Goal: Task Accomplishment & Management: Complete application form

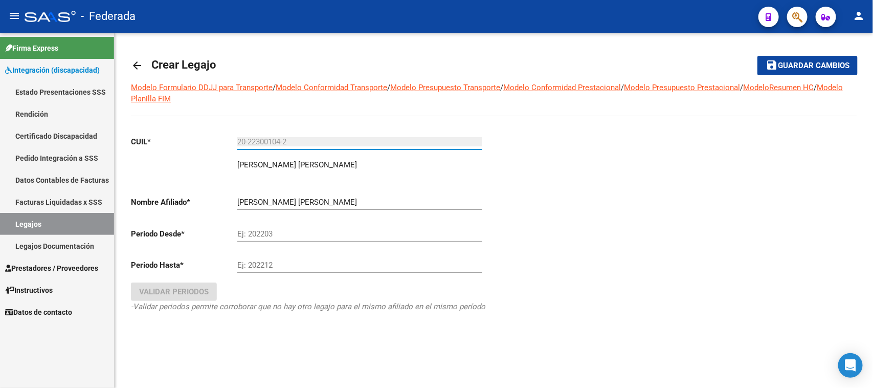
click at [264, 227] on div "Ej: 202203" at bounding box center [359, 231] width 245 height 22
click at [262, 275] on div "Ej: 202212" at bounding box center [359, 267] width 245 height 32
click at [277, 234] on input "202502" at bounding box center [359, 233] width 245 height 9
type input "202501"
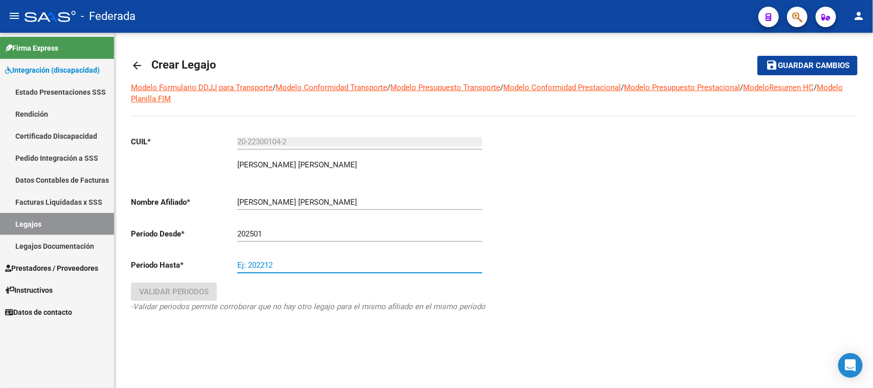
click at [301, 264] on input "Ej: 202212" at bounding box center [359, 264] width 245 height 9
type input "202512"
click at [217, 352] on div "arrow_back Crear Legajo save Guardar cambios Modelo Formulario DDJJ para Transp…" at bounding box center [494, 203] width 759 height 341
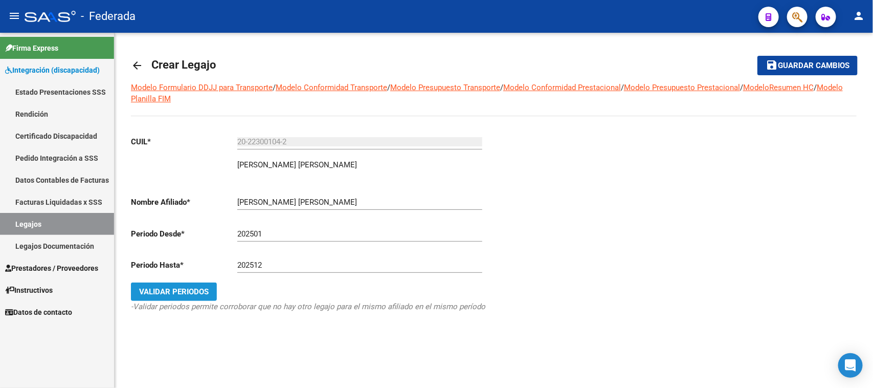
click at [206, 298] on button "Validar Periodos" at bounding box center [174, 291] width 86 height 18
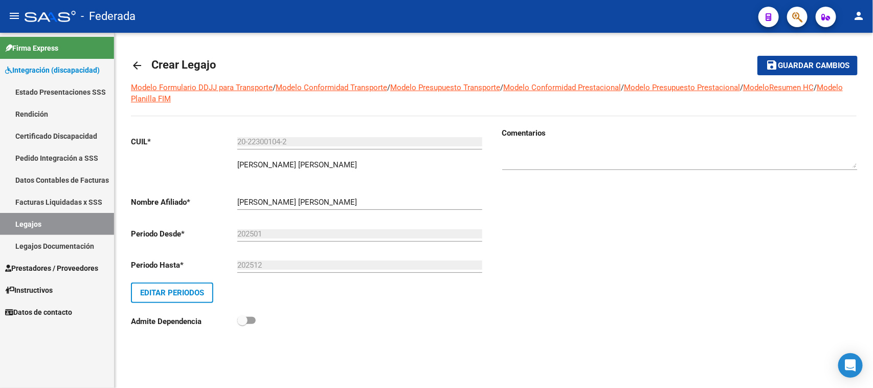
click at [803, 67] on span "Guardar cambios" at bounding box center [814, 65] width 72 height 9
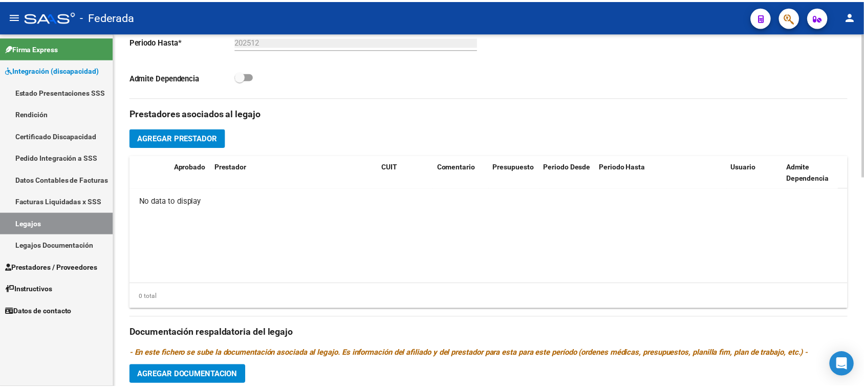
scroll to position [329, 0]
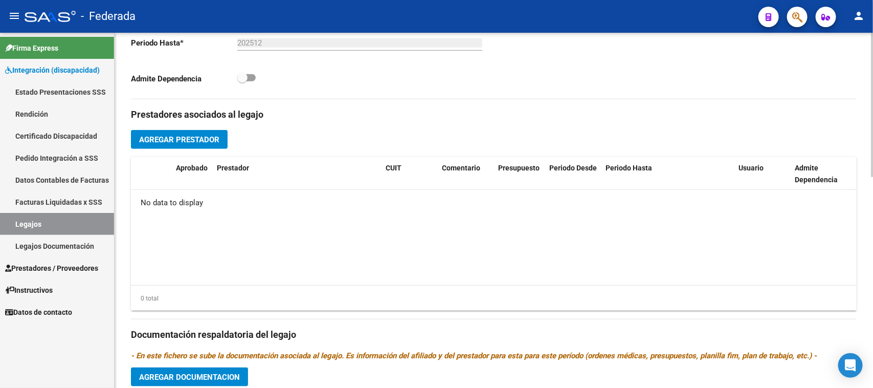
click at [219, 140] on span "Agregar Prestador" at bounding box center [179, 139] width 80 height 9
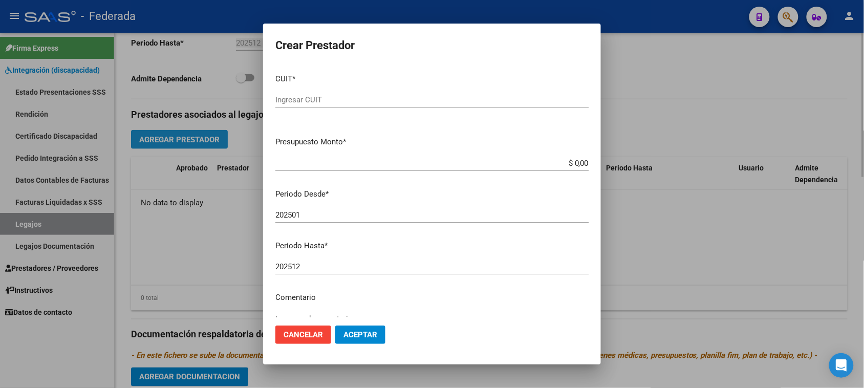
paste input "27-33957867-8"
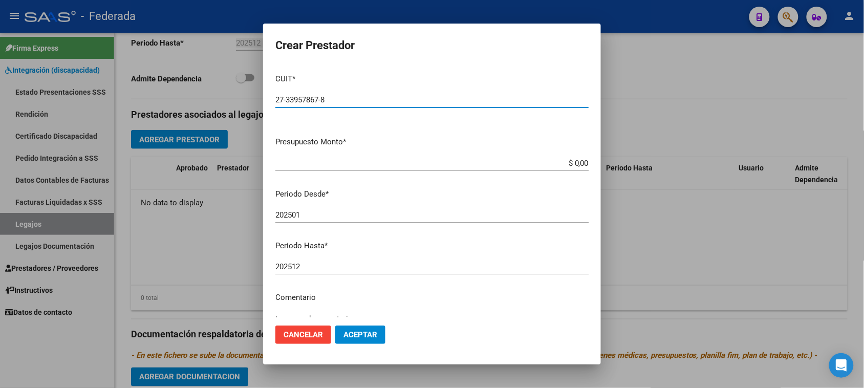
type input "27-33957867-8"
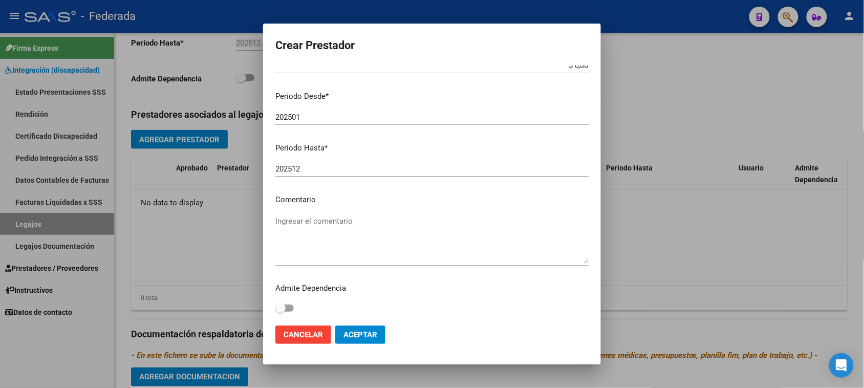
click at [291, 334] on span "Cancelar" at bounding box center [302, 334] width 39 height 9
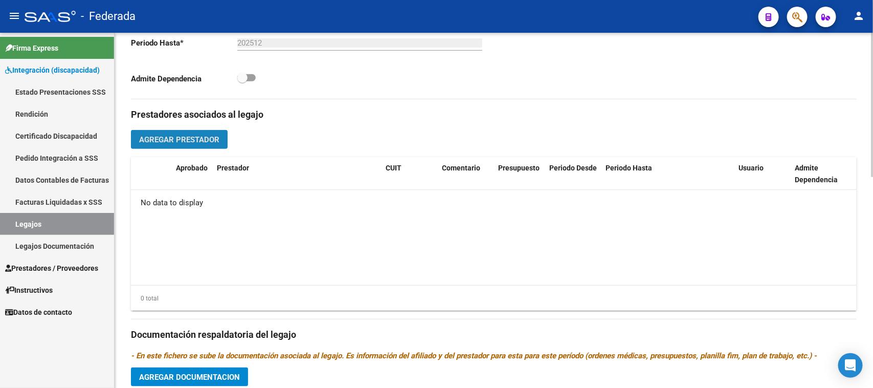
click at [217, 142] on span "Agregar Prestador" at bounding box center [179, 139] width 80 height 9
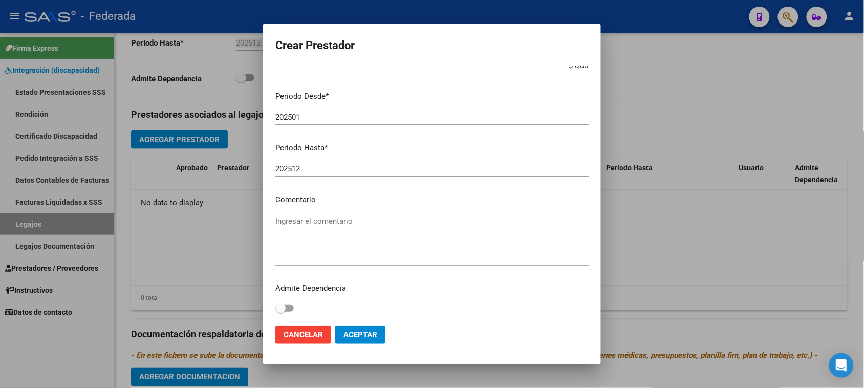
type input "27-33957867-8"
click at [323, 221] on textarea "Ingresar el comentario" at bounding box center [431, 239] width 313 height 48
type textarea "KINESIOLOGIA"
click at [359, 336] on span "Aceptar" at bounding box center [360, 334] width 34 height 9
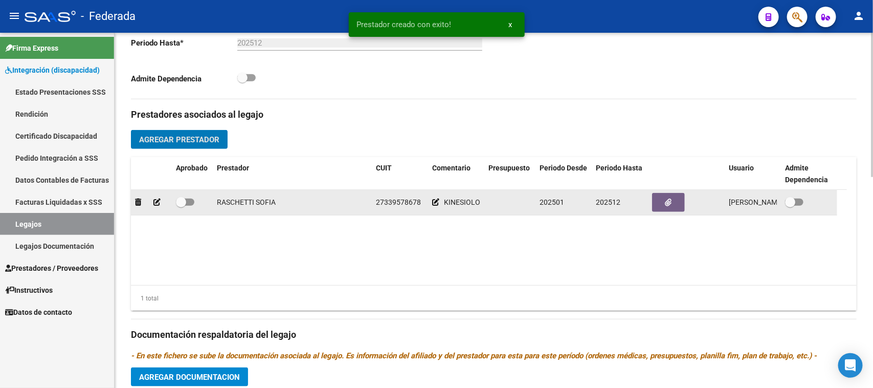
click at [184, 200] on span at bounding box center [181, 202] width 10 height 10
click at [181, 206] on input "checkbox" at bounding box center [181, 206] width 1 height 1
checkbox input "true"
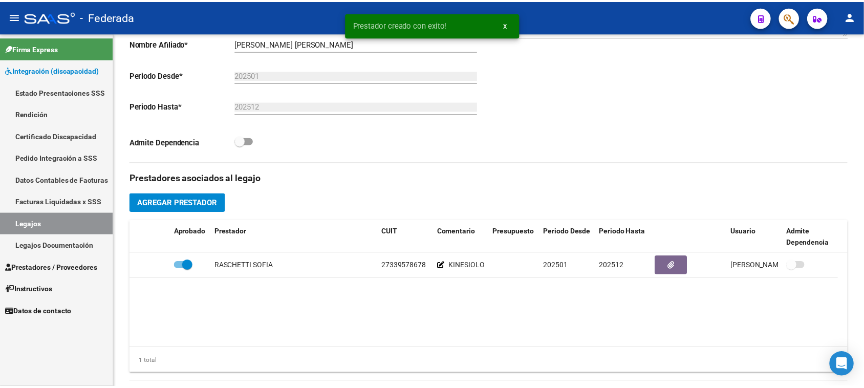
scroll to position [265, 0]
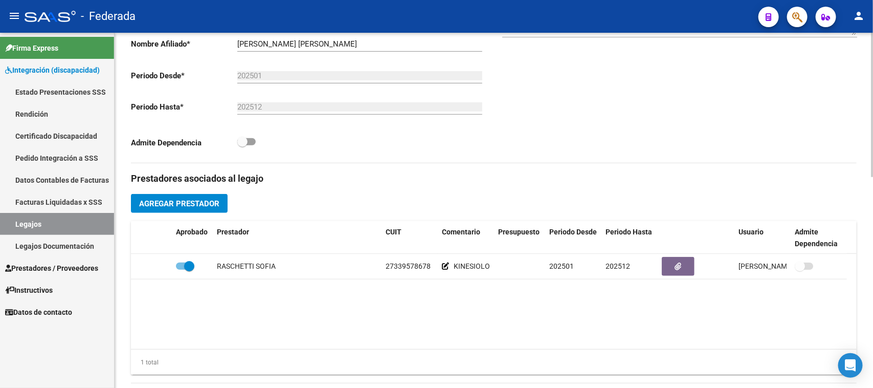
click at [215, 201] on span "Agregar Prestador" at bounding box center [179, 203] width 80 height 9
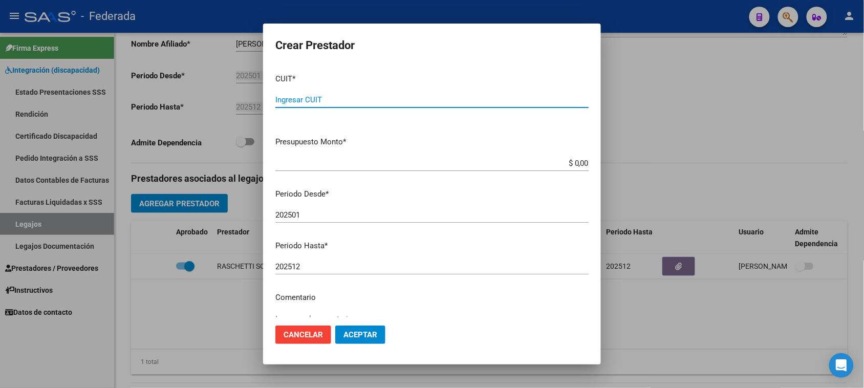
paste input "27-38663233-8"
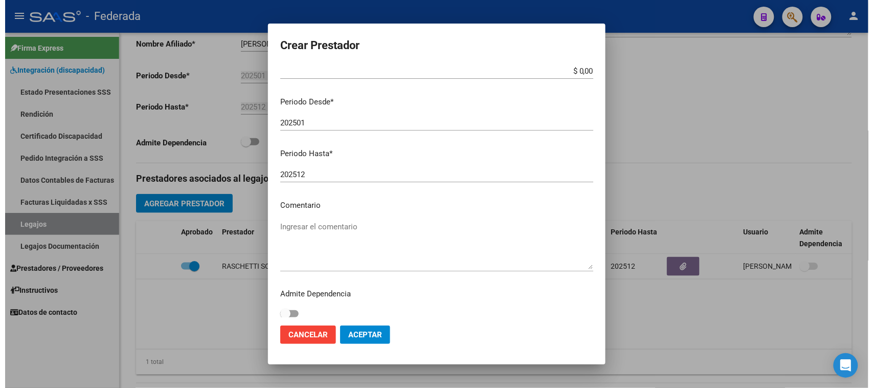
scroll to position [98, 0]
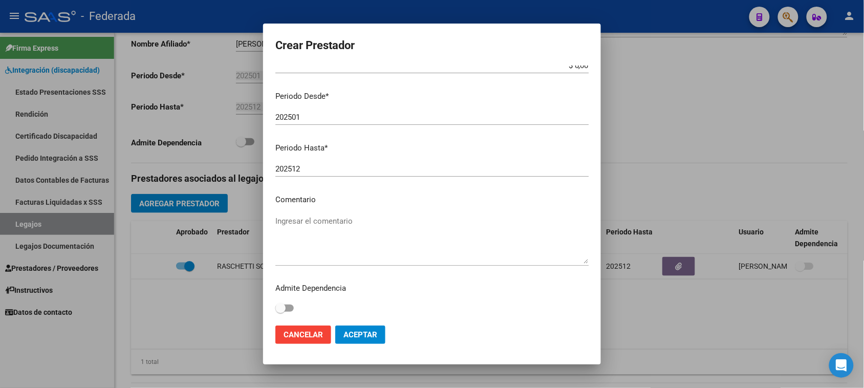
type input "27-38663233-8"
click at [321, 221] on textarea "Ingresar el comentario" at bounding box center [431, 239] width 313 height 48
type textarea "TERAPIA OCUPACIONAL"
click at [338, 329] on button "Aceptar" at bounding box center [360, 334] width 50 height 18
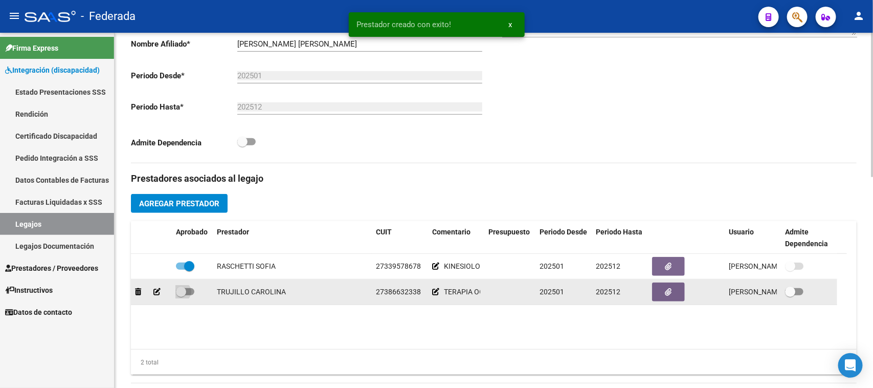
click at [182, 292] on span at bounding box center [181, 292] width 10 height 10
click at [181, 295] on input "checkbox" at bounding box center [181, 295] width 1 height 1
checkbox input "true"
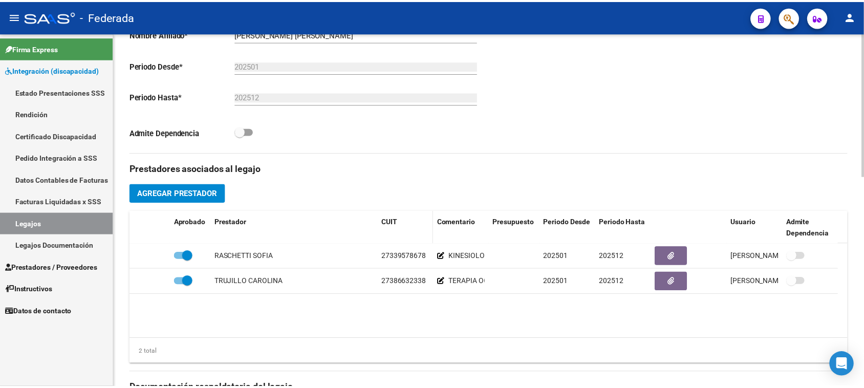
scroll to position [329, 0]
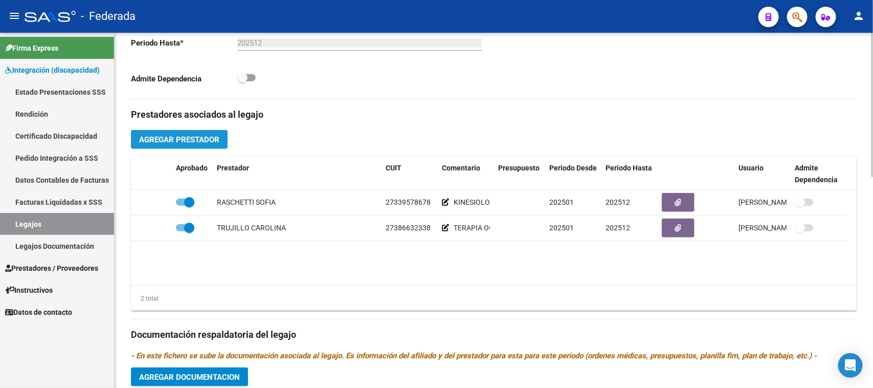
click at [188, 139] on span "Agregar Prestador" at bounding box center [179, 139] width 80 height 9
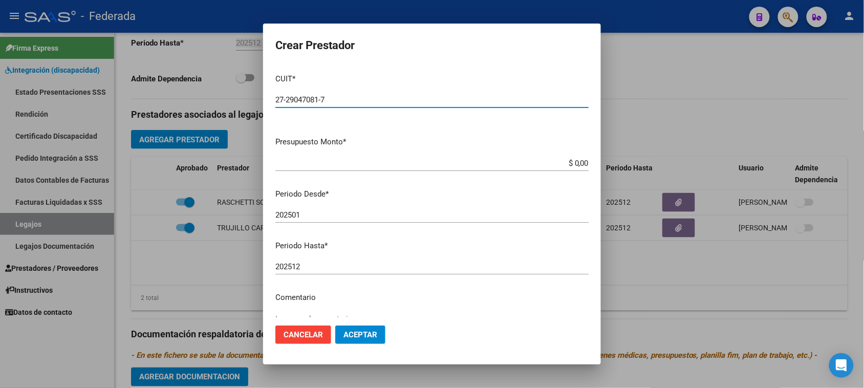
type input "27-29047081-7"
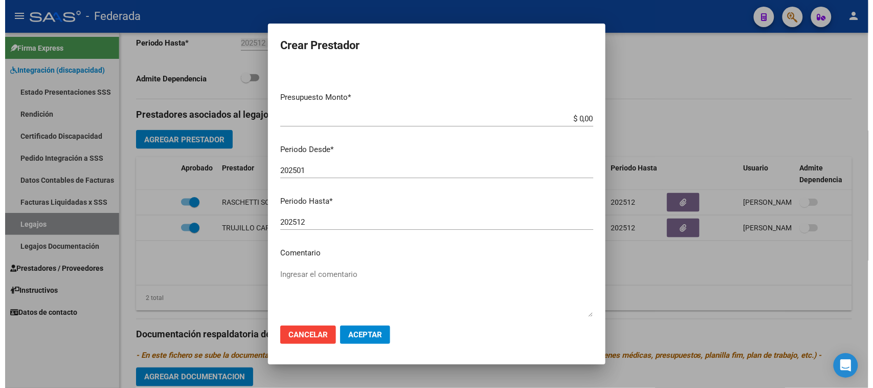
scroll to position [98, 0]
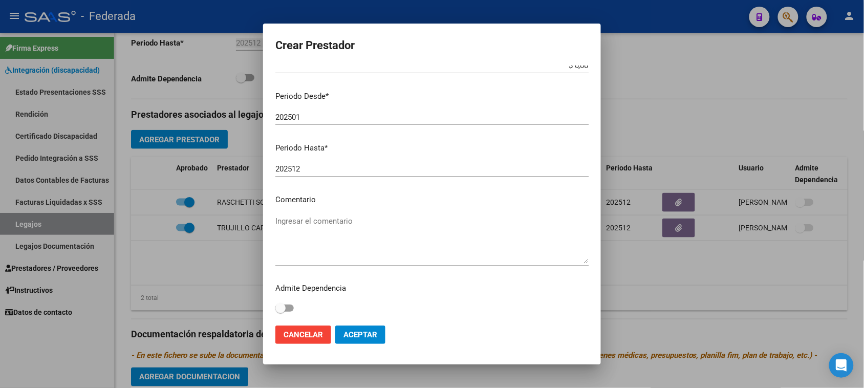
click at [343, 217] on textarea "Ingresar el comentario" at bounding box center [431, 239] width 313 height 48
type textarea "TRANSPORTE"
click at [349, 332] on span "Aceptar" at bounding box center [360, 334] width 34 height 9
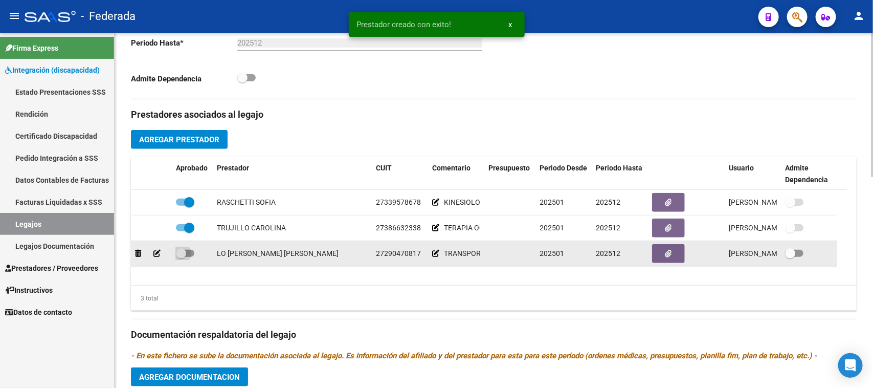
click at [180, 258] on label at bounding box center [185, 253] width 18 height 12
click at [181, 257] on input "checkbox" at bounding box center [181, 257] width 1 height 1
checkbox input "true"
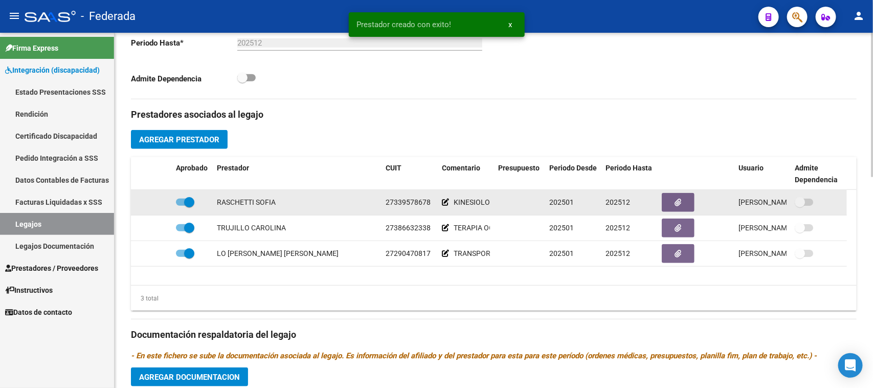
click at [407, 203] on span "27339578678" at bounding box center [408, 202] width 45 height 8
click at [237, 203] on div "RASCHETTI SOFIA" at bounding box center [246, 202] width 59 height 12
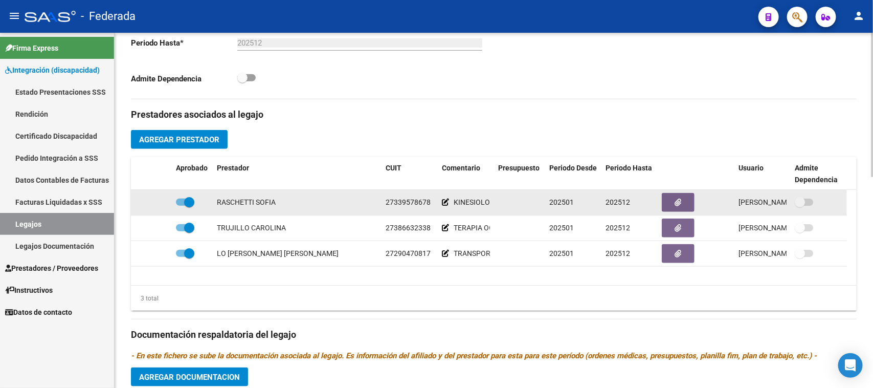
click at [237, 203] on div "RASCHETTI SOFIA" at bounding box center [246, 202] width 59 height 12
copy div "RASCHETTI"
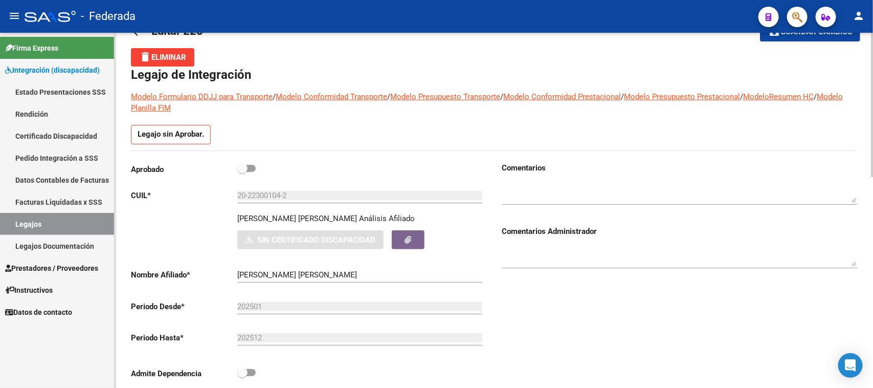
scroll to position [0, 0]
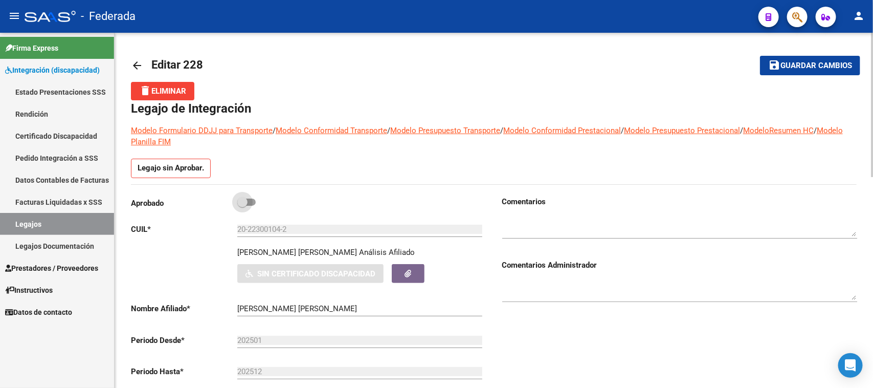
click at [249, 206] on label at bounding box center [246, 202] width 18 height 12
click at [243, 206] on input "checkbox" at bounding box center [242, 206] width 1 height 1
checkbox input "true"
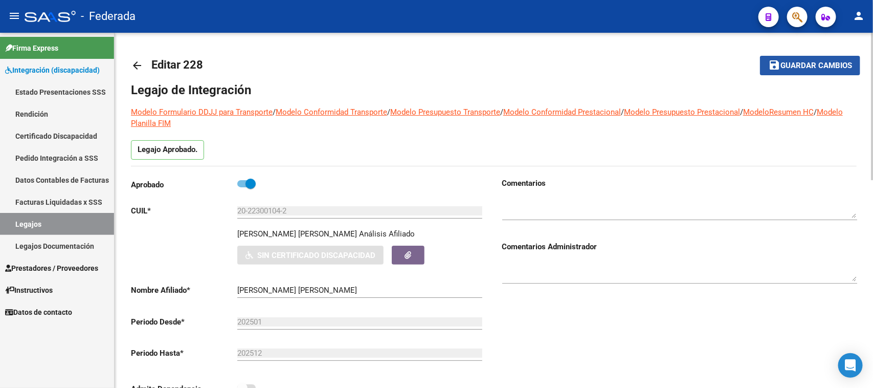
click at [824, 64] on span "Guardar cambios" at bounding box center [817, 65] width 72 height 9
click at [70, 225] on link "Legajos" at bounding box center [57, 224] width 114 height 22
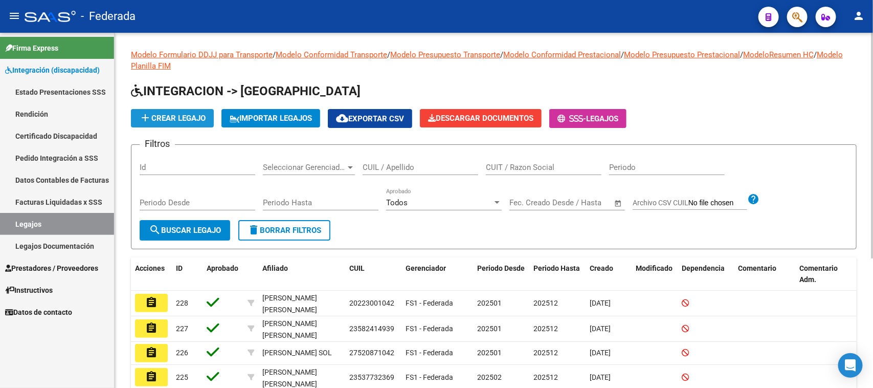
click at [201, 119] on span "add Crear Legajo" at bounding box center [172, 118] width 67 height 9
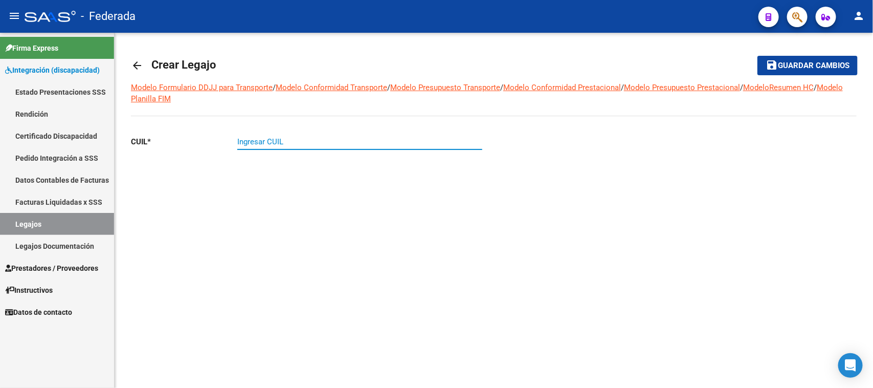
click at [293, 142] on input "Ingresar CUIL" at bounding box center [359, 141] width 245 height 9
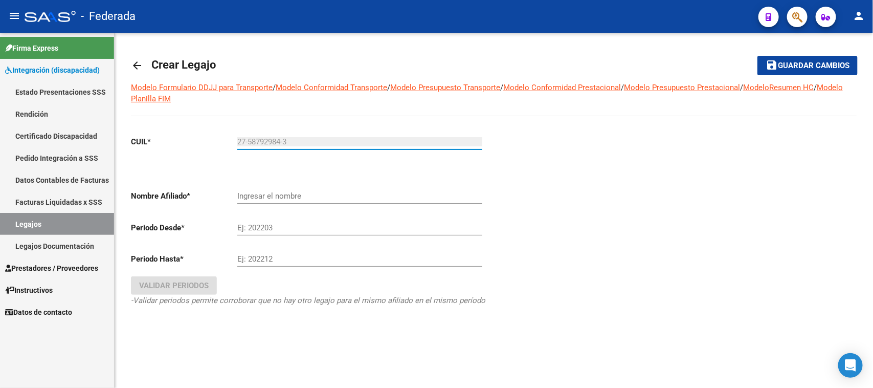
type input "27-58792984-3"
type input "[PERSON_NAME]"
click at [543, 188] on div at bounding box center [675, 234] width 363 height 215
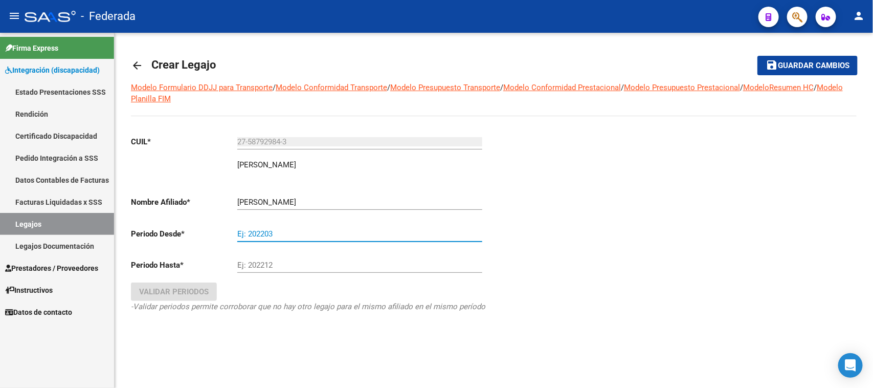
click at [269, 237] on input "Ej: 202203" at bounding box center [359, 233] width 245 height 9
type input "202501"
click at [270, 262] on input "Ej: 202212" at bounding box center [359, 264] width 245 height 9
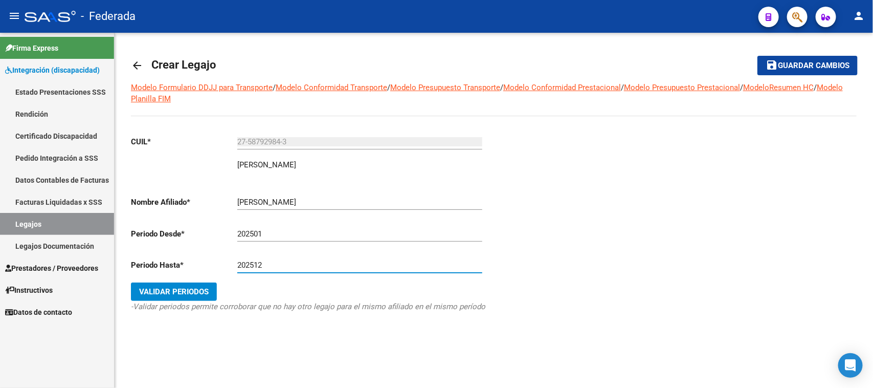
type input "202512"
click at [206, 292] on span "Validar Periodos" at bounding box center [174, 291] width 70 height 9
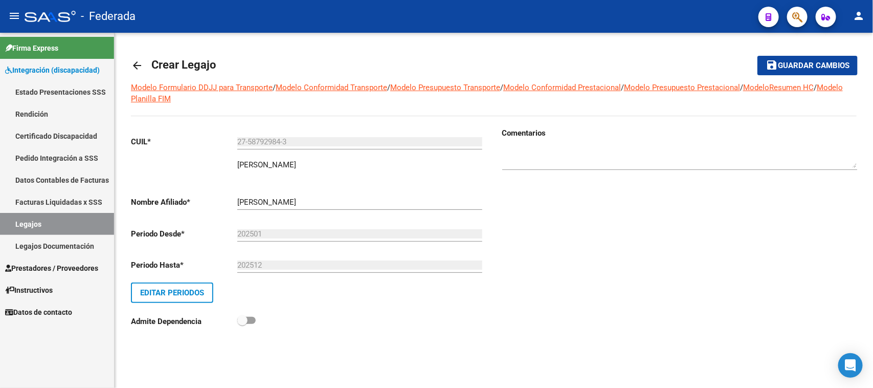
click at [816, 64] on span "Guardar cambios" at bounding box center [814, 65] width 72 height 9
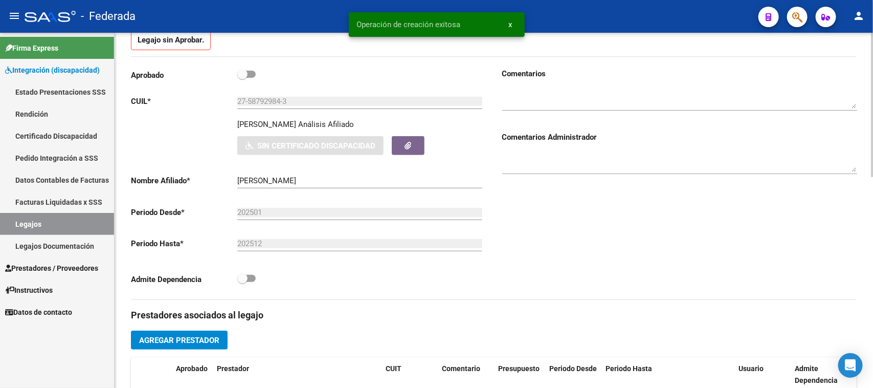
scroll to position [64, 0]
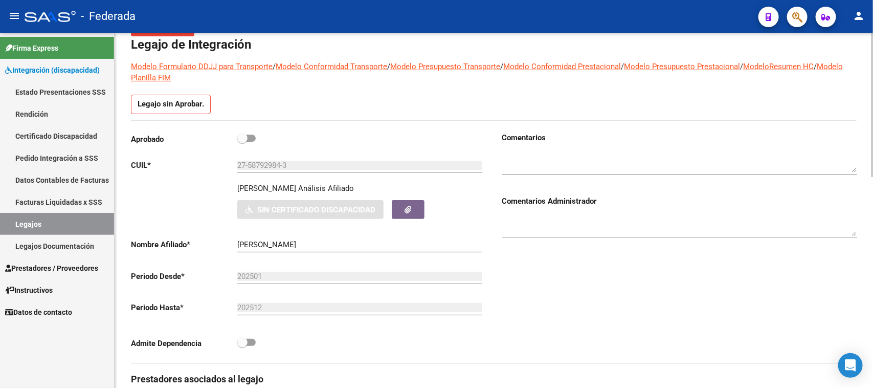
click at [247, 187] on p "[PERSON_NAME]" at bounding box center [266, 188] width 59 height 11
copy p "MIRANDA"
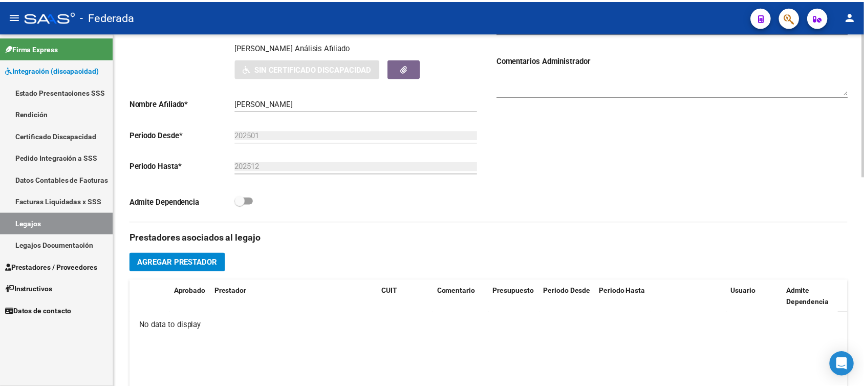
scroll to position [320, 0]
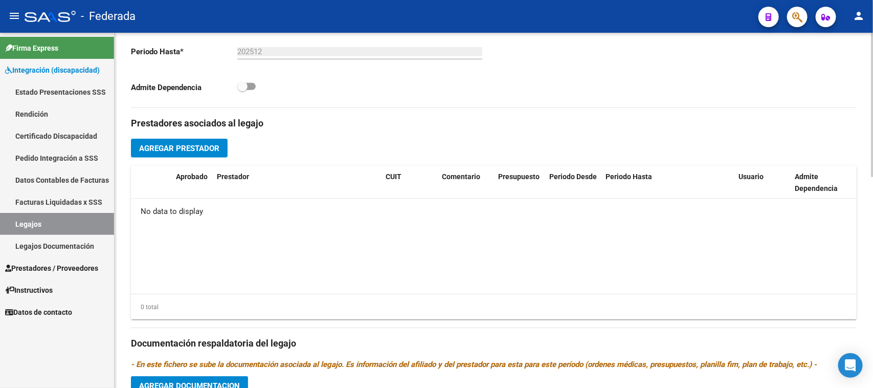
click at [193, 144] on span "Agregar Prestador" at bounding box center [179, 148] width 80 height 9
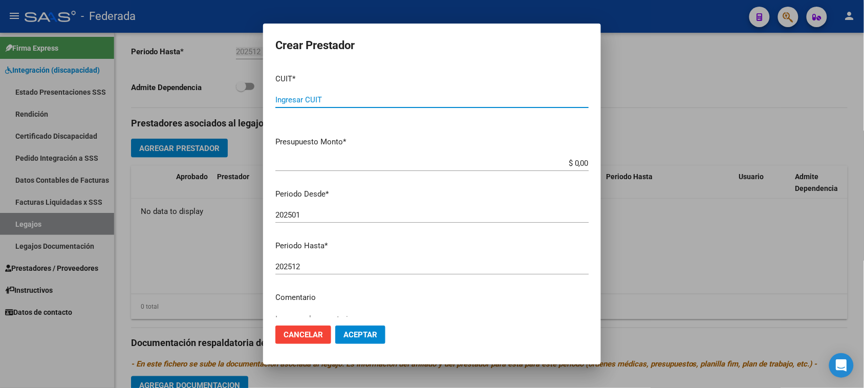
paste input "27-37224751-2"
type input "27-37224751-2"
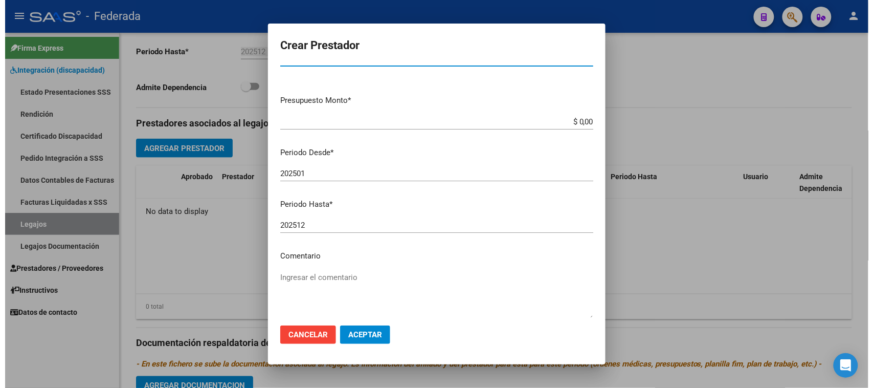
scroll to position [64, 0]
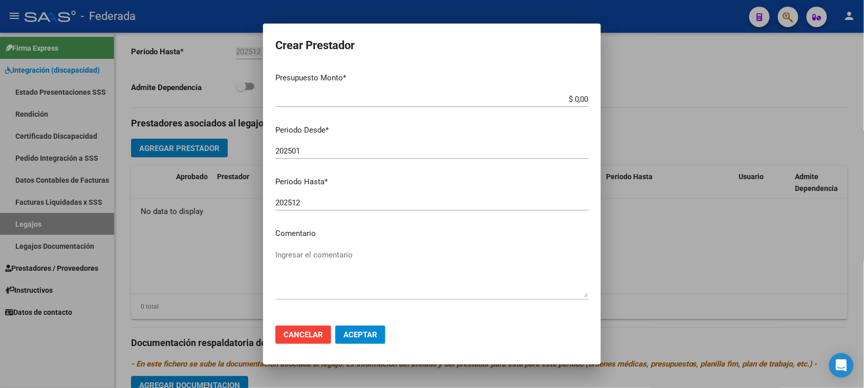
click at [343, 247] on div "Ingresar el comentario" at bounding box center [431, 273] width 313 height 52
type textarea "KINESIOLOGIA"
click at [366, 329] on button "Aceptar" at bounding box center [360, 334] width 50 height 18
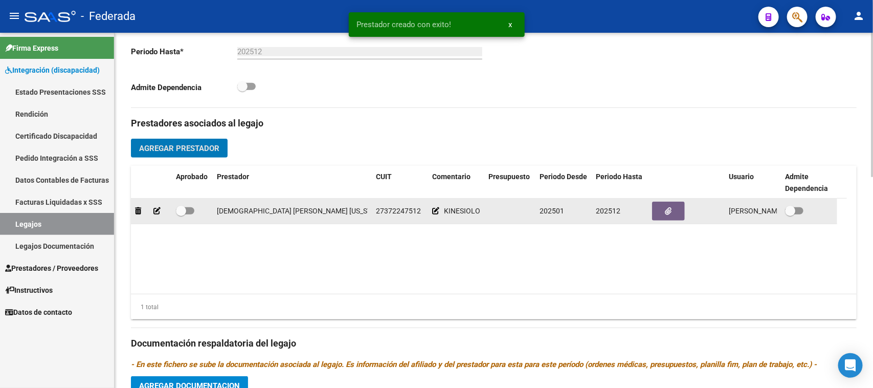
click at [178, 213] on span at bounding box center [181, 211] width 10 height 10
click at [181, 214] on input "checkbox" at bounding box center [181, 214] width 1 height 1
checkbox input "true"
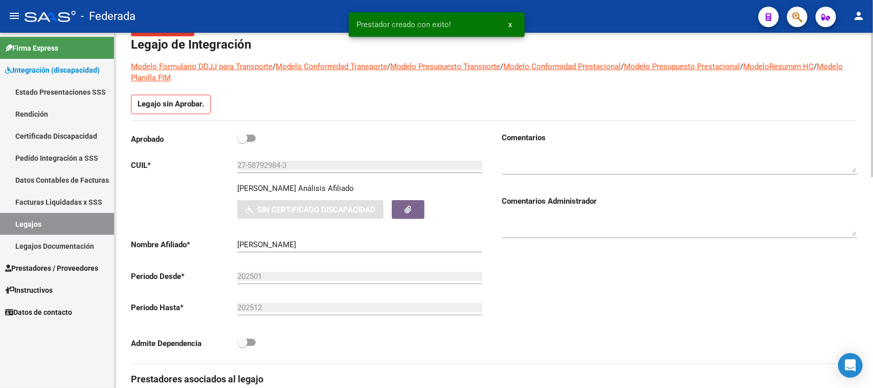
scroll to position [0, 0]
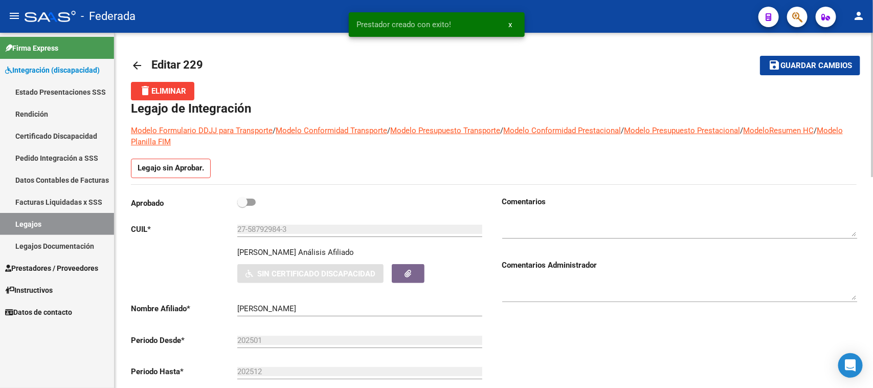
click at [247, 202] on span at bounding box center [242, 202] width 10 height 10
click at [243, 206] on input "checkbox" at bounding box center [242, 206] width 1 height 1
checkbox input "true"
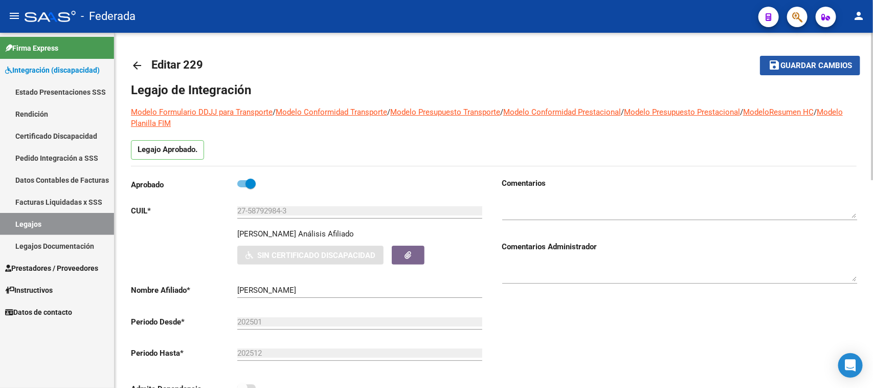
click at [852, 58] on button "save Guardar cambios" at bounding box center [810, 65] width 100 height 19
click at [62, 222] on link "Legajos" at bounding box center [57, 224] width 114 height 22
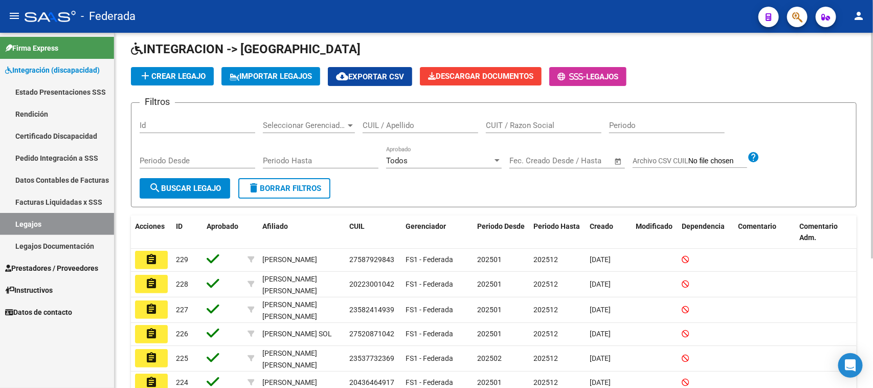
scroll to position [64, 0]
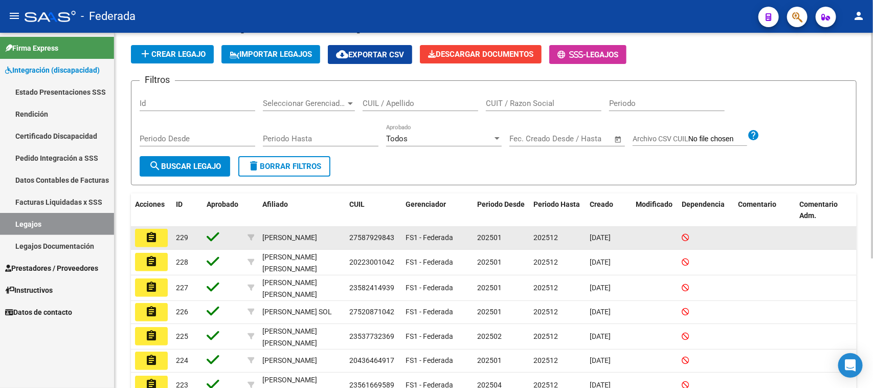
click at [157, 238] on mat-icon "assignment" at bounding box center [151, 237] width 12 height 12
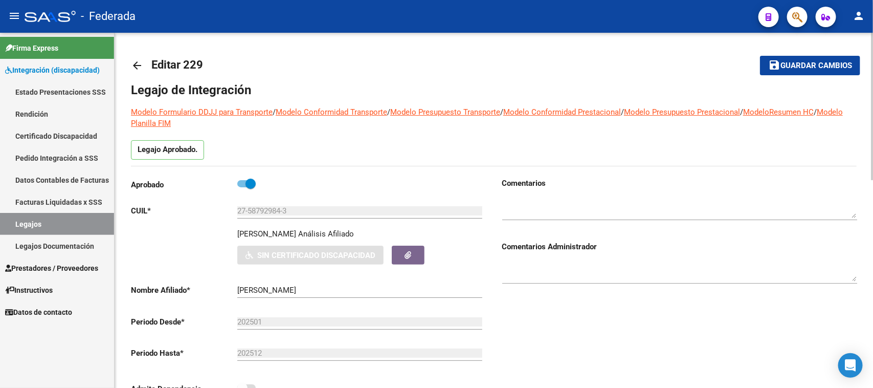
click at [136, 67] on mat-icon "arrow_back" at bounding box center [137, 65] width 12 height 12
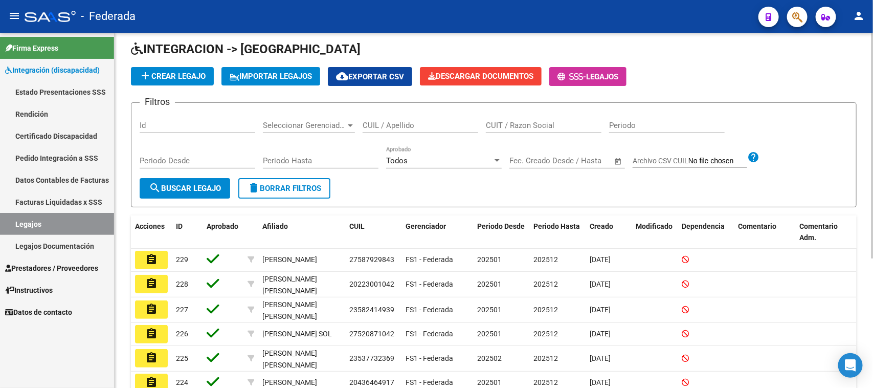
scroll to position [128, 0]
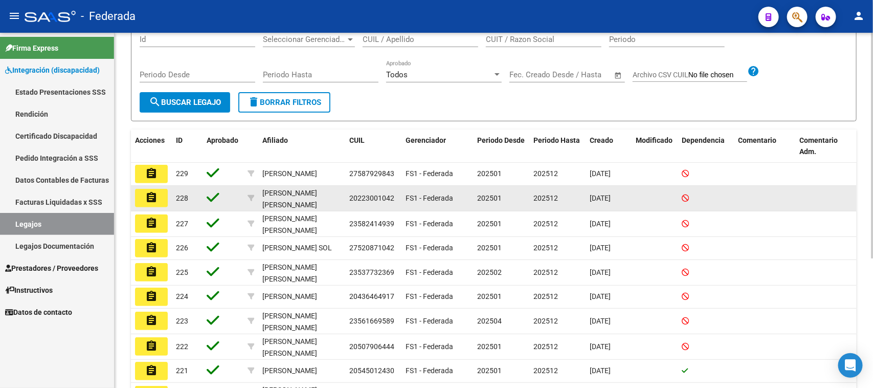
click at [159, 189] on button "assignment" at bounding box center [151, 198] width 33 height 18
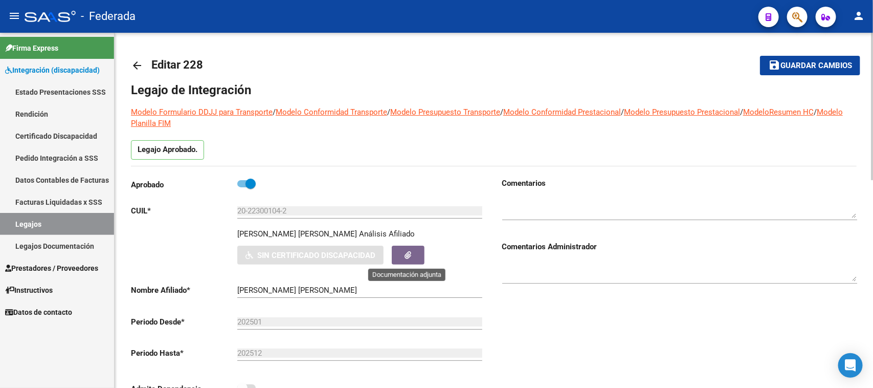
click at [397, 261] on button "button" at bounding box center [408, 255] width 33 height 19
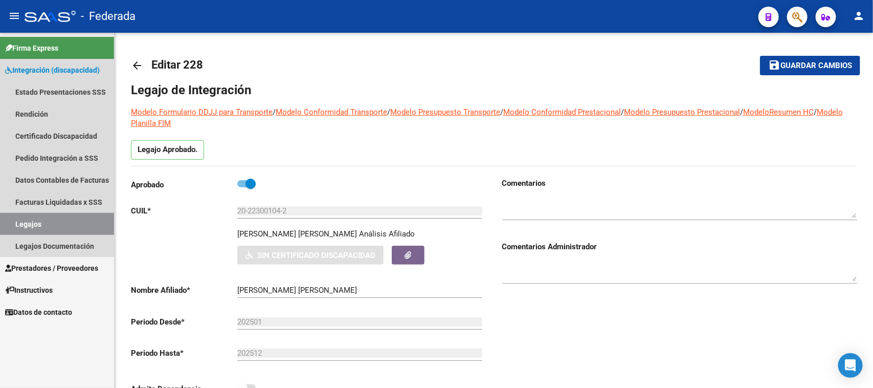
click at [88, 222] on link "Legajos" at bounding box center [57, 224] width 114 height 22
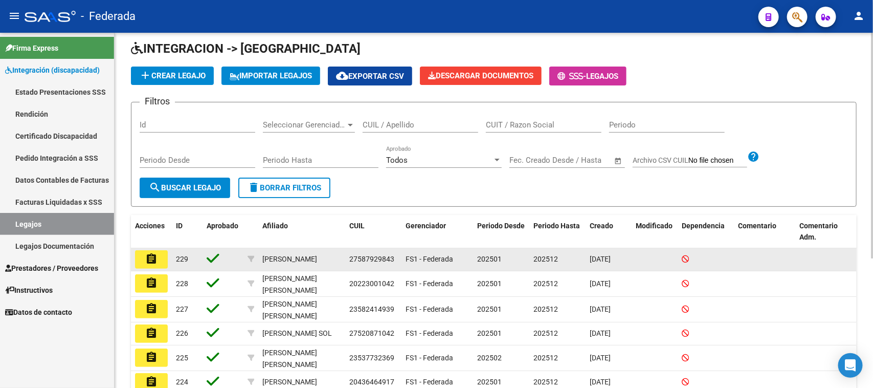
scroll to position [64, 0]
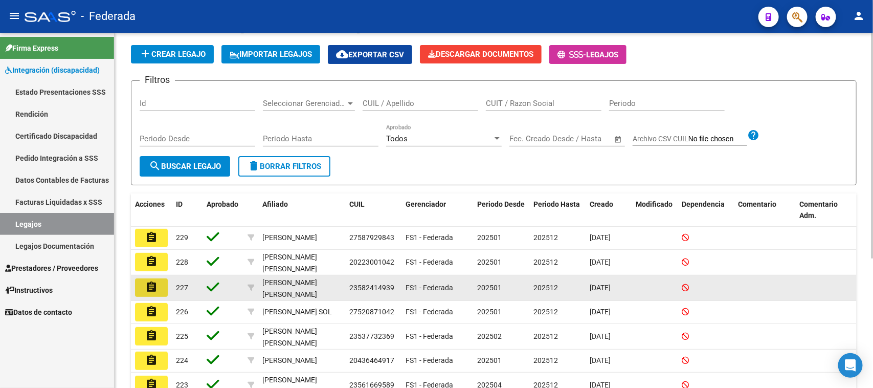
click at [159, 285] on button "assignment" at bounding box center [151, 287] width 33 height 18
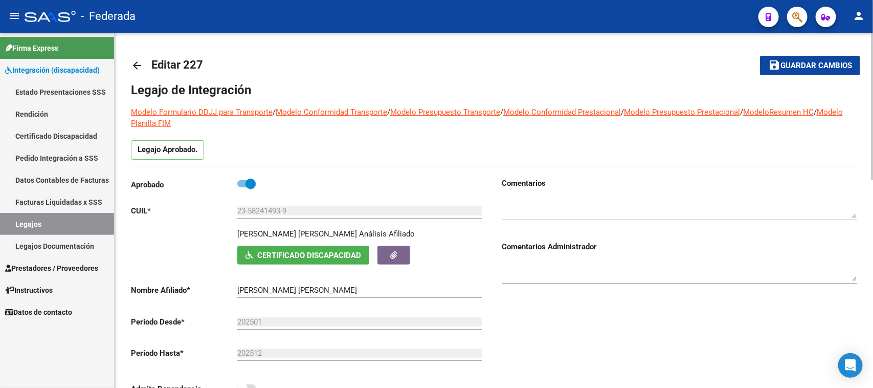
click at [135, 67] on mat-icon "arrow_back" at bounding box center [137, 65] width 12 height 12
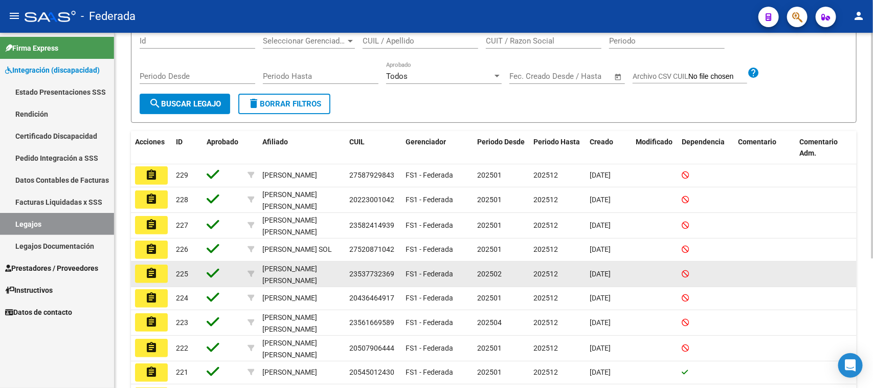
scroll to position [128, 0]
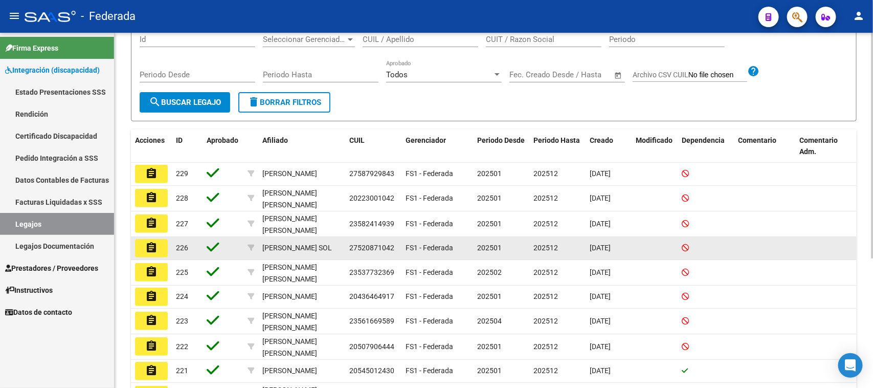
click at [158, 245] on button "assignment" at bounding box center [151, 248] width 33 height 18
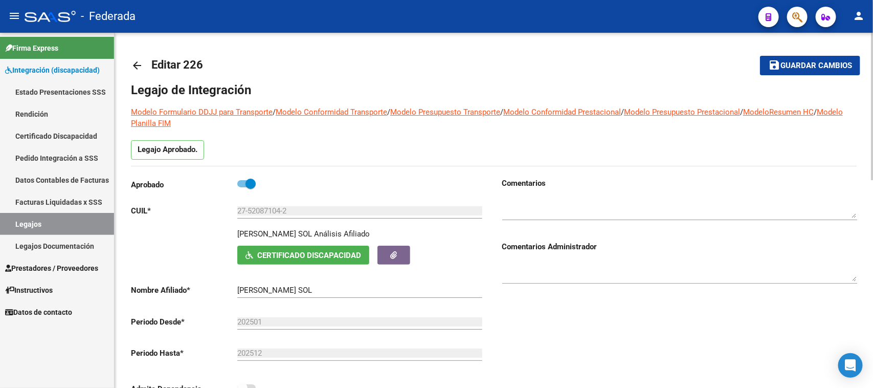
click at [136, 65] on mat-icon "arrow_back" at bounding box center [137, 65] width 12 height 12
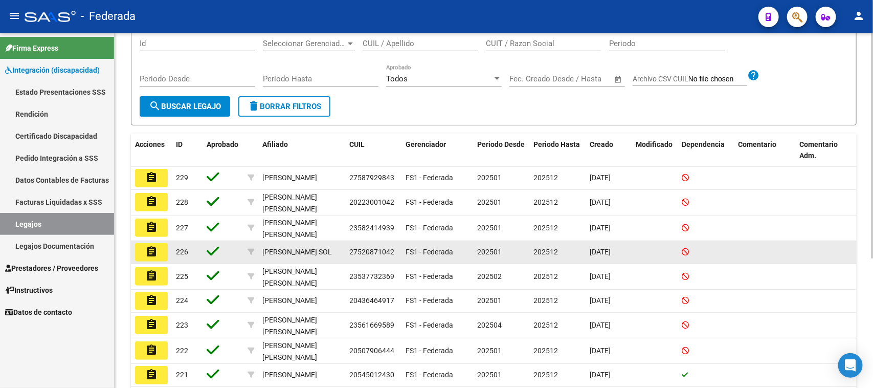
scroll to position [128, 0]
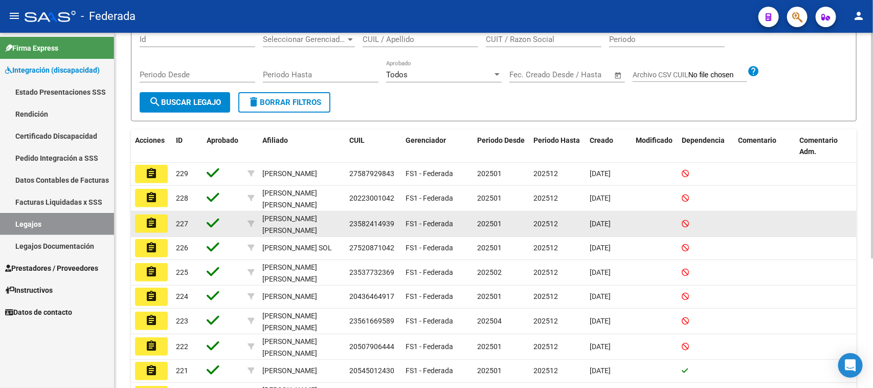
click at [156, 219] on mat-icon "assignment" at bounding box center [151, 223] width 12 height 12
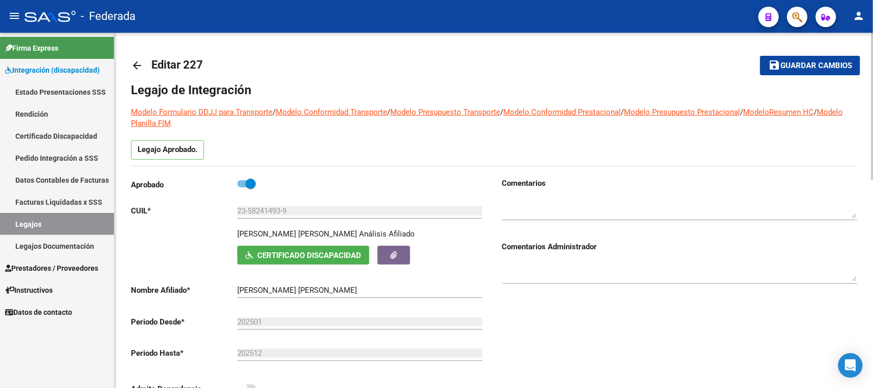
click at [135, 65] on mat-icon "arrow_back" at bounding box center [137, 65] width 12 height 12
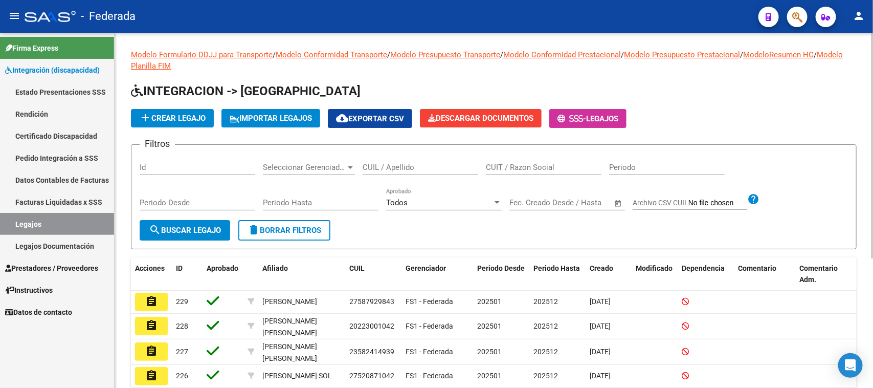
click at [60, 128] on link "Certificado Discapacidad" at bounding box center [57, 136] width 114 height 22
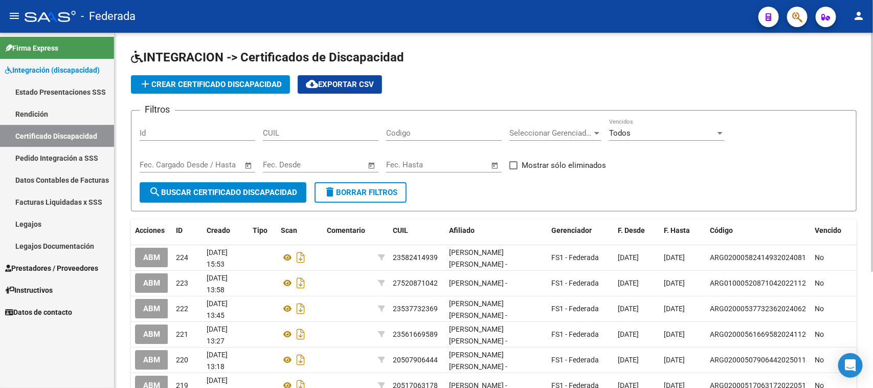
click at [47, 220] on link "Legajos" at bounding box center [57, 224] width 114 height 22
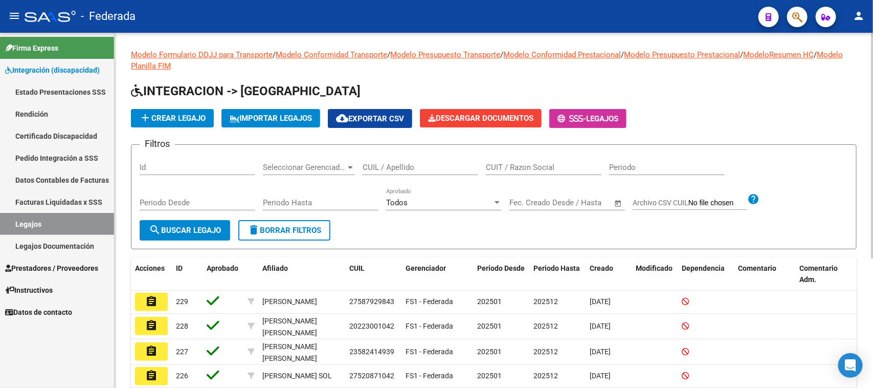
scroll to position [64, 0]
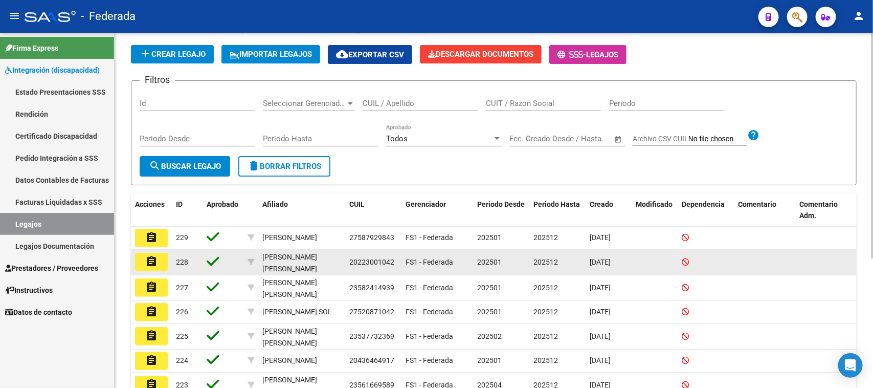
click at [360, 259] on span "20223001042" at bounding box center [371, 262] width 45 height 8
click at [361, 259] on span "20223001042" at bounding box center [371, 262] width 45 height 8
copy span "20223001042"
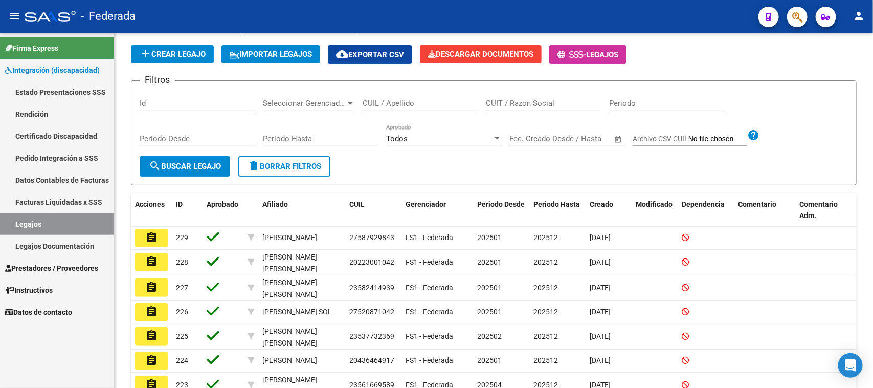
click at [92, 132] on link "Certificado Discapacidad" at bounding box center [57, 136] width 114 height 22
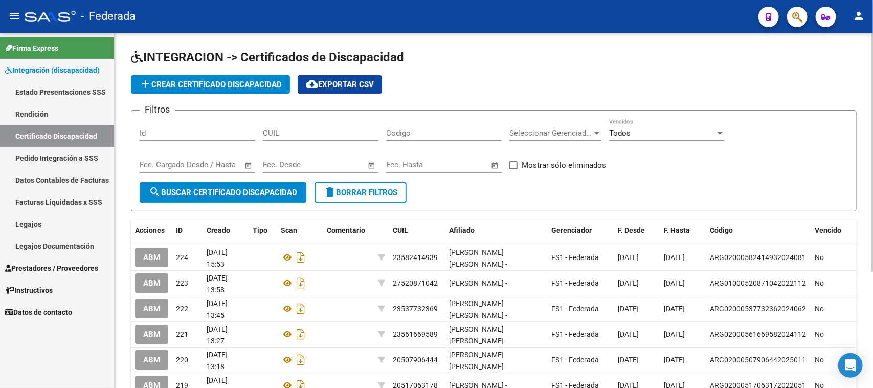
click at [303, 136] on input "CUIL" at bounding box center [321, 132] width 116 height 9
paste input "20-22300104-2"
type input "20-22300104-2"
click at [259, 194] on span "search Buscar Certificado Discapacidad" at bounding box center [223, 192] width 148 height 9
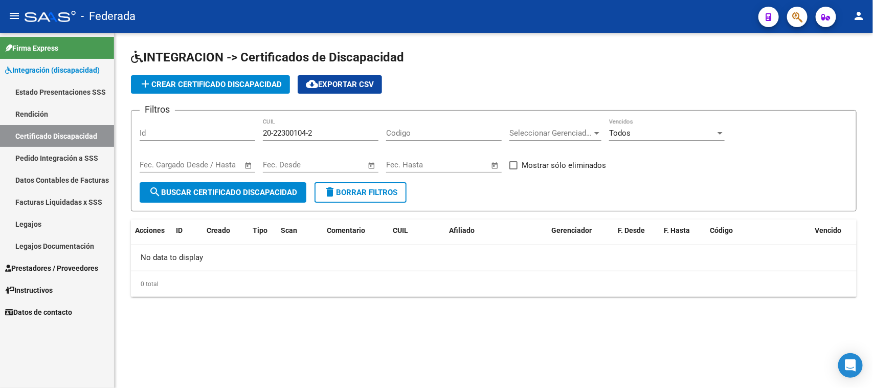
click at [363, 193] on span "delete Borrar Filtros" at bounding box center [361, 192] width 74 height 9
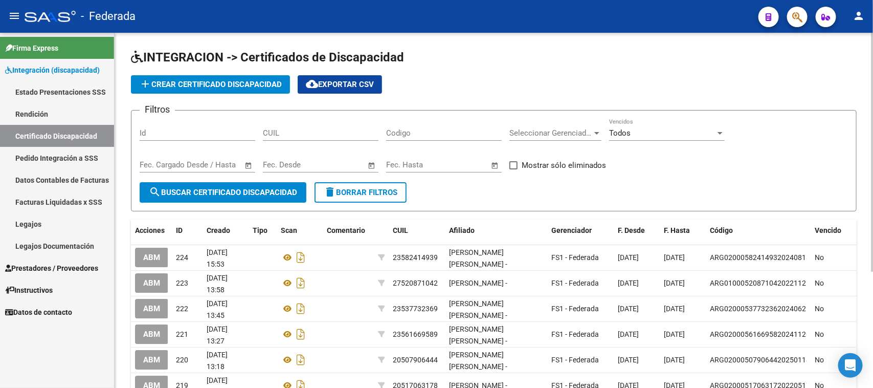
click at [229, 90] on button "add Crear Certificado Discapacidad" at bounding box center [210, 84] width 159 height 18
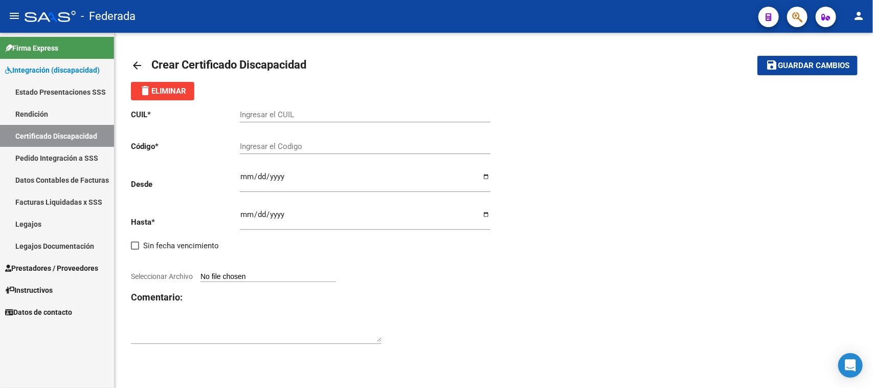
click at [326, 114] on input "Ingresar el CUIL" at bounding box center [365, 114] width 251 height 9
paste input "20-22300104-2"
type input "20-22300104-2"
click at [717, 182] on div "CUIL * 20-22300104-2 Ingresar el CUIL Código * Ingresar el Codigo Desde Ingresa…" at bounding box center [494, 226] width 726 height 253
click at [138, 65] on mat-icon "arrow_back" at bounding box center [137, 65] width 12 height 12
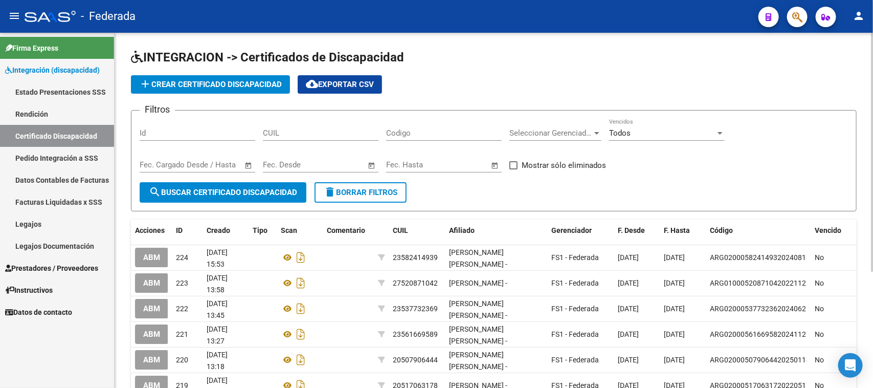
click at [71, 230] on link "Legajos" at bounding box center [57, 224] width 114 height 22
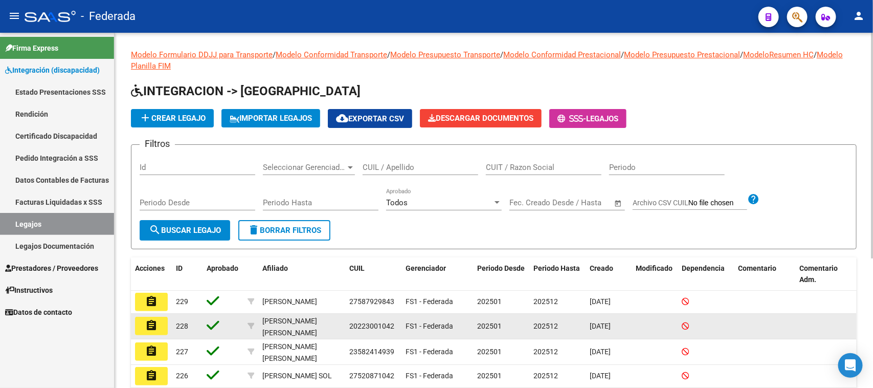
click at [378, 320] on div "20223001042" at bounding box center [373, 326] width 48 height 12
click at [375, 326] on span "20223001042" at bounding box center [371, 326] width 45 height 8
click at [376, 326] on span "20223001042" at bounding box center [371, 326] width 45 height 8
copy span "20223001042"
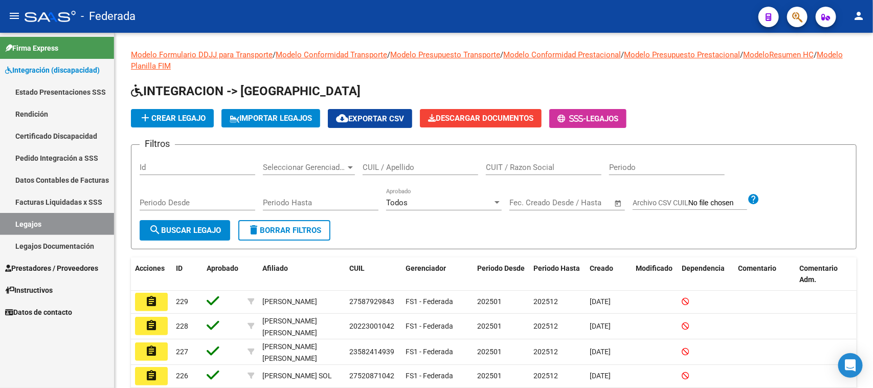
click at [76, 139] on link "Certificado Discapacidad" at bounding box center [57, 136] width 114 height 22
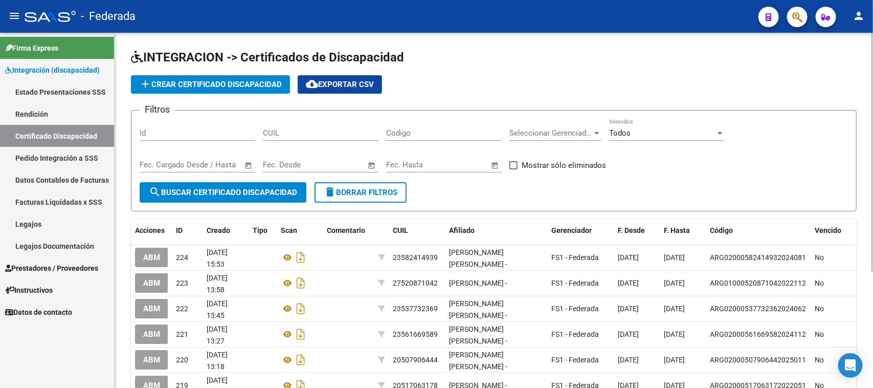
click at [241, 89] on button "add Crear Certificado Discapacidad" at bounding box center [210, 84] width 159 height 18
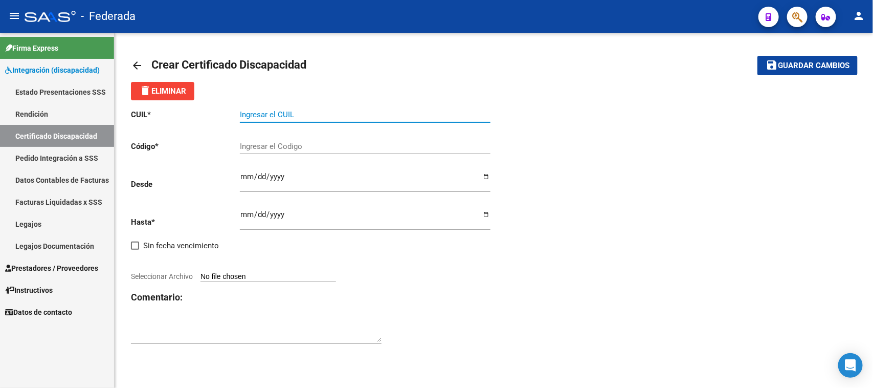
click at [321, 111] on input "Ingresar el CUIL" at bounding box center [365, 114] width 251 height 9
paste input "20-22300104-2"
type input "20-22300104-2"
click at [303, 140] on div "Ingresar el Codigo" at bounding box center [365, 143] width 251 height 22
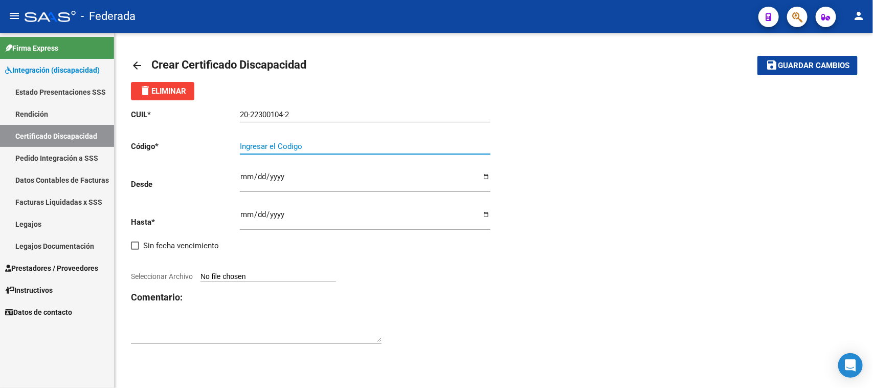
paste input "ARG-02-00022300104-20230216-20260216-SFE-168"
click at [257, 147] on input "ARG-02-00022300104-20230216-20260216-SFE-168" at bounding box center [365, 146] width 251 height 9
type input "ARG02000223001042023021620260216SFE168"
click at [241, 182] on input "Ingresar fec. Desde" at bounding box center [365, 180] width 251 height 16
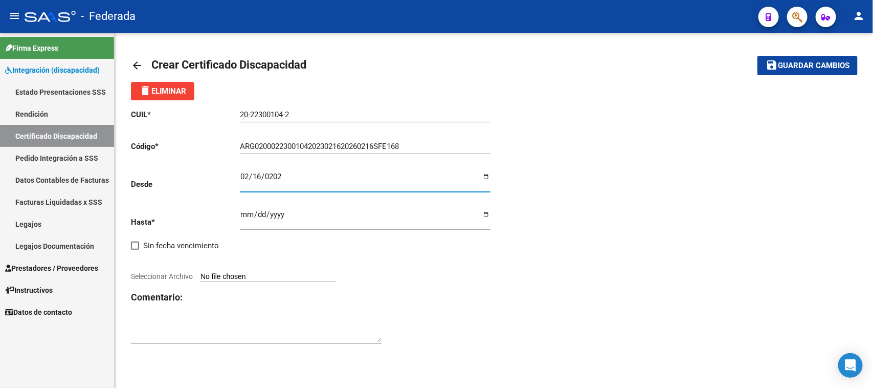
type input "2023-02-16"
click at [243, 215] on input "Ingresar fec. Hasta" at bounding box center [365, 218] width 251 height 16
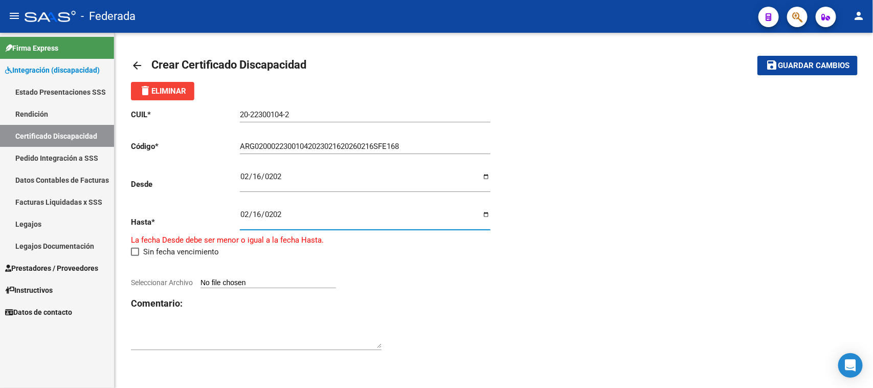
type input "2026-02-16"
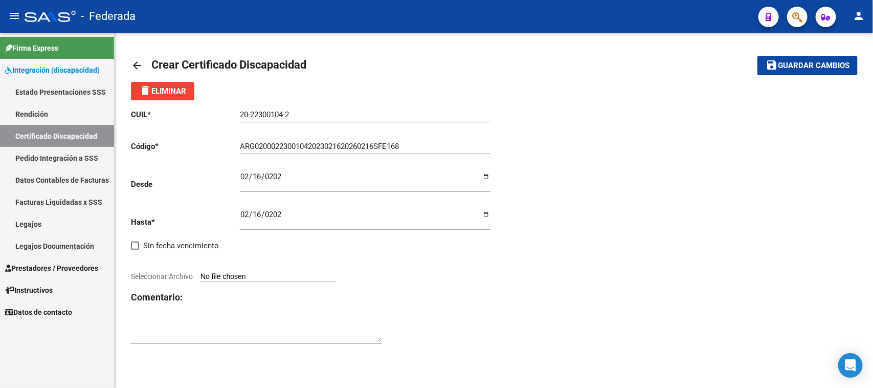
click at [274, 276] on input "Seleccionar Archivo" at bounding box center [269, 277] width 136 height 10
type input "C:\fakepath\Cabrera Javier prorroga CUD.pdf"
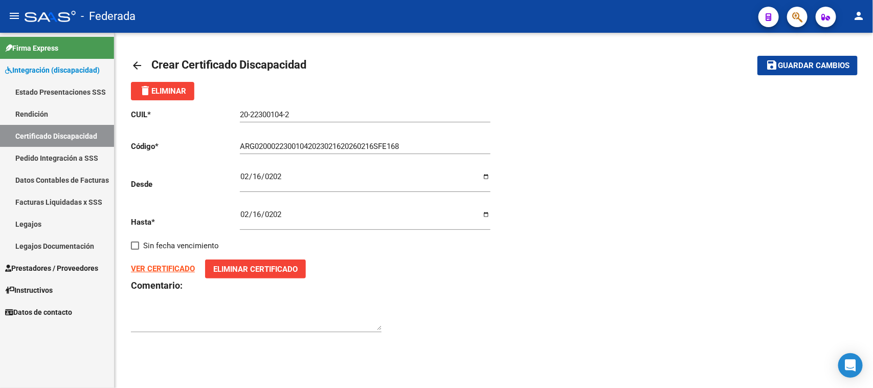
click at [183, 267] on strong "VER CERTIFICADO" at bounding box center [163, 268] width 64 height 9
click at [773, 72] on button "save Guardar cambios" at bounding box center [808, 65] width 100 height 19
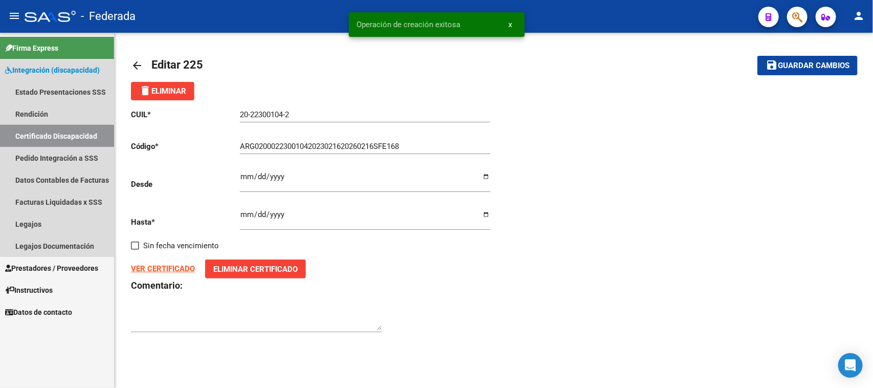
click at [60, 131] on link "Certificado Discapacidad" at bounding box center [57, 136] width 114 height 22
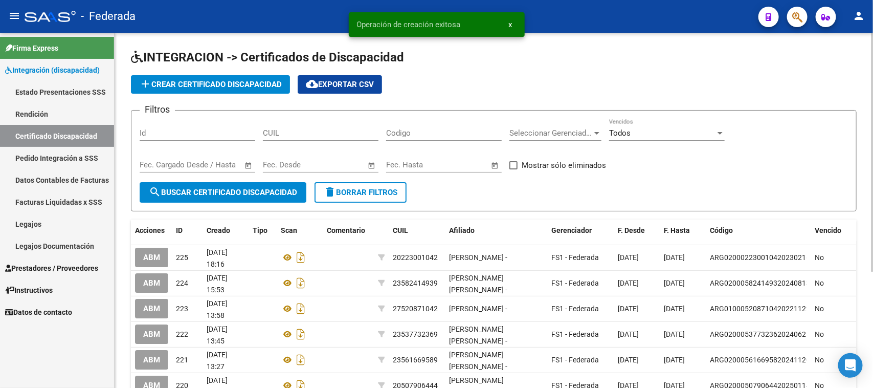
click at [73, 227] on link "Legajos" at bounding box center [57, 224] width 114 height 22
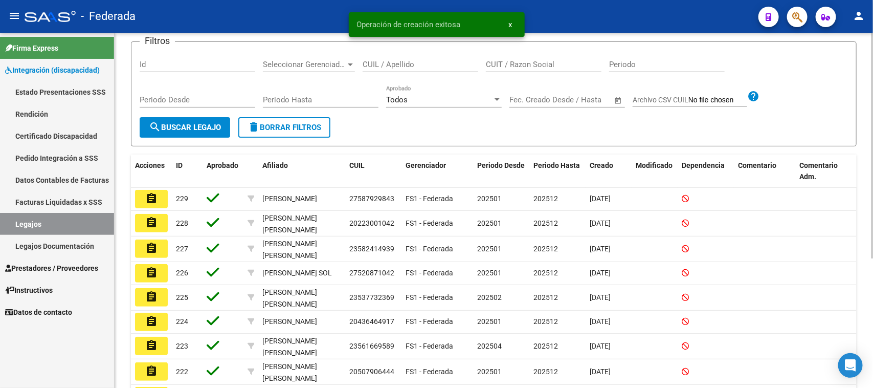
scroll to position [128, 0]
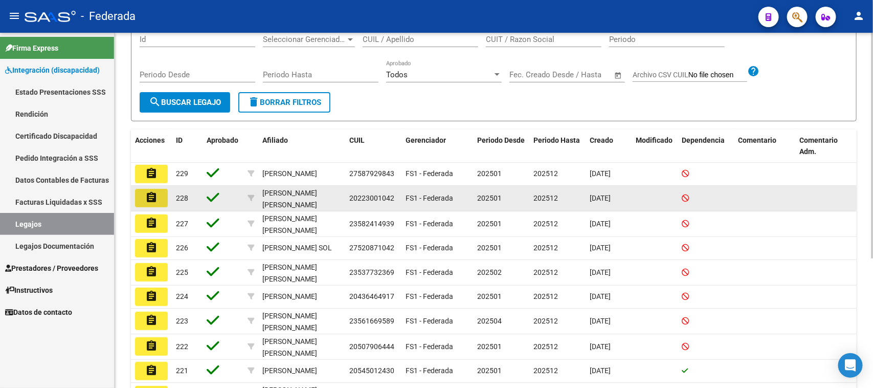
click at [154, 198] on mat-icon "assignment" at bounding box center [151, 197] width 12 height 12
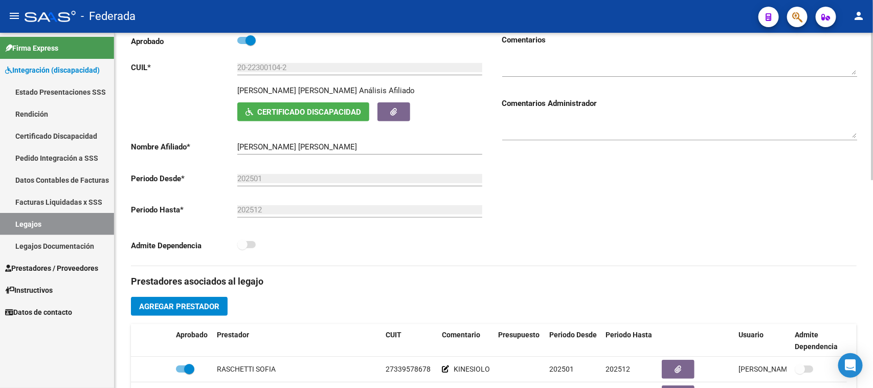
scroll to position [64, 0]
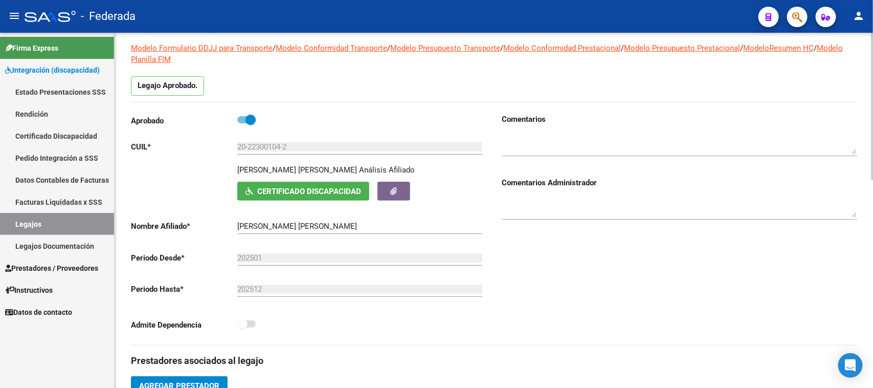
click at [95, 227] on link "Legajos" at bounding box center [57, 224] width 114 height 22
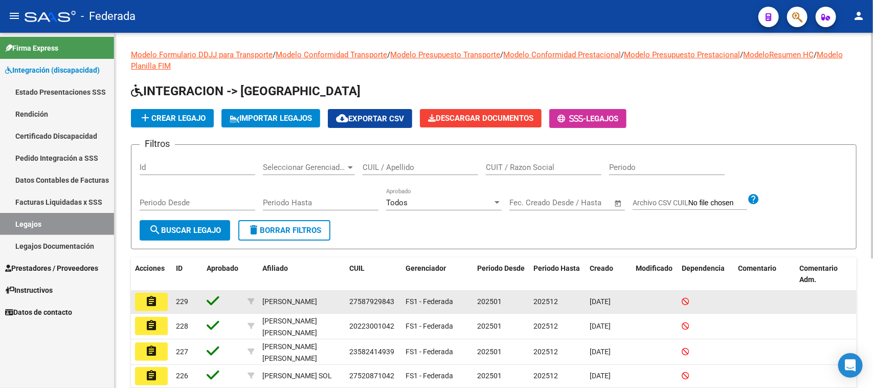
click at [159, 298] on button "assignment" at bounding box center [151, 302] width 33 height 18
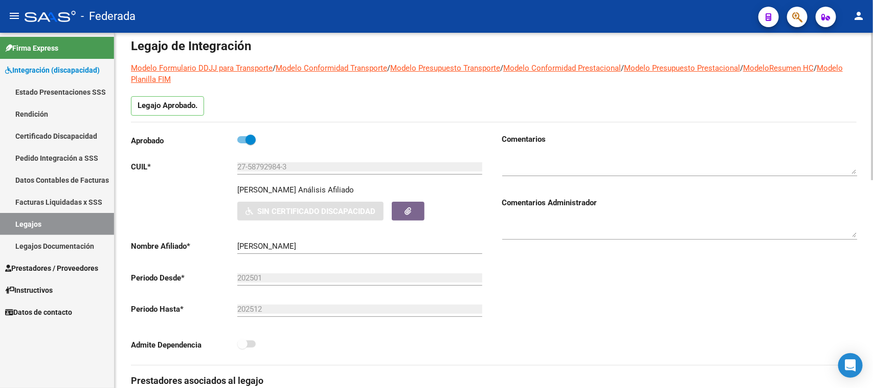
scroll to position [64, 0]
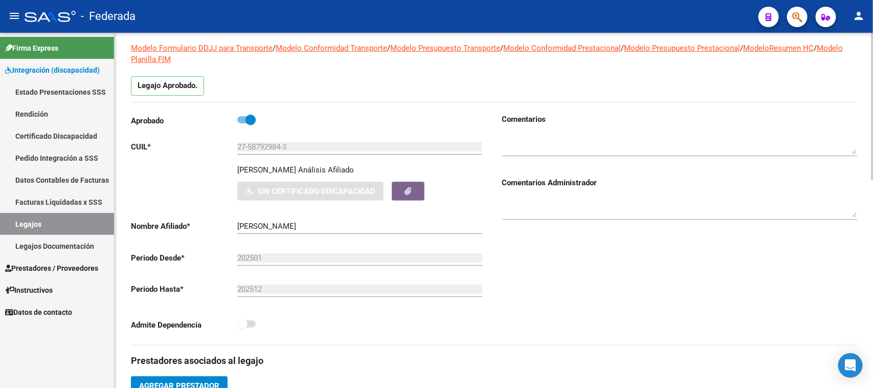
click at [91, 222] on link "Legajos" at bounding box center [57, 224] width 114 height 22
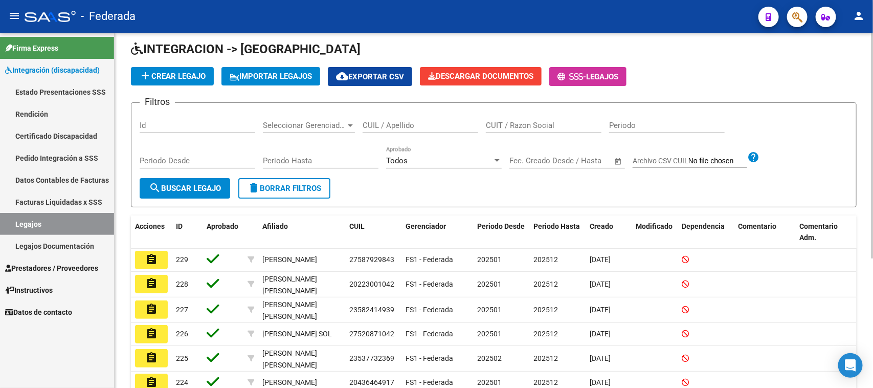
scroll to position [64, 0]
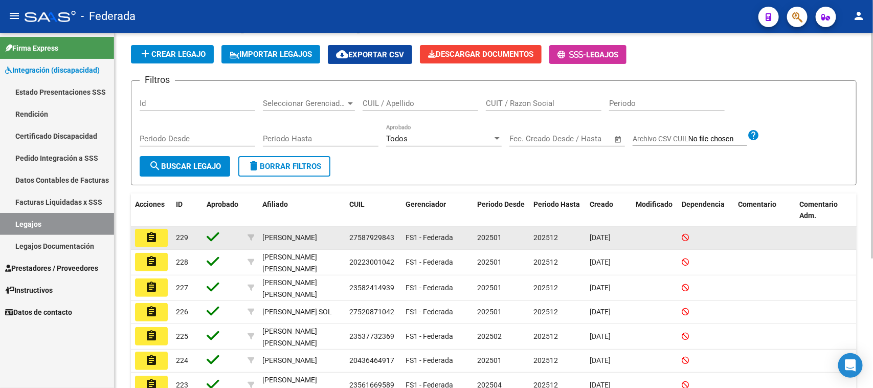
click at [356, 240] on span "27587929843" at bounding box center [371, 237] width 45 height 8
click at [361, 238] on span "27587929843" at bounding box center [371, 237] width 45 height 8
copy span "27587929843"
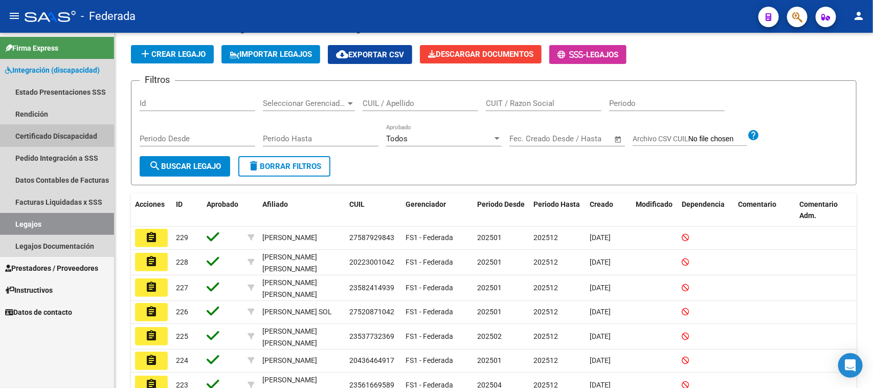
click at [68, 127] on link "Certificado Discapacidad" at bounding box center [57, 136] width 114 height 22
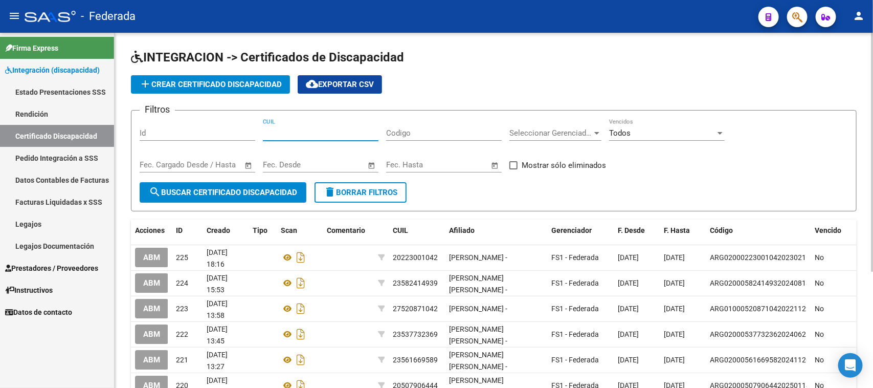
click at [288, 132] on input "CUIL" at bounding box center [321, 132] width 116 height 9
paste input "27-58792984-3"
type input "27-58792984-3"
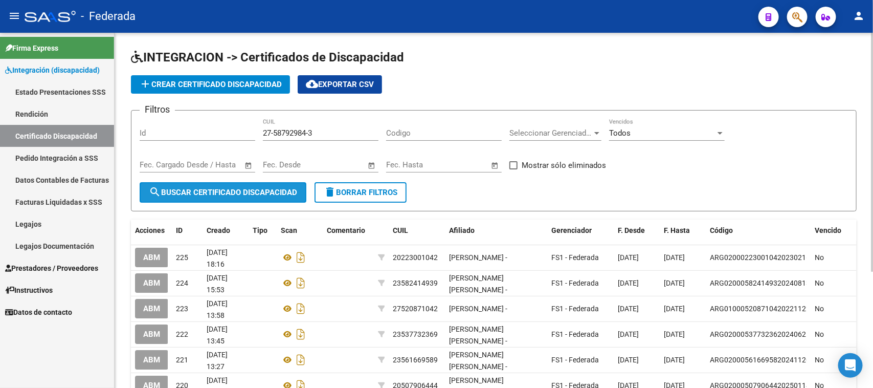
click at [264, 192] on span "search Buscar Certificado Discapacidad" at bounding box center [223, 192] width 148 height 9
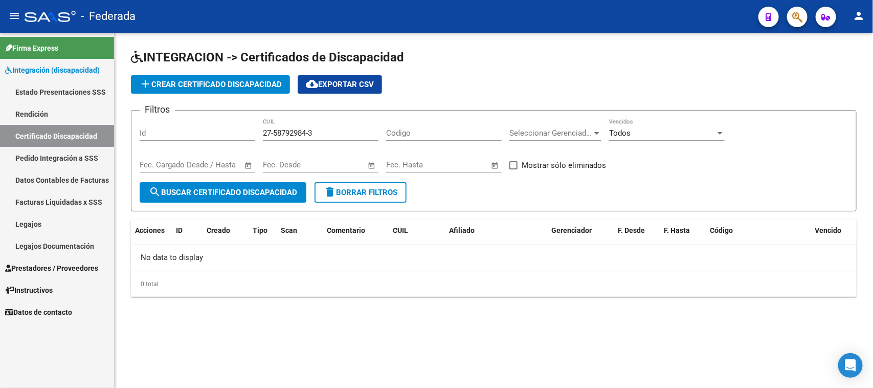
click at [338, 193] on span "delete Borrar Filtros" at bounding box center [361, 192] width 74 height 9
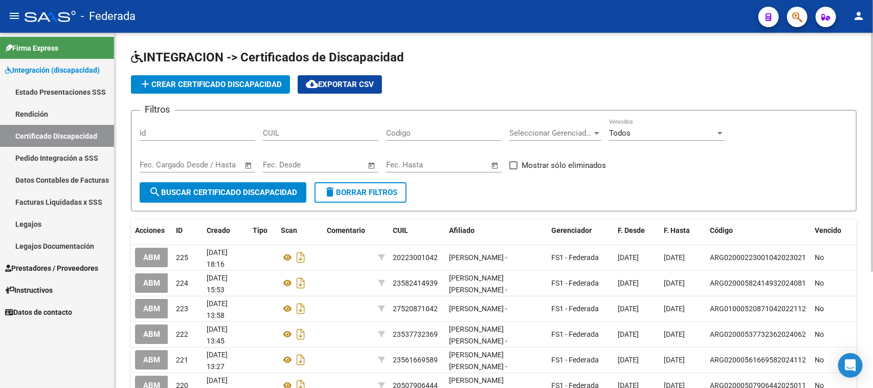
click at [229, 86] on span "add Crear Certificado Discapacidad" at bounding box center [210, 84] width 143 height 9
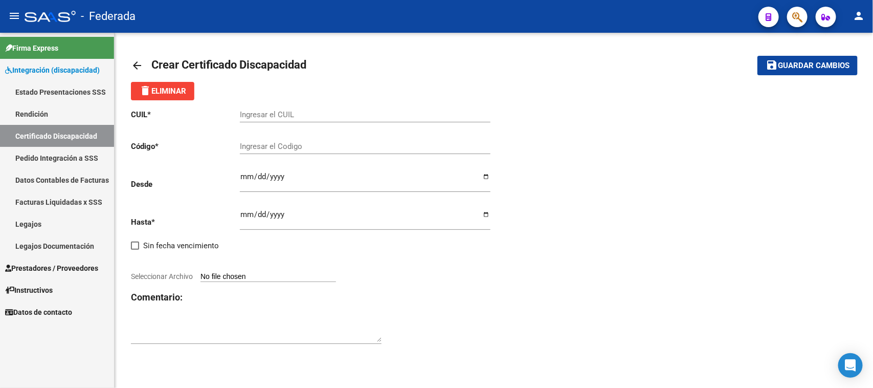
click at [292, 114] on input "Ingresar el CUIL" at bounding box center [365, 114] width 251 height 9
paste input "27-58792984-3"
type input "27-58792984-3"
click at [297, 147] on input "Ingresar el Codigo" at bounding box center [365, 146] width 251 height 9
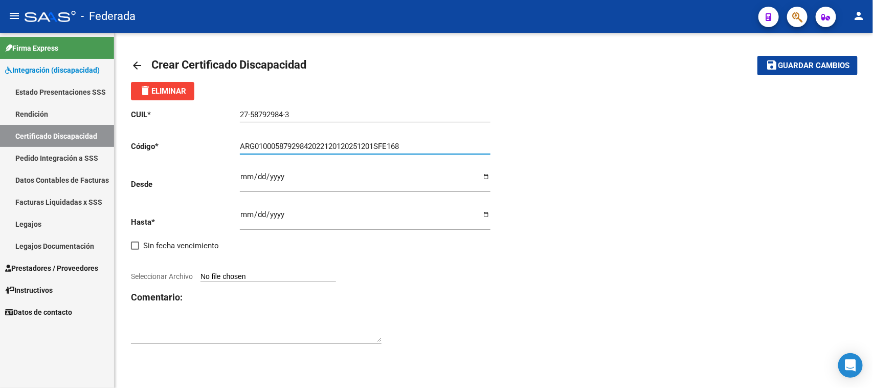
type input "ARG01000587929842022120120251201SFE168"
click at [246, 180] on input "Ingresar fec. Desde" at bounding box center [365, 180] width 251 height 16
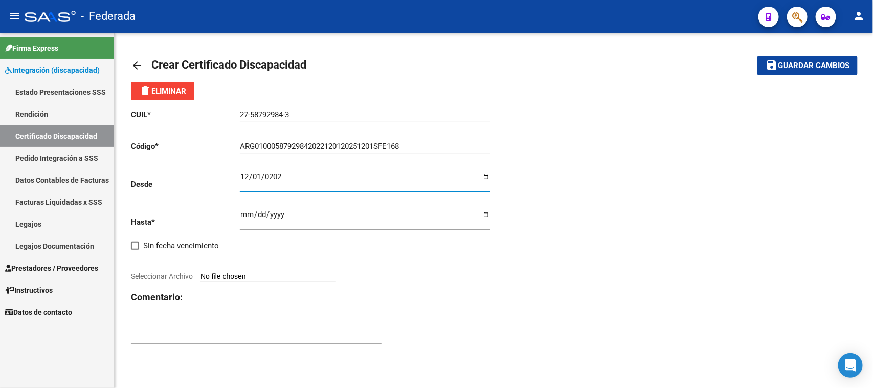
type input "2022-12-01"
click at [244, 213] on input "Ingresar fec. Hasta" at bounding box center [365, 218] width 251 height 16
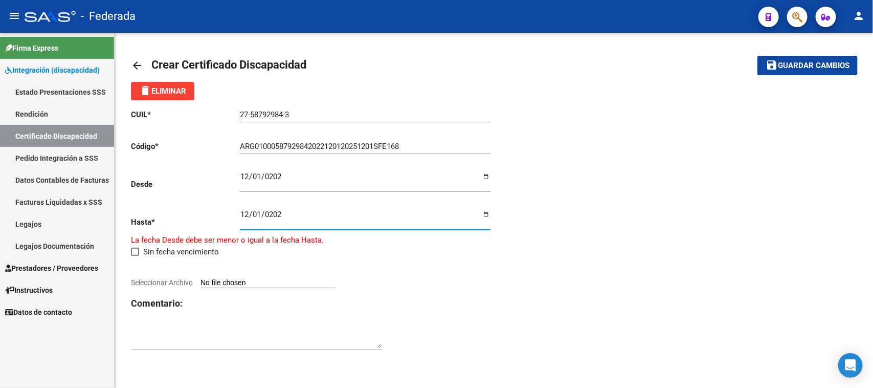
type input "2025-12-01"
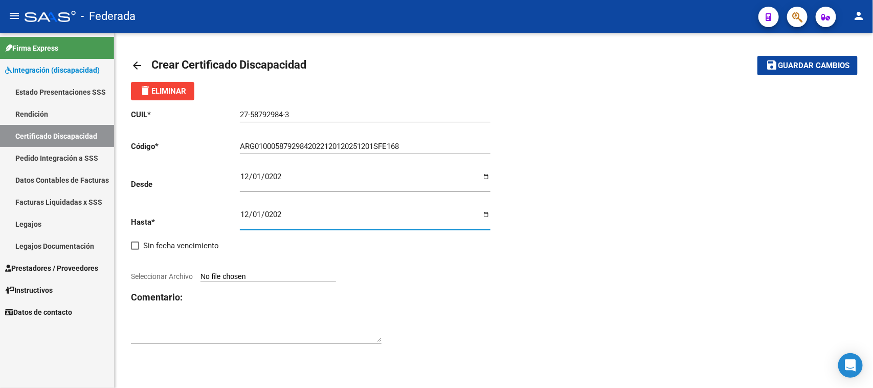
click at [609, 209] on div "CUIL * 27-58792984-3 Ingresar el CUIL Código * ARG01000587929842022120120251201…" at bounding box center [494, 226] width 726 height 253
click at [283, 272] on app-file-uploader "Seleccionar Archivo" at bounding box center [237, 276] width 213 height 9
click at [277, 278] on input "Seleccionar Archivo" at bounding box center [269, 277] width 136 height 10
type input "C:\fakepath\CUD Miranda Luisina.pdf"
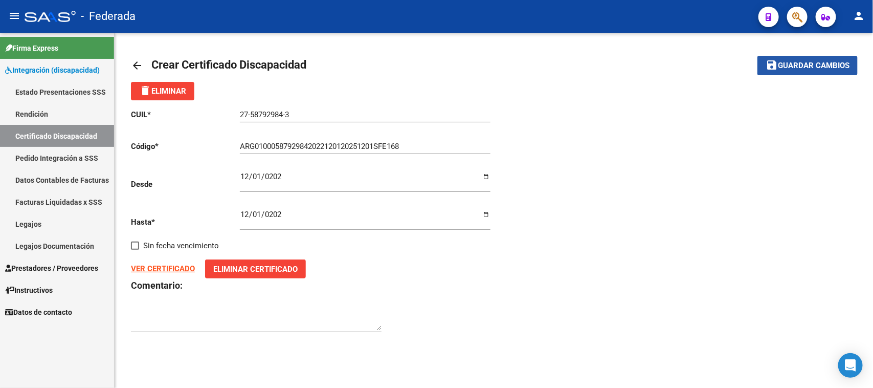
click at [820, 61] on span "Guardar cambios" at bounding box center [814, 65] width 72 height 9
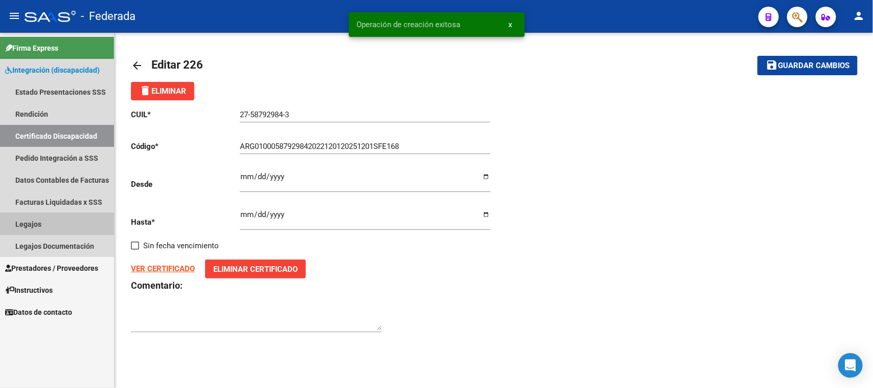
click at [45, 228] on link "Legajos" at bounding box center [57, 224] width 114 height 22
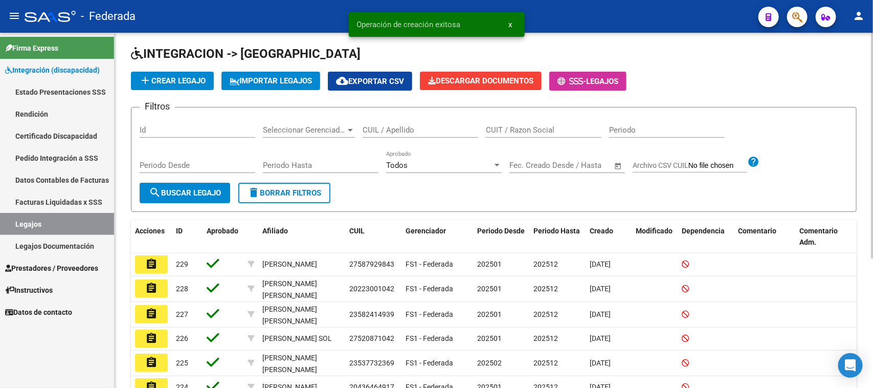
scroll to position [64, 0]
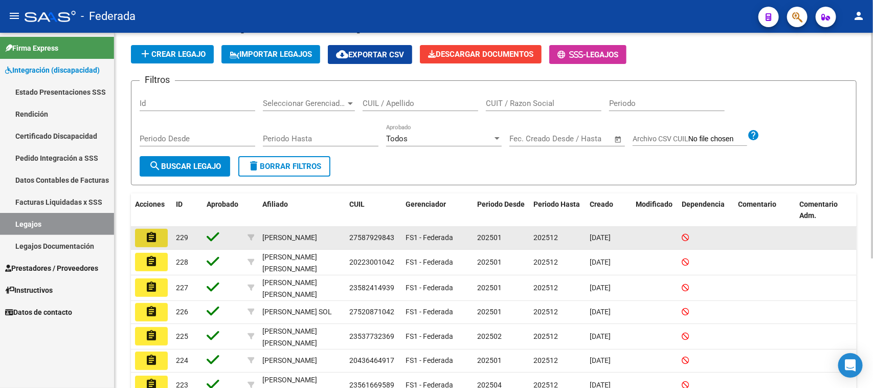
click at [149, 236] on mat-icon "assignment" at bounding box center [151, 237] width 12 height 12
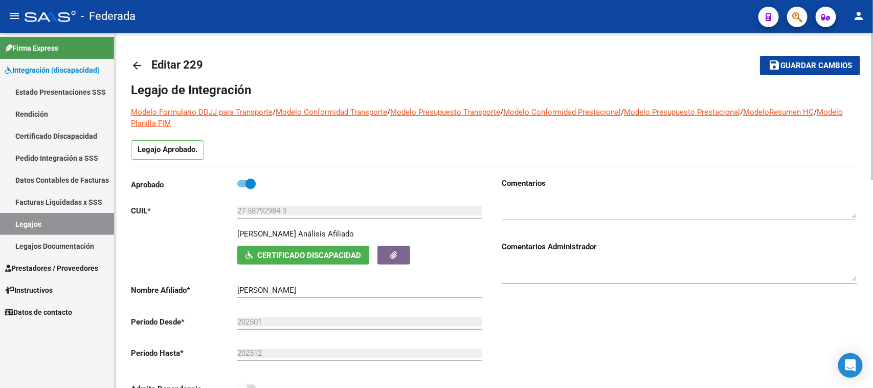
scroll to position [192, 0]
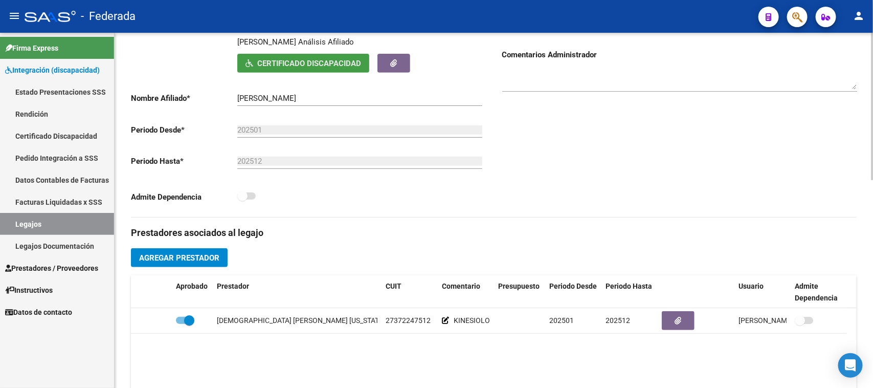
click at [323, 70] on button "Certificado Discapacidad" at bounding box center [303, 63] width 132 height 19
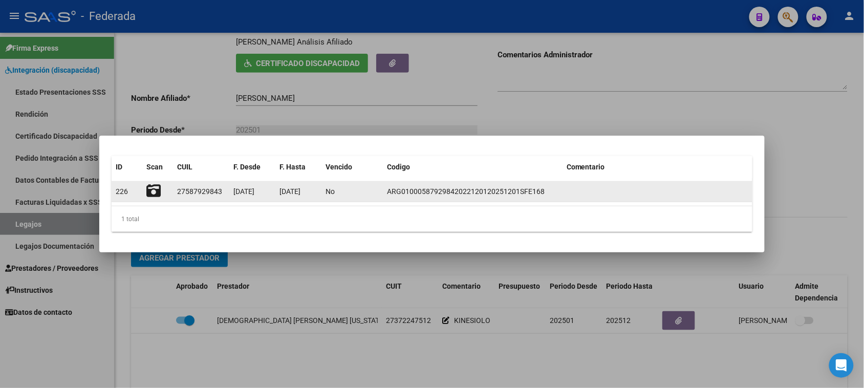
click at [155, 192] on icon at bounding box center [153, 191] width 14 height 14
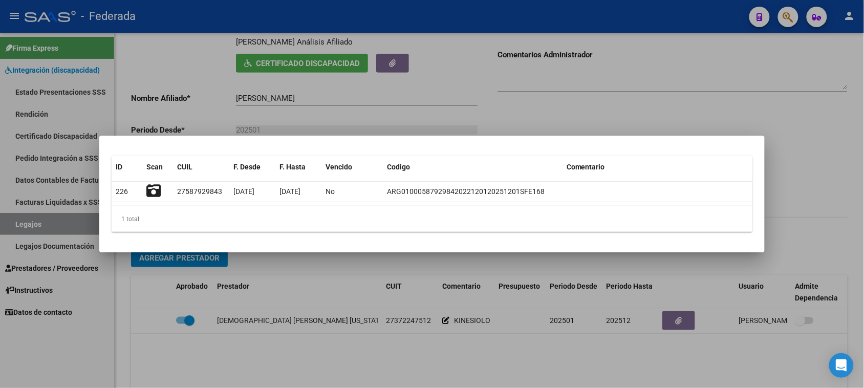
click at [564, 106] on div at bounding box center [432, 194] width 864 height 388
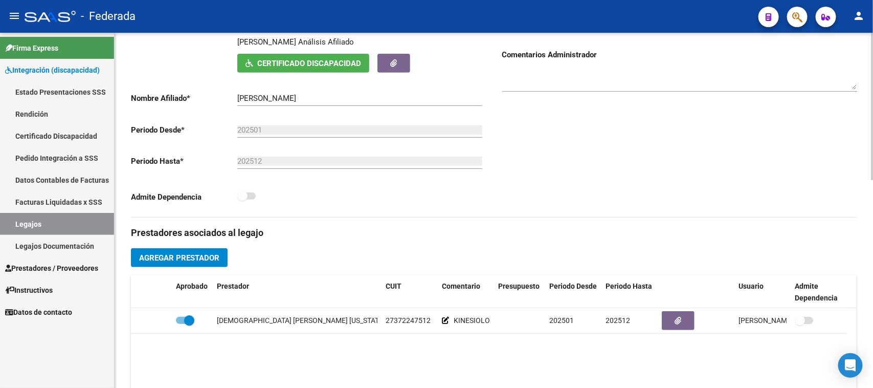
click at [513, 208] on div "Comentarios Comentarios Administrador" at bounding box center [675, 101] width 363 height 231
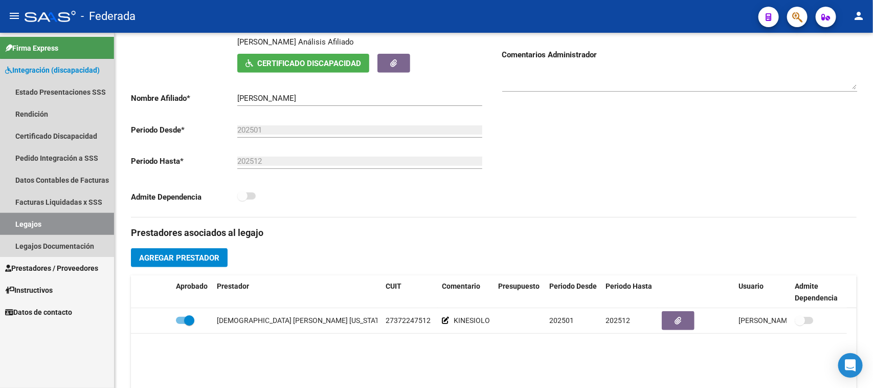
click at [78, 214] on link "Legajos" at bounding box center [57, 224] width 114 height 22
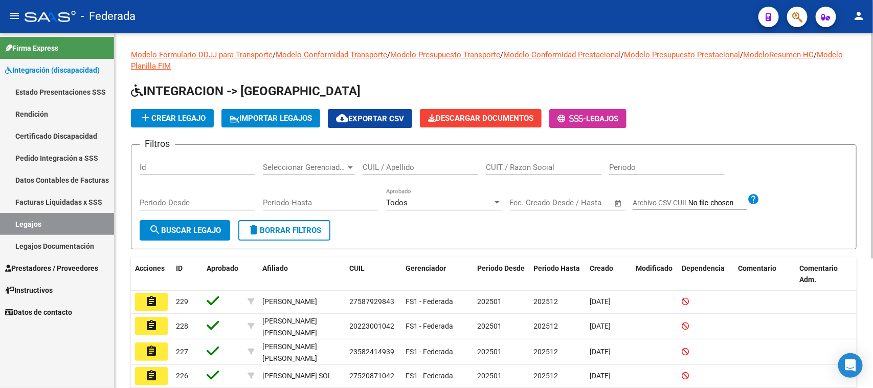
click at [205, 121] on span "add Crear Legajo" at bounding box center [172, 118] width 67 height 9
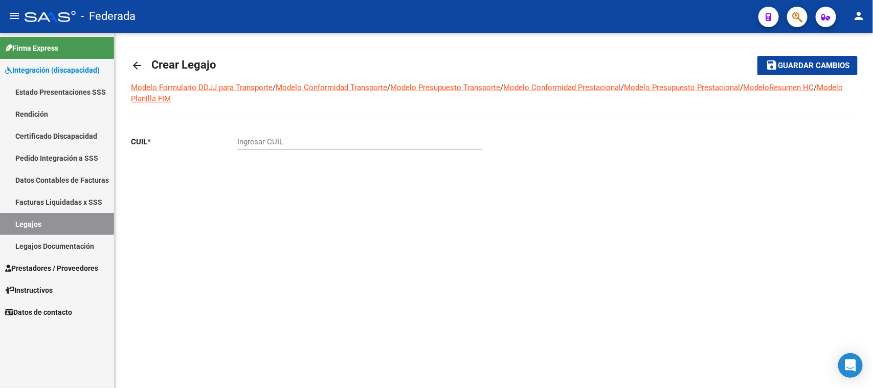
click at [297, 142] on input "Ingresar CUIL" at bounding box center [359, 141] width 245 height 9
type input "20-53054555-6"
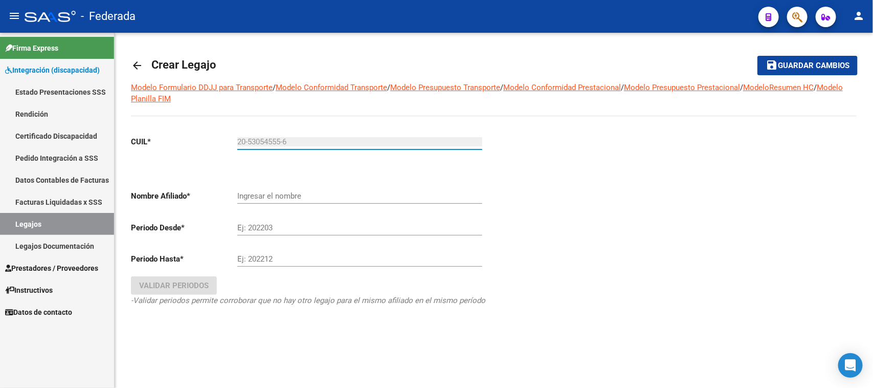
type input "SOLE VILLADA BENICIO TOMAS"
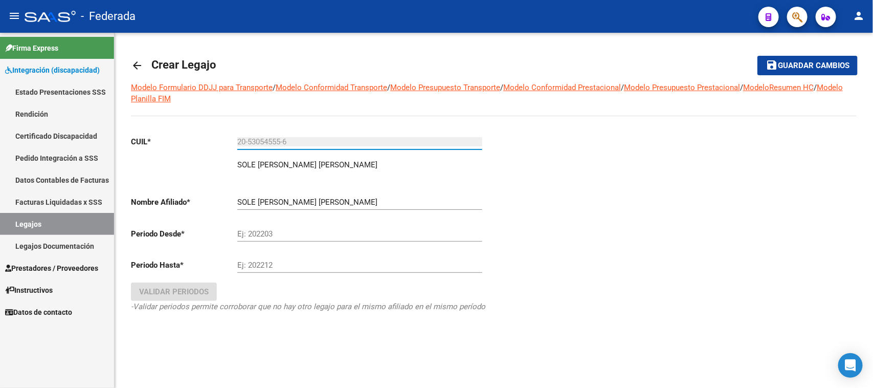
type input "20-53054555-6"
click at [260, 240] on div "Ej: 202203" at bounding box center [359, 236] width 245 height 32
click at [265, 234] on input "Ej: 202203" at bounding box center [359, 233] width 245 height 9
type input "202502"
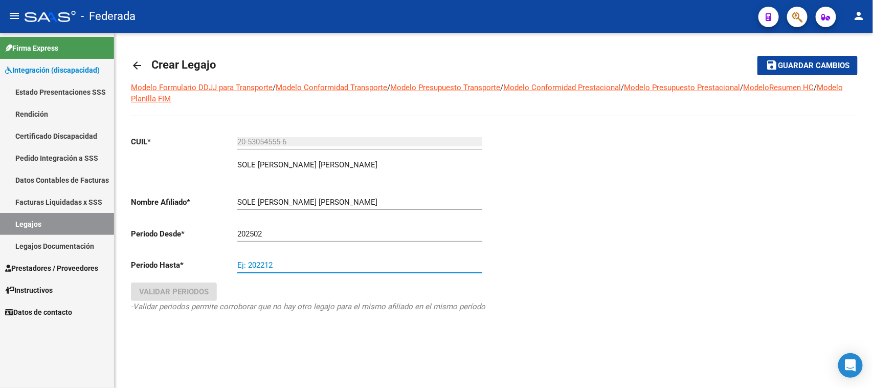
click at [274, 260] on input "Ej: 202212" at bounding box center [359, 264] width 245 height 9
type input "202512"
click at [197, 282] on button "Validar Periodos" at bounding box center [174, 291] width 86 height 18
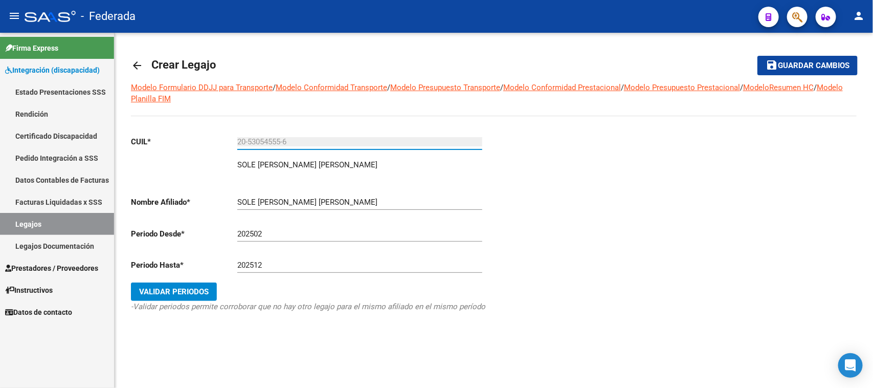
drag, startPoint x: 298, startPoint y: 144, endPoint x: 228, endPoint y: 144, distance: 69.6
click at [228, 144] on app-form-text-field "CUIL * 20-53054555-6 Ingresar CUIL" at bounding box center [307, 141] width 352 height 9
click at [59, 223] on link "Legajos" at bounding box center [57, 224] width 114 height 22
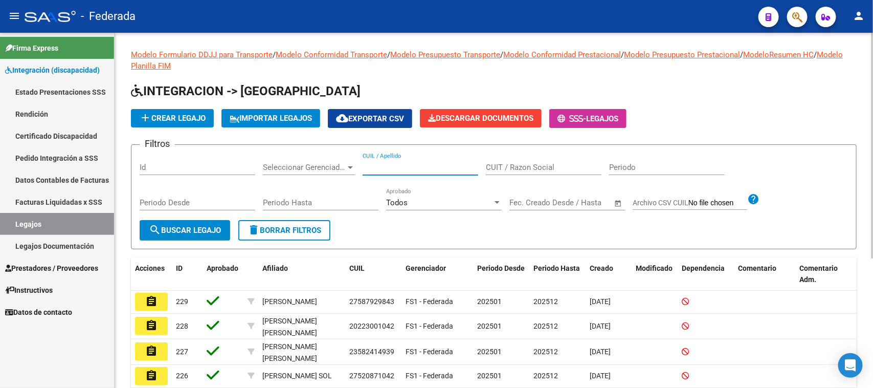
click at [402, 169] on input "CUIL / Apellido" at bounding box center [421, 167] width 116 height 9
paste input "20-53054555-6"
type input "20-53054555-6"
click at [196, 230] on span "search Buscar Legajo" at bounding box center [185, 230] width 72 height 9
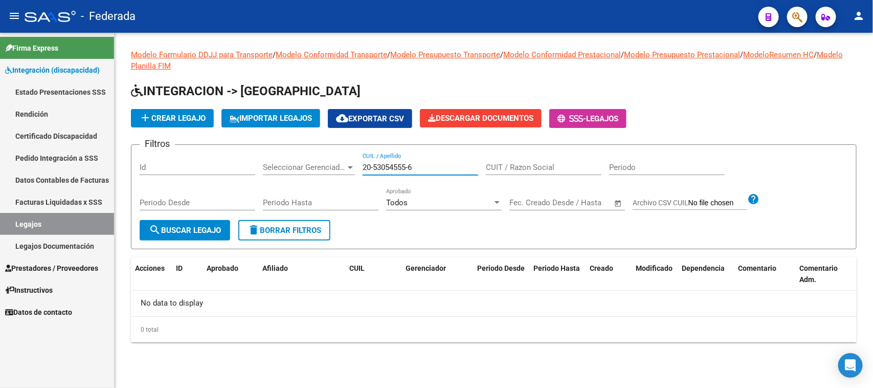
drag, startPoint x: 425, startPoint y: 169, endPoint x: 344, endPoint y: 162, distance: 81.2
click at [344, 162] on div "Filtros Id Seleccionar Gerenciador Seleccionar Gerenciador 20-53054555-6 CUIL /…" at bounding box center [494, 186] width 709 height 67
click at [165, 119] on span "add Crear Legajo" at bounding box center [172, 118] width 67 height 9
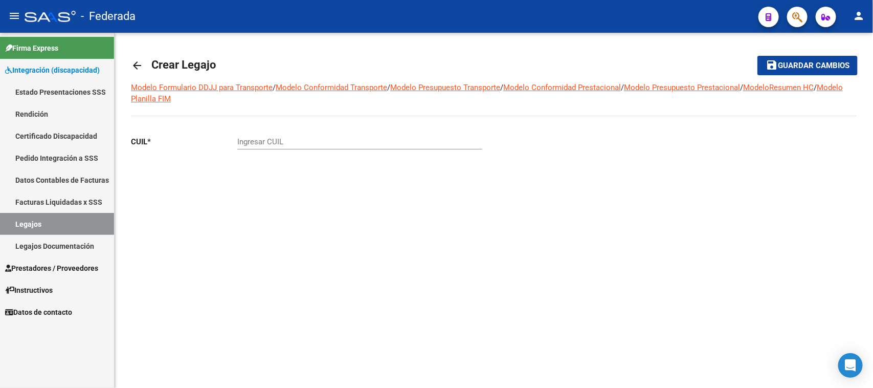
click at [308, 147] on div "Ingresar CUIL" at bounding box center [359, 138] width 245 height 22
paste input "20-53054555-6"
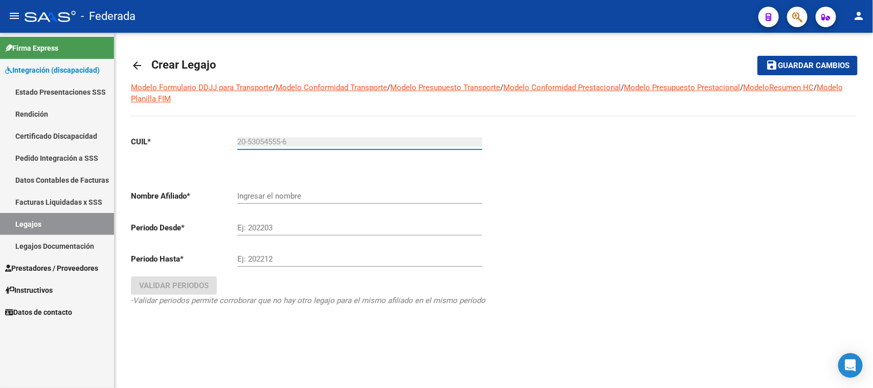
type input "20-53054555-6"
click at [385, 201] on div "Ingresar el nombre" at bounding box center [359, 193] width 245 height 22
type input "SOLE VILLADA BENICIO TOMAS"
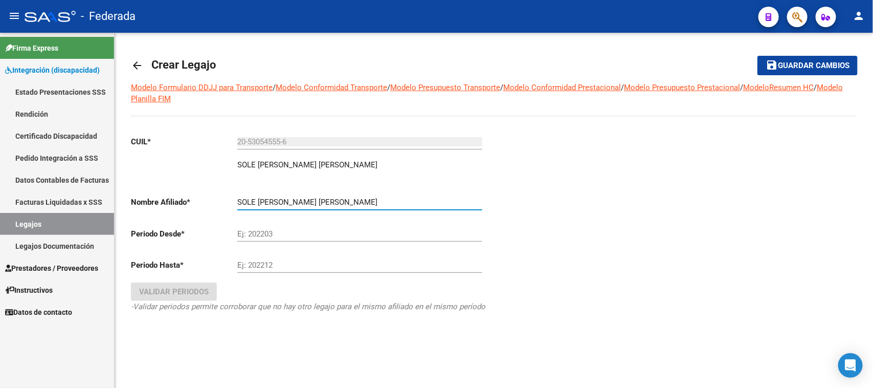
click at [304, 229] on input "Ej: 202203" at bounding box center [359, 233] width 245 height 9
type input "202502"
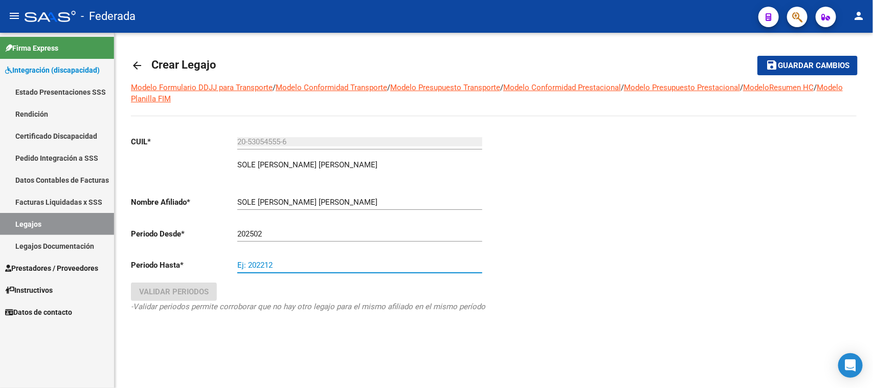
click at [268, 262] on input "Ej: 202212" at bounding box center [359, 264] width 245 height 9
type input "202512"
click at [202, 297] on button "Validar Periodos" at bounding box center [174, 291] width 86 height 18
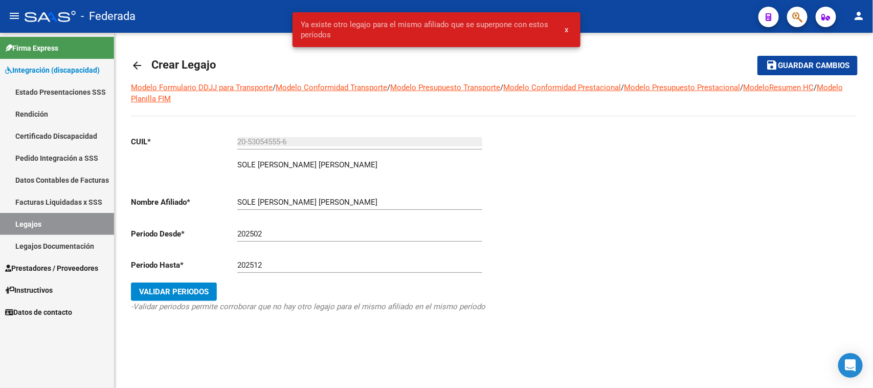
click at [308, 238] on div "202502 Ej: 202203" at bounding box center [359, 231] width 245 height 22
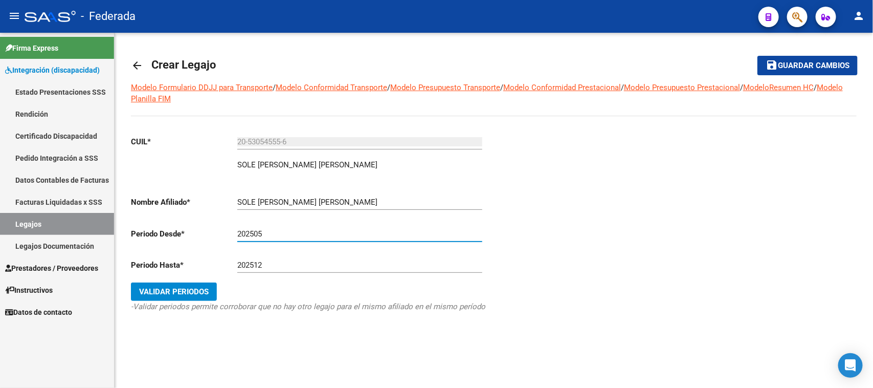
click at [167, 280] on div "CUIL * 20-53054555-6 Ingresar CUIL SOLE VILLADA BENICIO TOMAS ARCA Padrón Nombr…" at bounding box center [308, 233] width 355 height 213
click at [169, 287] on span "Validar Periodos" at bounding box center [174, 291] width 70 height 9
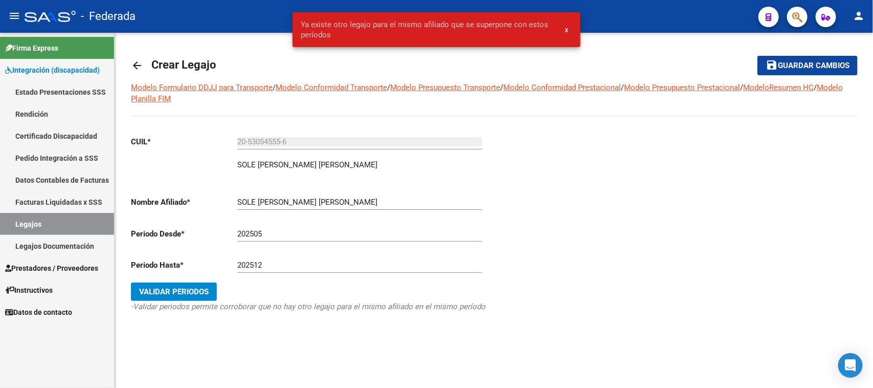
click at [565, 32] on span "x" at bounding box center [567, 29] width 4 height 9
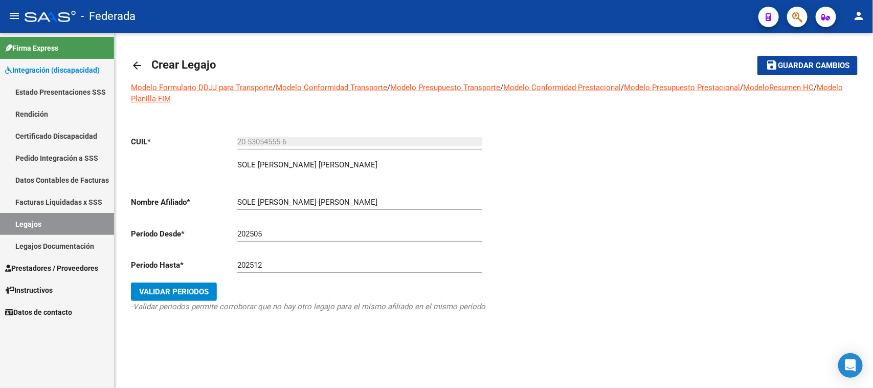
click at [305, 238] on div "202505 Ej: 202203" at bounding box center [359, 231] width 245 height 22
click at [199, 293] on span "Validar Periodos" at bounding box center [174, 291] width 70 height 9
click at [290, 236] on input "202506" at bounding box center [359, 233] width 245 height 9
click at [771, 68] on mat-icon "save" at bounding box center [772, 65] width 12 height 12
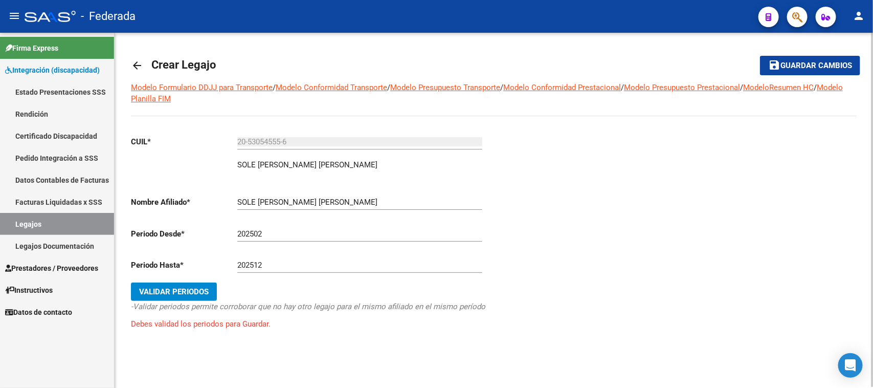
click at [802, 59] on button "save Guardar cambios" at bounding box center [810, 65] width 100 height 19
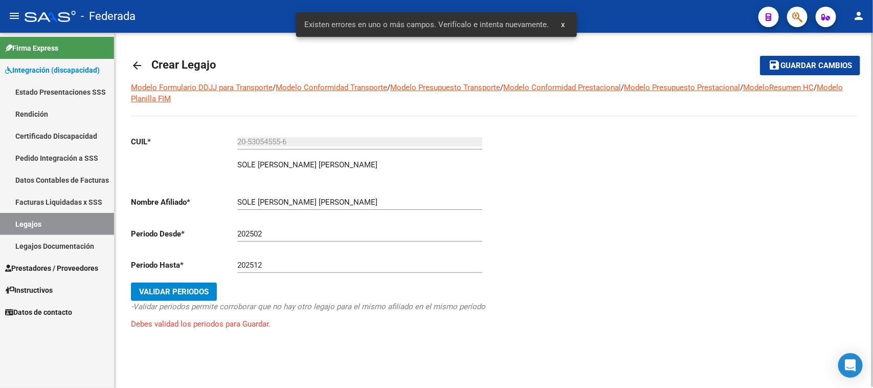
click at [802, 59] on button "save Guardar cambios" at bounding box center [810, 65] width 100 height 19
click at [184, 295] on button "Validar Periodos" at bounding box center [174, 291] width 86 height 18
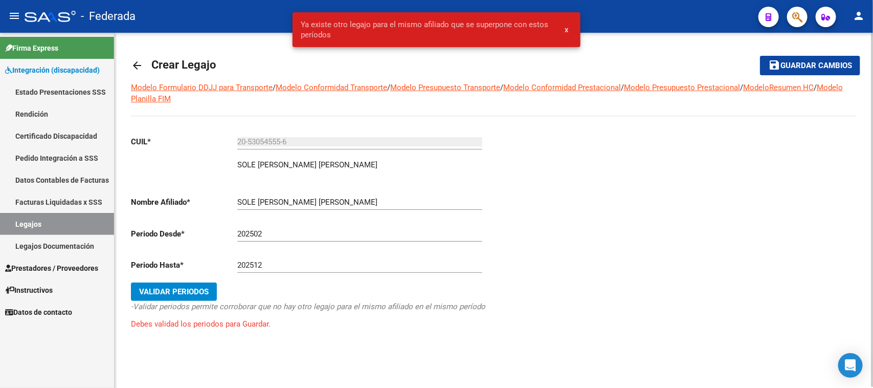
click at [273, 230] on input "202502" at bounding box center [359, 233] width 245 height 9
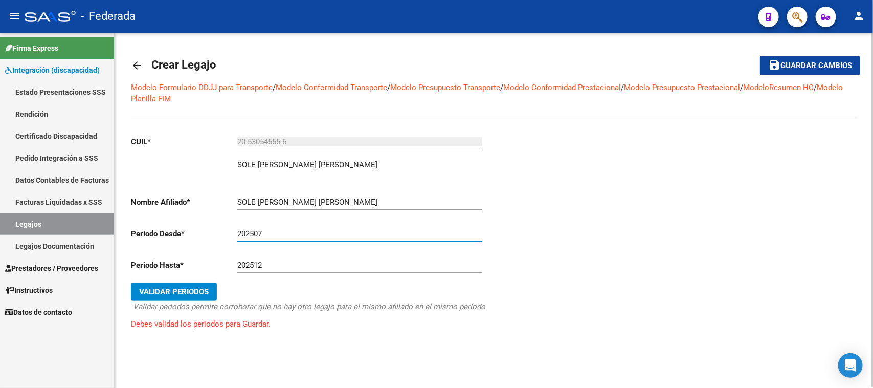
click at [204, 288] on span "Validar Periodos" at bounding box center [174, 291] width 70 height 9
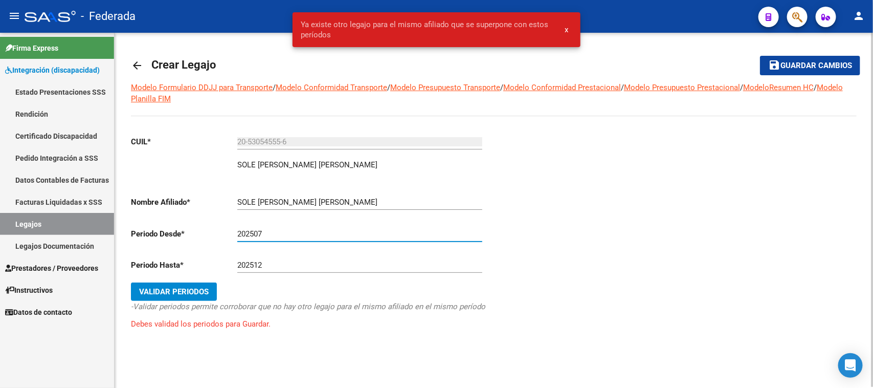
click at [290, 234] on input "202507" at bounding box center [359, 233] width 245 height 9
click at [193, 283] on button "Validar Periodos" at bounding box center [174, 291] width 86 height 18
click at [267, 235] on input "202508" at bounding box center [359, 233] width 245 height 9
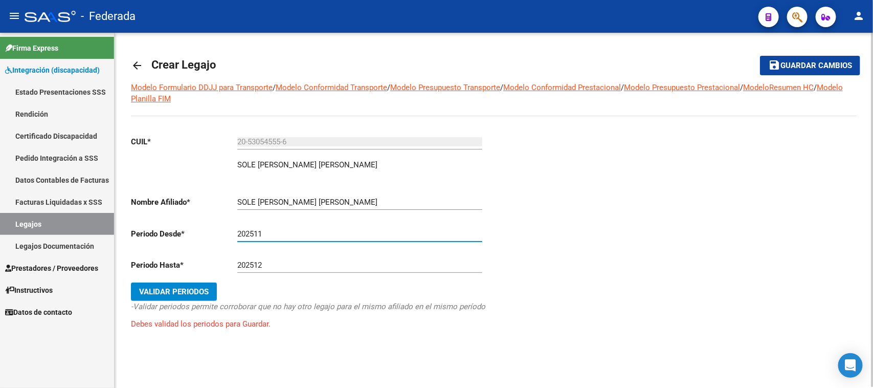
type input "202511"
click at [192, 287] on span "Validar Periodos" at bounding box center [174, 291] width 70 height 9
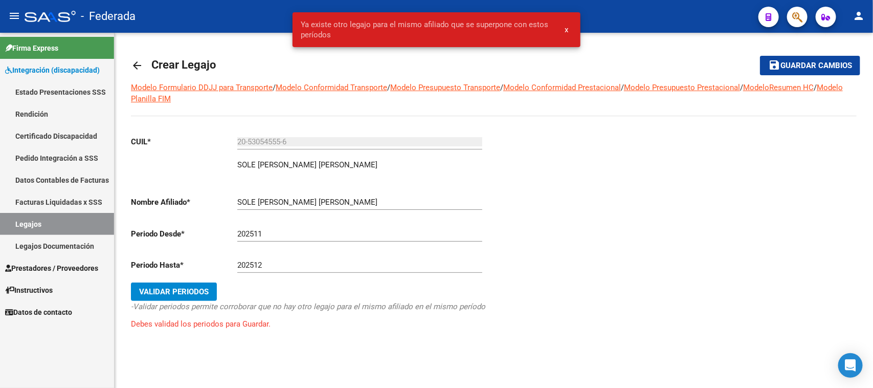
click at [93, 216] on link "Legajos" at bounding box center [57, 224] width 114 height 22
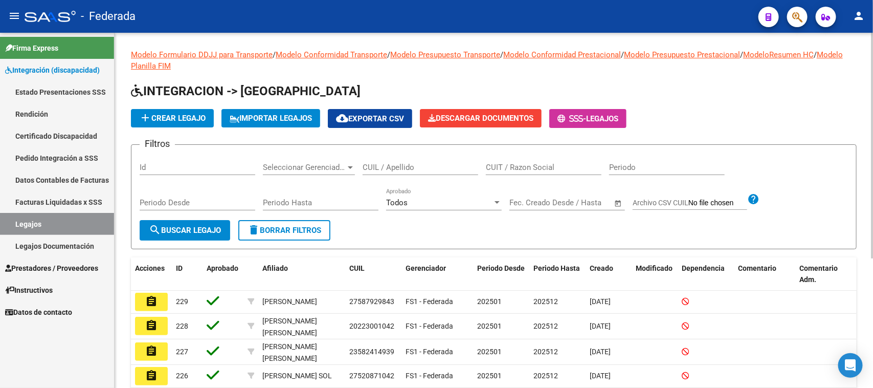
click at [174, 119] on span "add Crear Legajo" at bounding box center [172, 118] width 67 height 9
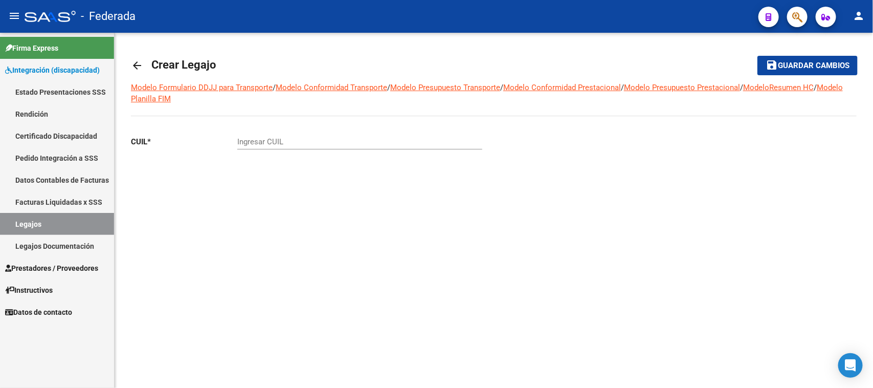
click at [289, 143] on input "Ingresar CUIL" at bounding box center [359, 141] width 245 height 9
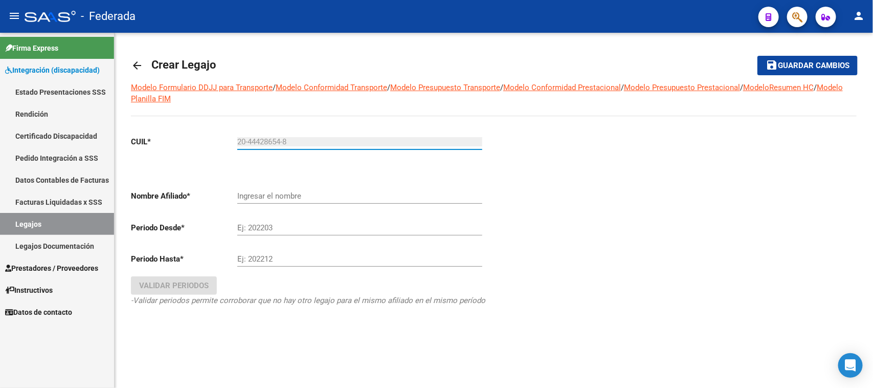
type input "20-44428654-8"
click at [604, 216] on div at bounding box center [675, 234] width 363 height 215
type input "[PERSON_NAME]"
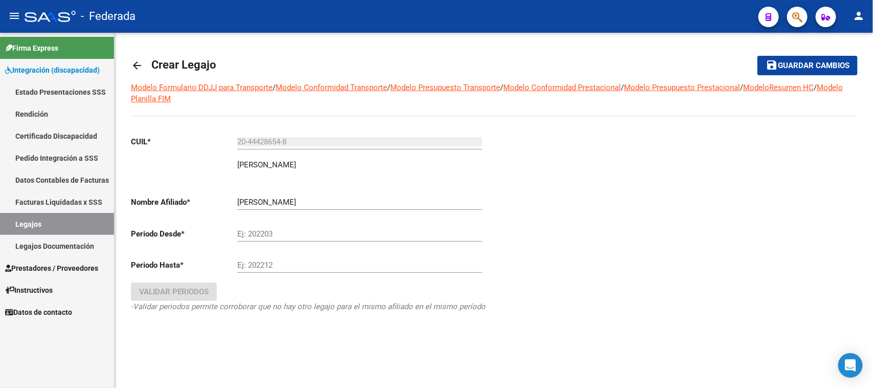
click at [285, 232] on input "Ej: 202203" at bounding box center [359, 233] width 245 height 9
type input "202503"
click at [290, 262] on input "Ej: 202212" at bounding box center [359, 264] width 245 height 9
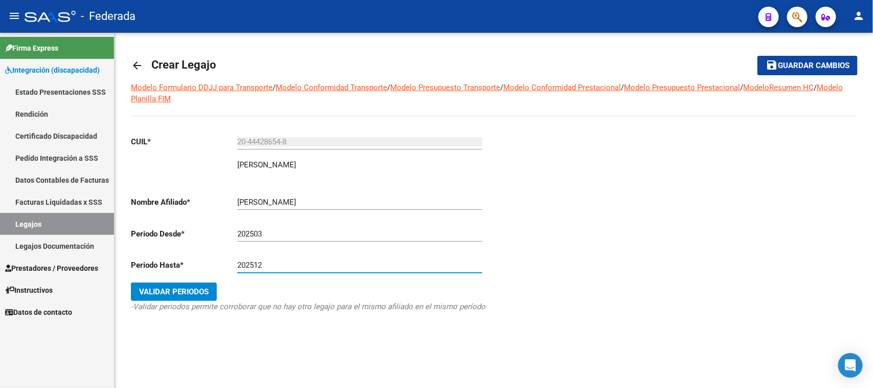
type input "202512"
click at [282, 334] on div "CUIL * 20-44428654-8 Ingresar CUIL SOLDANO SANTIAGO ARCA Padrón Nombre Afiliado…" at bounding box center [308, 233] width 355 height 213
click at [193, 288] on span "Validar Periodos" at bounding box center [174, 291] width 70 height 9
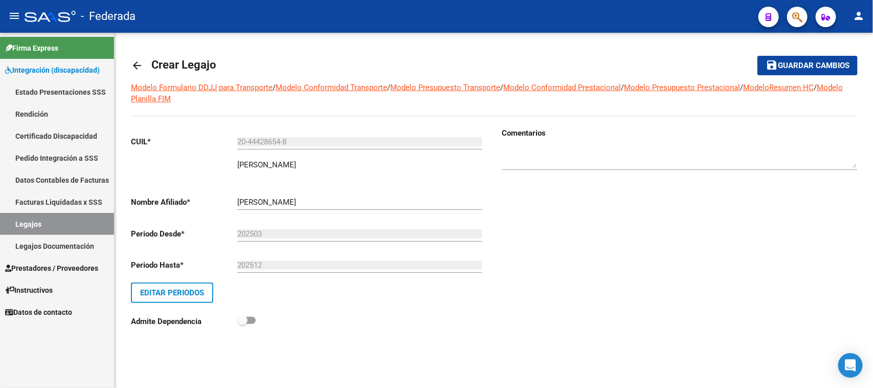
click at [807, 65] on span "Guardar cambios" at bounding box center [814, 65] width 72 height 9
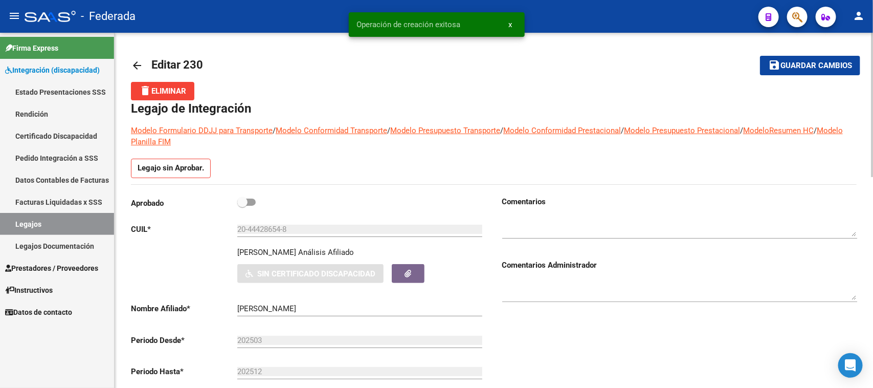
click at [509, 24] on span "x" at bounding box center [511, 24] width 4 height 9
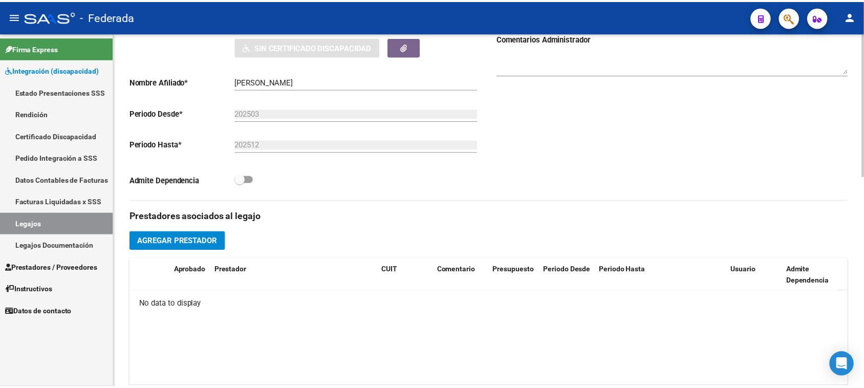
scroll to position [256, 0]
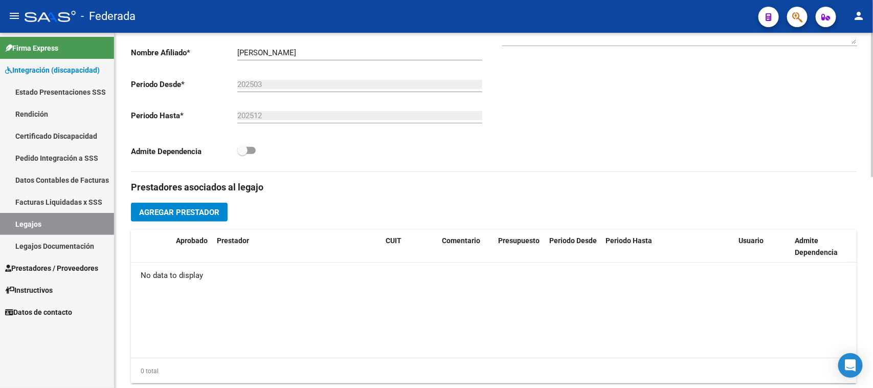
click at [188, 219] on button "Agregar Prestador" at bounding box center [179, 212] width 97 height 19
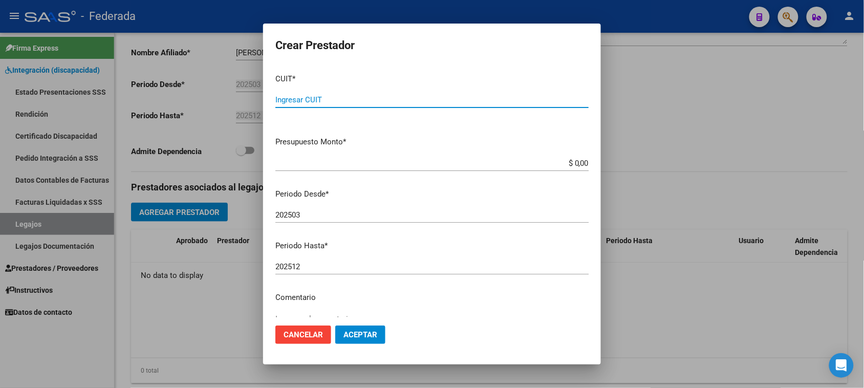
paste input "27-30511946-1"
type input "27-30511946-1"
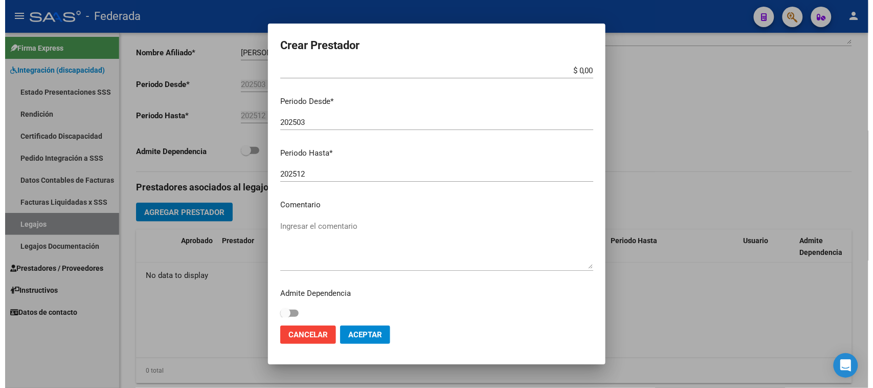
scroll to position [98, 0]
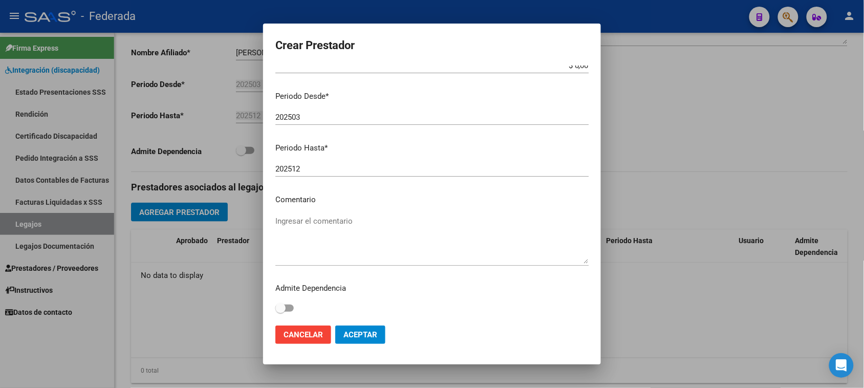
click at [336, 219] on textarea "Ingresar el comentario" at bounding box center [431, 239] width 313 height 48
type textarea "KINESIOLOGIA"
click at [352, 342] on button "Aceptar" at bounding box center [360, 334] width 50 height 18
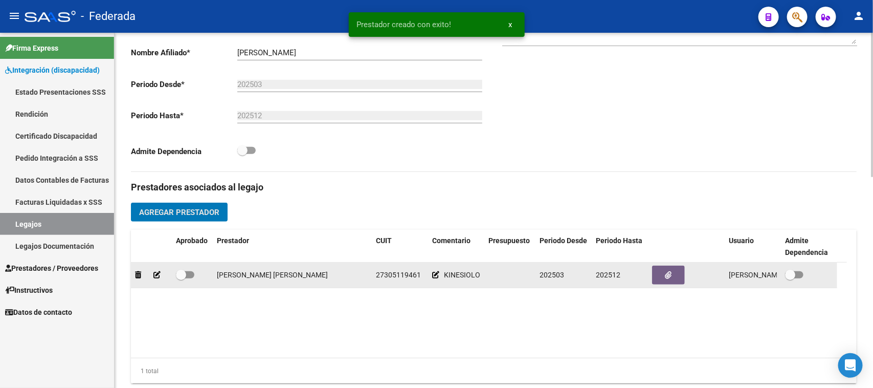
click at [188, 274] on span at bounding box center [185, 274] width 18 height 7
click at [181, 278] on input "checkbox" at bounding box center [181, 278] width 1 height 1
checkbox input "true"
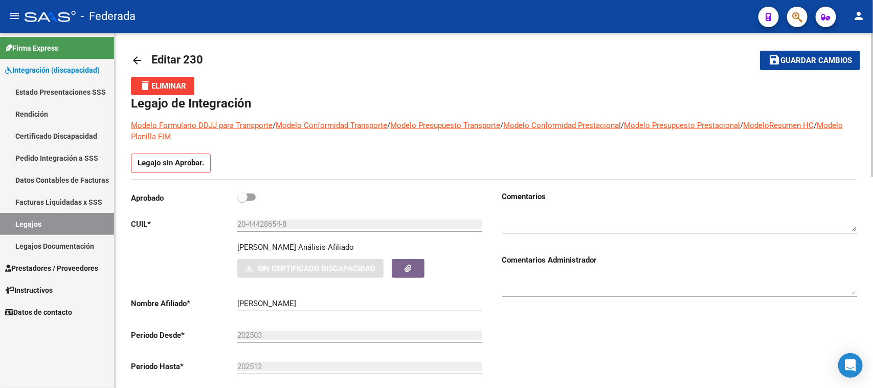
scroll to position [0, 0]
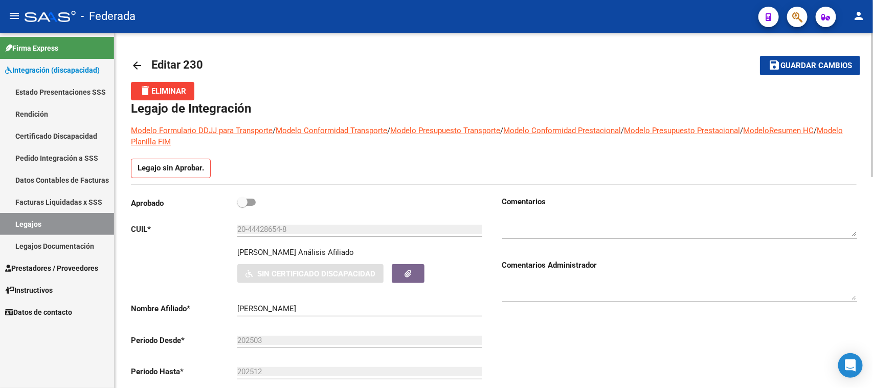
click at [247, 201] on span at bounding box center [242, 202] width 10 height 10
click at [243, 206] on input "checkbox" at bounding box center [242, 206] width 1 height 1
checkbox input "true"
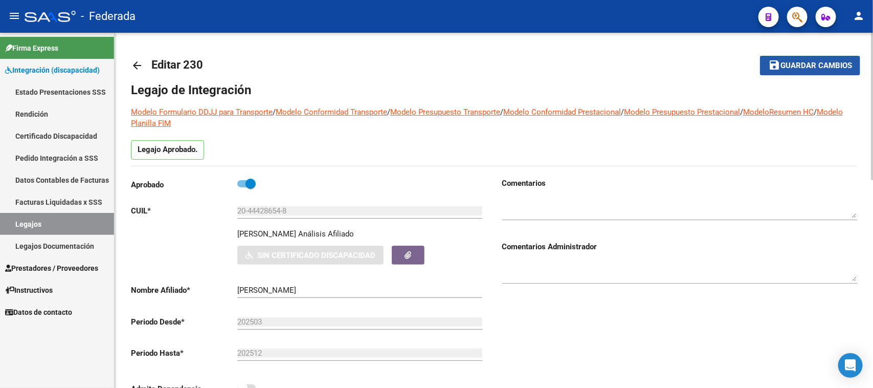
click at [794, 68] on span "Guardar cambios" at bounding box center [817, 65] width 72 height 9
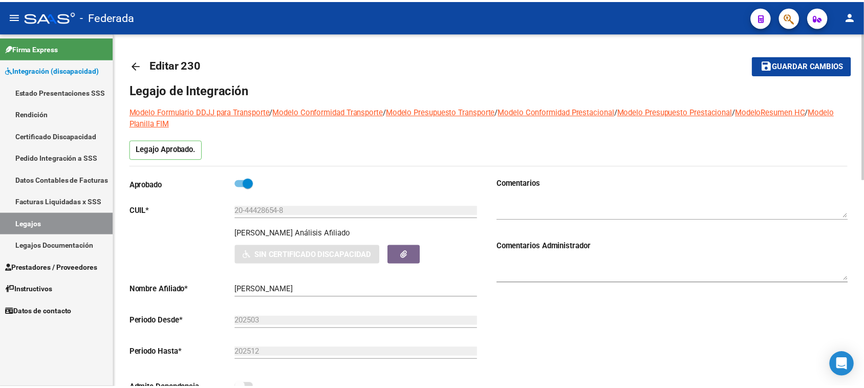
scroll to position [256, 0]
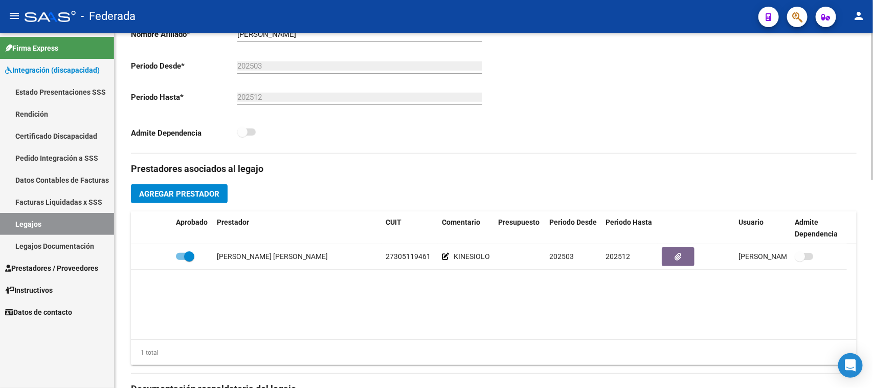
click at [213, 197] on span "Agregar Prestador" at bounding box center [179, 193] width 80 height 9
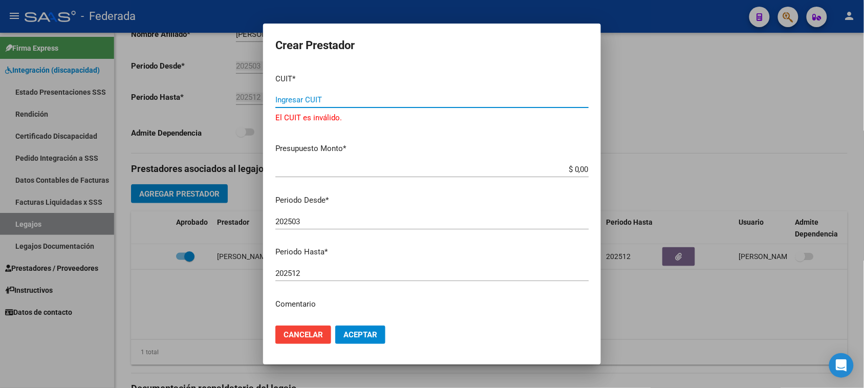
click at [351, 101] on input "Ingresar CUIT" at bounding box center [431, 99] width 313 height 9
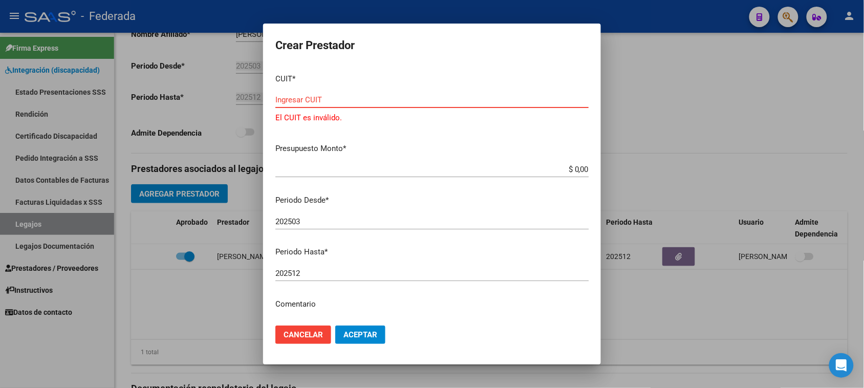
paste input "27-06378598-4"
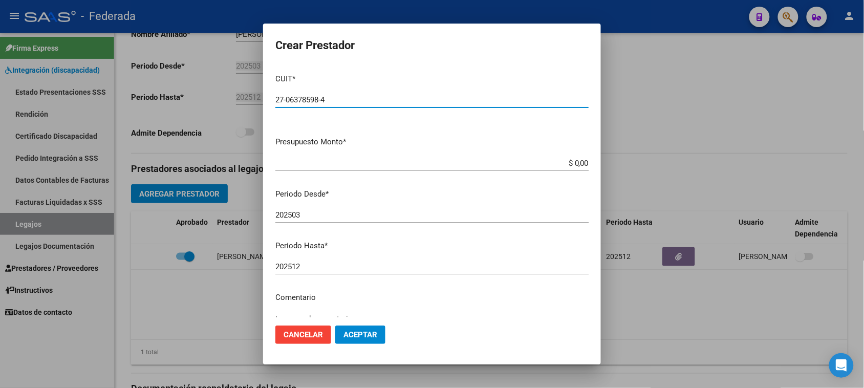
type input "27-06378598-4"
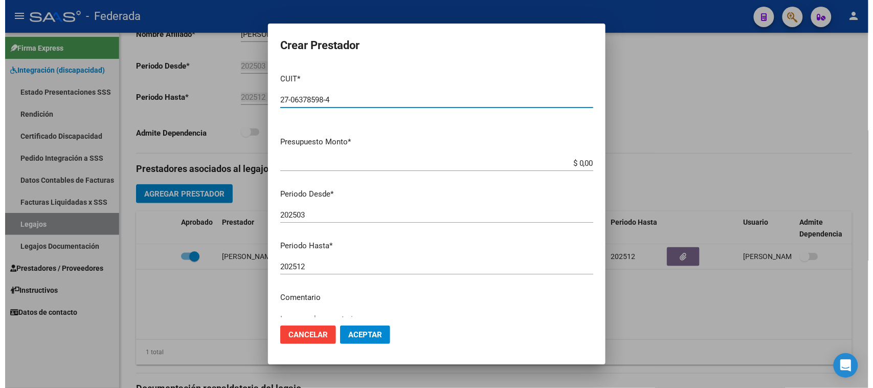
scroll to position [64, 0]
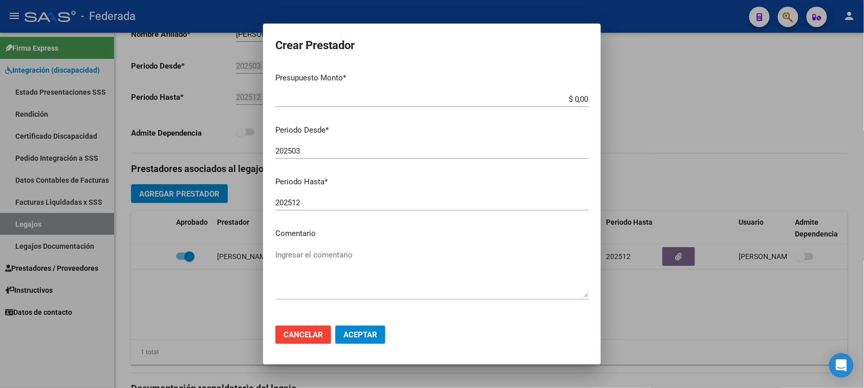
click at [312, 258] on textarea "Ingresar el comentario" at bounding box center [431, 273] width 313 height 48
type textarea "FONOAUDIOLOGIA"
click at [352, 336] on span "Aceptar" at bounding box center [360, 334] width 34 height 9
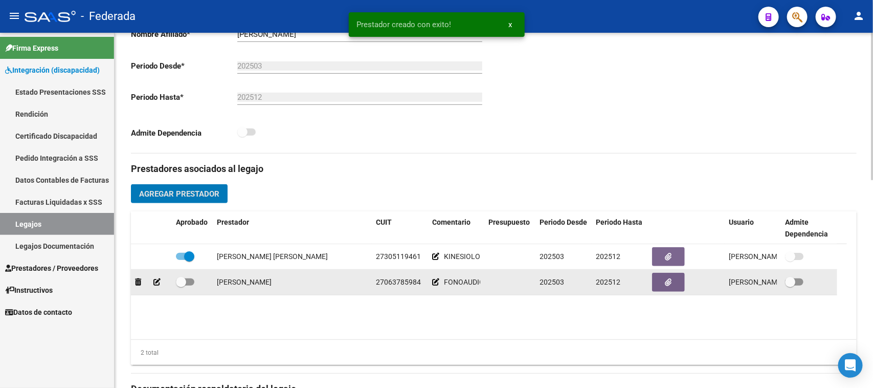
click at [183, 282] on span at bounding box center [181, 282] width 10 height 10
click at [181, 286] on input "checkbox" at bounding box center [181, 286] width 1 height 1
checkbox input "true"
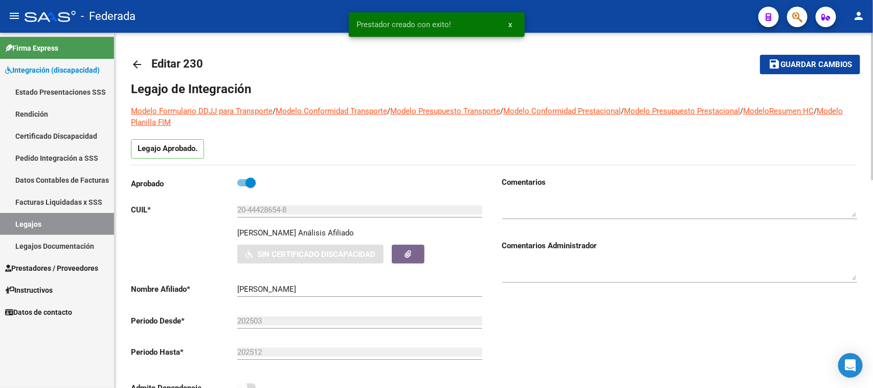
scroll to position [0, 0]
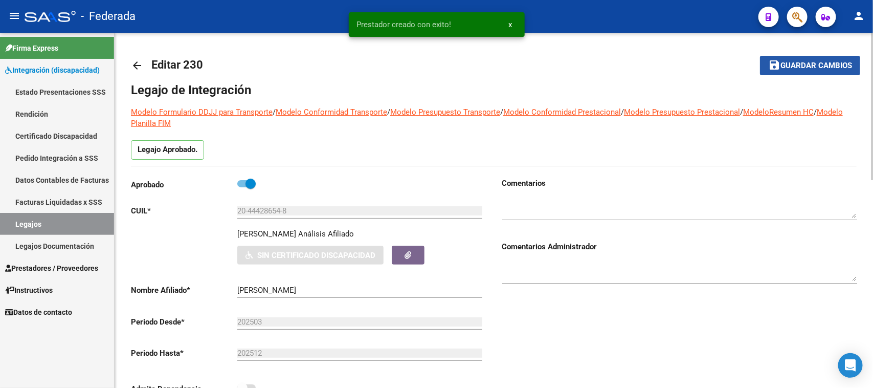
click at [773, 70] on mat-icon "save" at bounding box center [775, 65] width 12 height 12
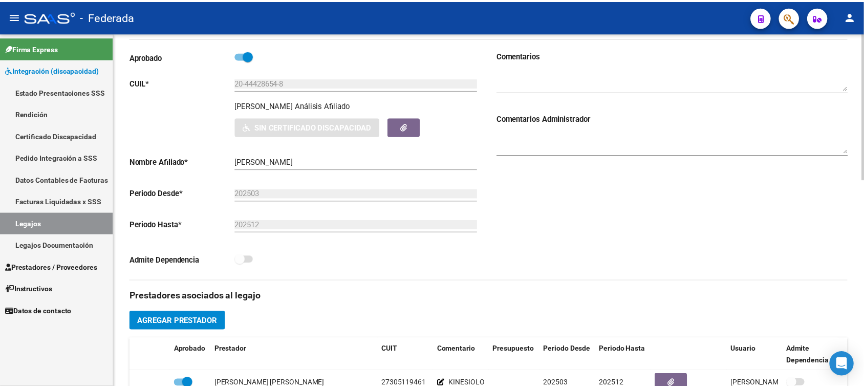
scroll to position [256, 0]
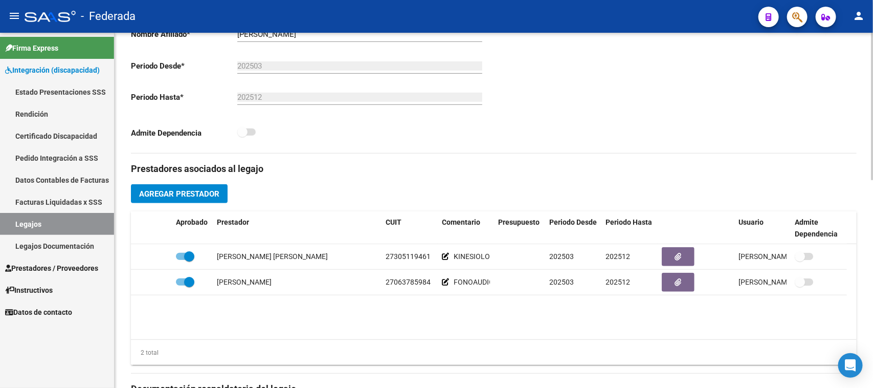
click at [217, 189] on span "Agregar Prestador" at bounding box center [179, 193] width 80 height 9
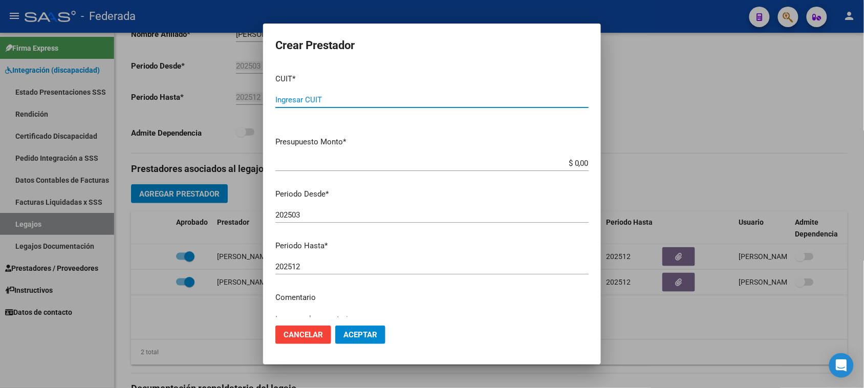
paste input "text"
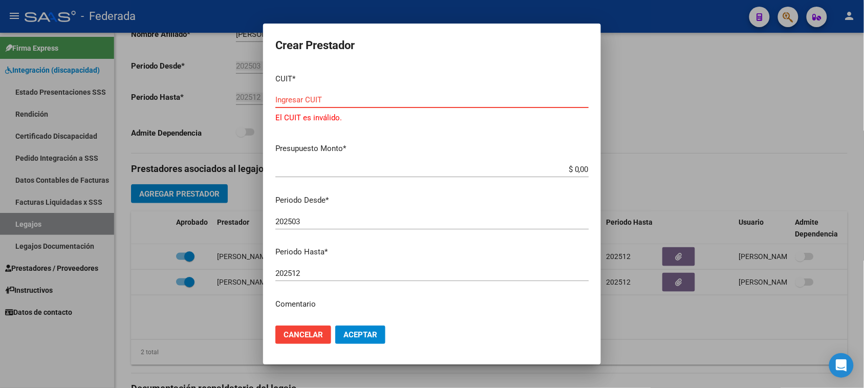
paste input "27-22807942-7"
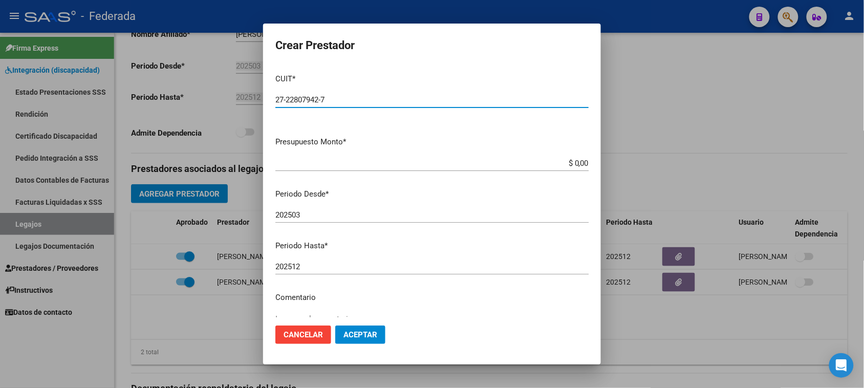
type input "27-22807942-7"
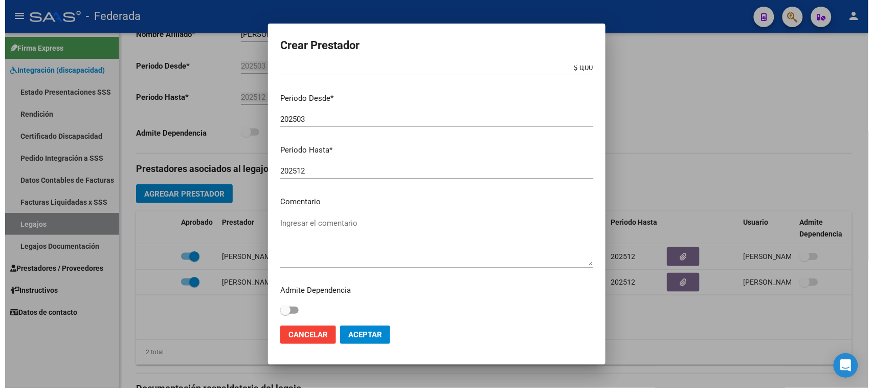
scroll to position [98, 0]
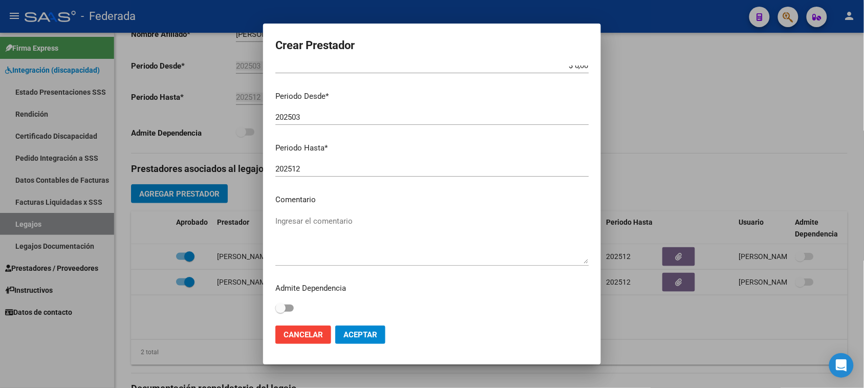
click at [331, 219] on textarea "Ingresar el comentario" at bounding box center [431, 239] width 313 height 48
type textarea "TERAPIA OCUPACIONAL"
click at [361, 337] on span "Aceptar" at bounding box center [360, 334] width 34 height 9
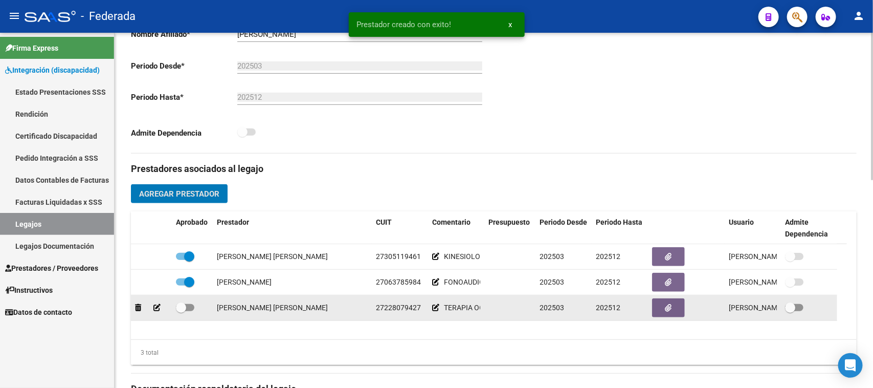
click at [187, 304] on span at bounding box center [185, 307] width 18 height 7
click at [181, 311] on input "checkbox" at bounding box center [181, 311] width 1 height 1
checkbox input "true"
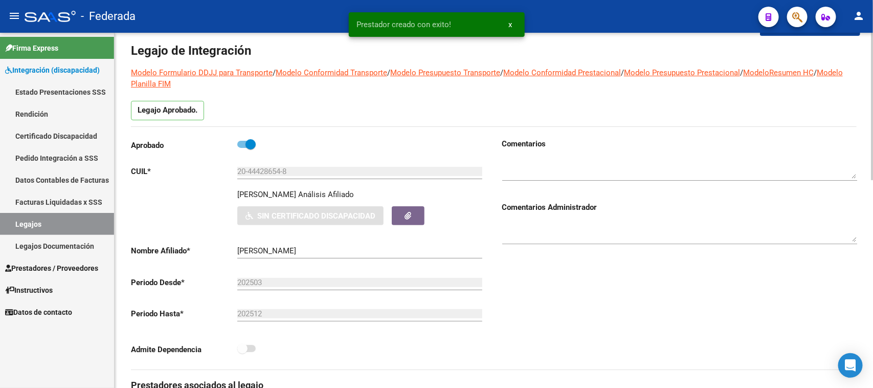
scroll to position [0, 0]
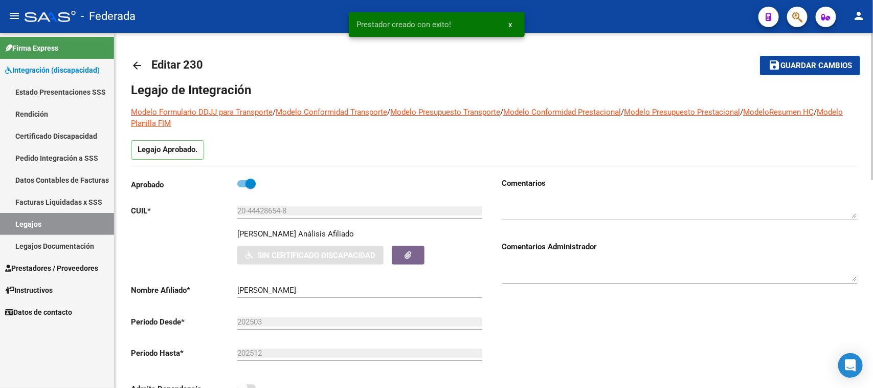
click at [785, 72] on button "save Guardar cambios" at bounding box center [810, 65] width 100 height 19
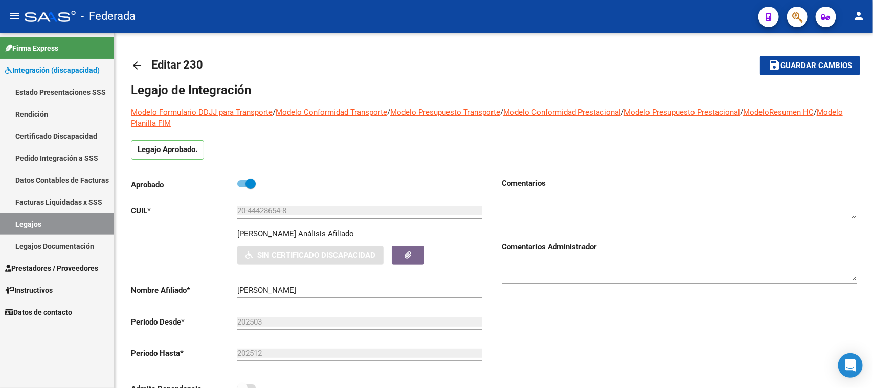
click at [80, 220] on link "Legajos" at bounding box center [57, 224] width 114 height 22
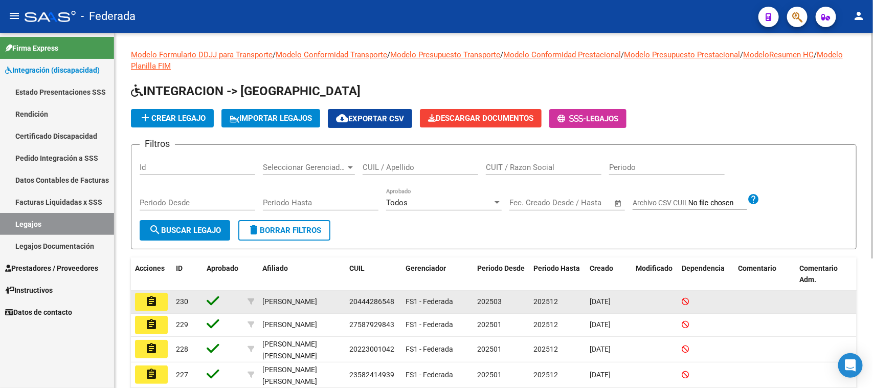
click at [152, 295] on mat-icon "assignment" at bounding box center [151, 301] width 12 height 12
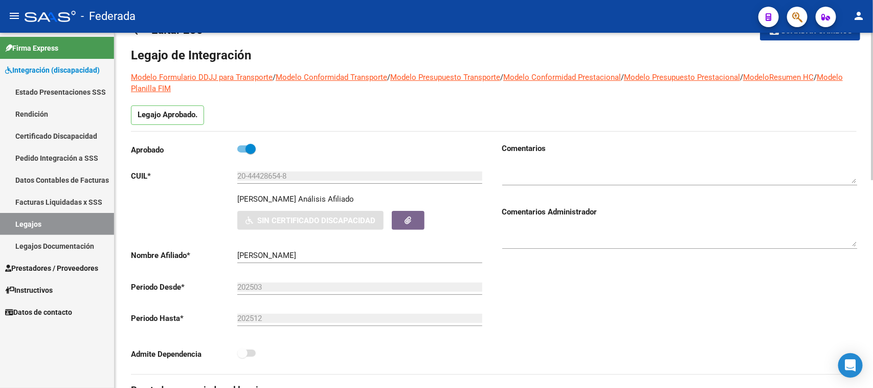
scroll to position [64, 0]
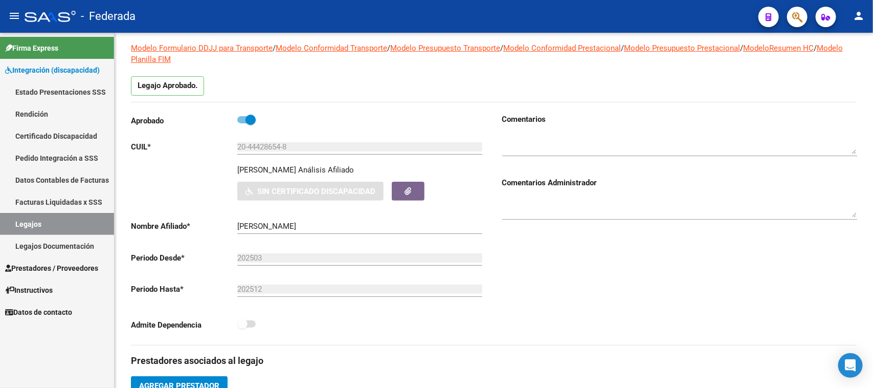
click at [87, 224] on link "Legajos" at bounding box center [57, 224] width 114 height 22
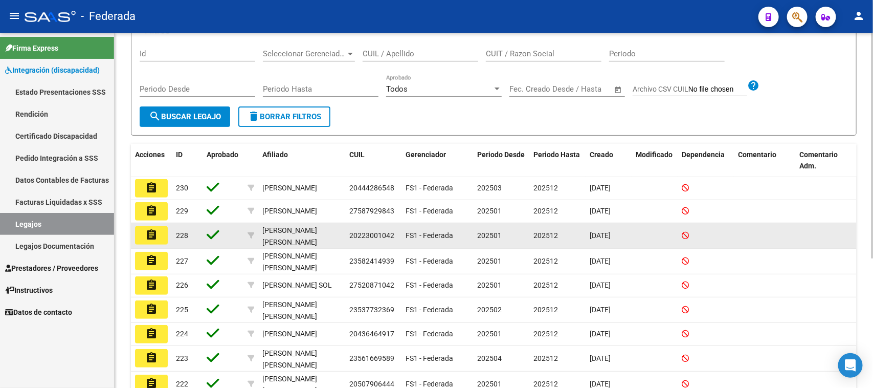
scroll to position [128, 0]
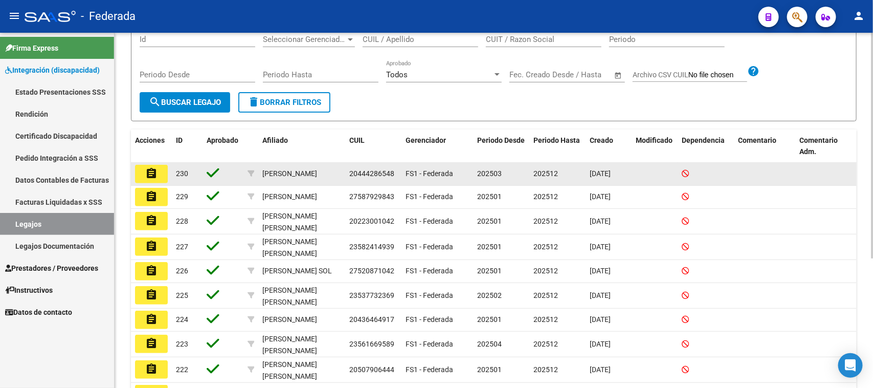
click at [379, 174] on span "20444286548" at bounding box center [371, 173] width 45 height 8
copy span "20444286548"
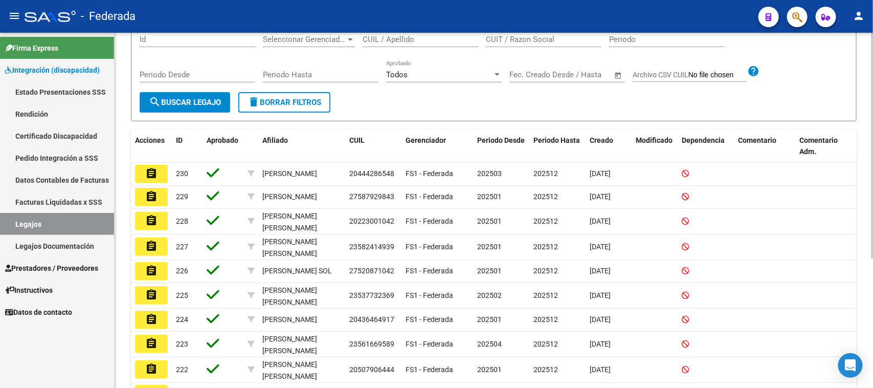
scroll to position [64, 0]
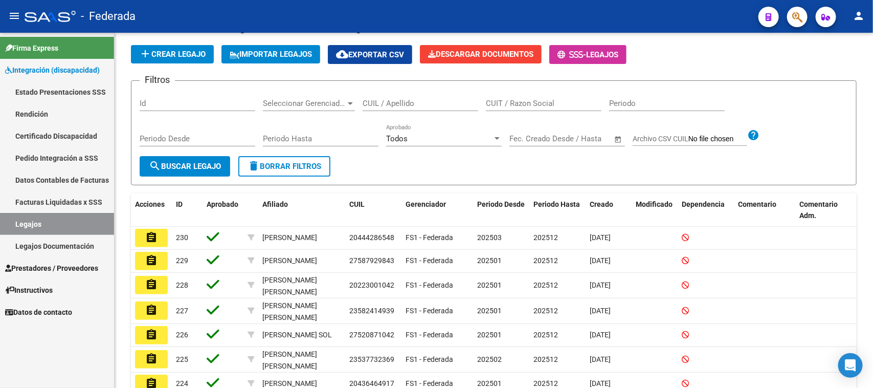
click at [76, 141] on link "Certificado Discapacidad" at bounding box center [57, 136] width 114 height 22
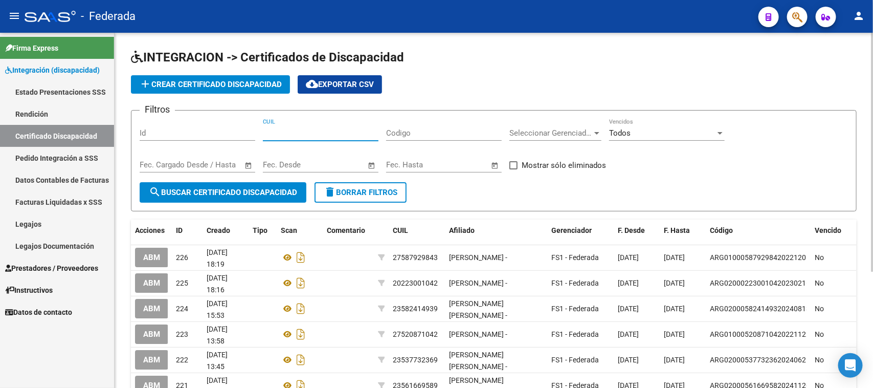
click at [335, 134] on input "CUIL" at bounding box center [321, 132] width 116 height 9
paste input "20-44428654-8"
type input "20-44428654-8"
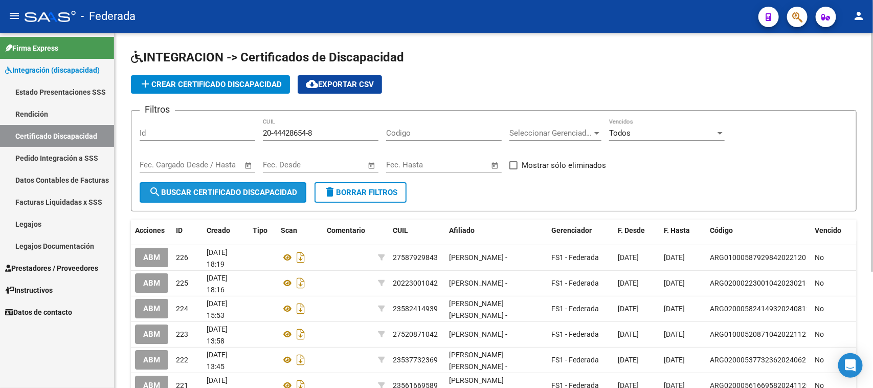
click at [278, 188] on span "search Buscar Certificado Discapacidad" at bounding box center [223, 192] width 148 height 9
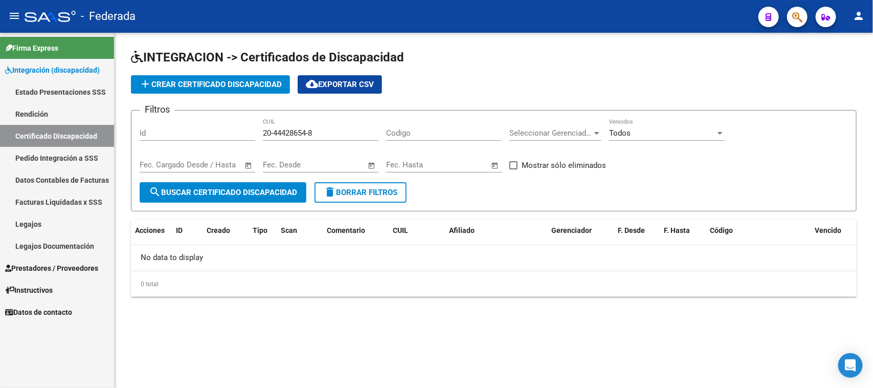
click at [334, 194] on mat-icon "delete" at bounding box center [330, 192] width 12 height 12
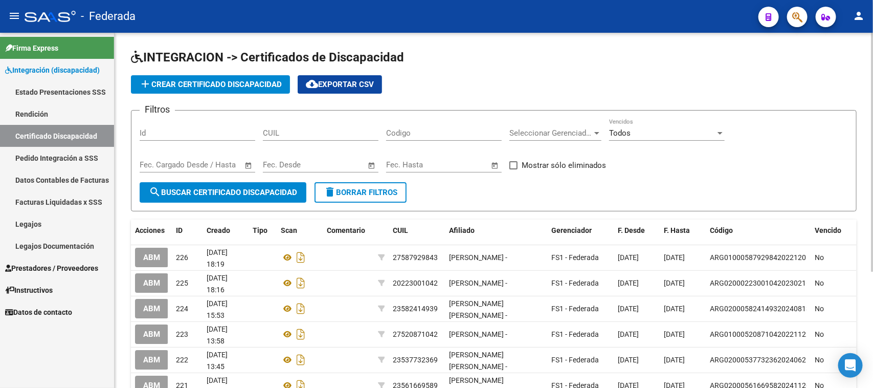
click at [252, 82] on span "add Crear Certificado Discapacidad" at bounding box center [210, 84] width 143 height 9
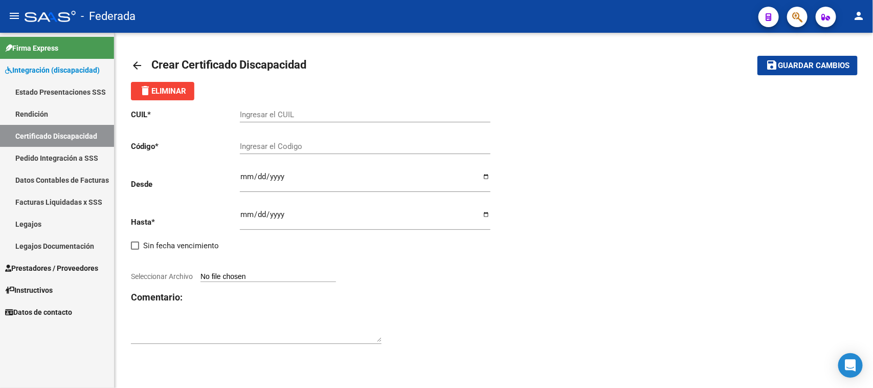
click at [286, 118] on input "Ingresar el CUIL" at bounding box center [365, 114] width 251 height 9
paste input "20-44428654-8"
type input "20-44428654-8"
click at [288, 142] on input "Ingresar el Codigo" at bounding box center [365, 146] width 251 height 9
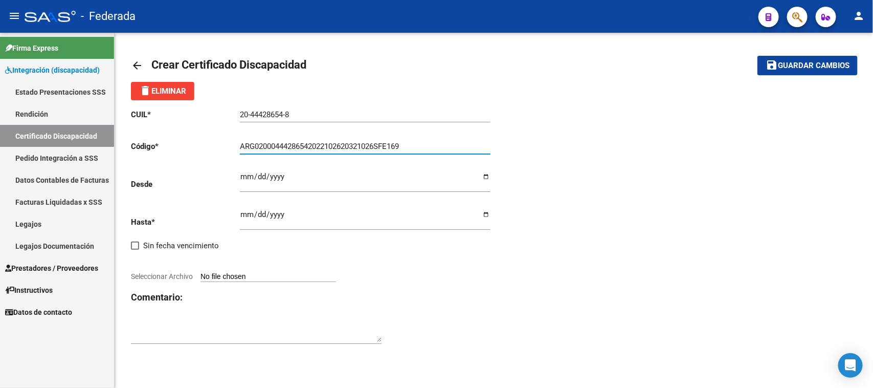
type input "ARG02000444286542022102620321026SFE169"
click at [241, 177] on input "Ingresar fec. Desde" at bounding box center [365, 180] width 251 height 16
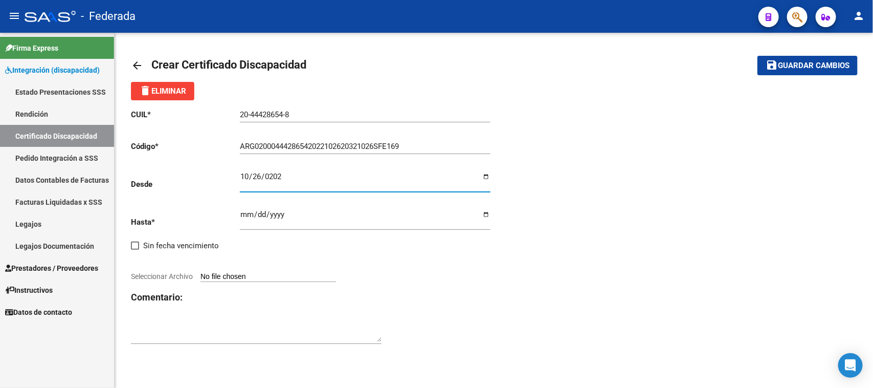
type input "2022-10-26"
click at [238, 214] on div "CUIL * 20-44428654-8 Ingresar el CUIL Código * ARG02000444286542022102620321026…" at bounding box center [312, 226] width 363 height 253
click at [243, 214] on input "Ingresar fec. Hasta" at bounding box center [365, 218] width 251 height 16
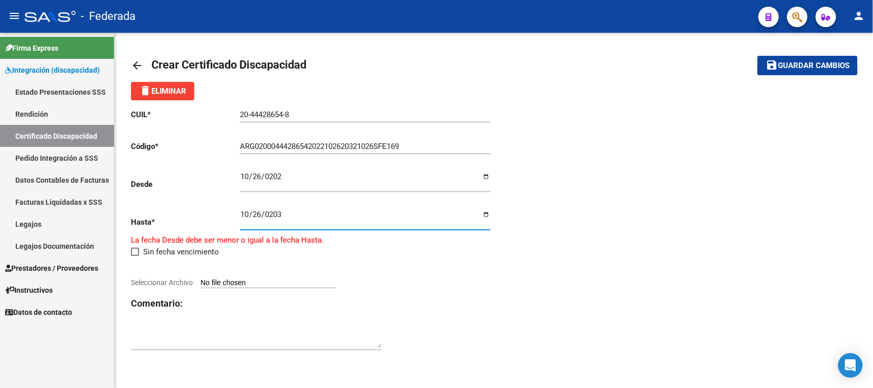
type input "2032-10-26"
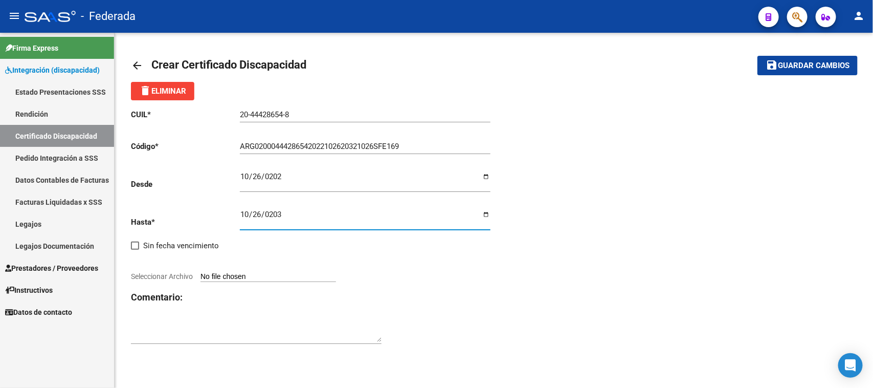
click at [558, 357] on div "arrow_back Crear Certificado Discapacidad save Guardar cambios delete Eliminar …" at bounding box center [494, 205] width 759 height 345
click at [336, 279] on input "Seleccionar Archivo" at bounding box center [269, 277] width 136 height 10
type input "C:\fakepath\CUD Soldano Santiago.jpg"
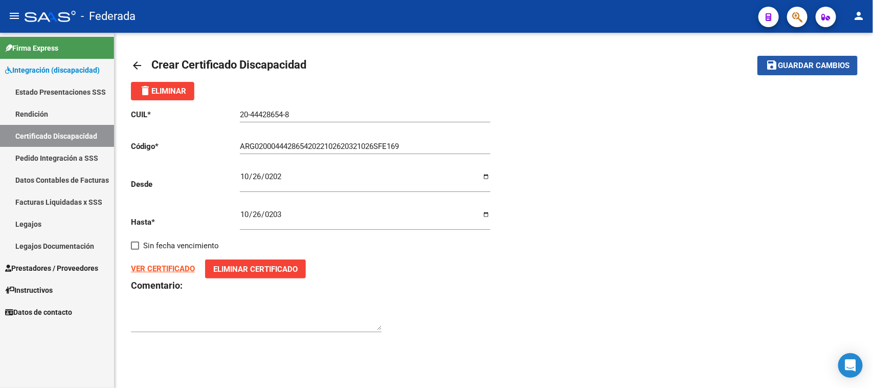
click at [828, 68] on span "Guardar cambios" at bounding box center [814, 65] width 72 height 9
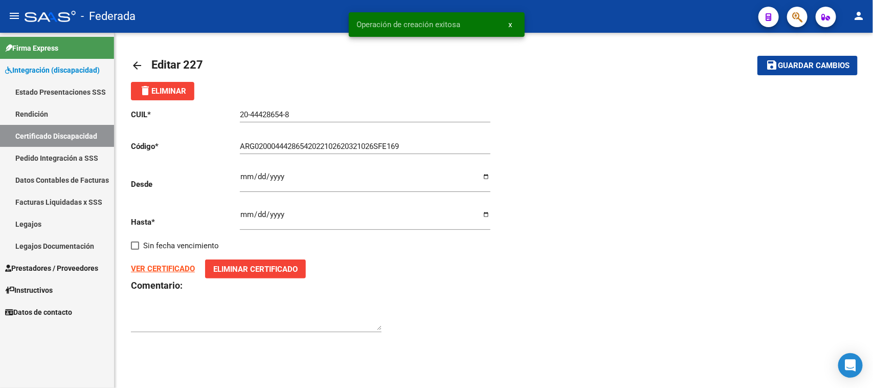
click at [509, 21] on span "x" at bounding box center [511, 24] width 4 height 9
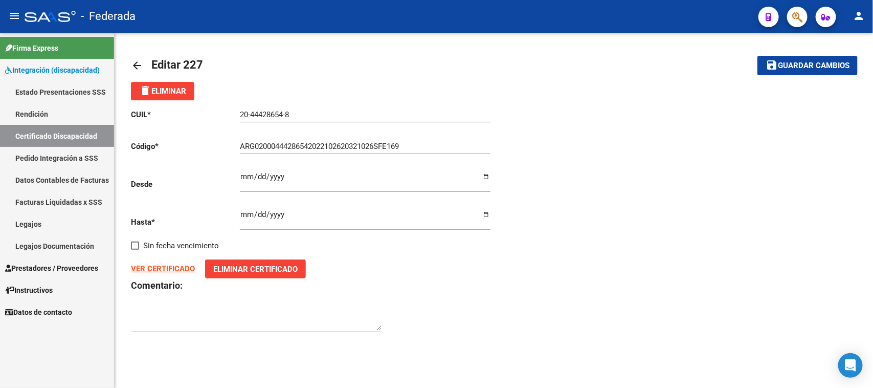
click at [51, 223] on link "Legajos" at bounding box center [57, 224] width 114 height 22
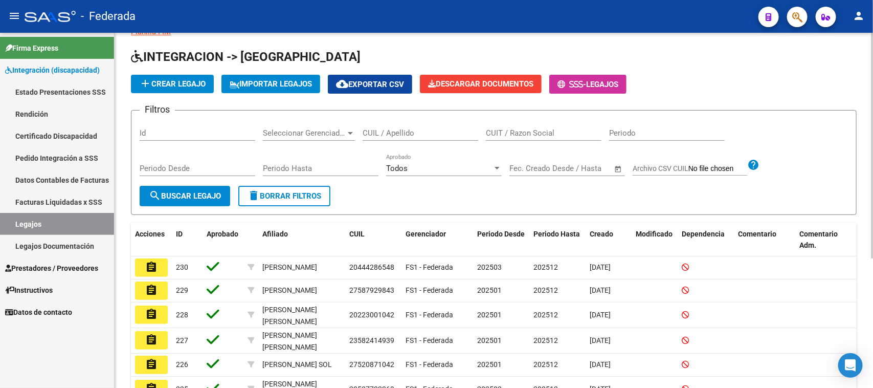
scroll to position [64, 0]
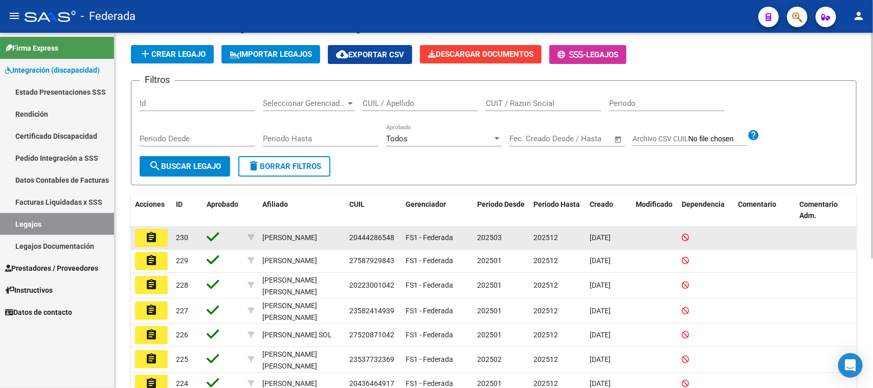
click at [155, 231] on mat-icon "assignment" at bounding box center [151, 237] width 12 height 12
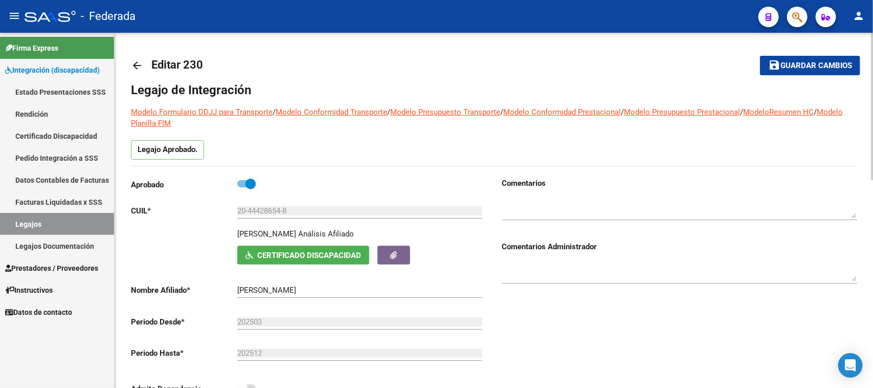
click at [306, 256] on span "Certificado Discapacidad" at bounding box center [309, 255] width 104 height 9
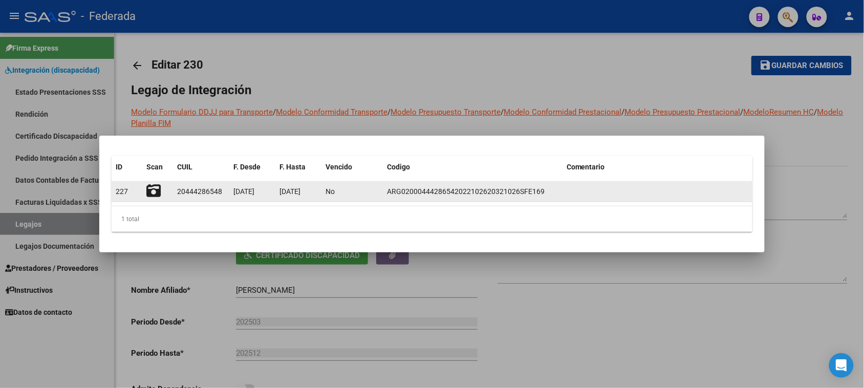
click at [151, 193] on icon at bounding box center [153, 191] width 14 height 14
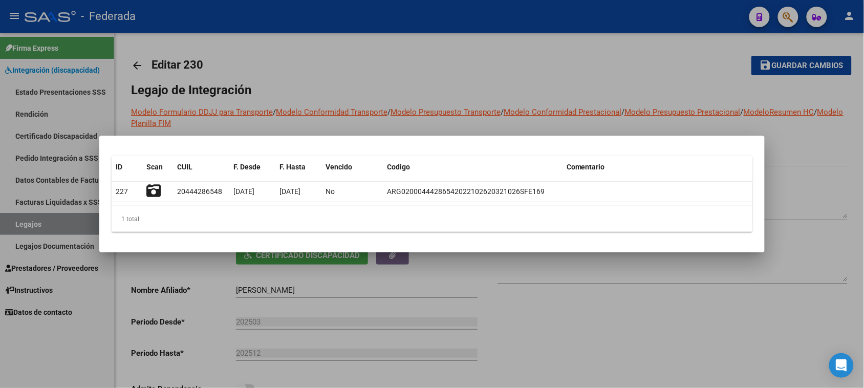
click at [576, 64] on div at bounding box center [432, 194] width 864 height 388
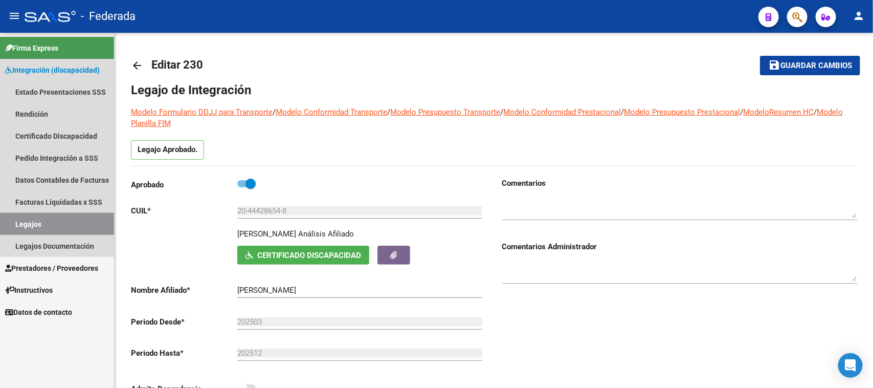
click at [91, 228] on link "Legajos" at bounding box center [57, 224] width 114 height 22
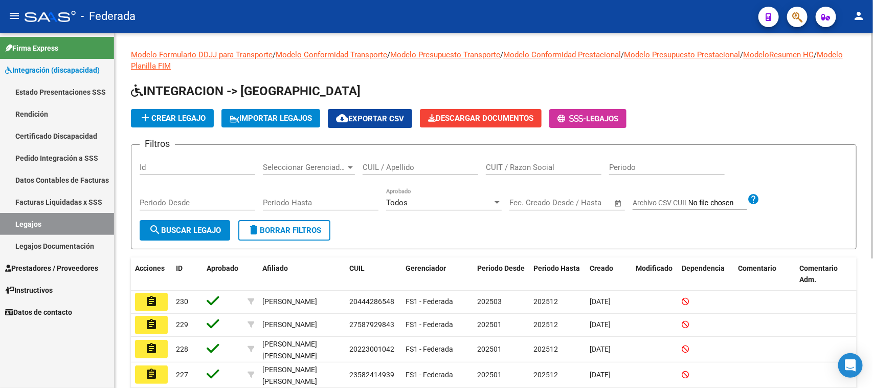
click at [405, 164] on input "CUIL / Apellido" at bounding box center [421, 167] width 116 height 9
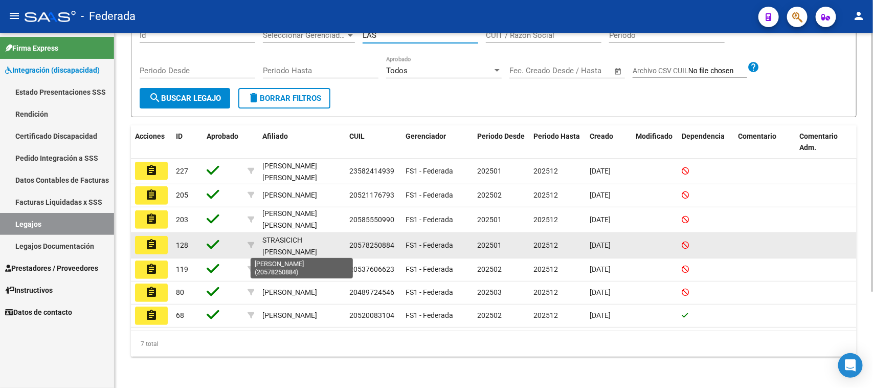
scroll to position [68, 0]
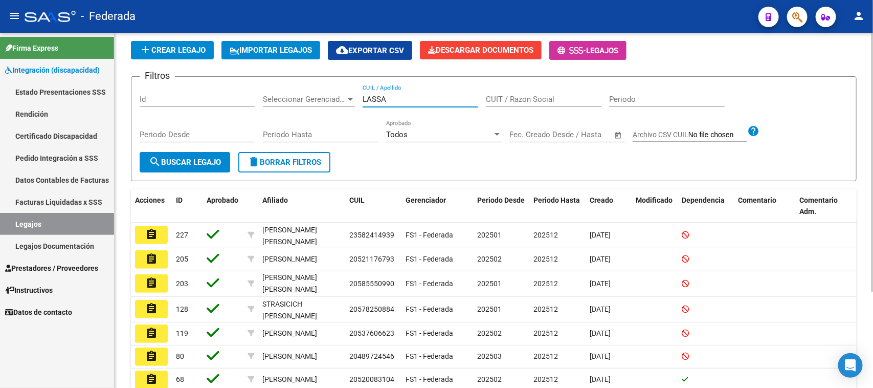
type input "LASSA"
click at [230, 155] on button "search Buscar Legajo" at bounding box center [185, 162] width 91 height 20
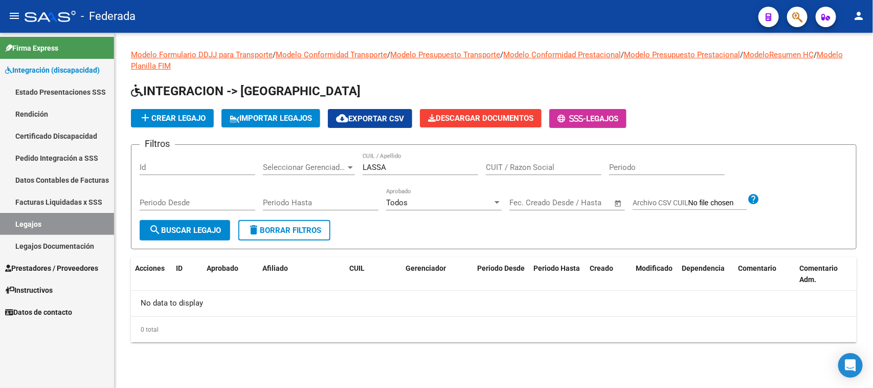
scroll to position [0, 0]
click at [268, 226] on span "delete Borrar Filtros" at bounding box center [285, 230] width 74 height 9
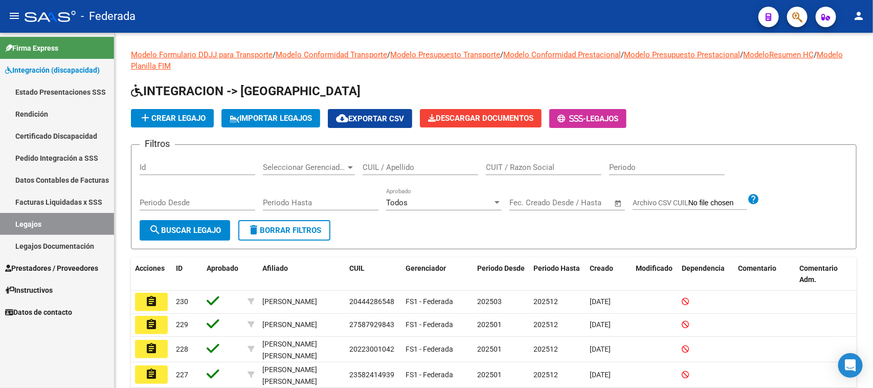
click at [380, 167] on input "CUIL / Apellido" at bounding box center [421, 167] width 116 height 9
type input "LASA"
click at [188, 221] on button "search Buscar Legajo" at bounding box center [185, 230] width 91 height 20
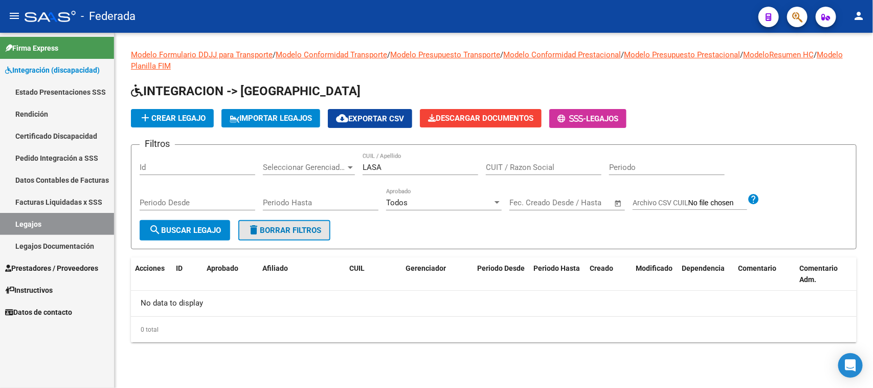
click at [318, 226] on span "delete Borrar Filtros" at bounding box center [285, 230] width 74 height 9
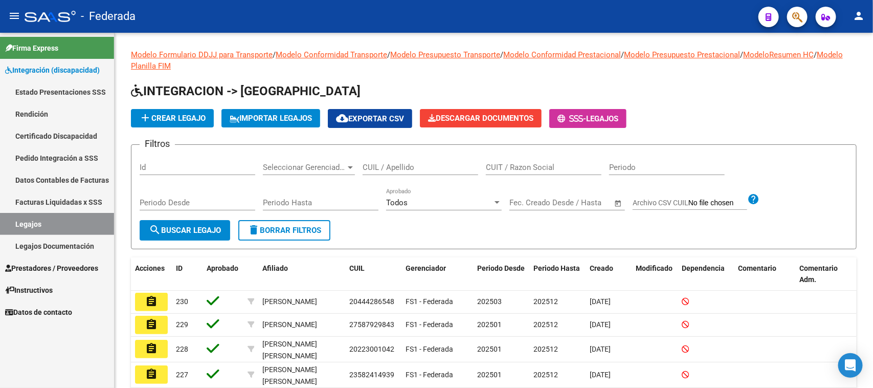
click at [85, 136] on link "Certificado Discapacidad" at bounding box center [57, 136] width 114 height 22
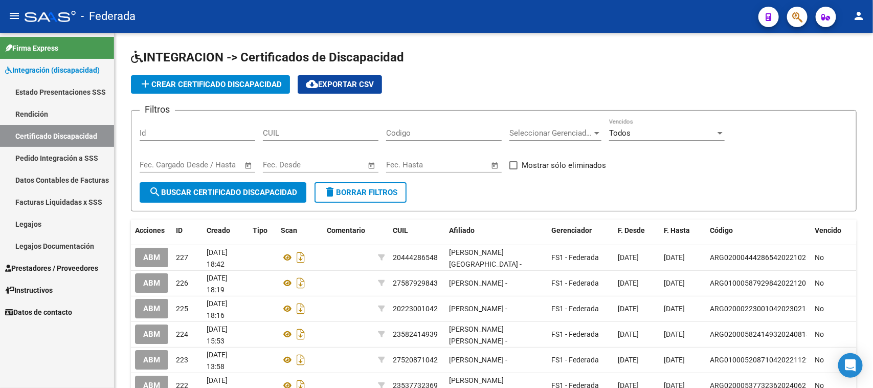
click at [51, 223] on link "Legajos" at bounding box center [57, 224] width 114 height 22
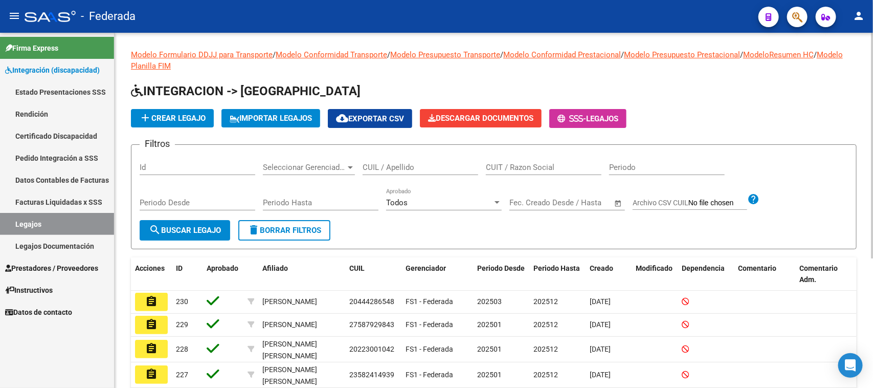
click at [397, 168] on input "CUIL / Apellido" at bounding box center [421, 167] width 116 height 9
type input "garay"
click at [198, 228] on span "search Buscar Legajo" at bounding box center [185, 230] width 72 height 9
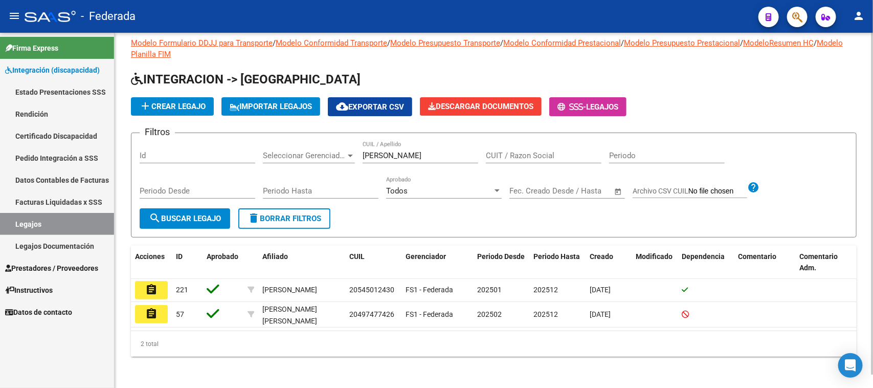
scroll to position [14, 0]
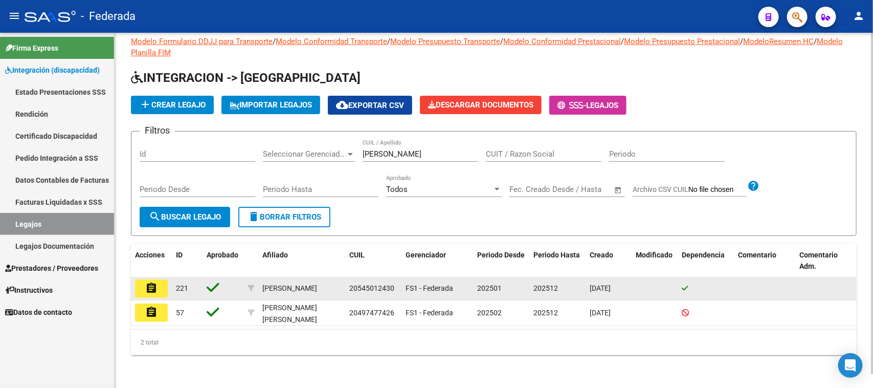
click at [152, 290] on mat-icon "assignment" at bounding box center [151, 288] width 12 height 12
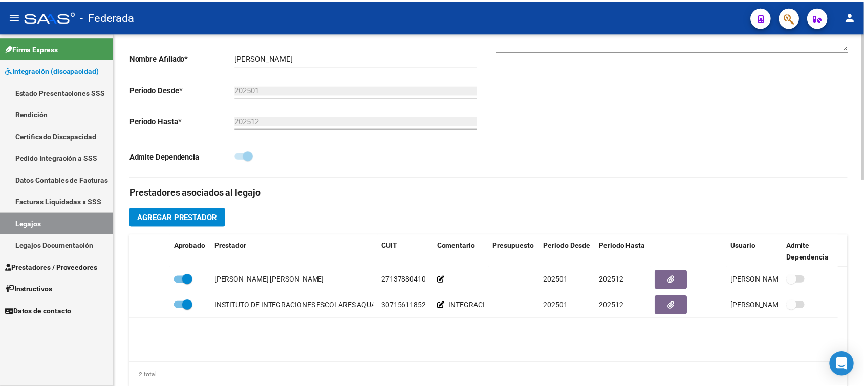
scroll to position [384, 0]
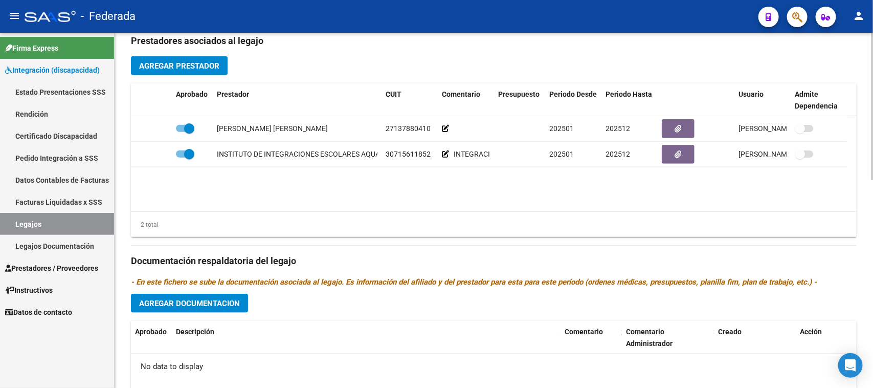
click at [216, 67] on span "Agregar Prestador" at bounding box center [179, 65] width 80 height 9
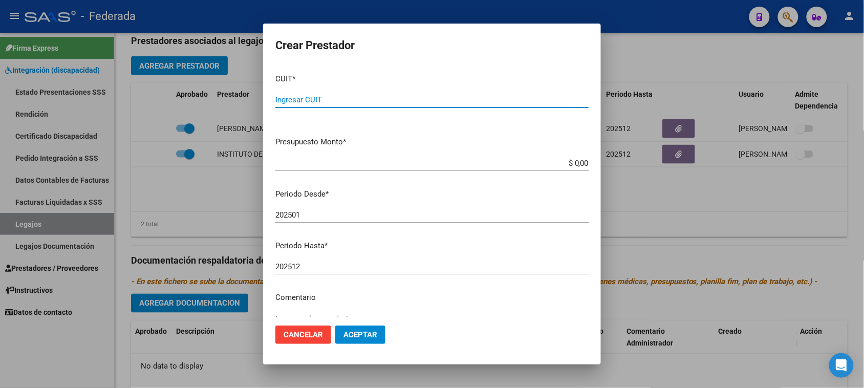
paste input "30-71498604-6"
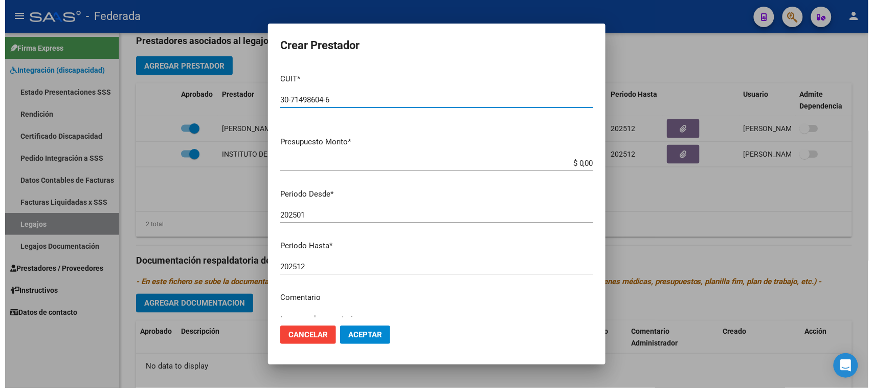
scroll to position [98, 0]
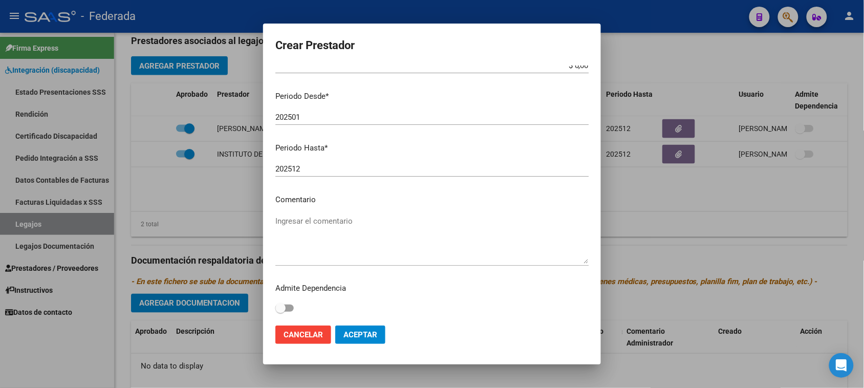
type input "30-71498604-6"
click at [340, 227] on textarea "Ingresar el comentario" at bounding box center [431, 239] width 313 height 48
type textarea "TRANSPORTE"
click at [357, 337] on span "Aceptar" at bounding box center [360, 334] width 34 height 9
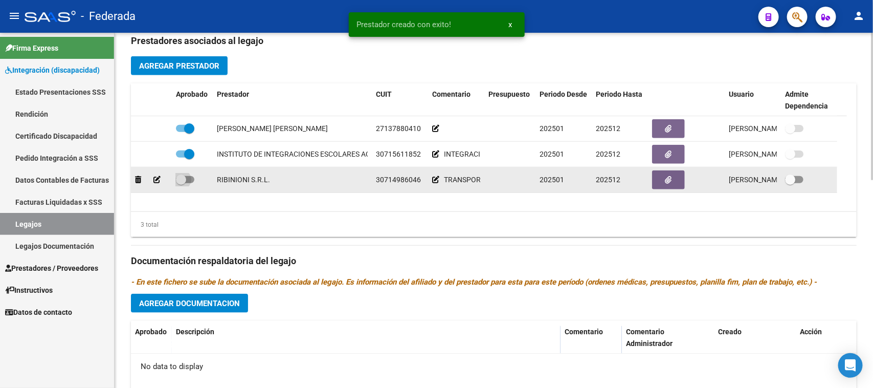
click at [177, 182] on span at bounding box center [181, 179] width 10 height 10
click at [181, 183] on input "checkbox" at bounding box center [181, 183] width 1 height 1
checkbox input "true"
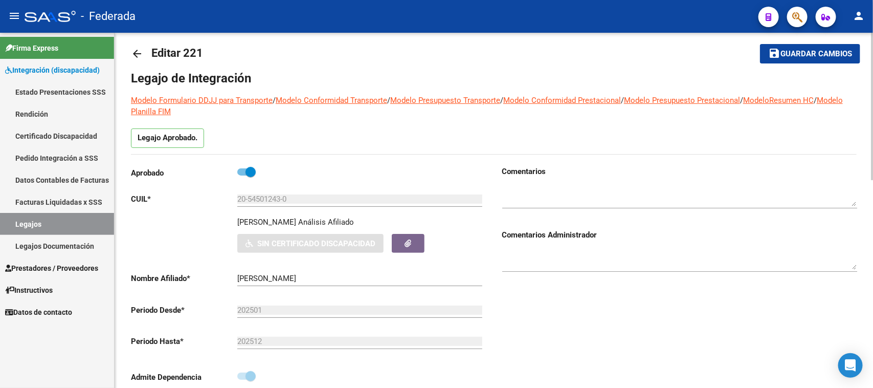
scroll to position [0, 0]
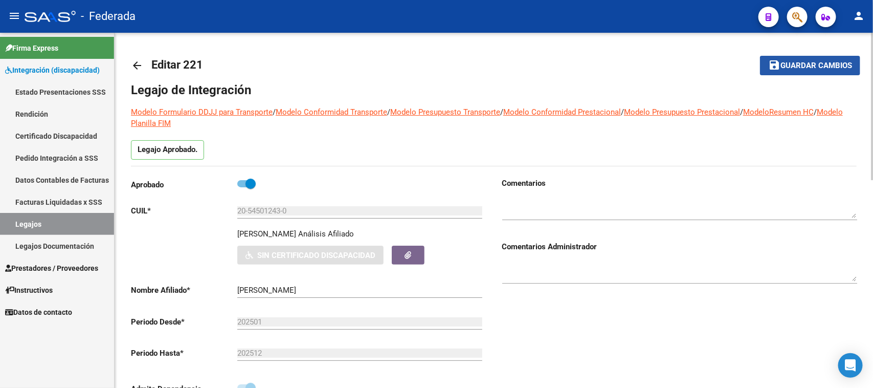
click at [798, 62] on span "Guardar cambios" at bounding box center [817, 65] width 72 height 9
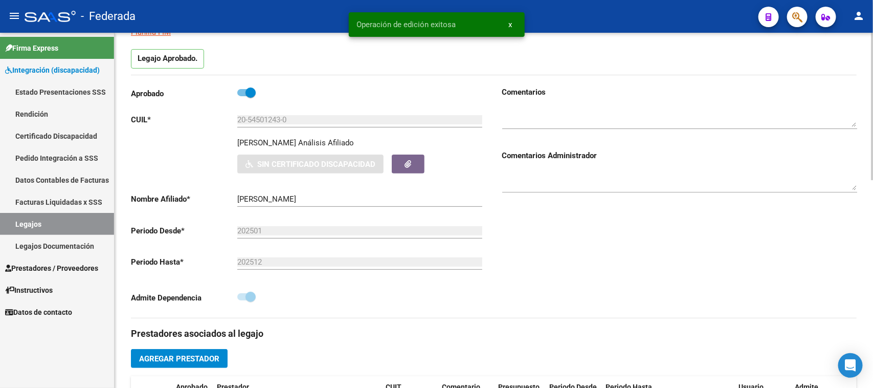
scroll to position [192, 0]
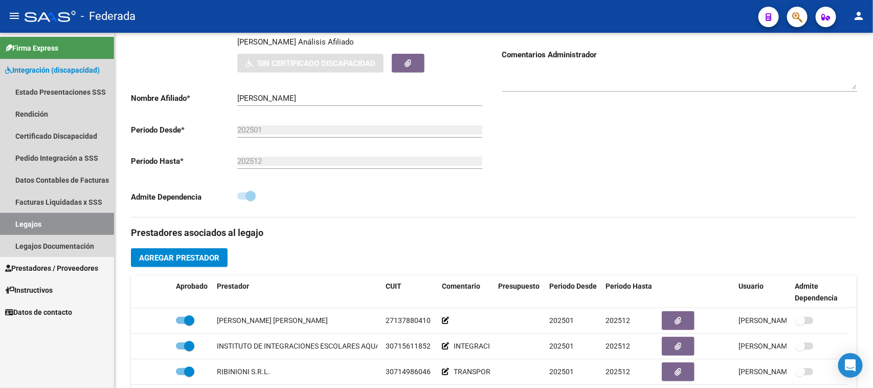
click at [72, 224] on link "Legajos" at bounding box center [57, 224] width 114 height 22
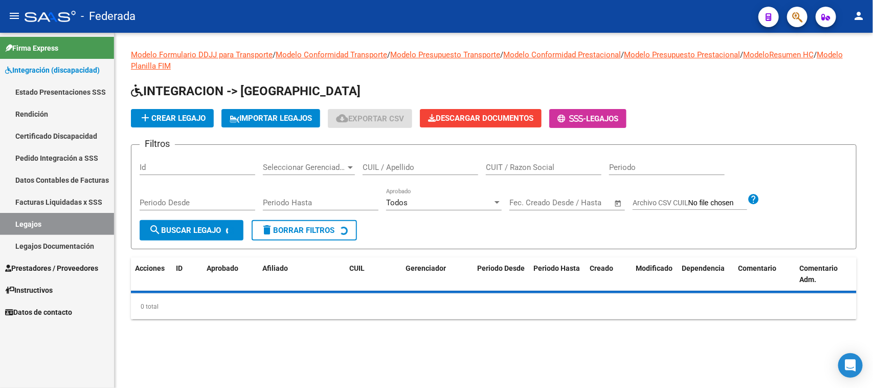
click at [386, 168] on input "CUIL / Apellido" at bounding box center [421, 167] width 116 height 9
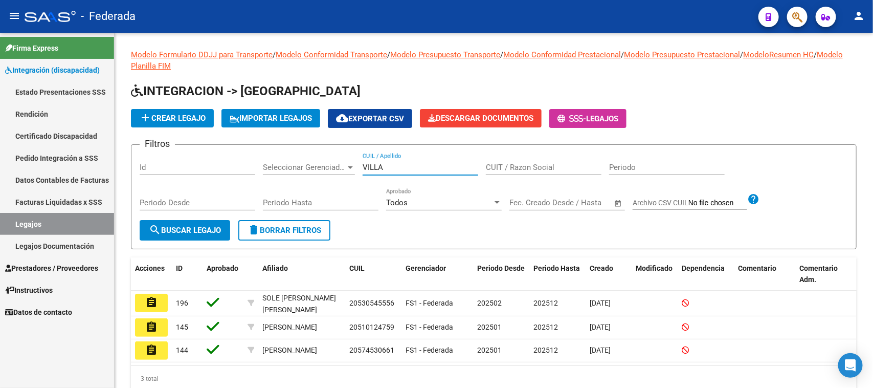
type input "VILLA"
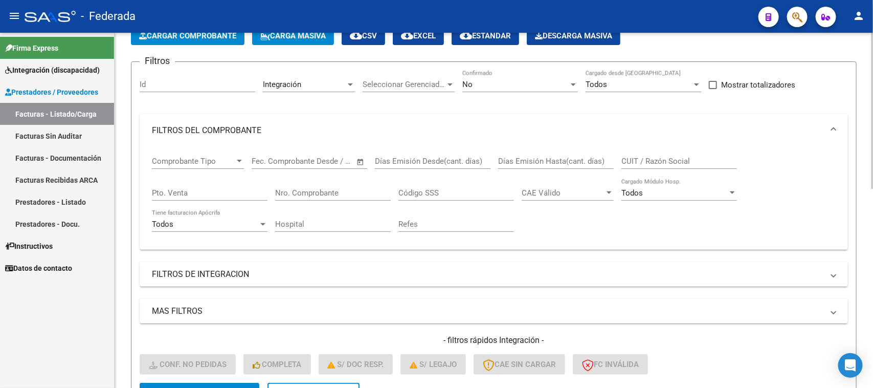
scroll to position [128, 0]
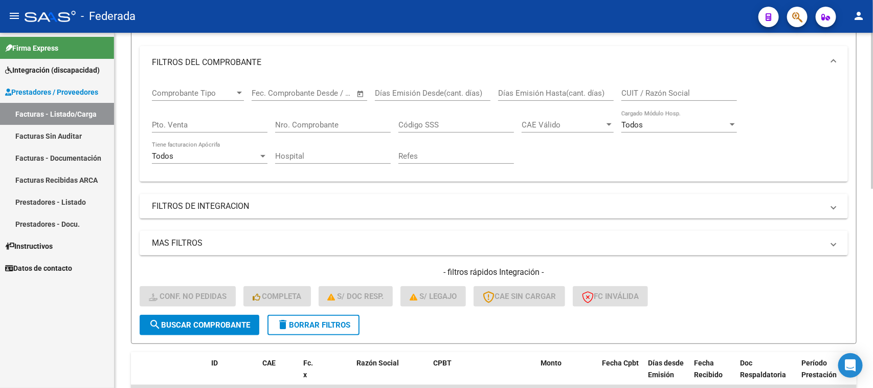
click at [648, 89] on input "CUIT / Razón Social" at bounding box center [680, 93] width 116 height 9
paste input "RASCHETTI"
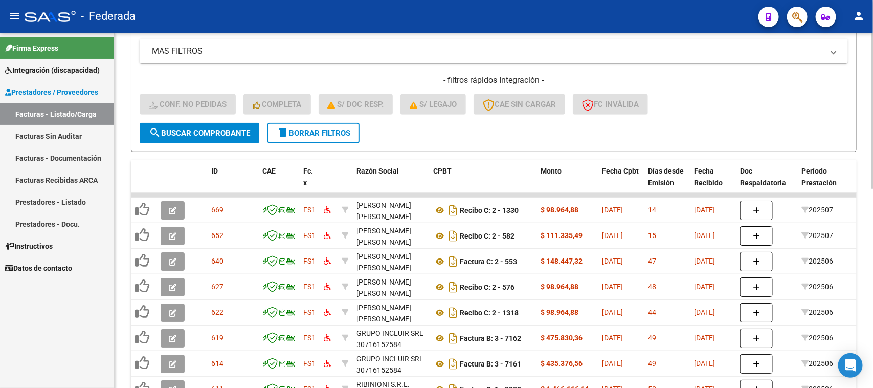
click at [219, 132] on span "search Buscar Comprobante" at bounding box center [199, 132] width 101 height 9
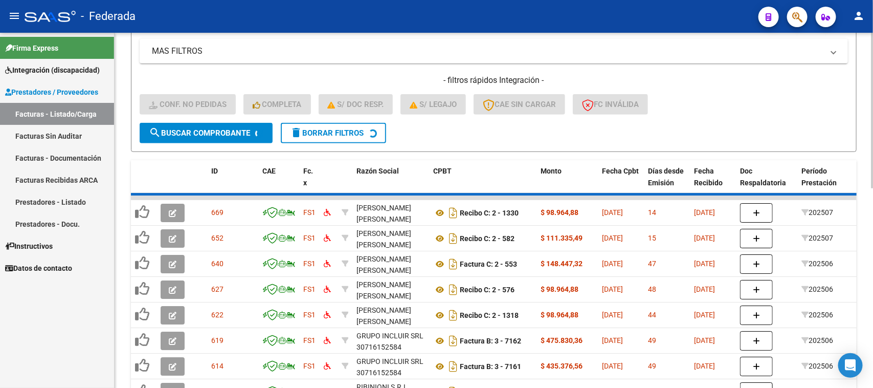
scroll to position [224, 0]
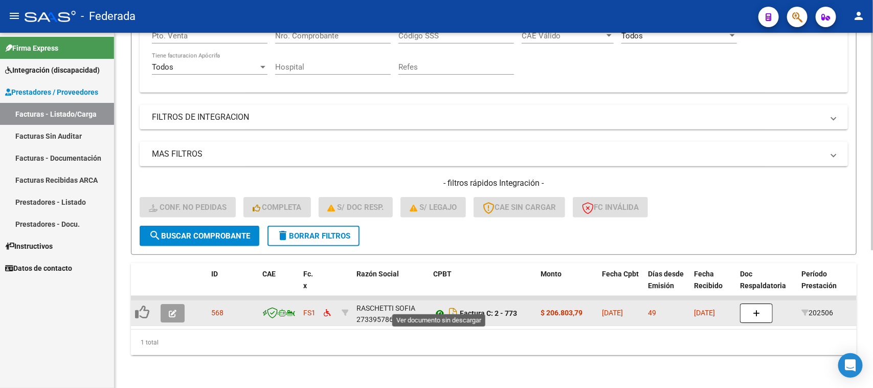
click at [436, 307] on icon at bounding box center [439, 313] width 13 height 12
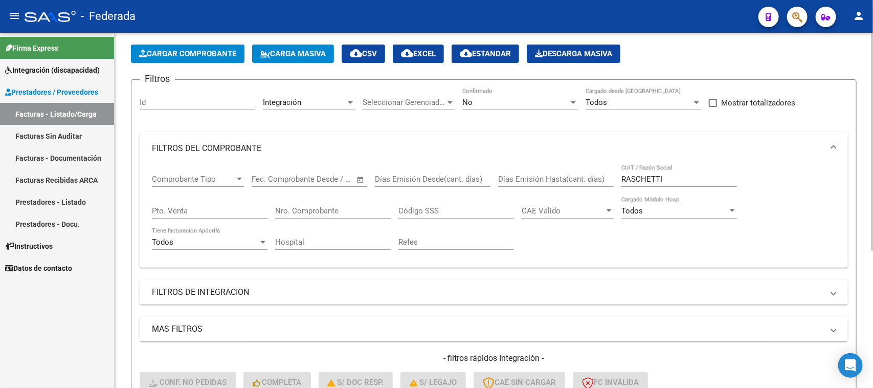
scroll to position [32, 0]
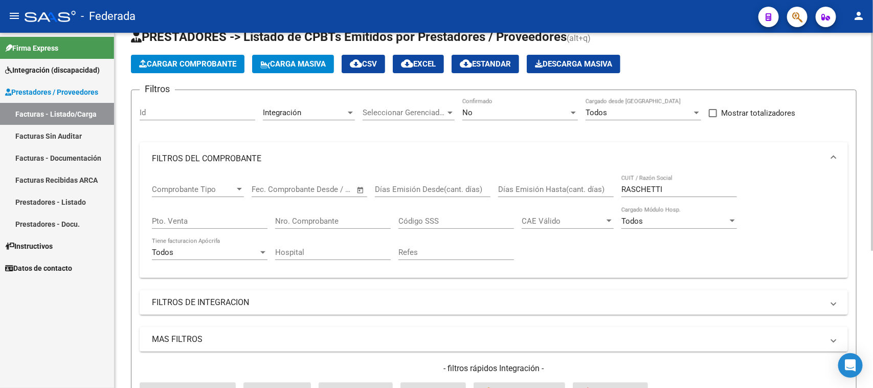
click at [648, 191] on input "RASCHETTI" at bounding box center [680, 189] width 116 height 9
paste input "OJEDA"
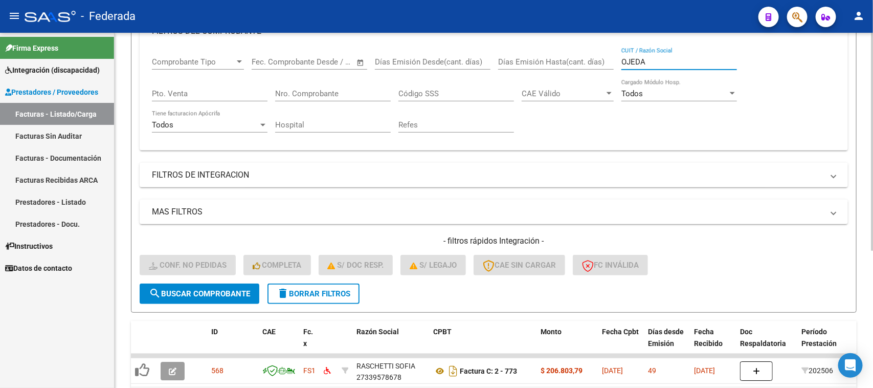
scroll to position [160, 0]
type input "OJEDA"
click at [239, 295] on button "search Buscar Comprobante" at bounding box center [200, 293] width 120 height 20
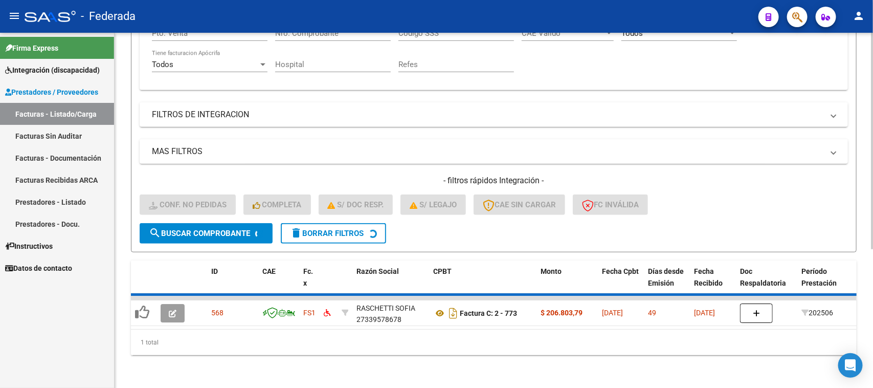
scroll to position [206, 0]
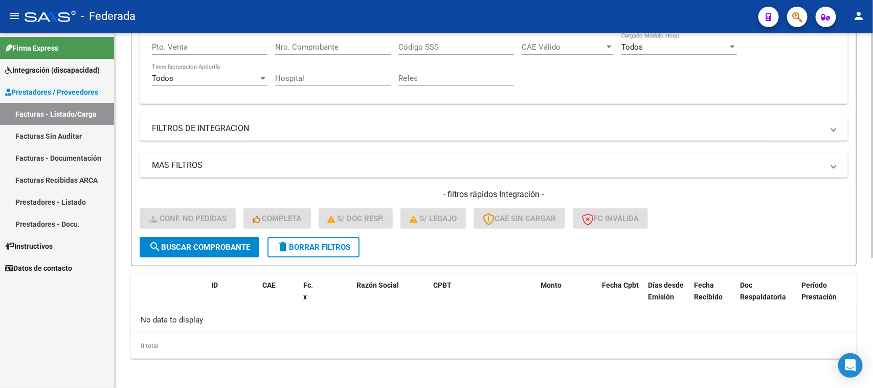
click at [339, 246] on span "delete Borrar Filtros" at bounding box center [314, 247] width 74 height 9
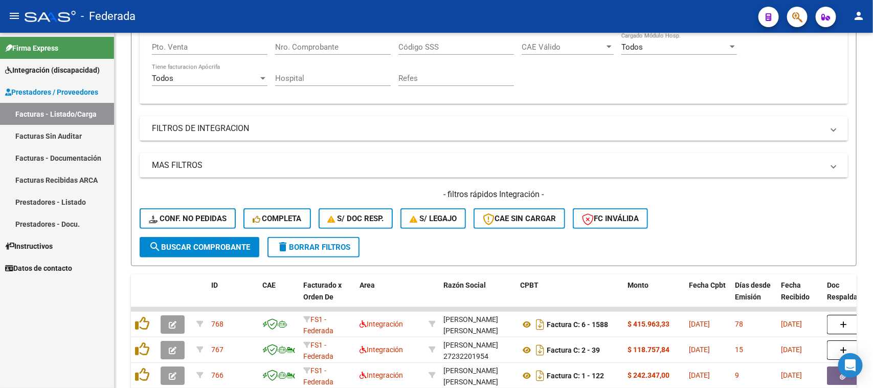
click at [69, 69] on span "Integración (discapacidad)" at bounding box center [52, 69] width 95 height 11
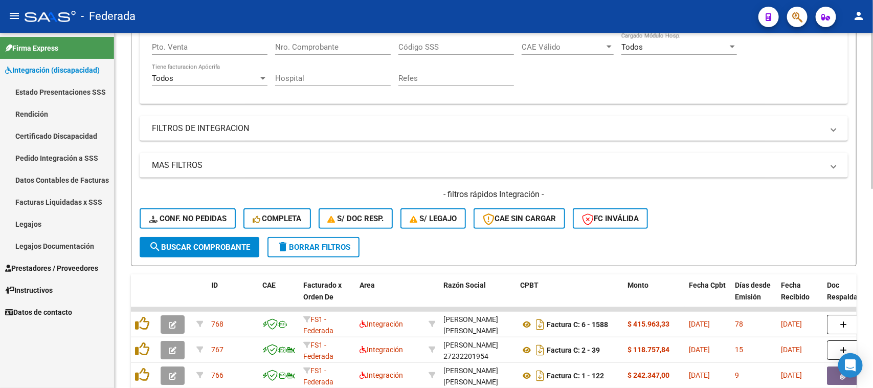
scroll to position [142, 0]
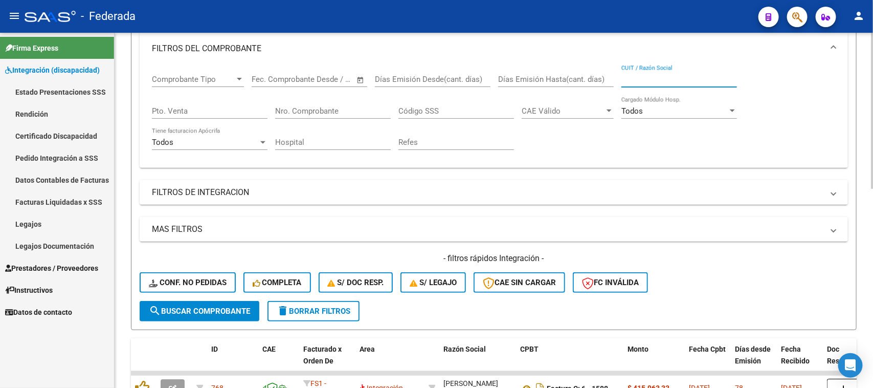
click at [648, 75] on input "CUIT / Razón Social" at bounding box center [680, 79] width 116 height 9
paste input "OJEDA"
click at [261, 296] on div "- filtros rápidos Integración - Conf. no pedidas Completa S/ Doc Resp. S/ legaj…" at bounding box center [494, 277] width 709 height 48
click at [241, 307] on span "search Buscar Comprobante" at bounding box center [199, 311] width 101 height 9
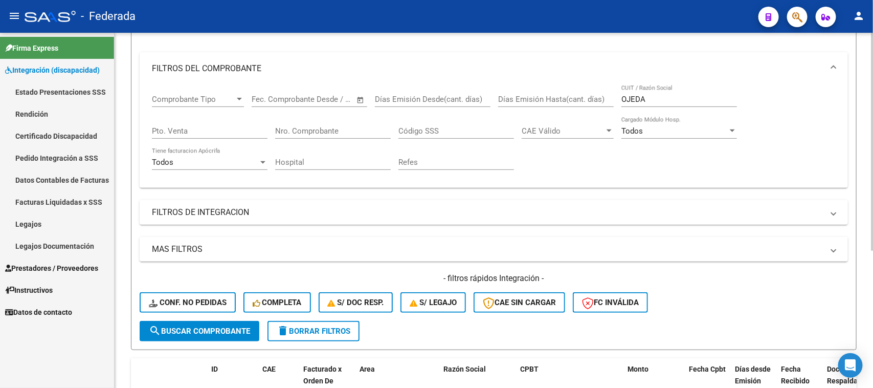
scroll to position [96, 0]
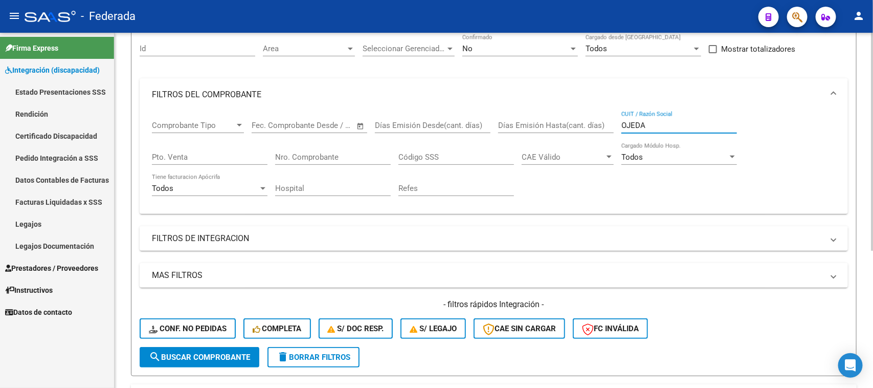
click at [636, 121] on input "OJEDA" at bounding box center [680, 125] width 116 height 9
paste input "RASCHETTI"
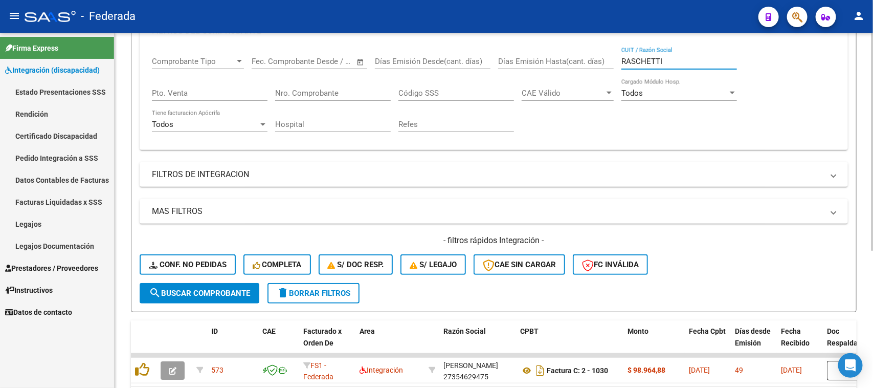
click at [237, 290] on span "search Buscar Comprobante" at bounding box center [199, 293] width 101 height 9
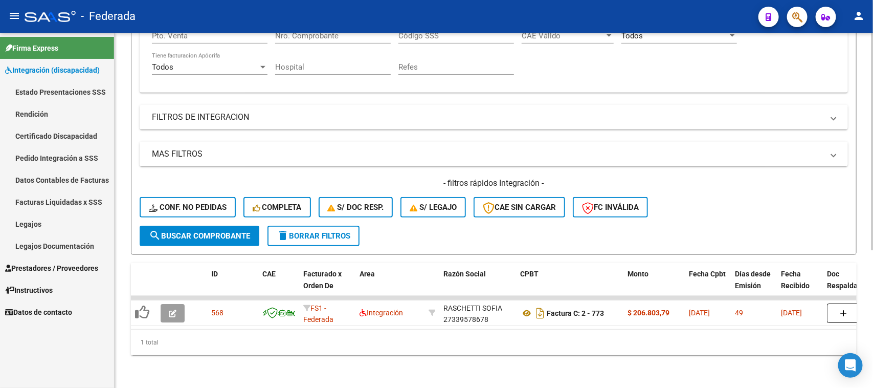
scroll to position [0, 31]
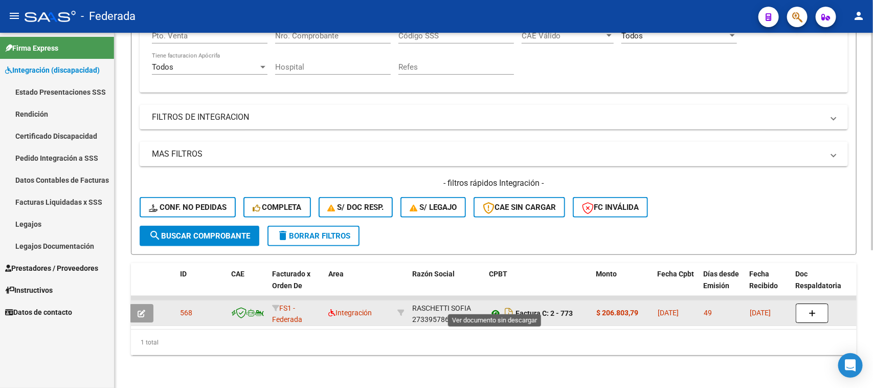
click at [495, 307] on icon at bounding box center [495, 313] width 13 height 12
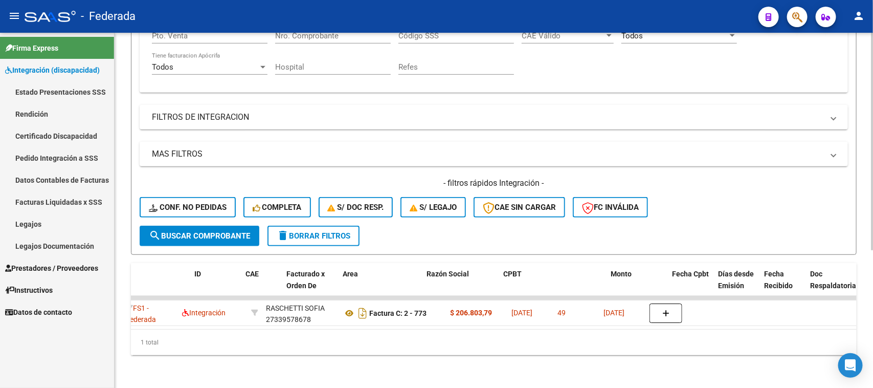
scroll to position [0, 0]
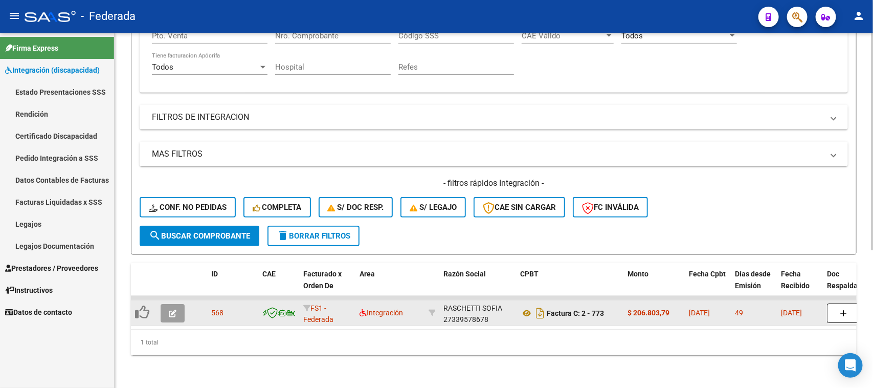
click at [458, 313] on div "RASCHETTI SOFIA 27339578678" at bounding box center [478, 312] width 69 height 21
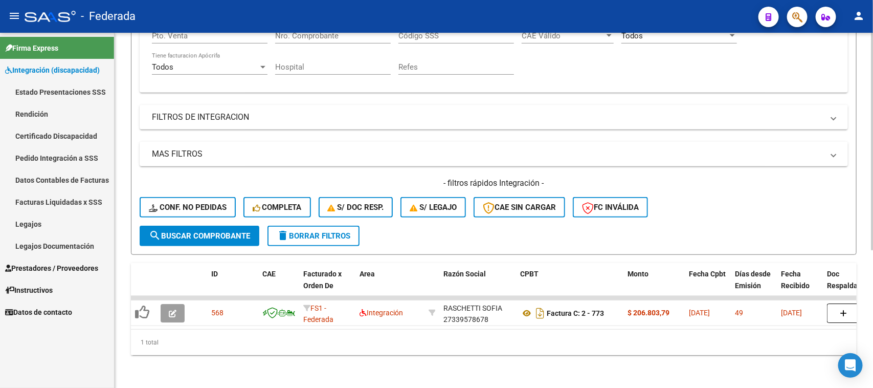
copy div "27339578678"
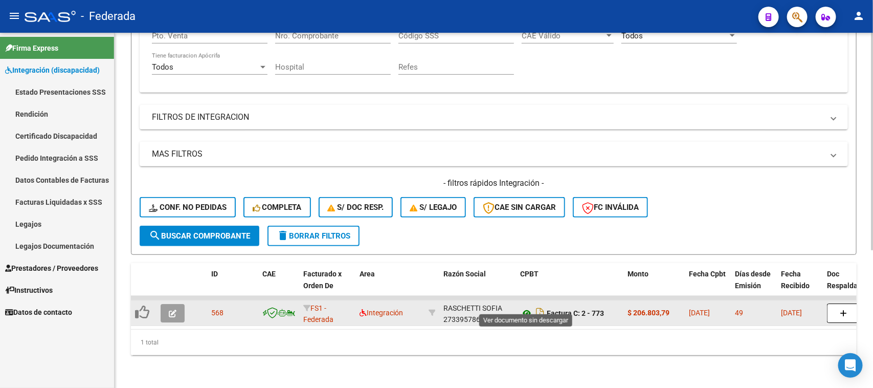
click at [530, 307] on icon at bounding box center [526, 313] width 13 height 12
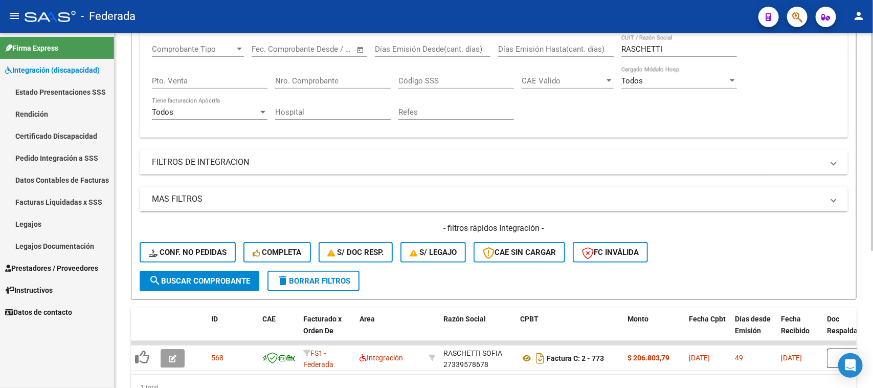
scroll to position [96, 0]
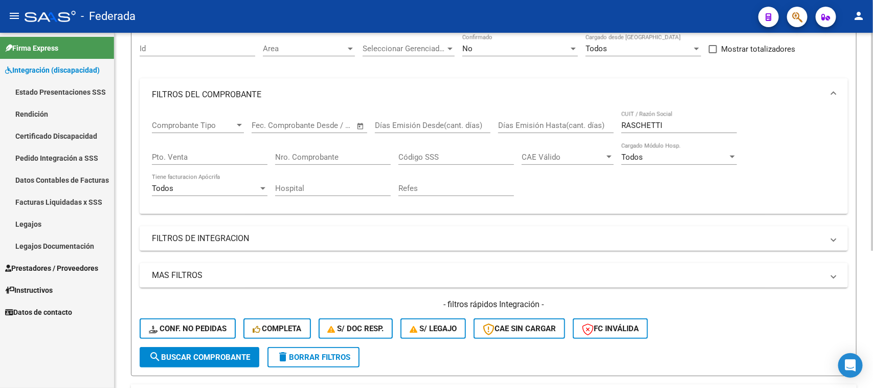
click at [646, 126] on input "RASCHETTI" at bounding box center [680, 125] width 116 height 9
paste input "[PERSON_NAME]"
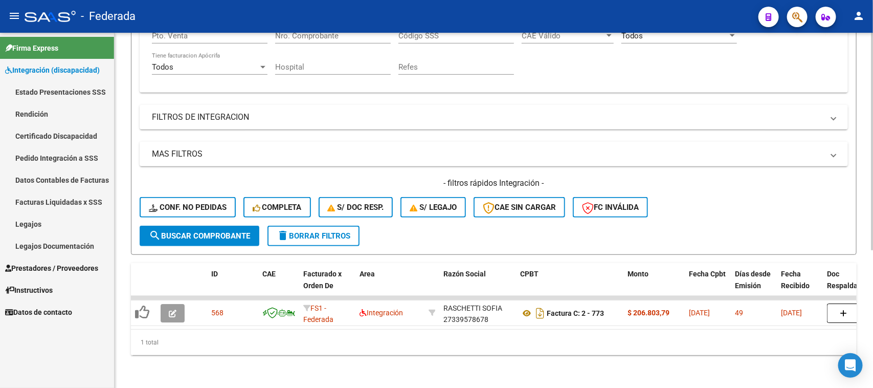
scroll to position [224, 0]
click at [251, 227] on button "search Buscar Comprobante" at bounding box center [200, 236] width 120 height 20
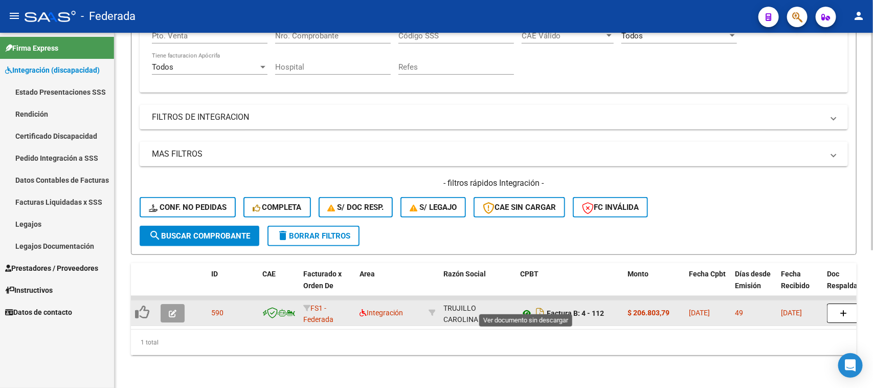
click at [523, 307] on icon at bounding box center [526, 313] width 13 height 12
click at [453, 311] on div "[PERSON_NAME] CAROLINA 27386632338" at bounding box center [478, 312] width 69 height 21
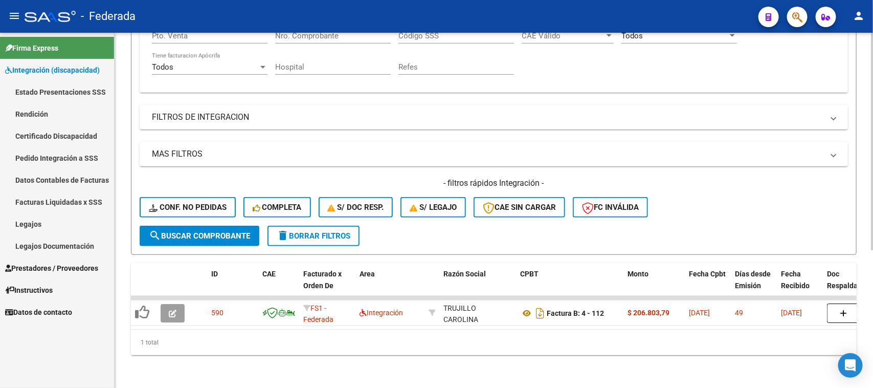
copy div "27386632338"
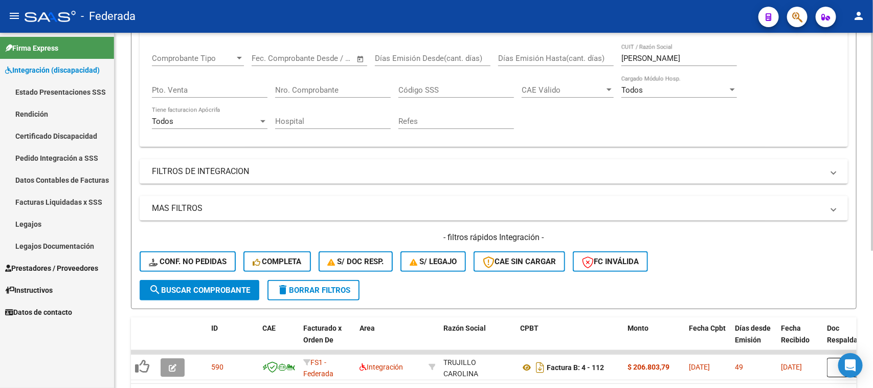
scroll to position [96, 0]
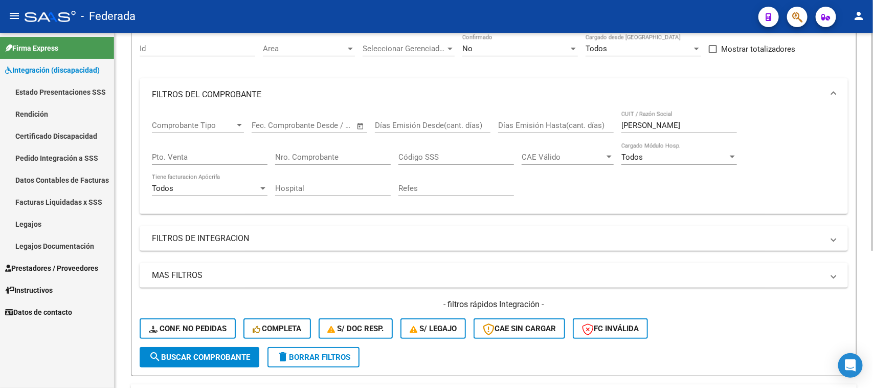
click at [643, 123] on input "[PERSON_NAME]" at bounding box center [680, 125] width 116 height 9
paste input "LO [PERSON_NAME]"
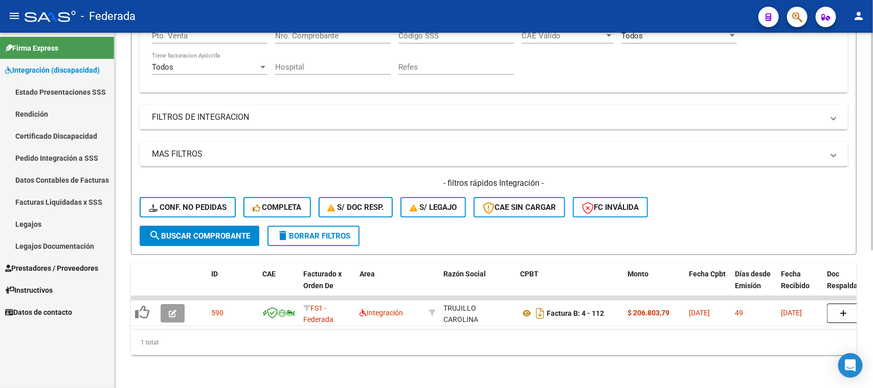
type input "LO [PERSON_NAME]"
click at [211, 231] on span "search Buscar Comprobante" at bounding box center [199, 235] width 101 height 9
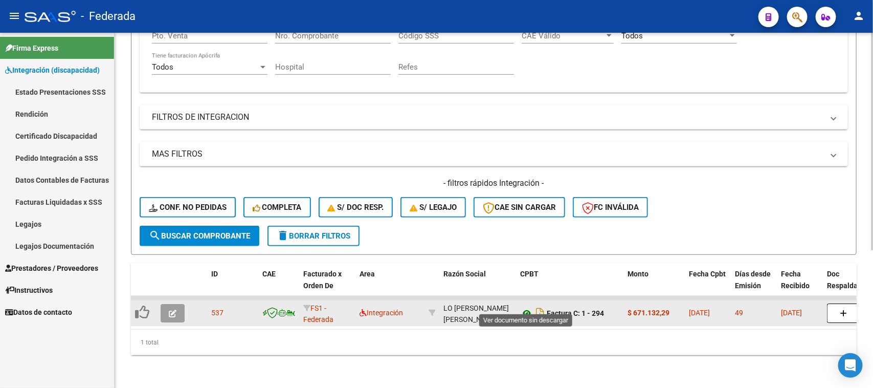
click at [523, 307] on icon at bounding box center [526, 313] width 13 height 12
click at [461, 306] on div "LO [PERSON_NAME] [PERSON_NAME] 27290470817" at bounding box center [478, 312] width 69 height 21
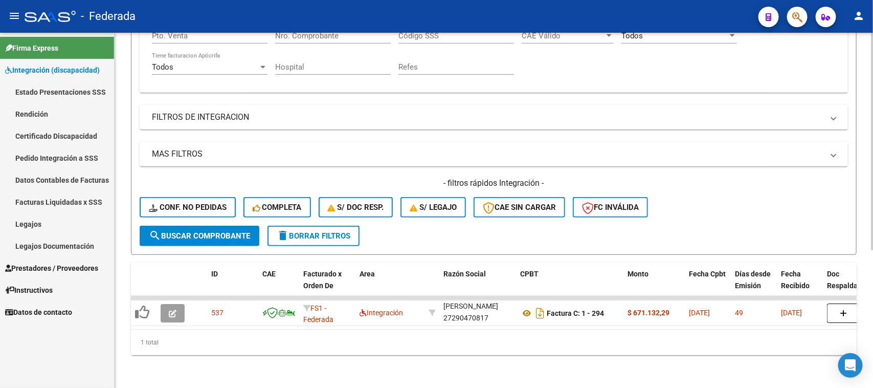
copy div "27290470817"
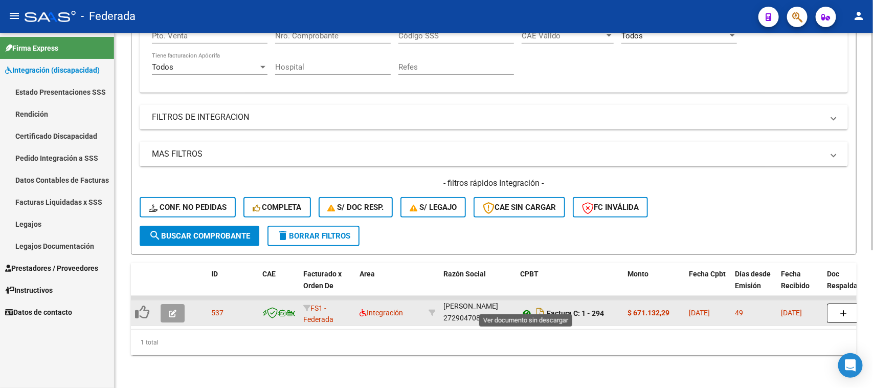
click at [525, 307] on icon at bounding box center [526, 313] width 13 height 12
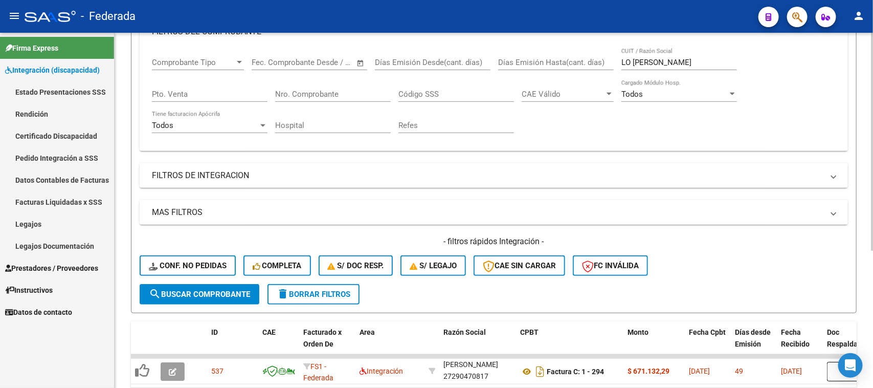
scroll to position [224, 0]
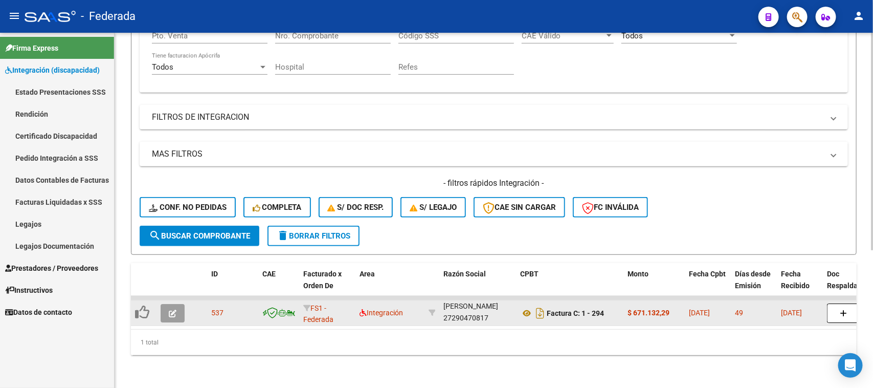
click at [170, 310] on icon "button" at bounding box center [173, 314] width 8 height 8
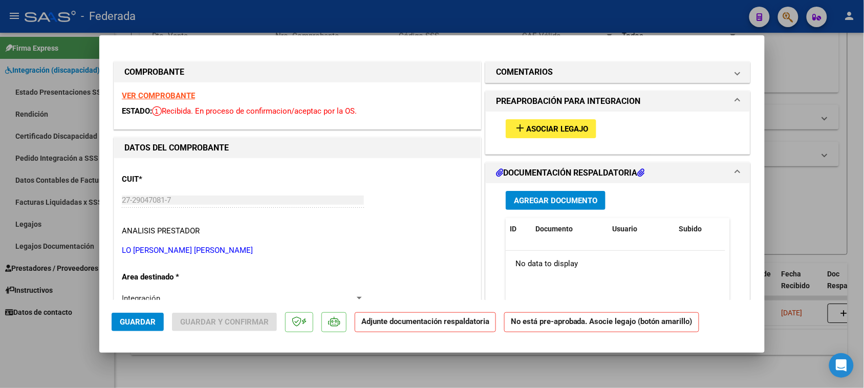
click at [514, 134] on mat-icon "add" at bounding box center [520, 128] width 12 height 12
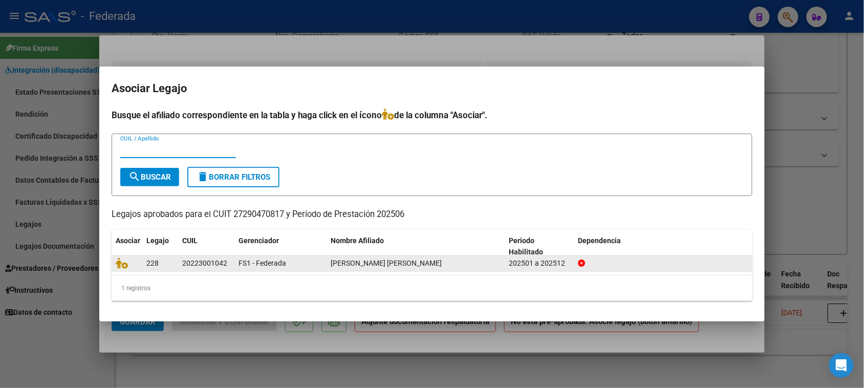
click at [118, 268] on div at bounding box center [127, 263] width 23 height 12
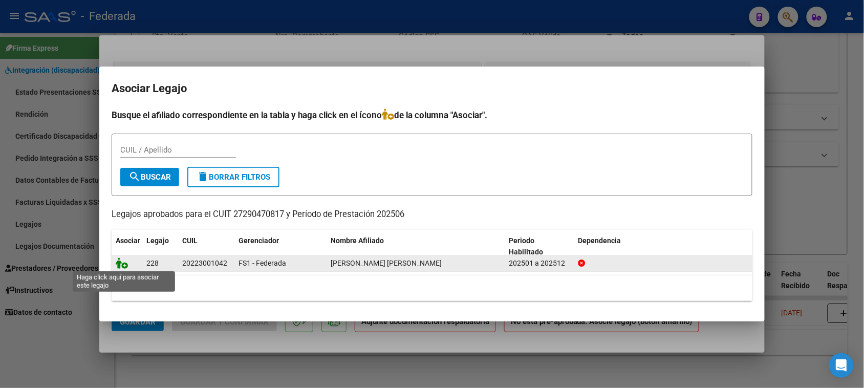
click at [118, 267] on icon at bounding box center [122, 262] width 12 height 11
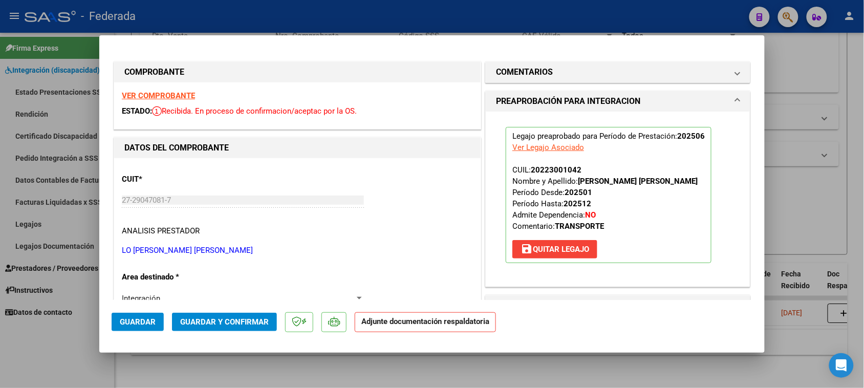
click at [138, 322] on span "Guardar" at bounding box center [138, 321] width 36 height 9
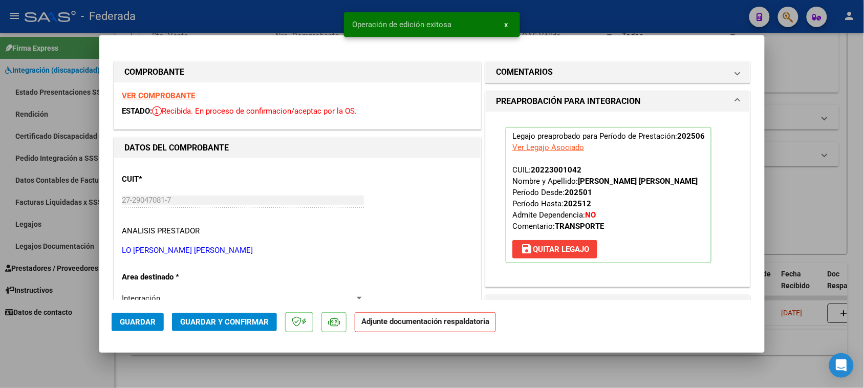
click at [593, 363] on div at bounding box center [432, 194] width 864 height 388
type input "$ 0,00"
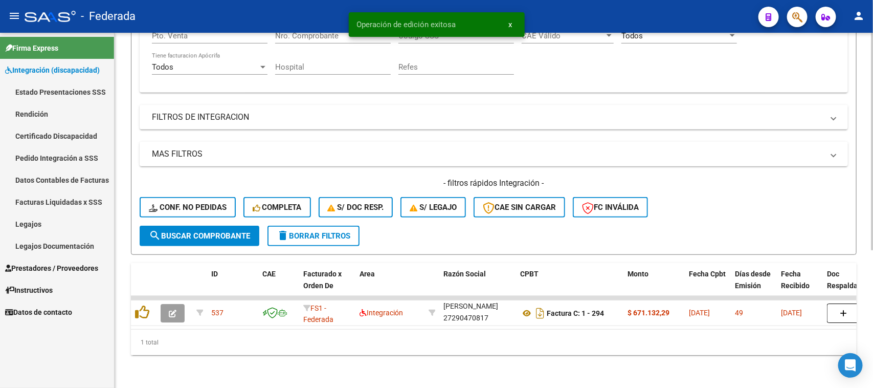
scroll to position [160, 0]
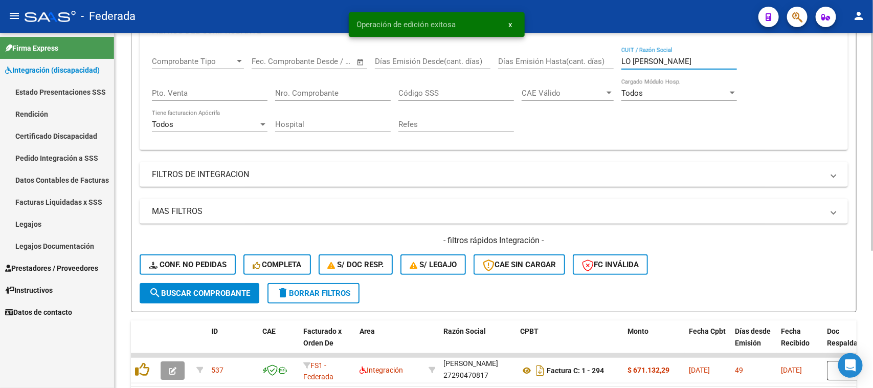
drag, startPoint x: 666, startPoint y: 61, endPoint x: 600, endPoint y: 60, distance: 66.5
click at [600, 60] on div "Comprobante Tipo Comprobante Tipo Start date – End date Fec. Comprobante Desde …" at bounding box center [494, 94] width 684 height 95
paste input "RASCHETTI"
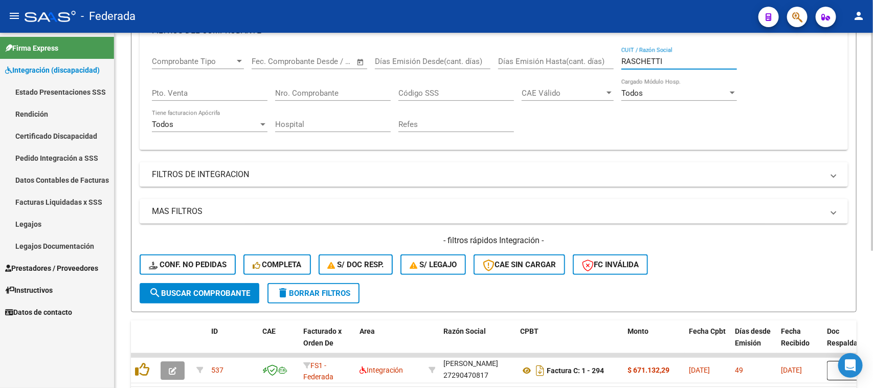
type input "RASCHETTI"
click at [231, 289] on span "search Buscar Comprobante" at bounding box center [199, 293] width 101 height 9
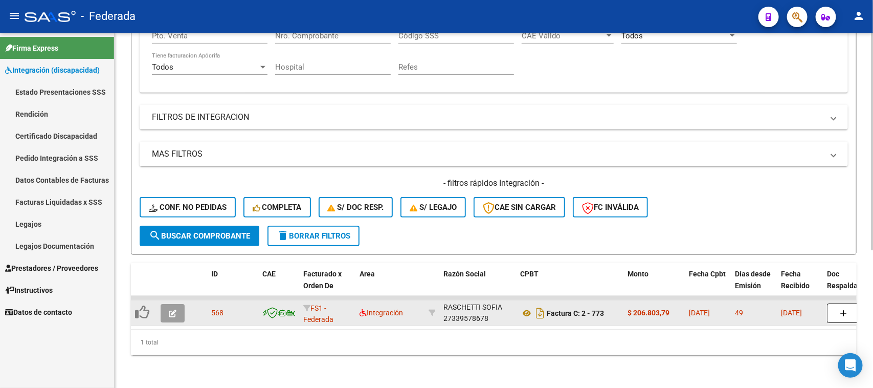
click at [171, 310] on icon "button" at bounding box center [173, 314] width 8 height 8
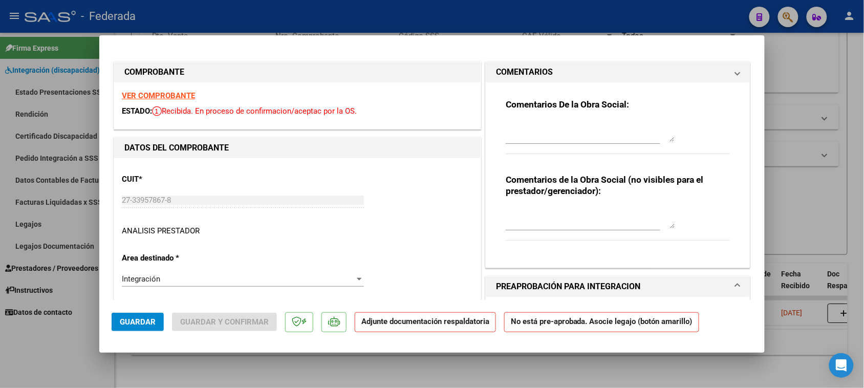
type input "$ 0,00"
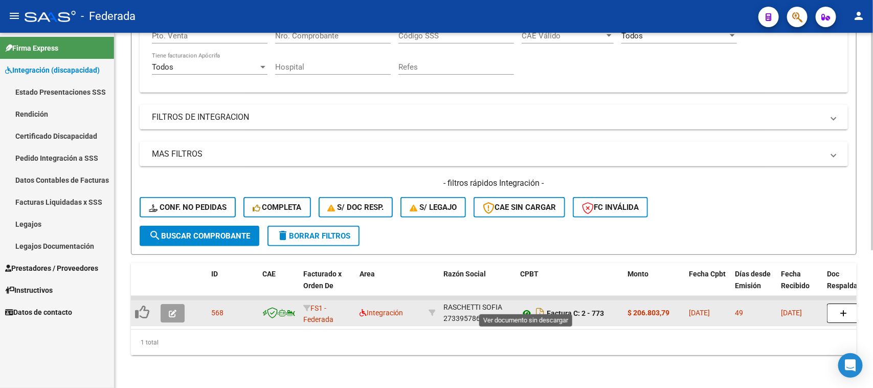
click at [526, 307] on icon at bounding box center [526, 313] width 13 height 12
click at [172, 310] on icon "button" at bounding box center [173, 314] width 8 height 8
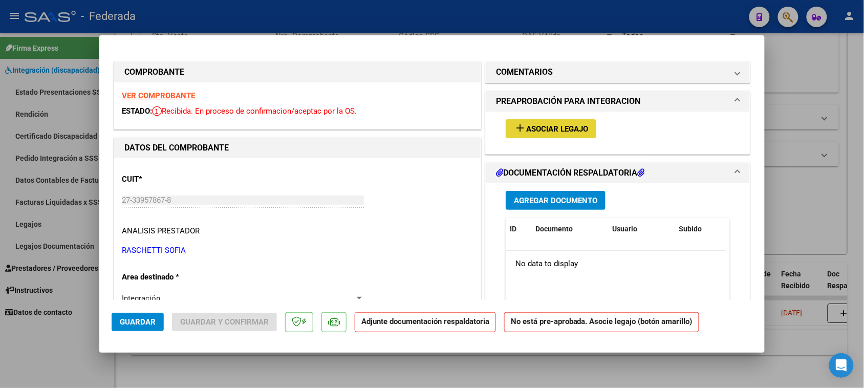
click at [574, 126] on span "Asociar Legajo" at bounding box center [557, 128] width 62 height 9
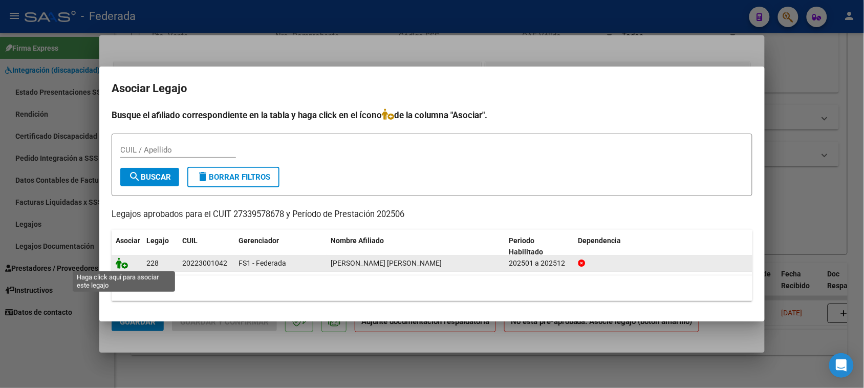
click at [121, 265] on icon at bounding box center [122, 262] width 12 height 11
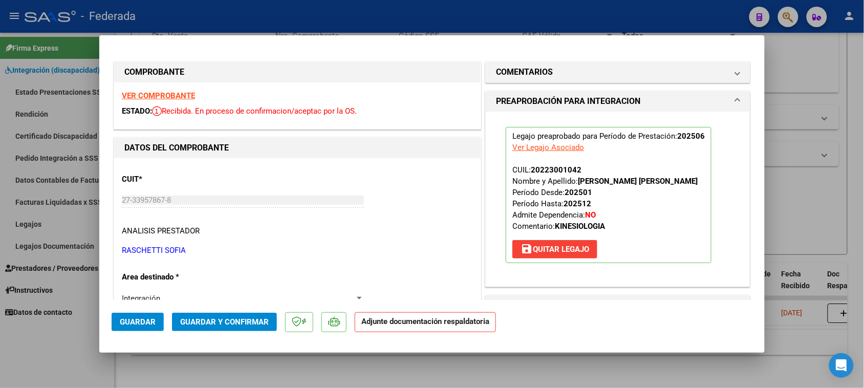
click at [147, 320] on span "Guardar" at bounding box center [138, 321] width 36 height 9
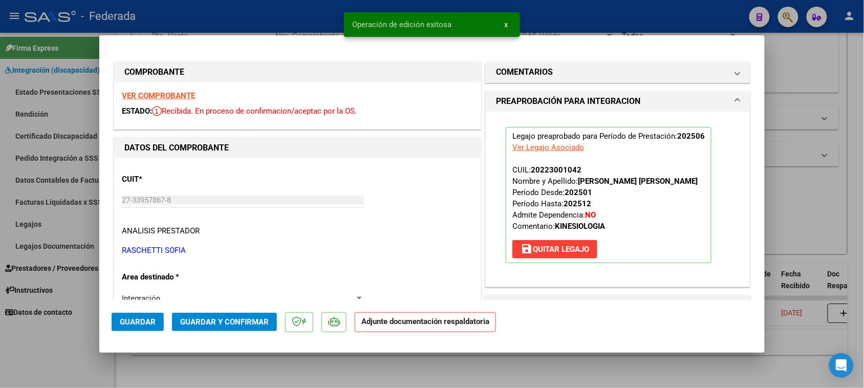
click at [803, 219] on div at bounding box center [432, 194] width 864 height 388
type input "$ 0,00"
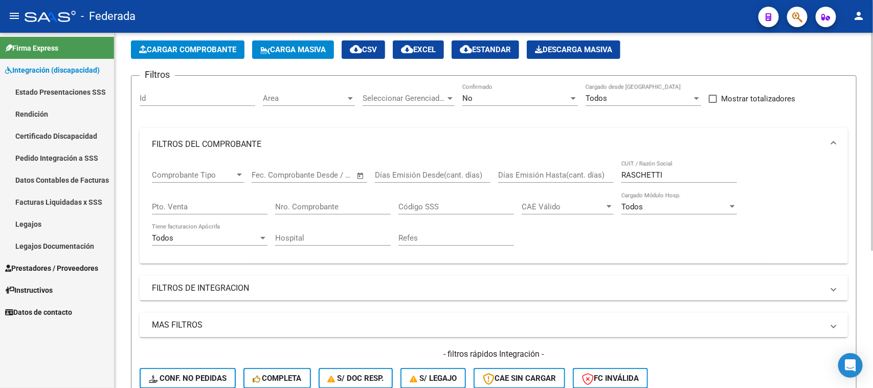
scroll to position [32, 0]
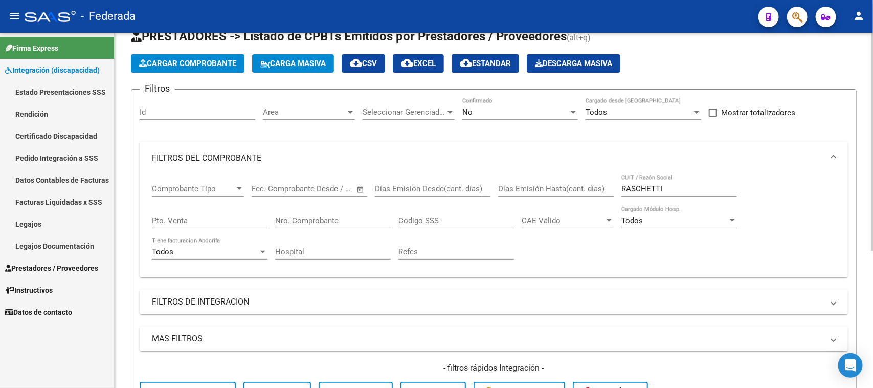
click at [648, 184] on input "RASCHETTI" at bounding box center [680, 188] width 116 height 9
paste input "[PERSON_NAME]"
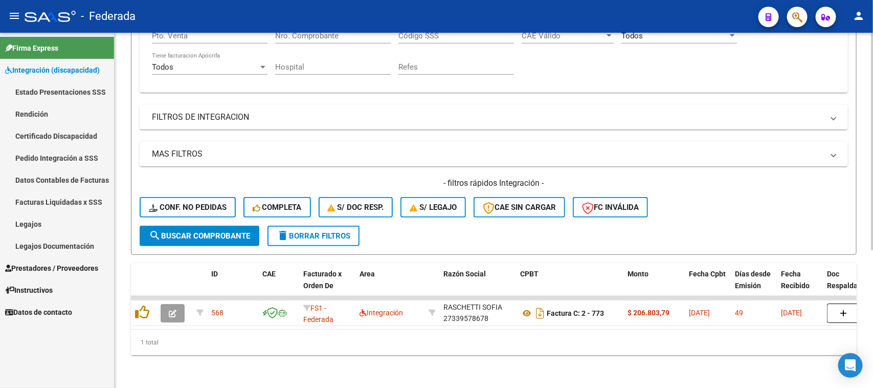
type input "[PERSON_NAME]"
click at [223, 231] on span "search Buscar Comprobante" at bounding box center [199, 235] width 101 height 9
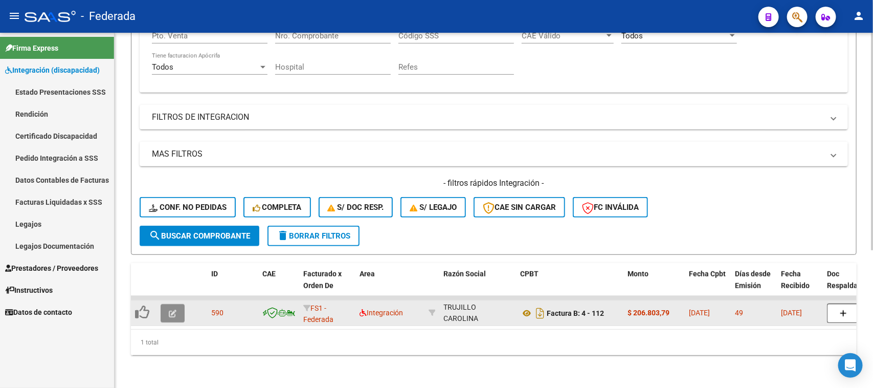
click at [169, 310] on icon "button" at bounding box center [173, 314] width 8 height 8
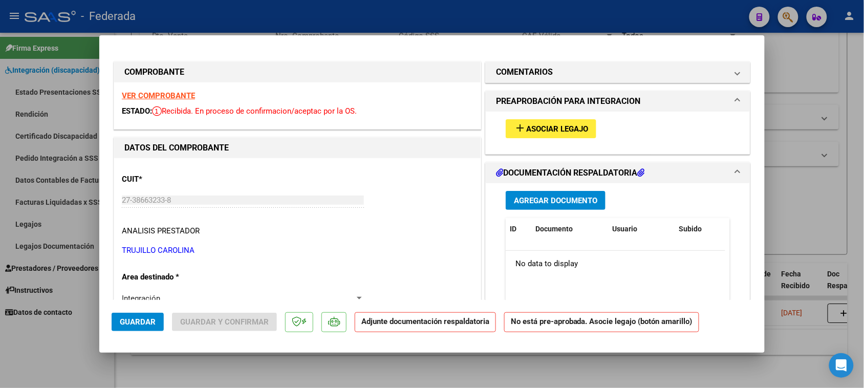
click at [532, 132] on span "Asociar Legajo" at bounding box center [557, 128] width 62 height 9
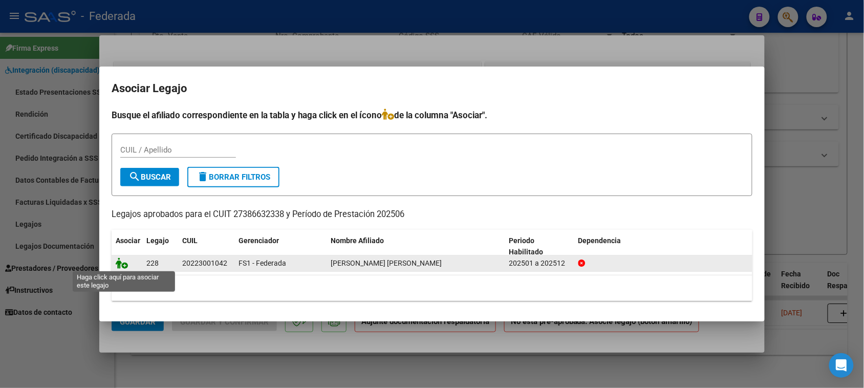
click at [121, 260] on icon at bounding box center [122, 262] width 12 height 11
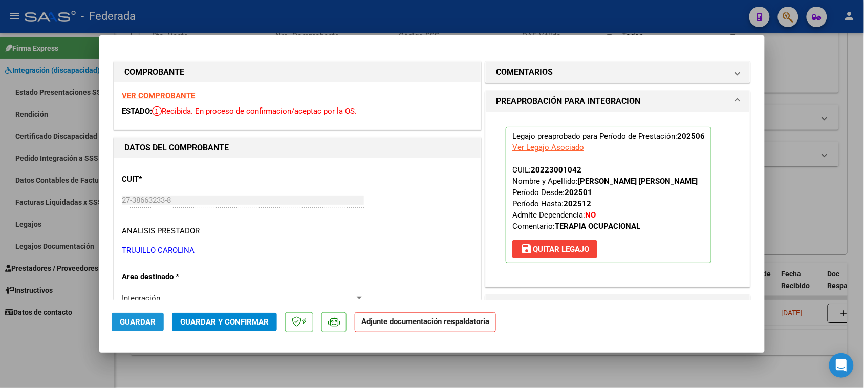
click at [144, 320] on span "Guardar" at bounding box center [138, 321] width 36 height 9
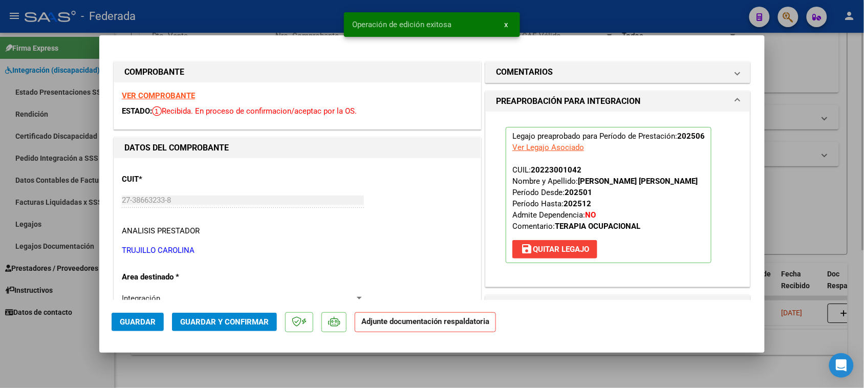
click at [773, 228] on div at bounding box center [432, 194] width 864 height 388
type input "$ 0,00"
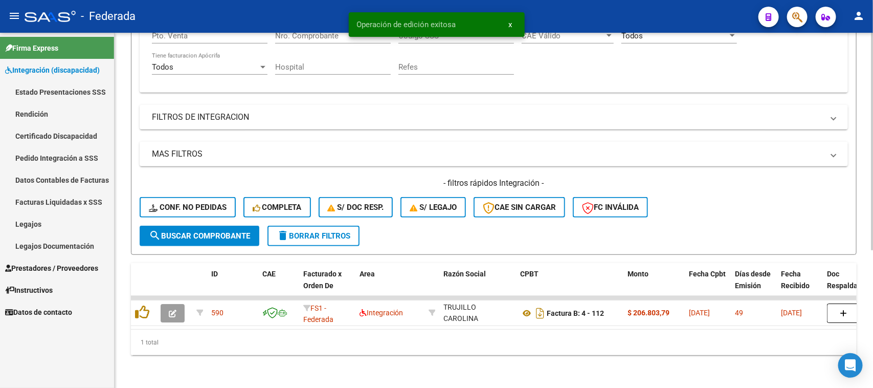
click at [288, 229] on mat-icon "delete" at bounding box center [283, 235] width 12 height 12
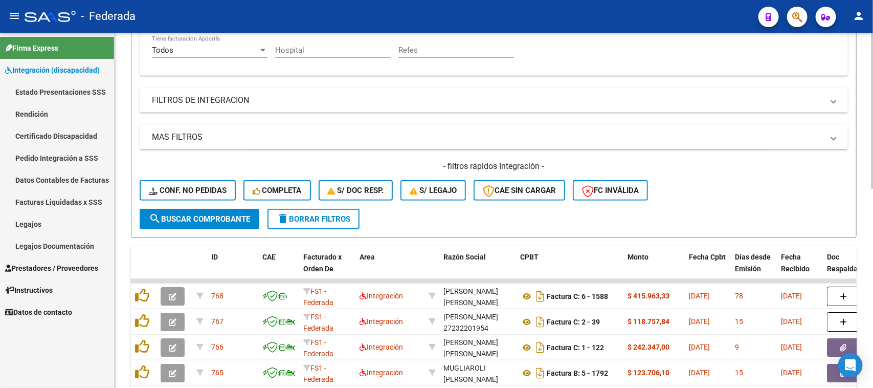
scroll to position [198, 0]
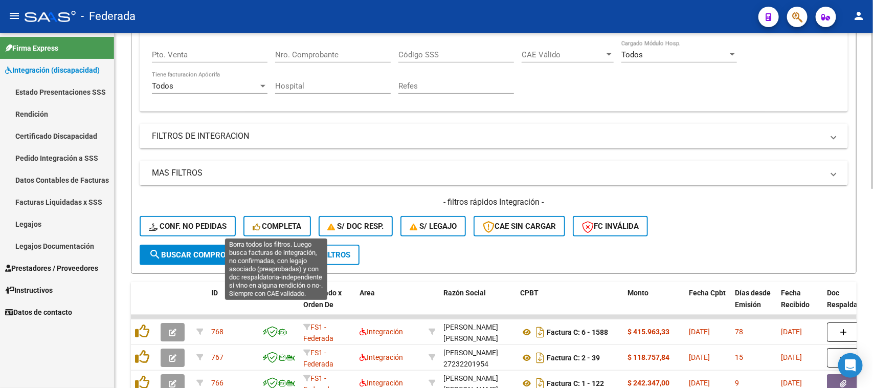
click at [286, 224] on span "Completa" at bounding box center [277, 226] width 49 height 9
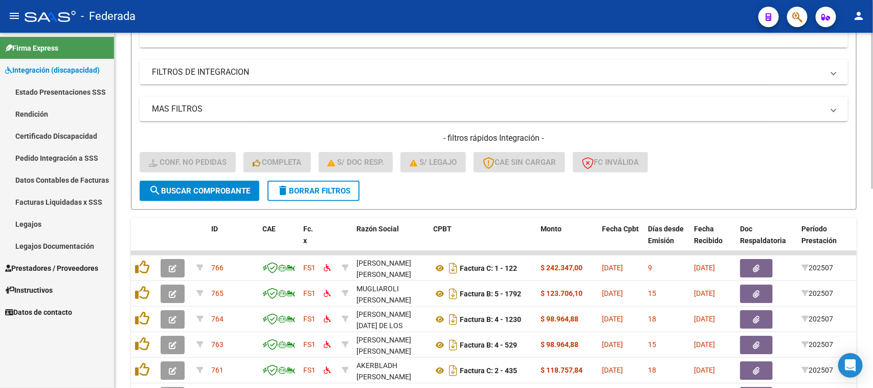
click at [338, 192] on span "delete Borrar Filtros" at bounding box center [314, 190] width 74 height 9
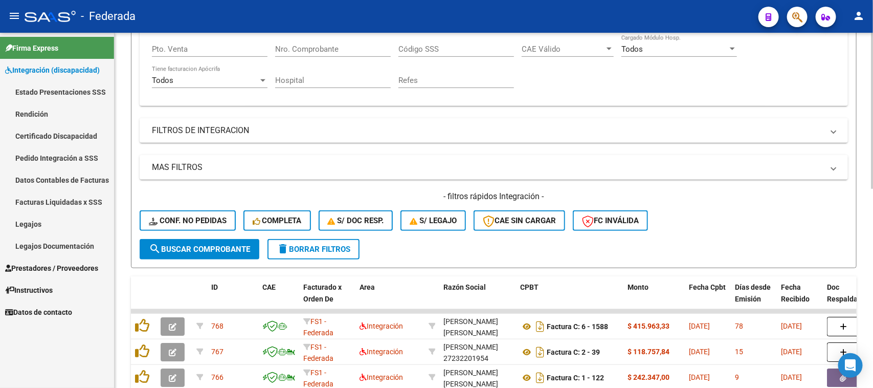
scroll to position [262, 0]
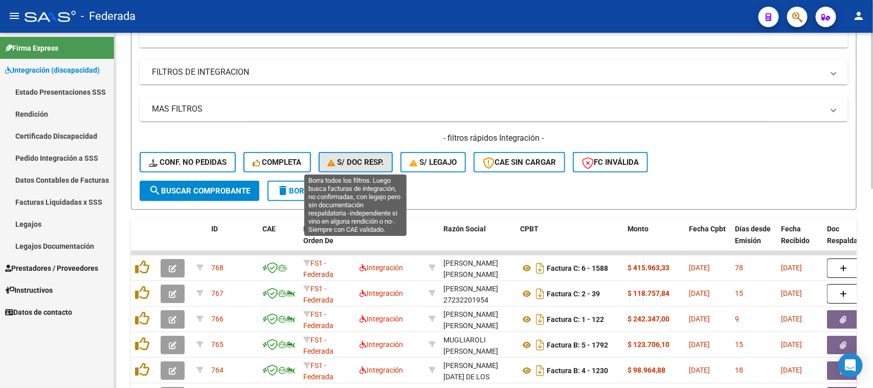
click at [347, 162] on span "S/ Doc Resp." at bounding box center [356, 162] width 56 height 9
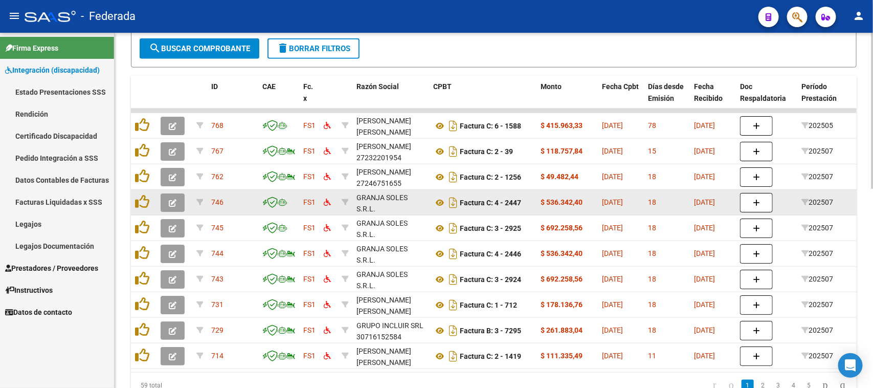
scroll to position [326, 0]
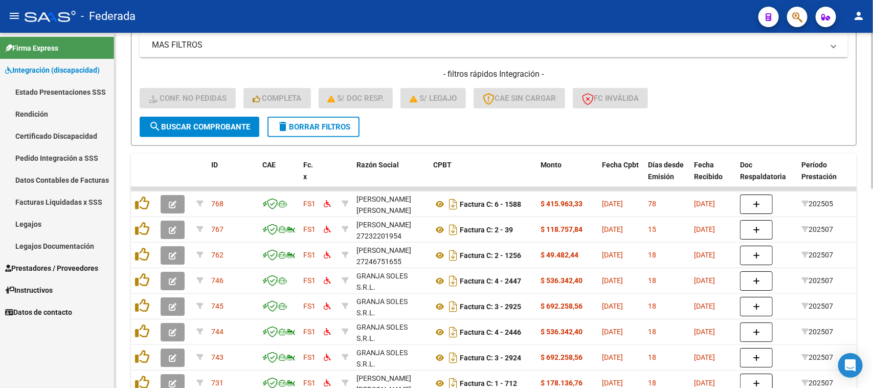
click at [311, 129] on button "delete Borrar Filtros" at bounding box center [314, 127] width 92 height 20
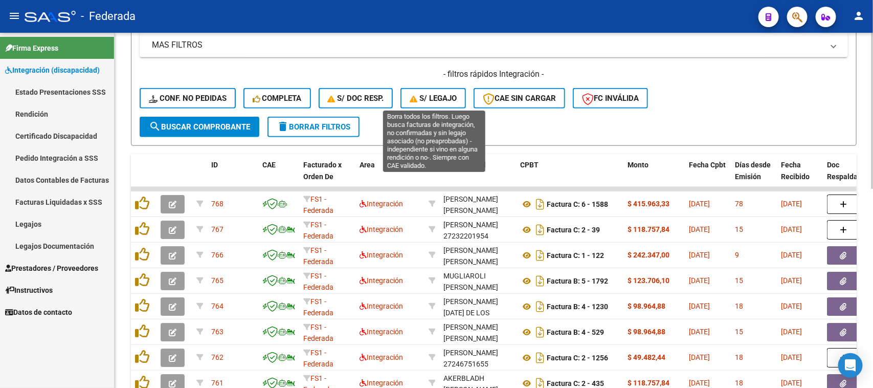
click at [426, 96] on span "S/ legajo" at bounding box center [433, 98] width 47 height 9
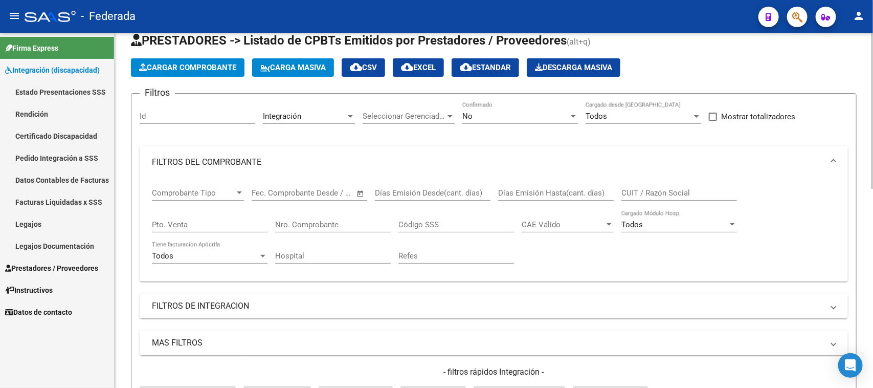
scroll to position [6, 0]
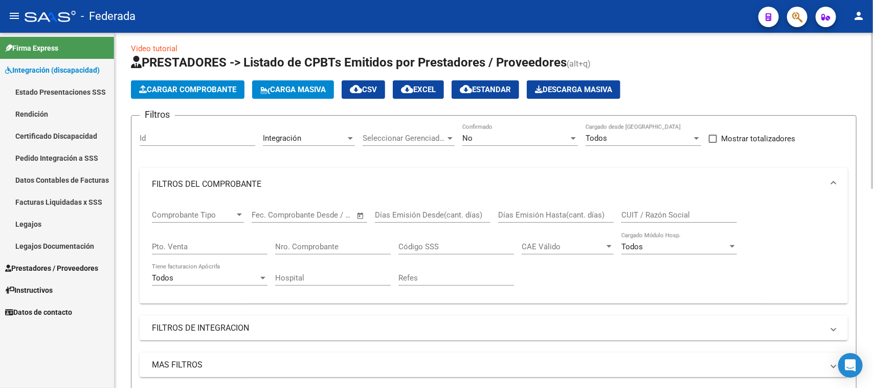
click at [646, 217] on input "CUIT / Razón Social" at bounding box center [680, 214] width 116 height 9
paste input "BORNACIN"
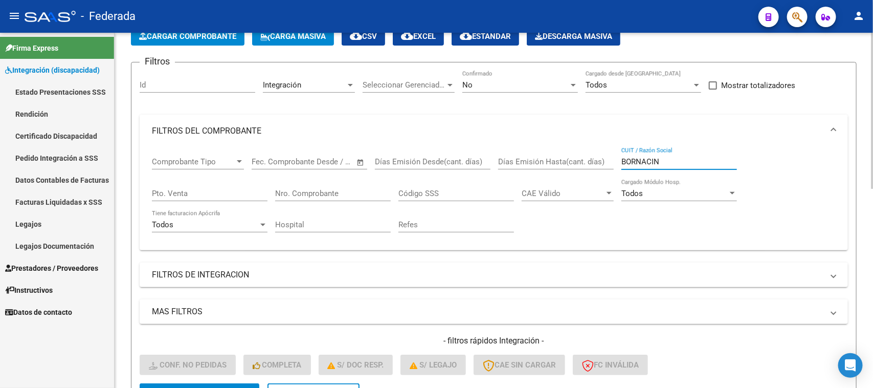
scroll to position [134, 0]
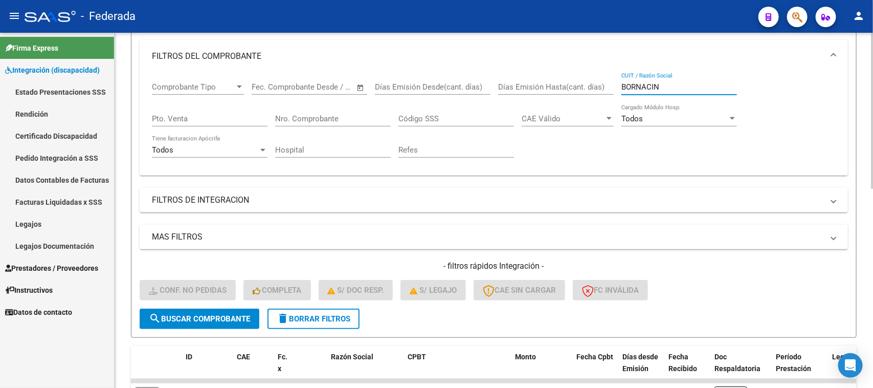
click at [149, 322] on button "search Buscar Comprobante" at bounding box center [200, 319] width 120 height 20
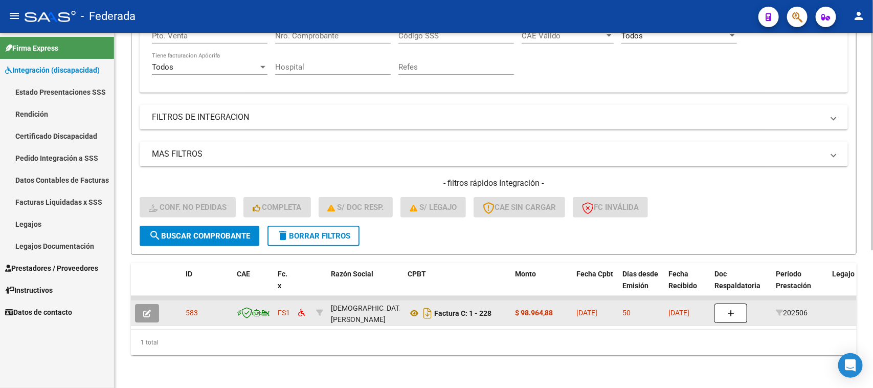
scroll to position [13, 0]
click at [411, 307] on icon at bounding box center [414, 313] width 13 height 12
click at [352, 307] on div "BORNACIN [PERSON_NAME] [US_STATE] 27372247512" at bounding box center [365, 312] width 69 height 21
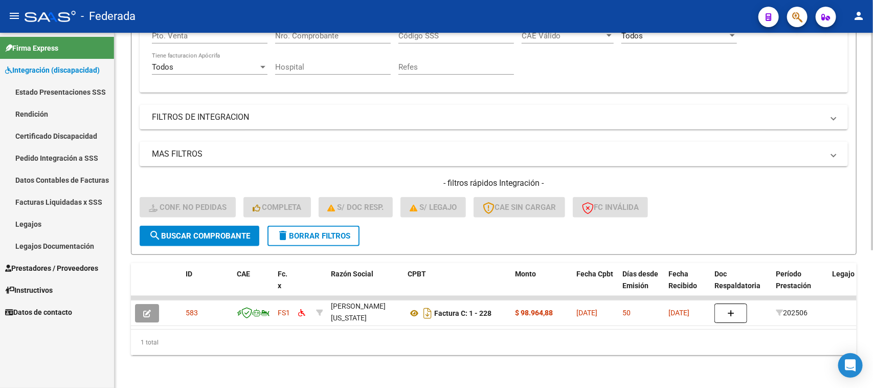
copy div "27372247512"
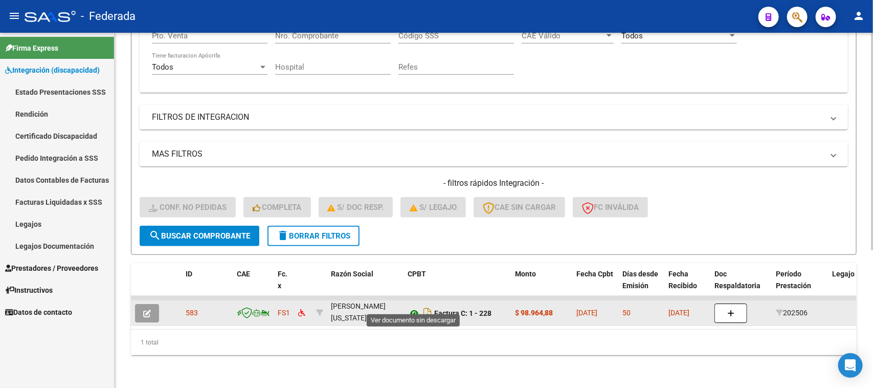
click at [415, 307] on icon at bounding box center [414, 313] width 13 height 12
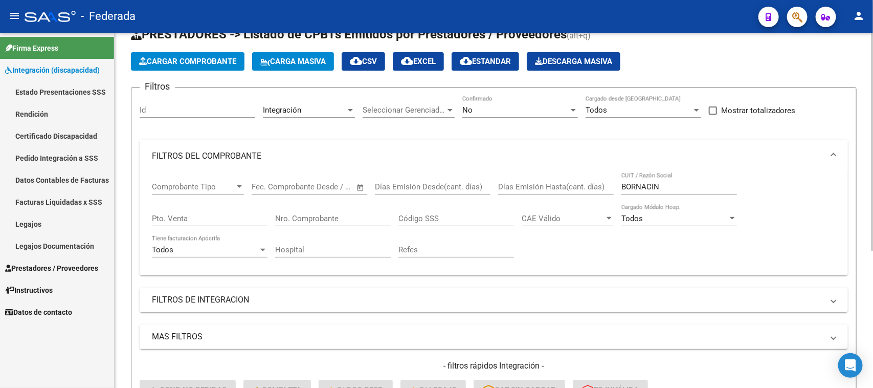
scroll to position [32, 0]
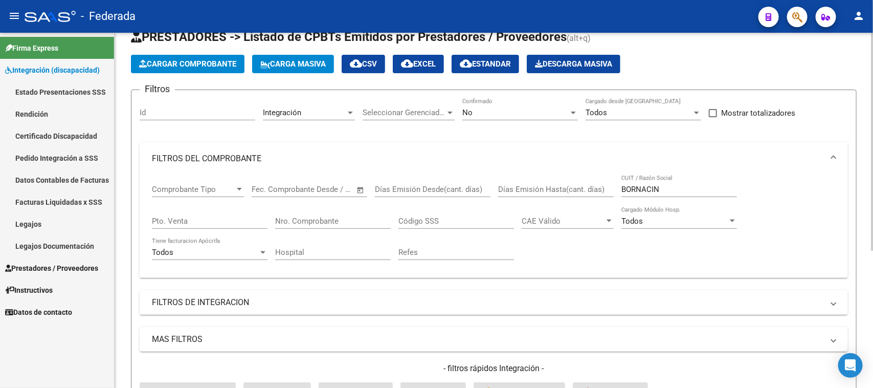
click at [632, 190] on input "BORNACIN" at bounding box center [680, 189] width 116 height 9
paste input "OLIVETTI"
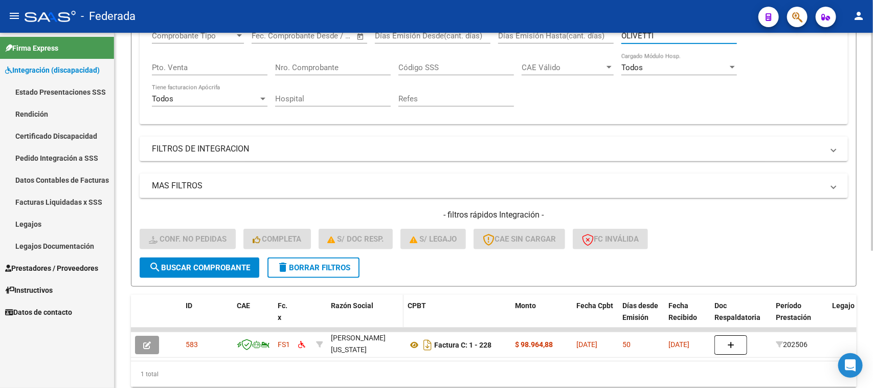
scroll to position [224, 0]
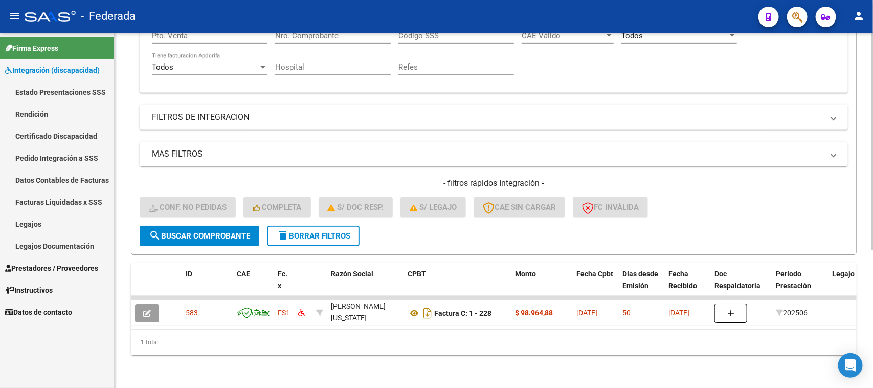
click at [232, 231] on span "search Buscar Comprobante" at bounding box center [199, 235] width 101 height 9
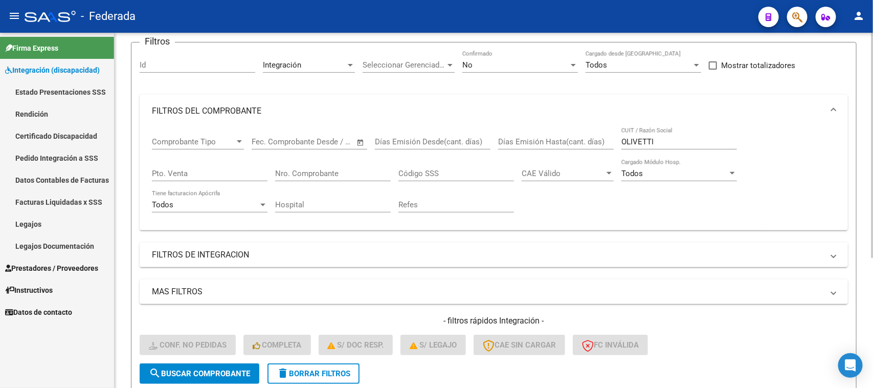
scroll to position [78, 0]
click at [648, 147] on div "OLIVETTI CUIT / Razón Social" at bounding box center [680, 140] width 116 height 22
click at [648, 141] on input "OLIVETTI" at bounding box center [680, 143] width 116 height 9
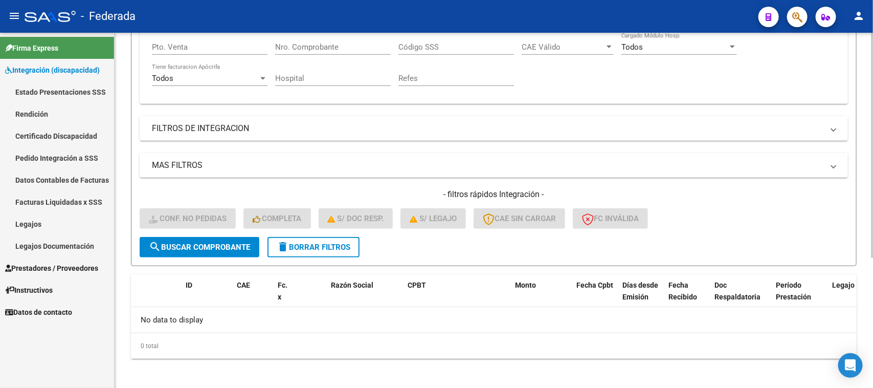
type input "[PERSON_NAME]"
click at [324, 245] on span "delete Borrar Filtros" at bounding box center [314, 247] width 74 height 9
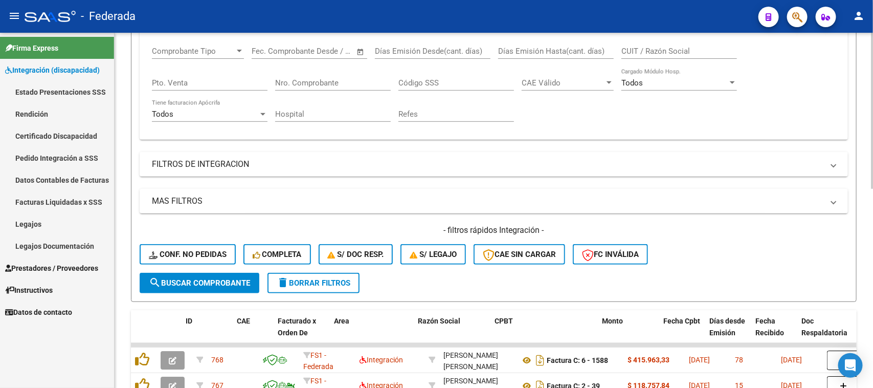
scroll to position [142, 0]
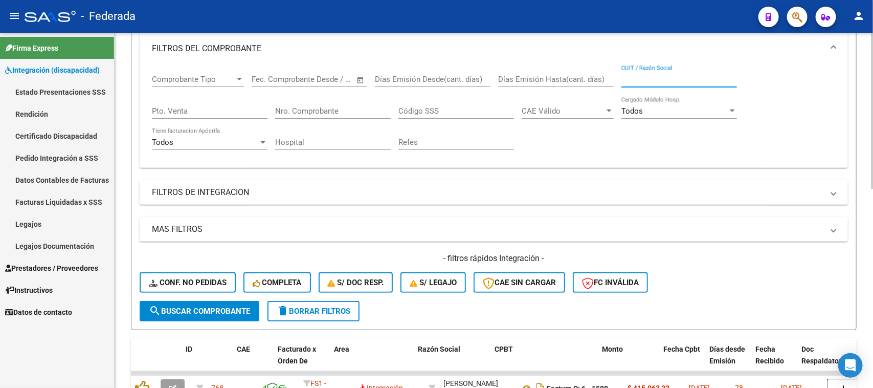
click at [660, 77] on input "CUIT / Razón Social" at bounding box center [680, 79] width 116 height 9
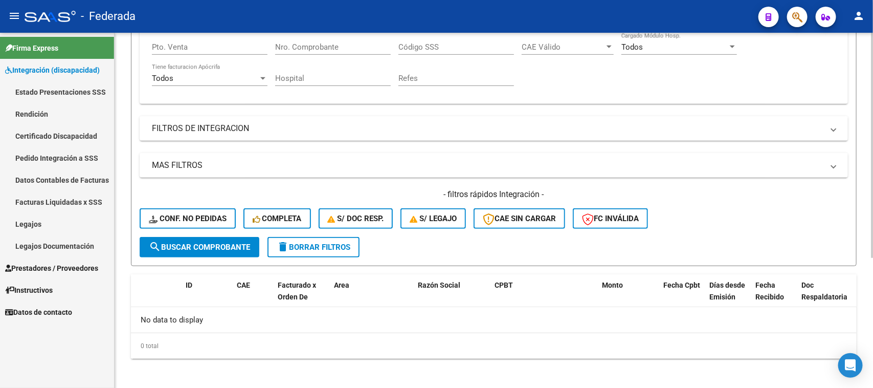
type input "OLIVE"
click at [349, 250] on button "delete Borrar Filtros" at bounding box center [314, 247] width 92 height 20
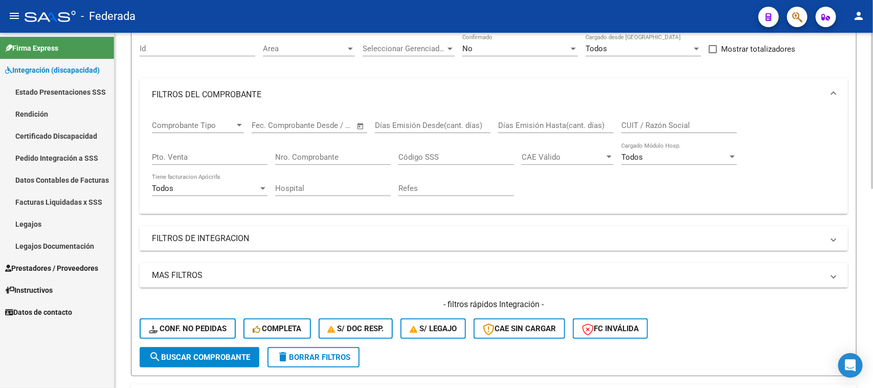
scroll to position [78, 0]
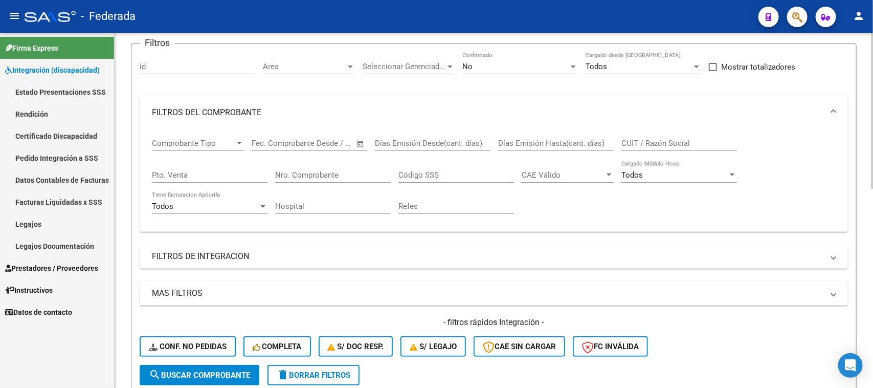
click at [644, 139] on input "CUIT / Razón Social" at bounding box center [680, 143] width 116 height 9
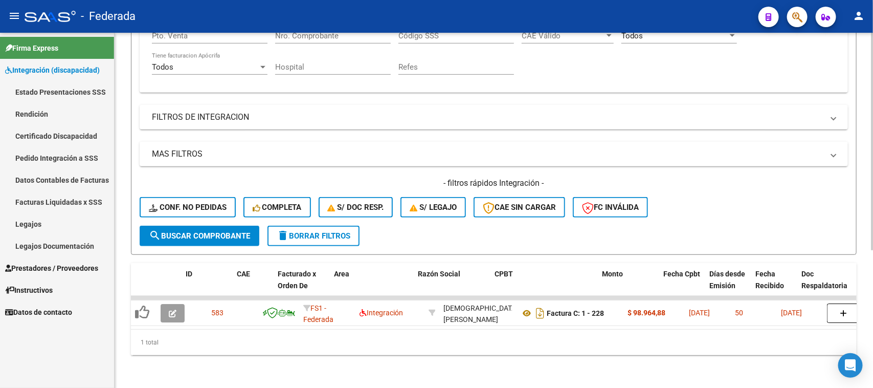
scroll to position [224, 0]
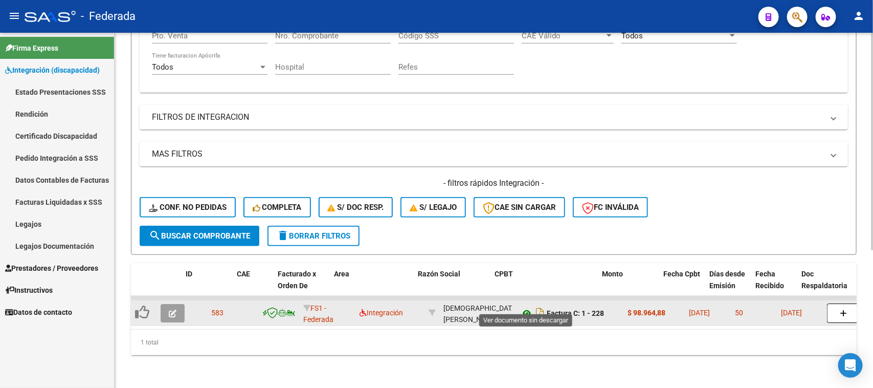
type input "BORNAC"
click at [528, 307] on icon at bounding box center [526, 313] width 13 height 12
click at [172, 310] on icon "button" at bounding box center [173, 314] width 8 height 8
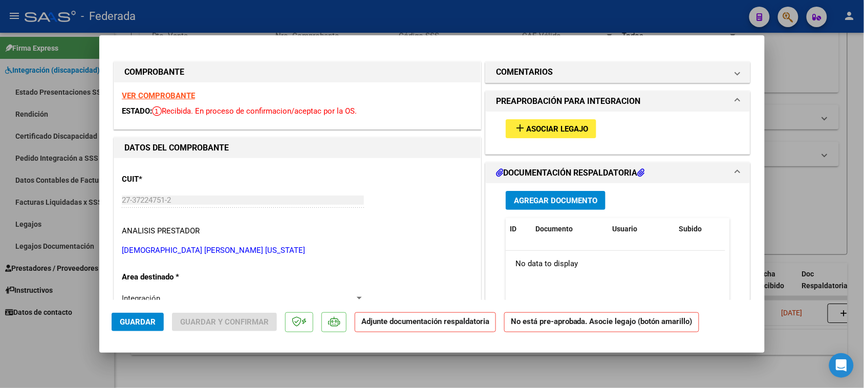
click at [575, 126] on span "Asociar Legajo" at bounding box center [557, 128] width 62 height 9
type input "$ 0,00"
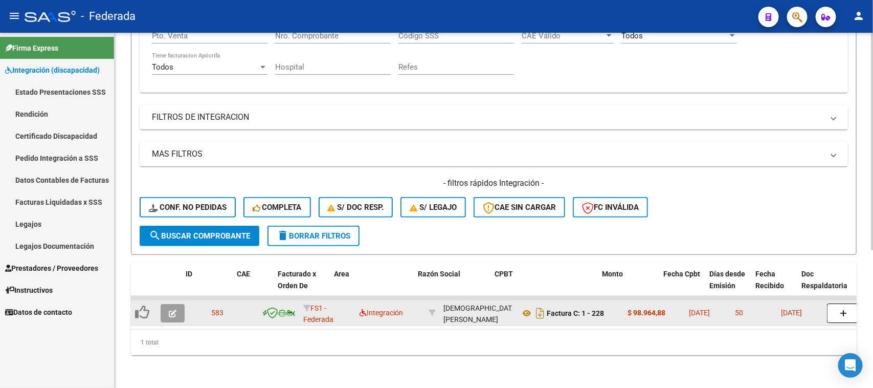
click at [171, 310] on icon "button" at bounding box center [173, 314] width 8 height 8
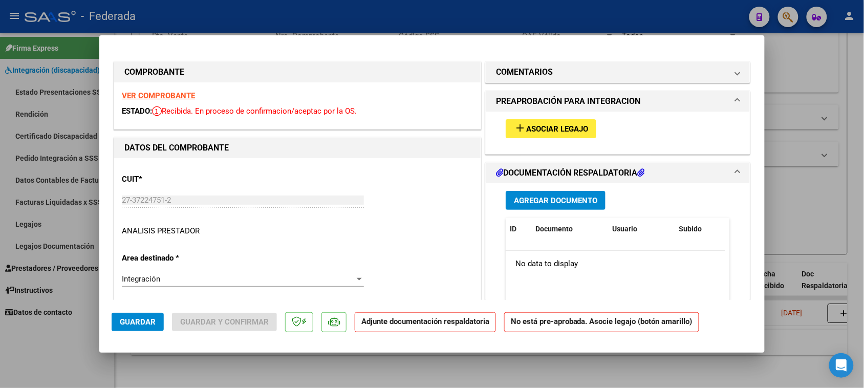
click at [587, 129] on button "add Asociar Legajo" at bounding box center [551, 128] width 91 height 19
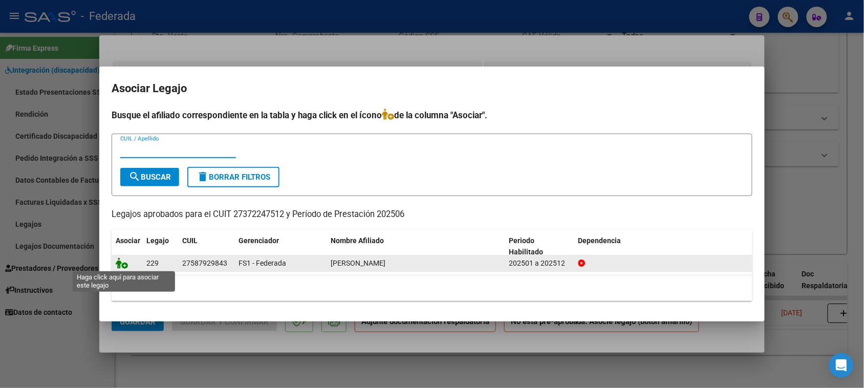
click at [121, 262] on icon at bounding box center [122, 262] width 12 height 11
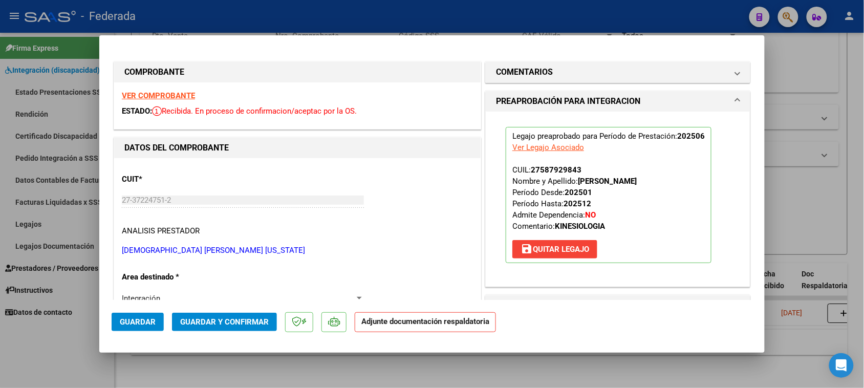
click at [158, 318] on button "Guardar" at bounding box center [138, 322] width 52 height 18
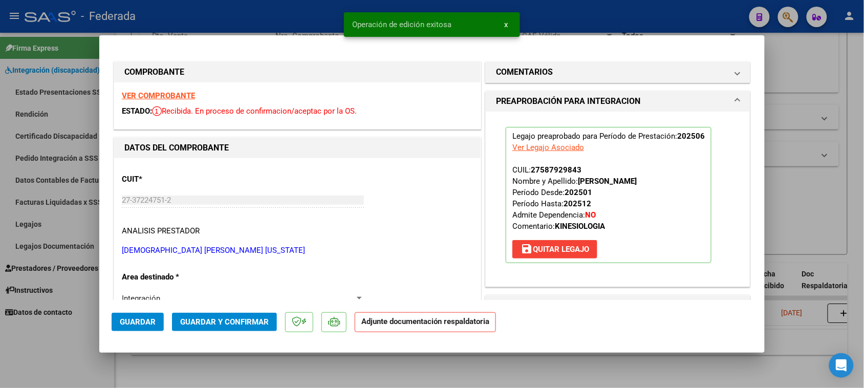
click at [771, 216] on div at bounding box center [432, 194] width 864 height 388
type input "$ 0,00"
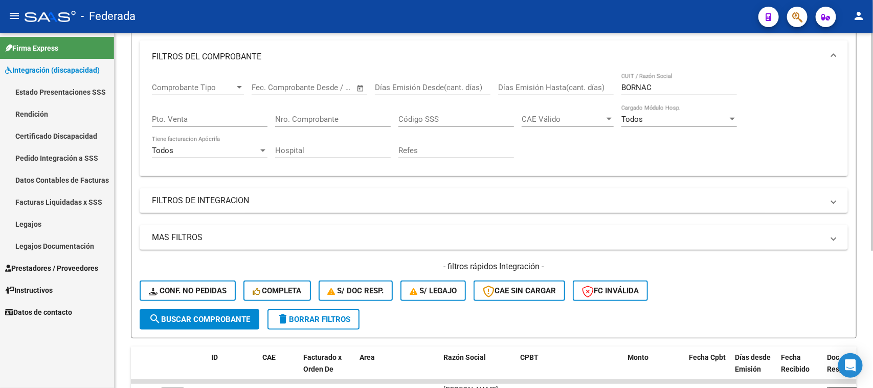
scroll to position [96, 0]
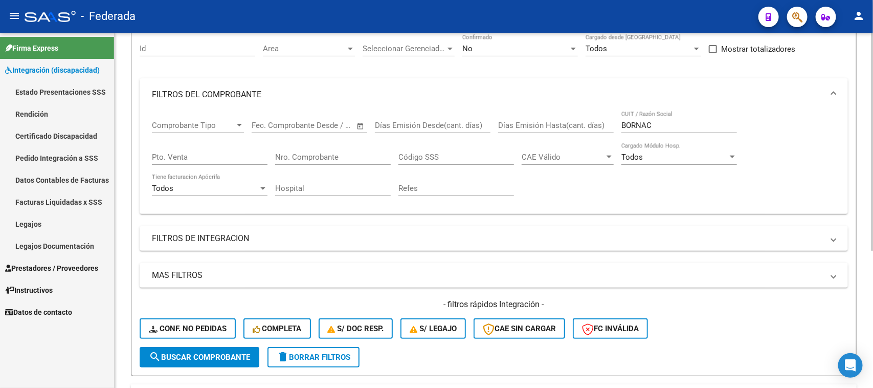
click at [633, 125] on input "BORNAC" at bounding box center [680, 125] width 116 height 9
paste input "PUJOL"
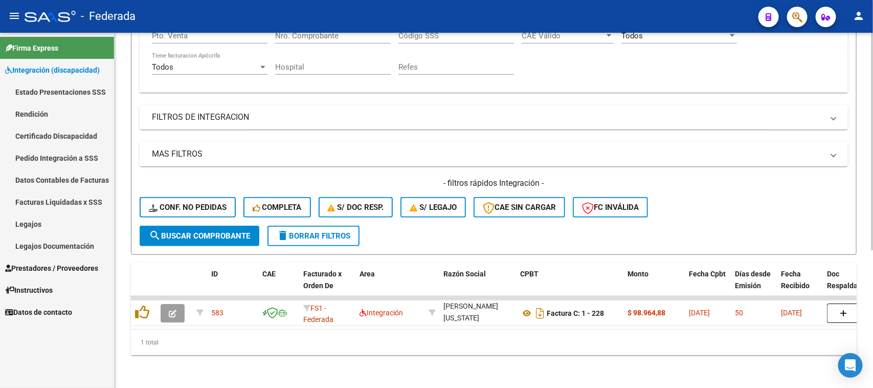
type input "PUJOL"
click at [335, 231] on span "delete Borrar Filtros" at bounding box center [314, 235] width 74 height 9
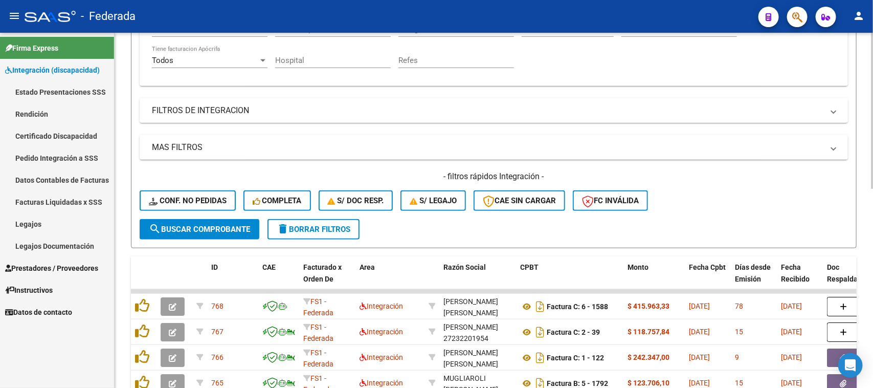
scroll to position [160, 0]
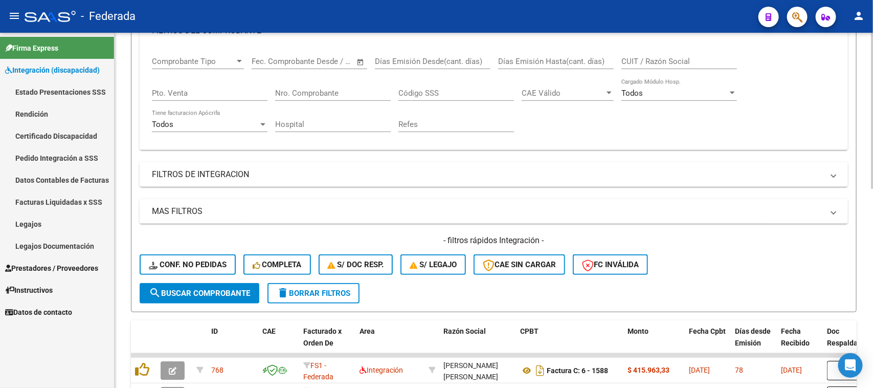
click at [646, 57] on input "CUIT / Razón Social" at bounding box center [680, 61] width 116 height 9
paste input "PUJOL"
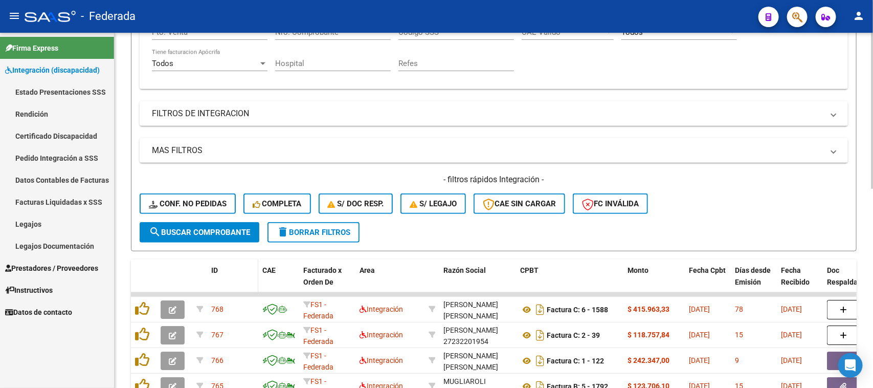
scroll to position [224, 0]
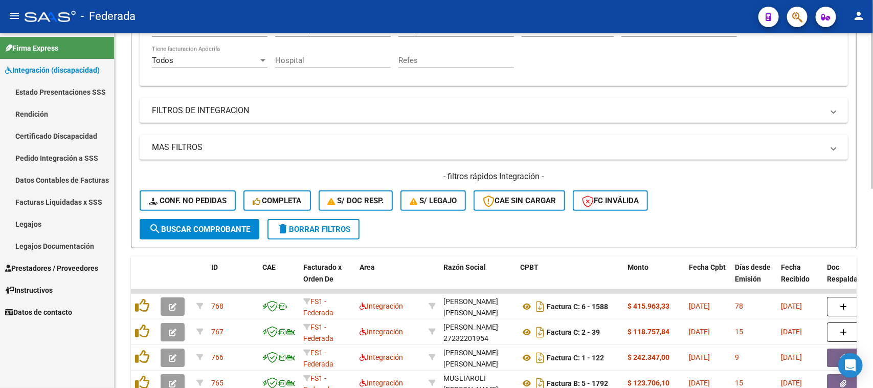
type input "PUJOL"
click at [246, 230] on span "search Buscar Comprobante" at bounding box center [199, 229] width 101 height 9
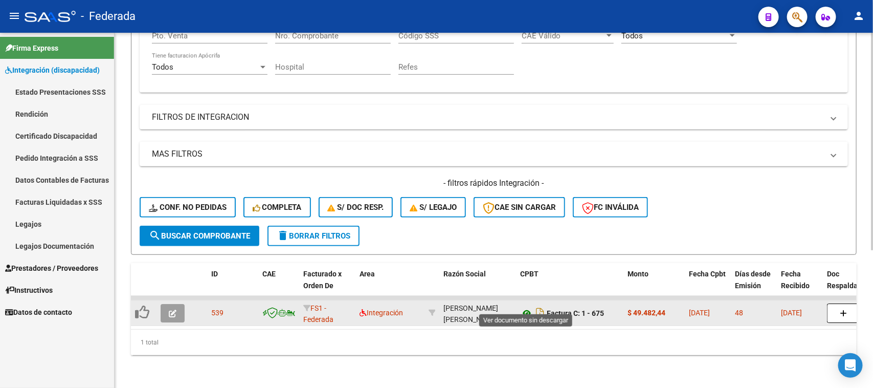
click at [521, 307] on icon at bounding box center [526, 313] width 13 height 12
click at [470, 308] on div "[PERSON_NAME] [PERSON_NAME] 27305119461" at bounding box center [478, 312] width 69 height 21
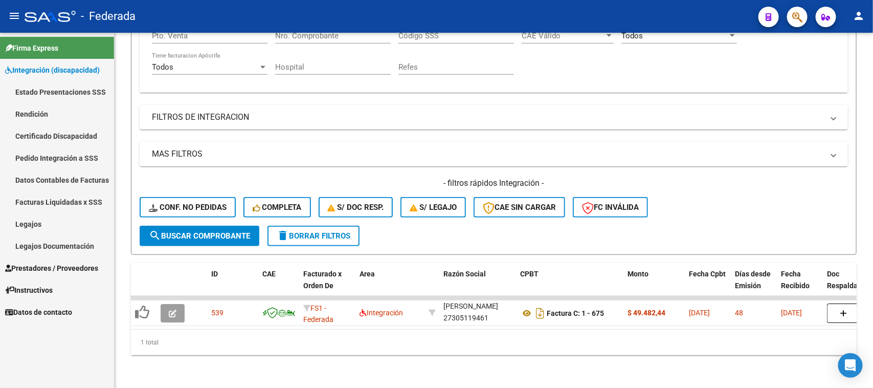
copy div "27305119461"
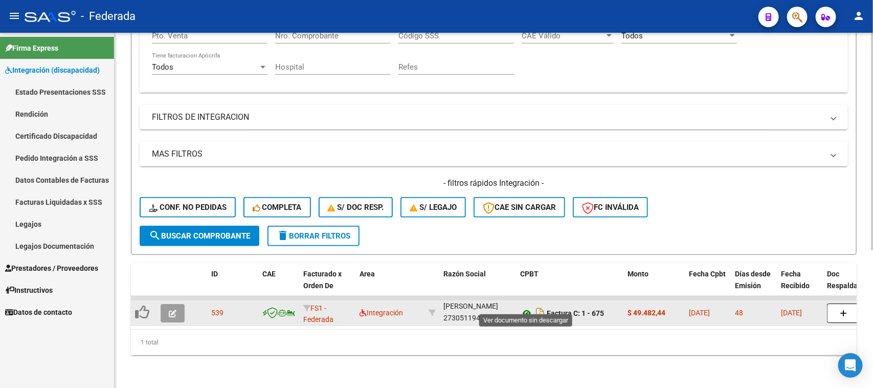
click at [528, 307] on icon at bounding box center [526, 313] width 13 height 12
click at [176, 310] on icon "button" at bounding box center [173, 314] width 8 height 8
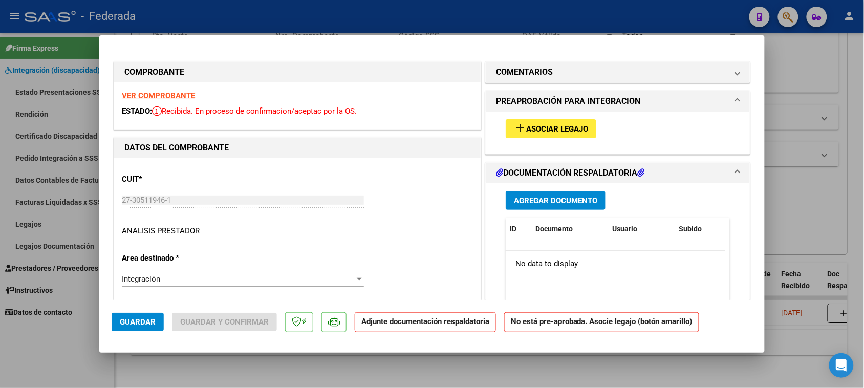
type input "$ 0,00"
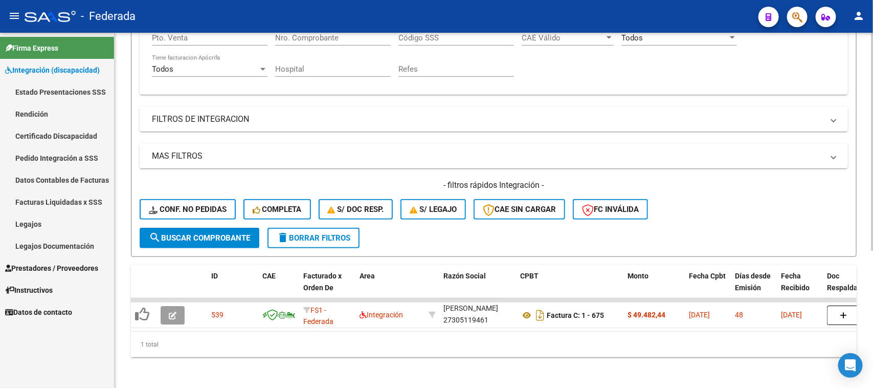
scroll to position [224, 0]
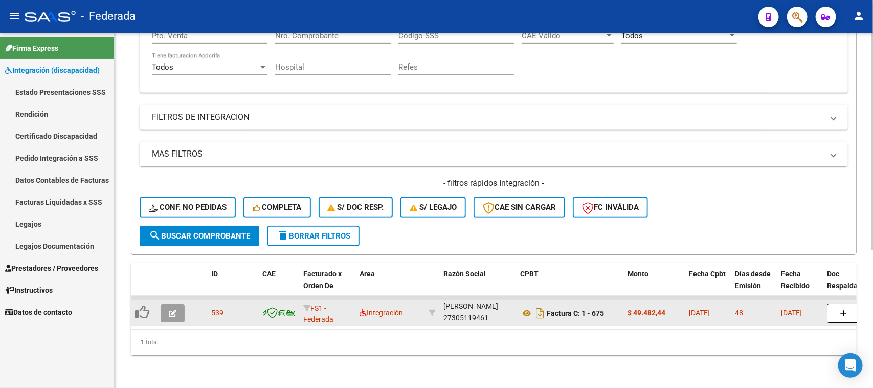
click at [174, 310] on icon "button" at bounding box center [173, 314] width 8 height 8
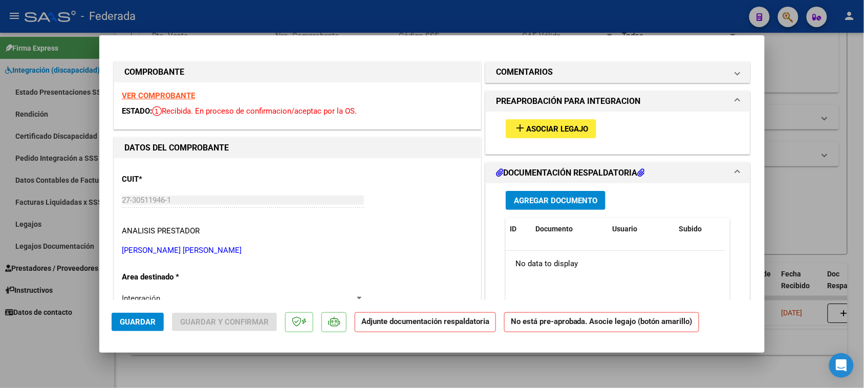
click at [573, 128] on span "Asociar Legajo" at bounding box center [557, 128] width 62 height 9
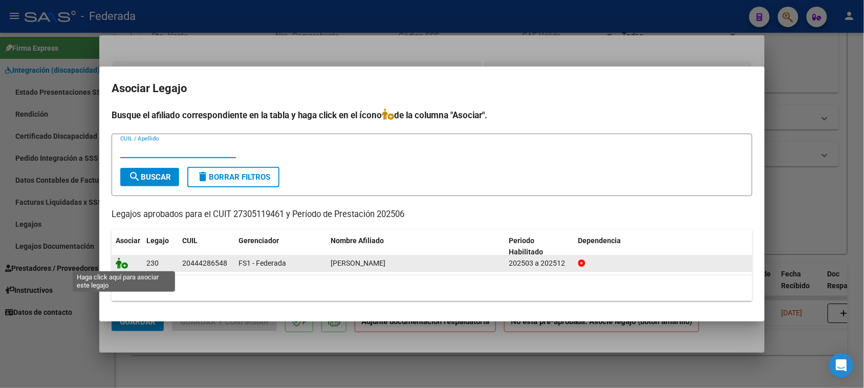
click at [122, 265] on icon at bounding box center [122, 262] width 12 height 11
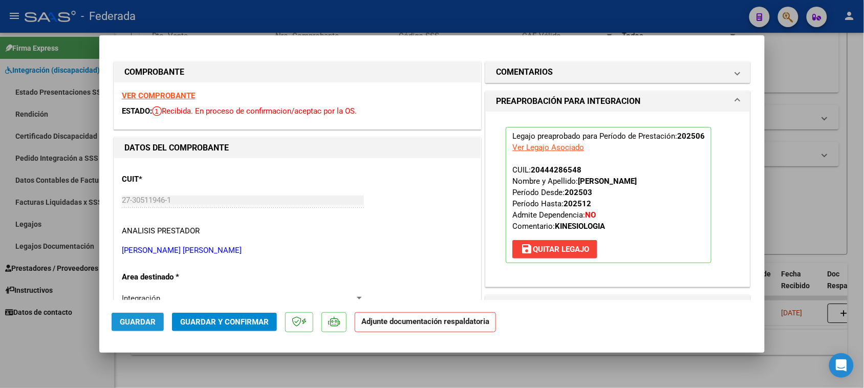
click at [139, 318] on span "Guardar" at bounding box center [138, 321] width 36 height 9
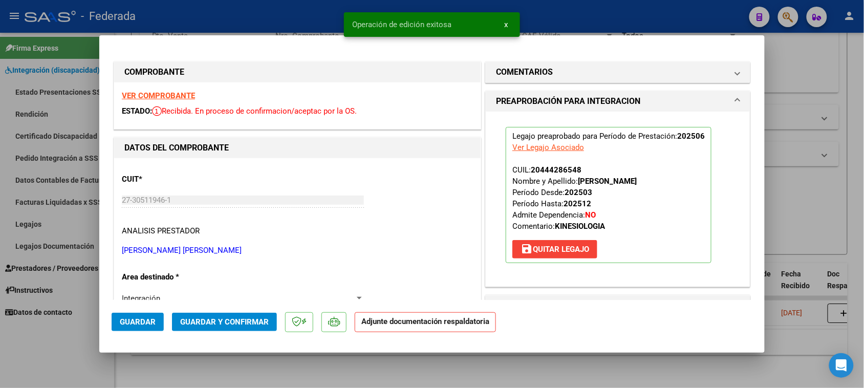
click at [802, 205] on div at bounding box center [432, 194] width 864 height 388
type input "$ 0,00"
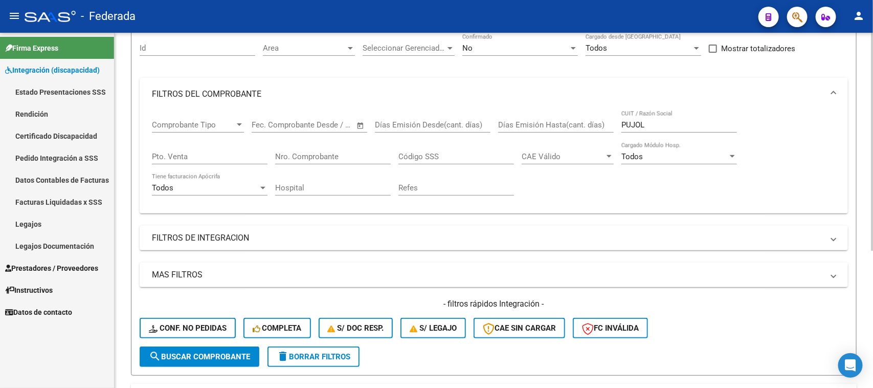
scroll to position [96, 0]
click at [622, 126] on input "PUJOL" at bounding box center [680, 125] width 116 height 9
paste input "[PERSON_NAME]"
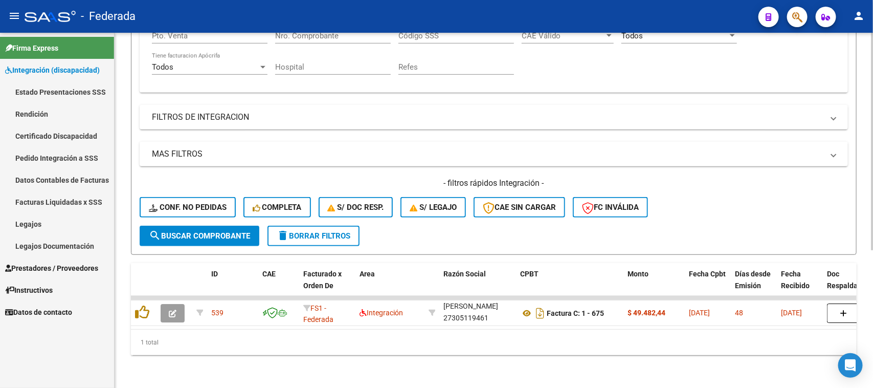
scroll to position [224, 0]
type input "[PERSON_NAME]"
click at [236, 231] on span "search Buscar Comprobante" at bounding box center [199, 235] width 101 height 9
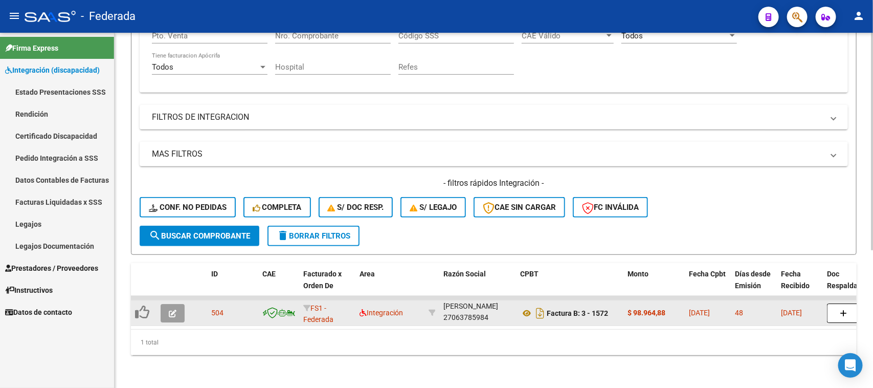
scroll to position [0, 0]
click at [526, 307] on icon at bounding box center [526, 313] width 13 height 12
click at [476, 306] on div "[PERSON_NAME] 27063785984" at bounding box center [478, 312] width 69 height 21
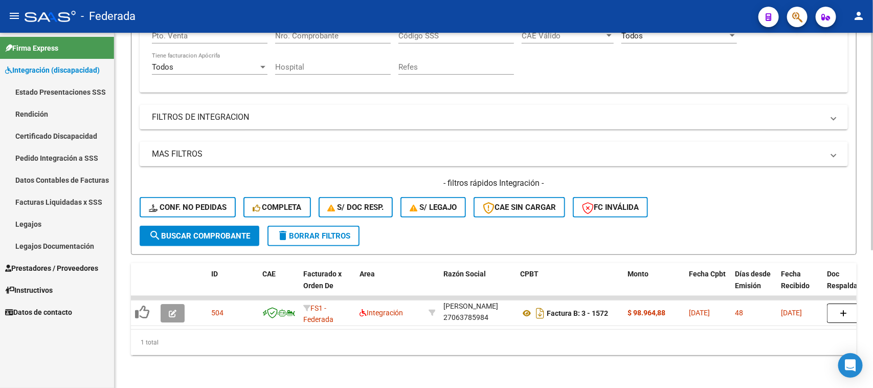
copy div "27063785984"
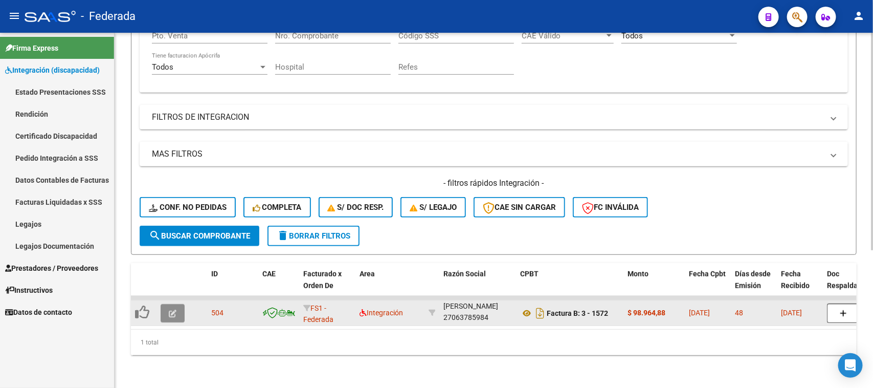
click at [169, 310] on icon "button" at bounding box center [173, 314] width 8 height 8
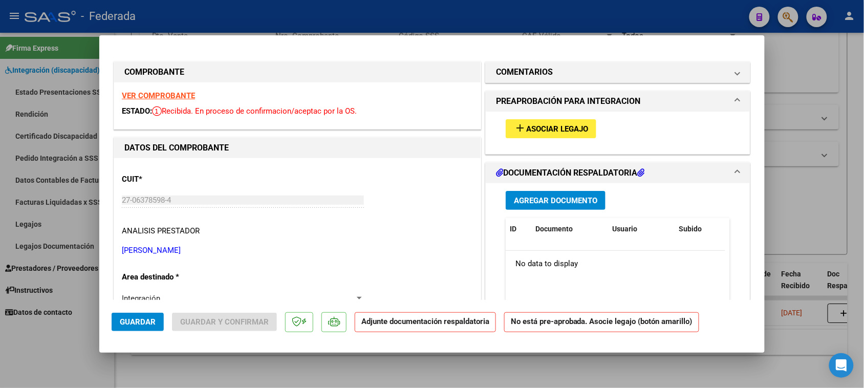
click at [527, 129] on span "Asociar Legajo" at bounding box center [557, 128] width 62 height 9
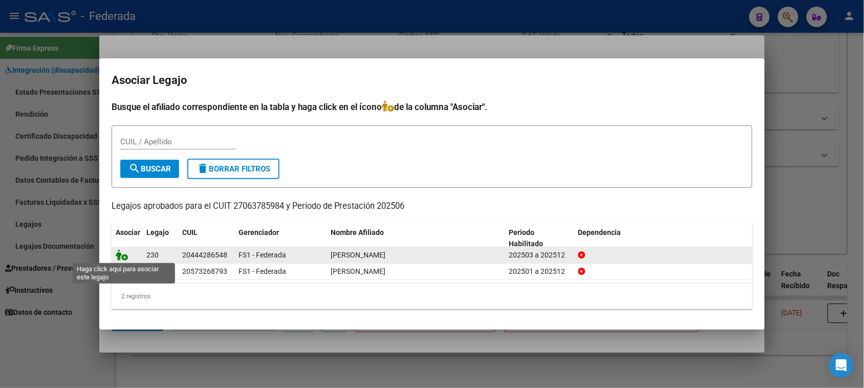
click at [123, 256] on icon at bounding box center [122, 254] width 12 height 11
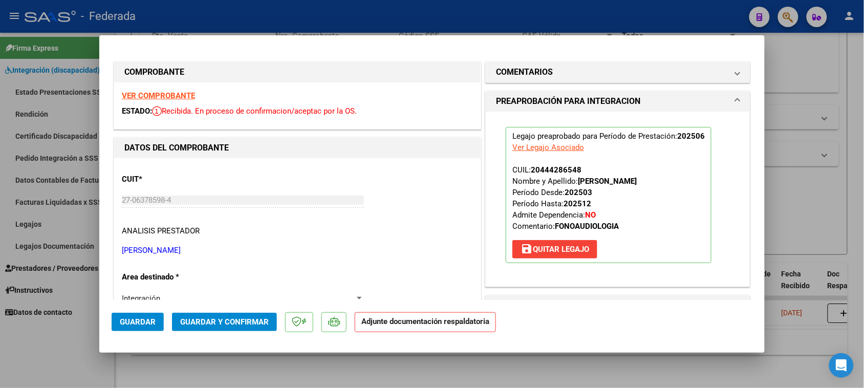
click at [152, 316] on button "Guardar" at bounding box center [138, 322] width 52 height 18
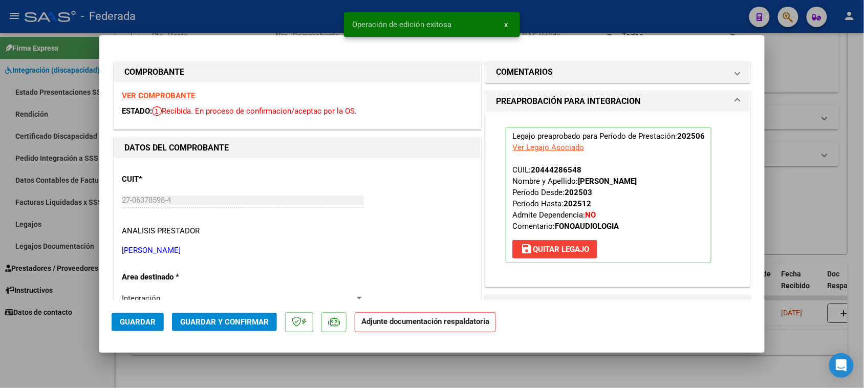
click at [779, 201] on div at bounding box center [432, 194] width 864 height 388
type input "$ 0,00"
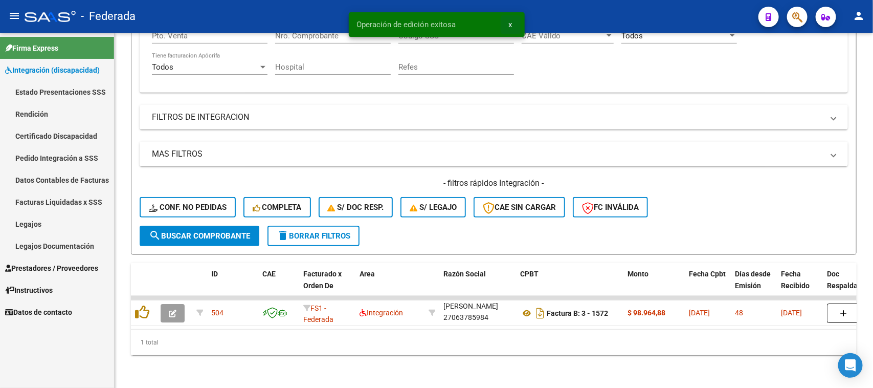
click at [511, 26] on span "x" at bounding box center [511, 24] width 4 height 9
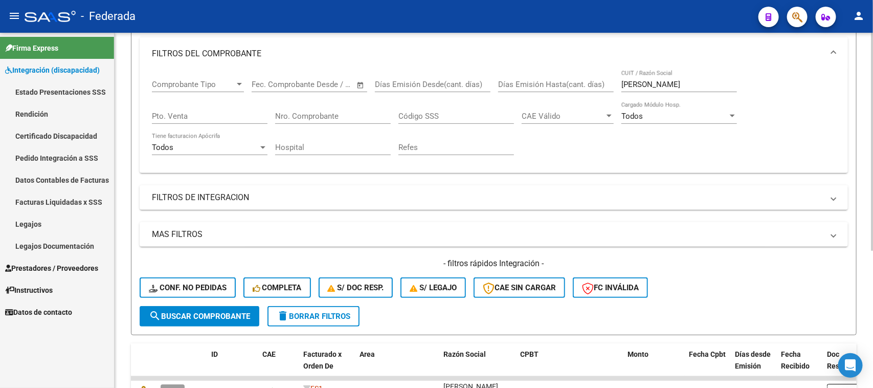
scroll to position [32, 0]
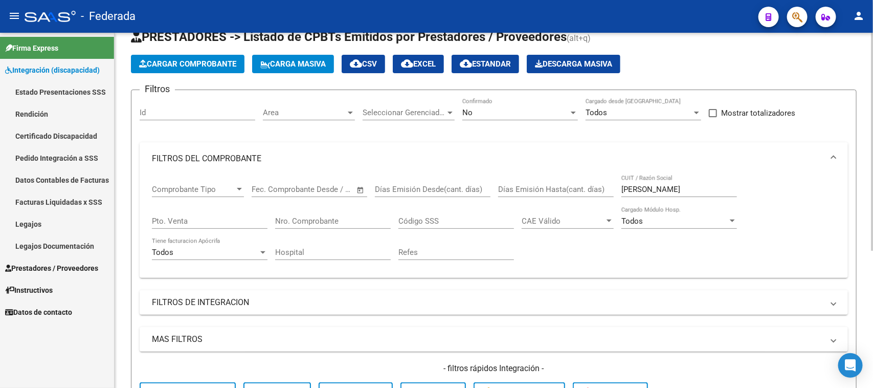
click at [633, 185] on input "[PERSON_NAME]" at bounding box center [680, 189] width 116 height 9
paste input "KRINISKY"
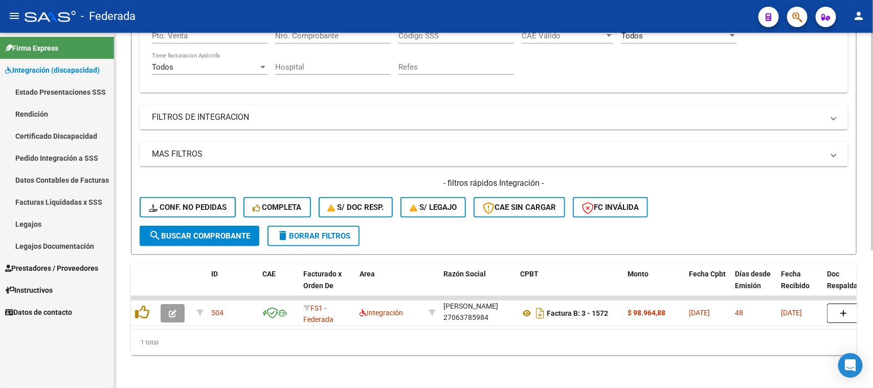
scroll to position [224, 0]
type input "KRINISKY"
click at [242, 231] on span "search Buscar Comprobante" at bounding box center [199, 235] width 101 height 9
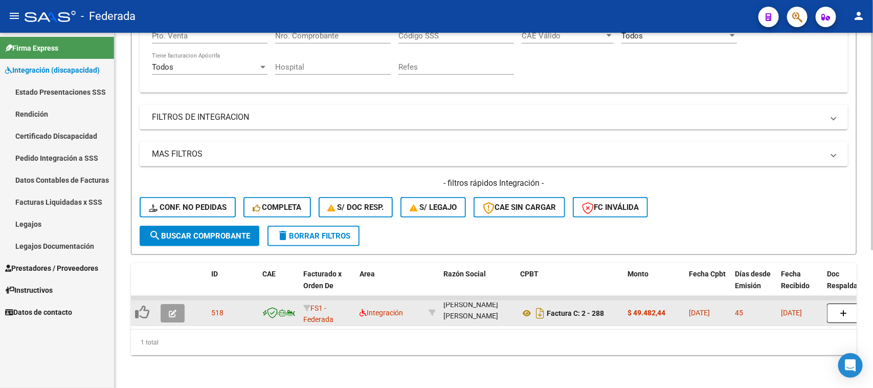
scroll to position [0, 0]
click at [520, 307] on icon at bounding box center [526, 313] width 13 height 12
click at [473, 310] on div "[PERSON_NAME] [PERSON_NAME] 27228079427" at bounding box center [478, 312] width 69 height 21
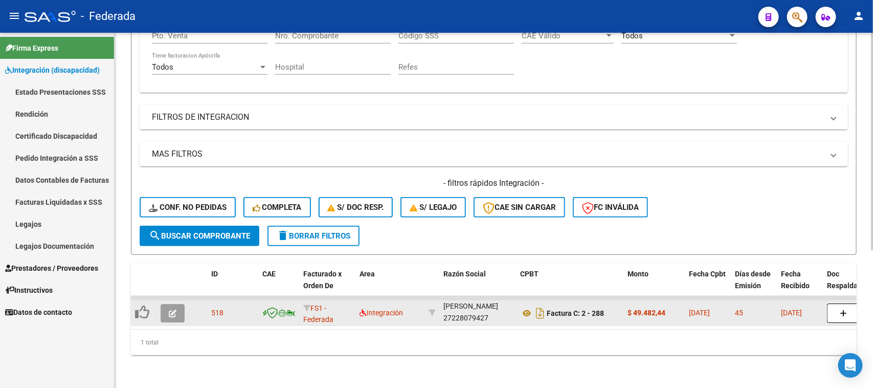
copy div "27228079427"
click at [175, 310] on icon "button" at bounding box center [173, 314] width 8 height 8
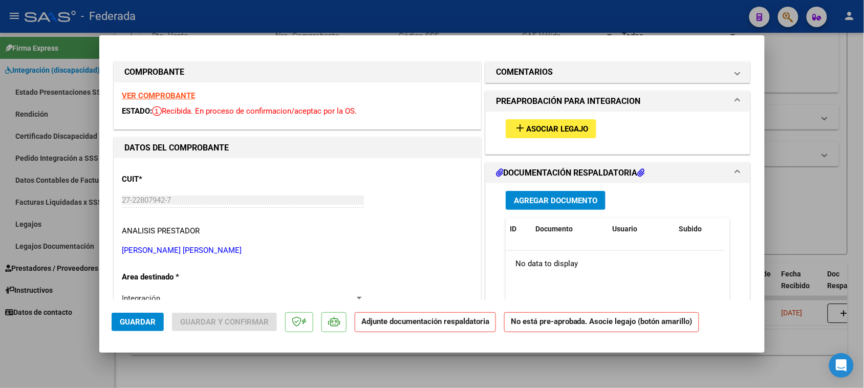
click at [528, 129] on span "Asociar Legajo" at bounding box center [557, 128] width 62 height 9
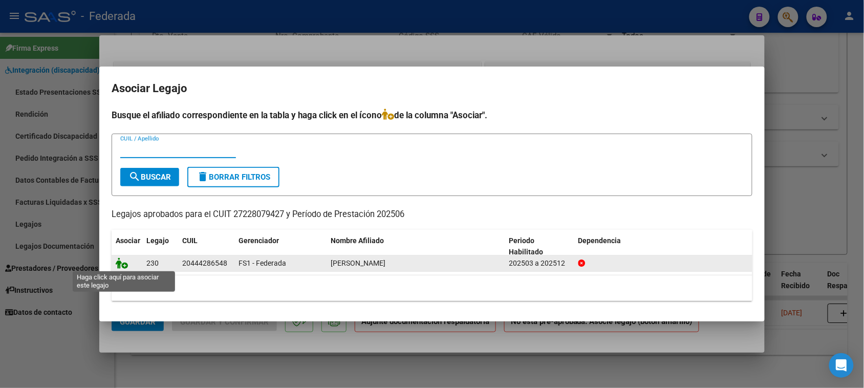
click at [126, 264] on icon at bounding box center [122, 262] width 12 height 11
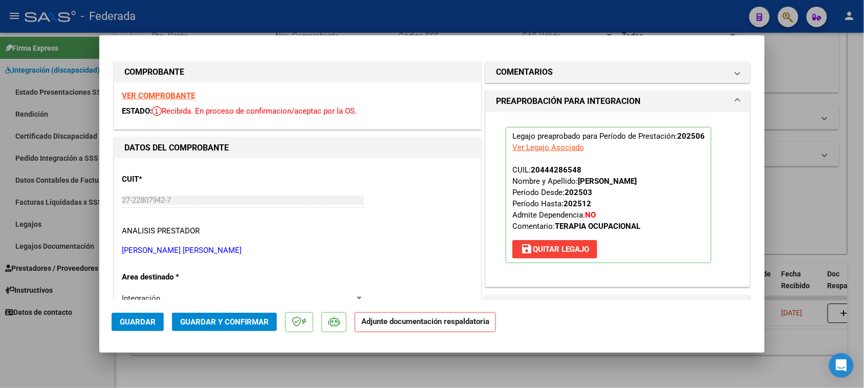
click at [136, 328] on button "Guardar" at bounding box center [138, 322] width 52 height 18
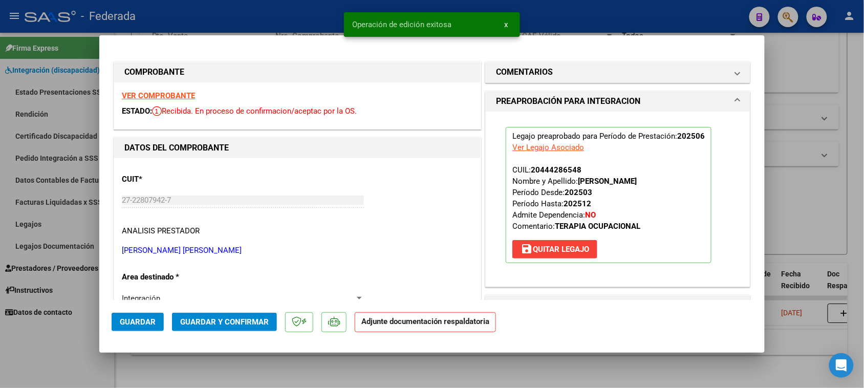
click at [805, 188] on div at bounding box center [432, 194] width 864 height 388
type input "$ 0,00"
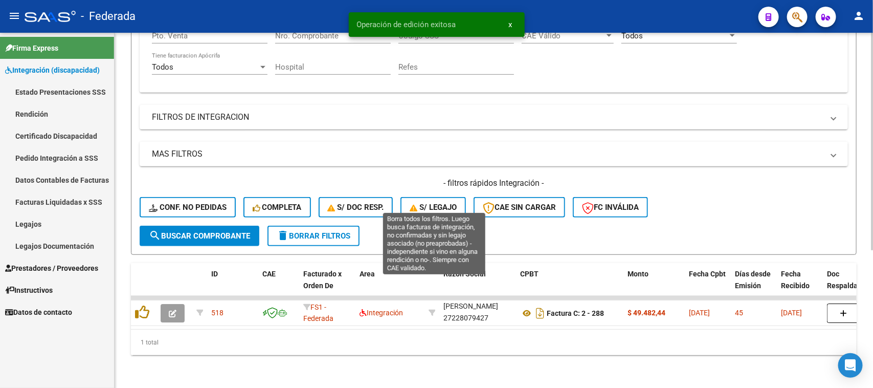
click at [432, 203] on span "S/ legajo" at bounding box center [433, 207] width 47 height 9
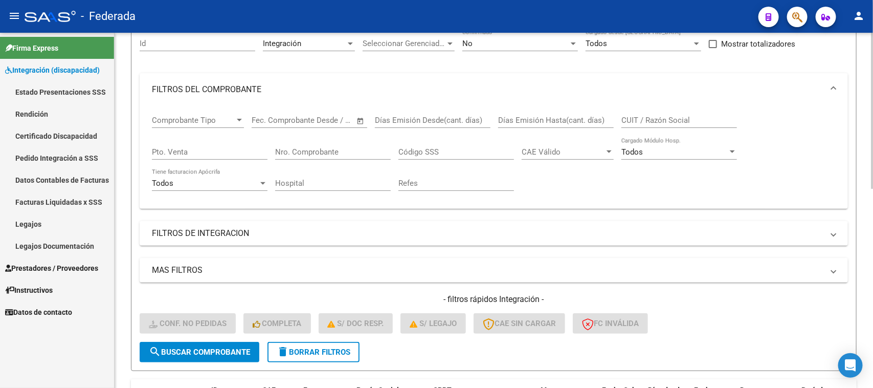
scroll to position [134, 0]
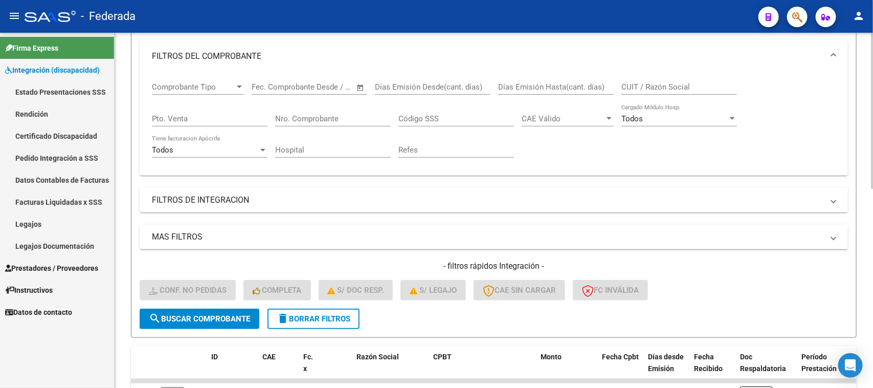
click at [297, 194] on mat-panel-title "FILTROS DE INTEGRACION" at bounding box center [488, 199] width 672 height 11
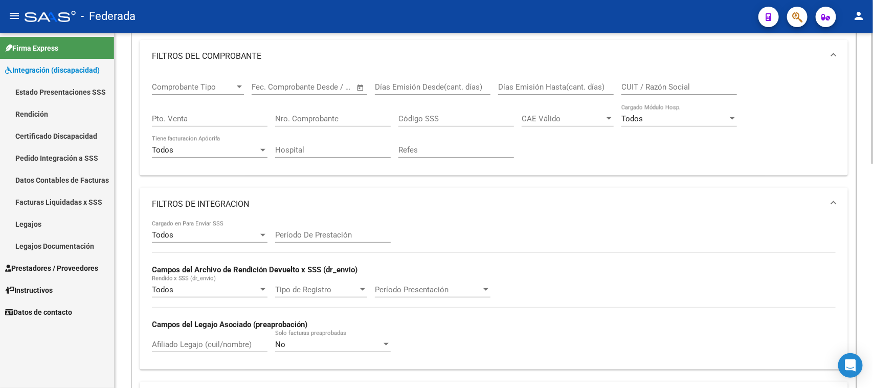
click at [229, 87] on span "Comprobante Tipo" at bounding box center [193, 86] width 83 height 9
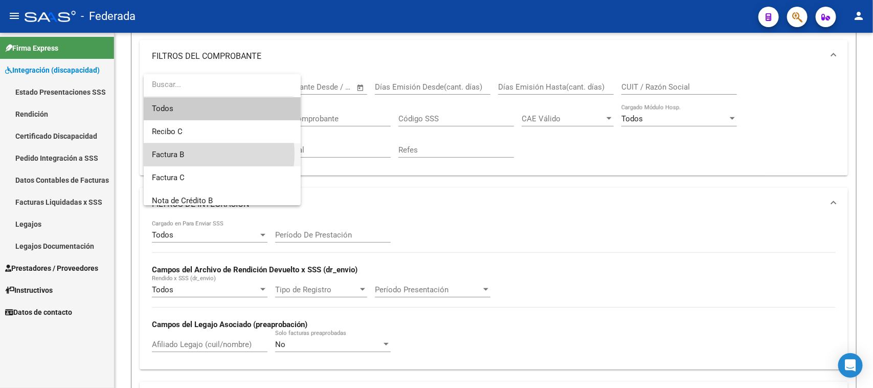
click at [193, 154] on span "Factura B" at bounding box center [222, 154] width 141 height 23
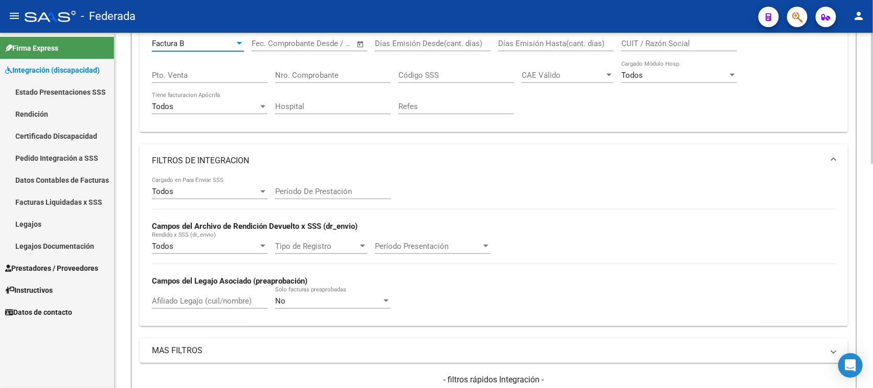
scroll to position [326, 0]
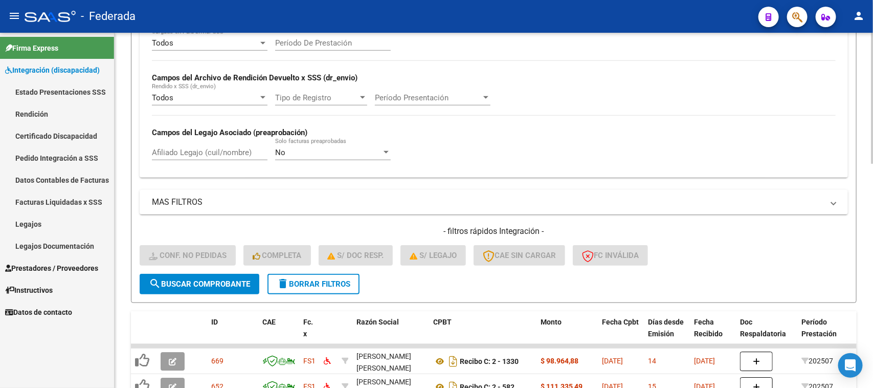
click at [249, 280] on span "search Buscar Comprobante" at bounding box center [199, 283] width 101 height 9
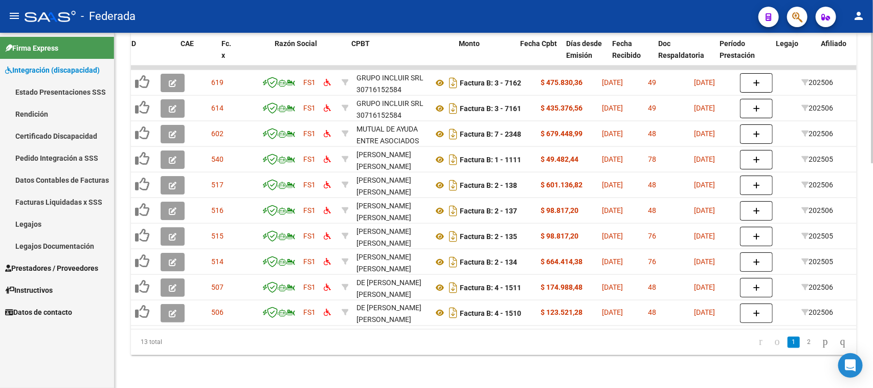
scroll to position [0, 94]
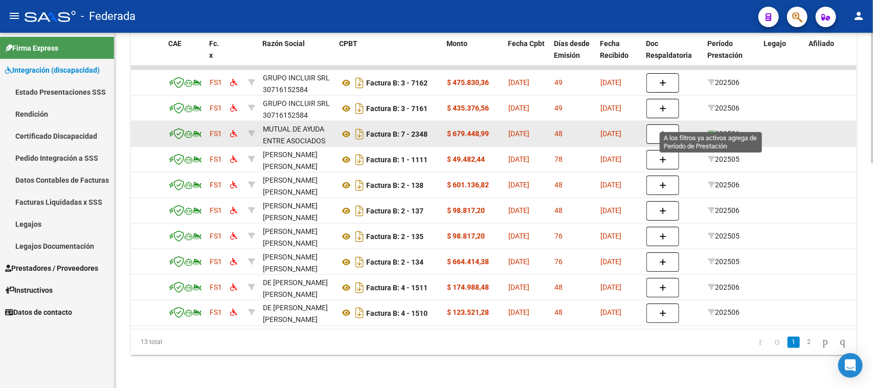
click at [710, 130] on icon at bounding box center [711, 133] width 7 height 7
type input "202506"
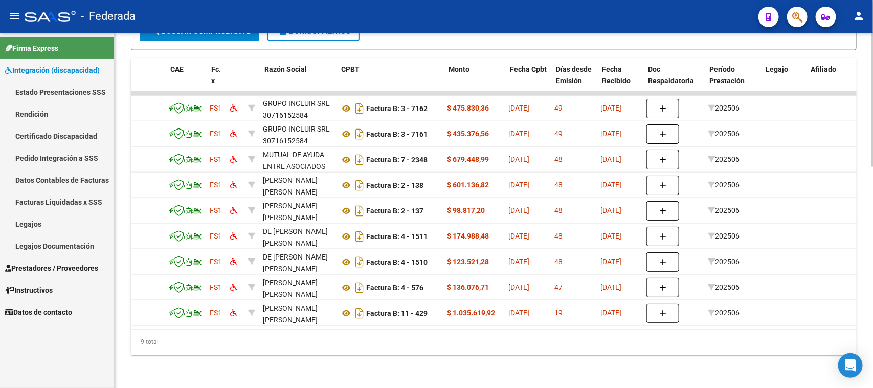
scroll to position [0, 0]
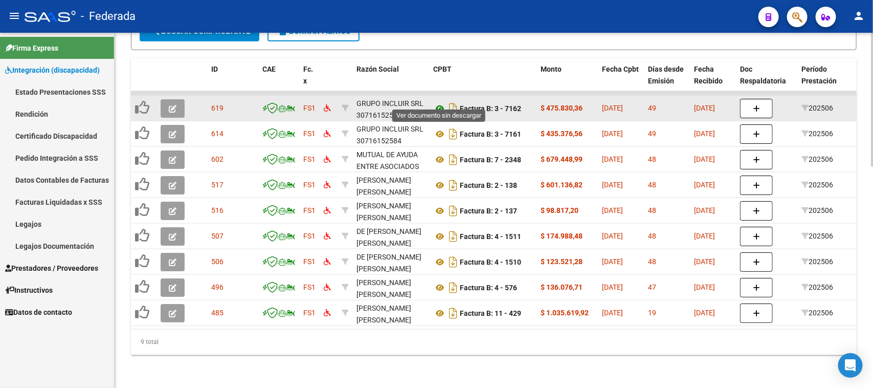
click at [441, 102] on icon at bounding box center [439, 108] width 13 height 12
click at [442, 102] on icon at bounding box center [439, 108] width 13 height 12
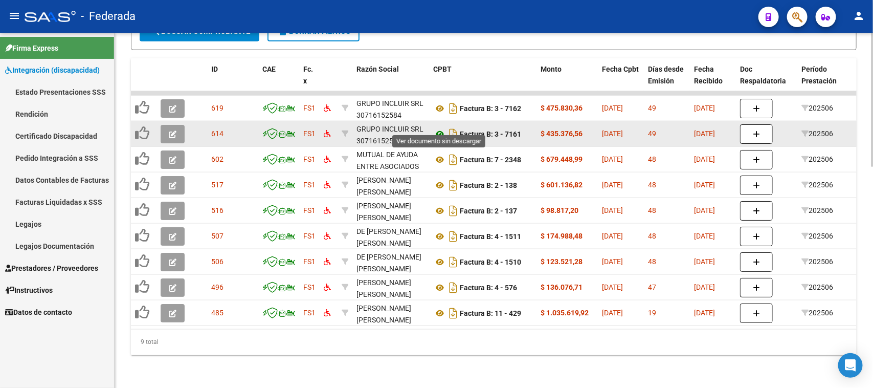
click at [440, 128] on icon at bounding box center [439, 134] width 13 height 12
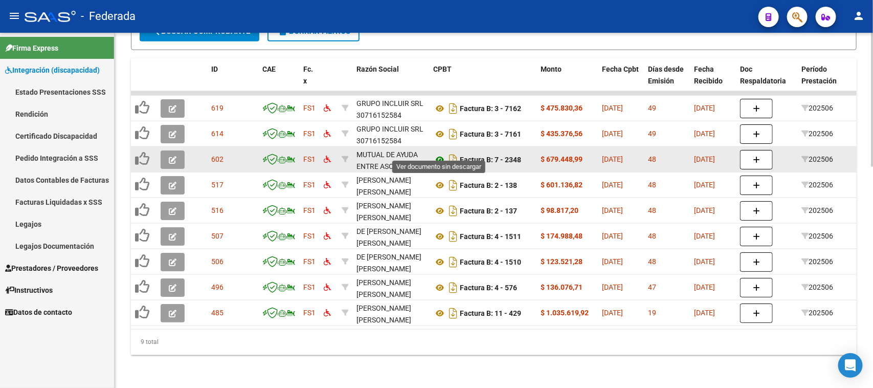
click at [439, 154] on icon at bounding box center [439, 160] width 13 height 12
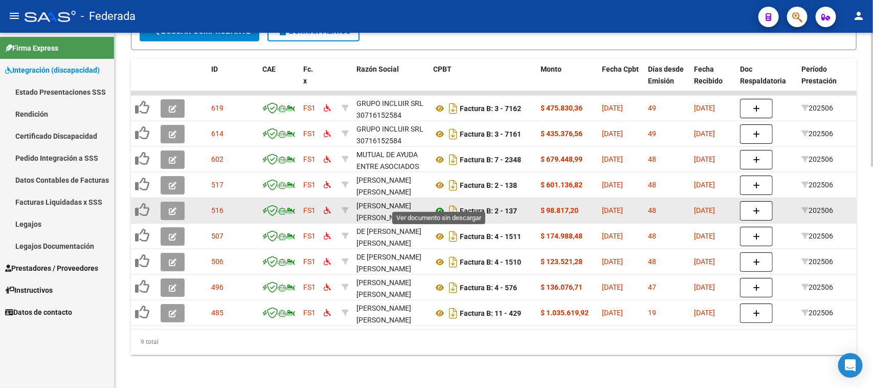
click at [439, 205] on icon at bounding box center [439, 211] width 13 height 12
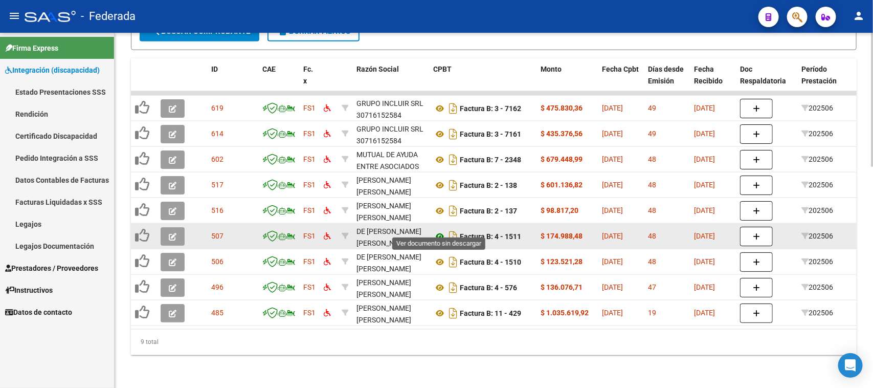
click at [439, 230] on icon at bounding box center [439, 236] width 13 height 12
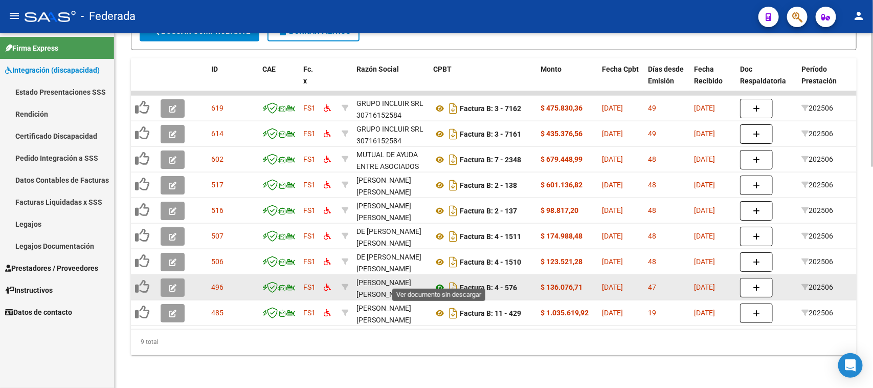
click at [436, 281] on icon at bounding box center [439, 287] width 13 height 12
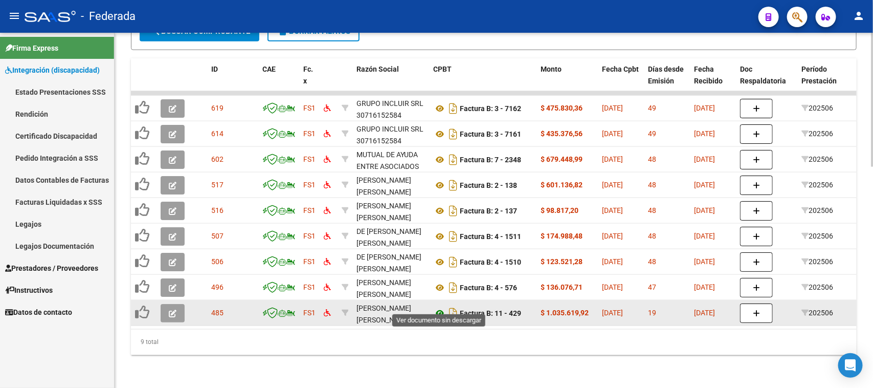
click at [437, 307] on icon at bounding box center [439, 313] width 13 height 12
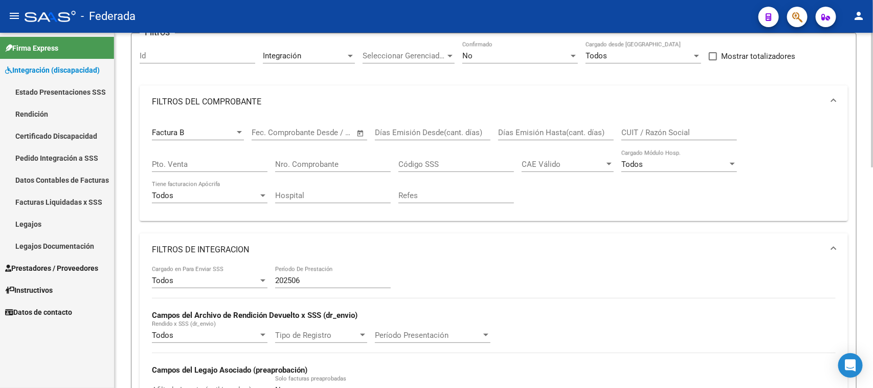
scroll to position [73, 0]
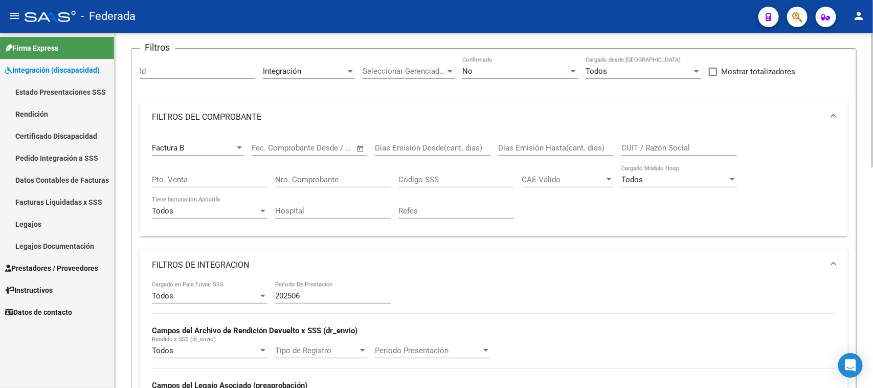
click at [210, 146] on div "Factura B" at bounding box center [193, 147] width 83 height 9
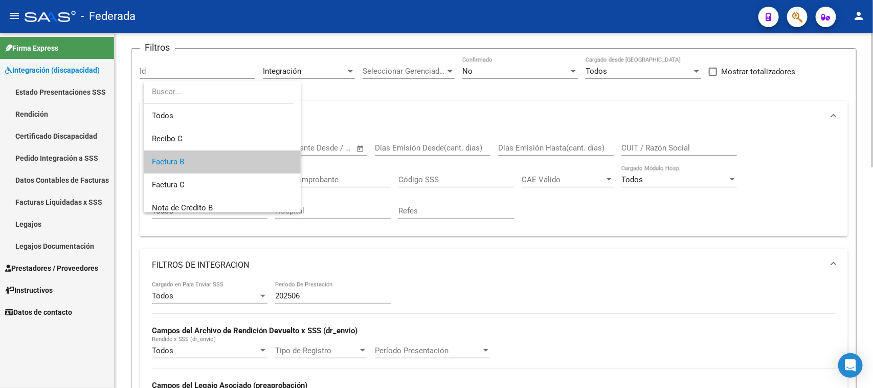
scroll to position [15, 0]
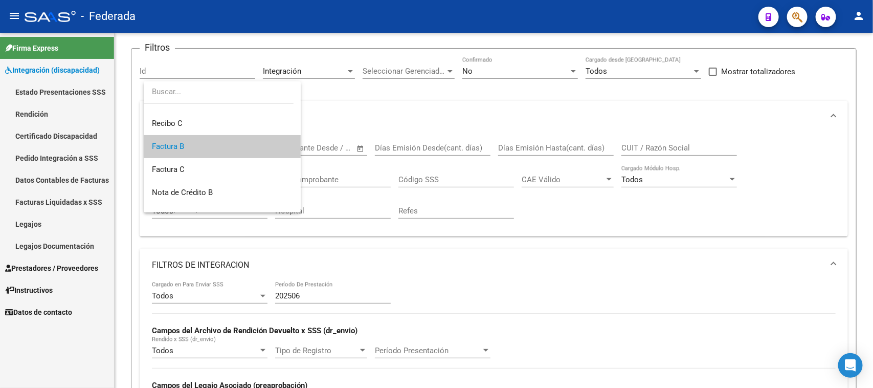
click at [351, 240] on div at bounding box center [436, 194] width 873 height 388
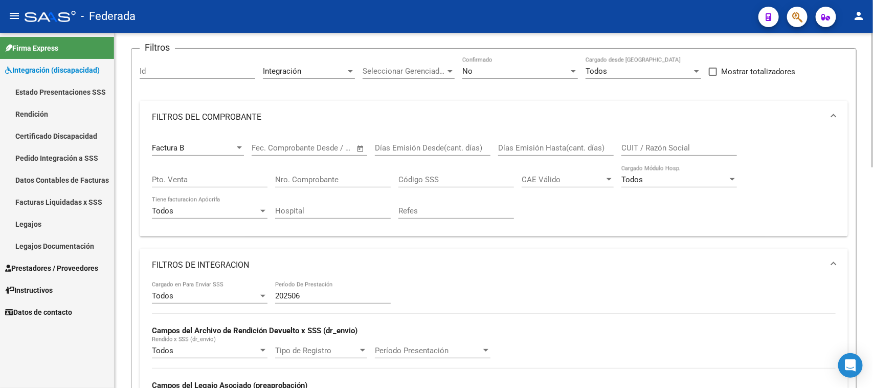
click at [223, 208] on div "Todos" at bounding box center [205, 210] width 106 height 9
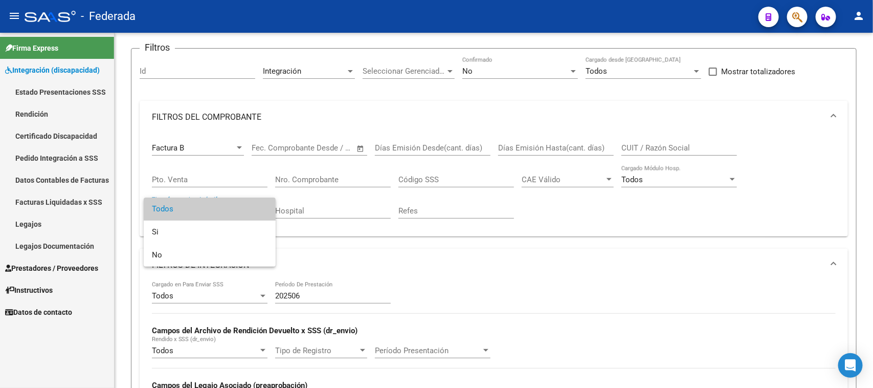
click at [415, 250] on div at bounding box center [436, 194] width 873 height 388
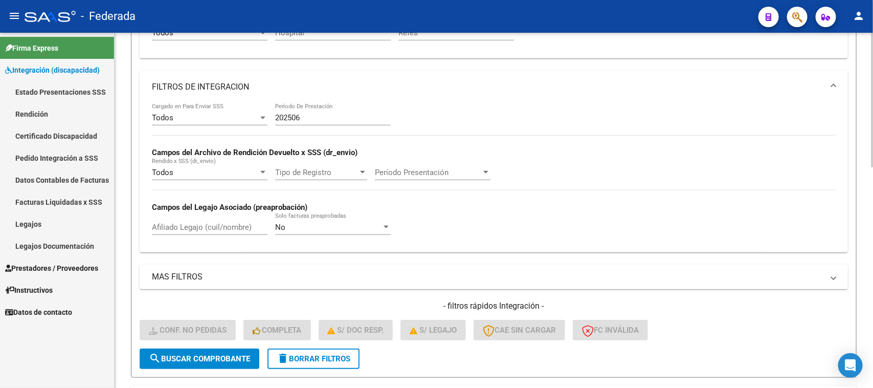
scroll to position [265, 0]
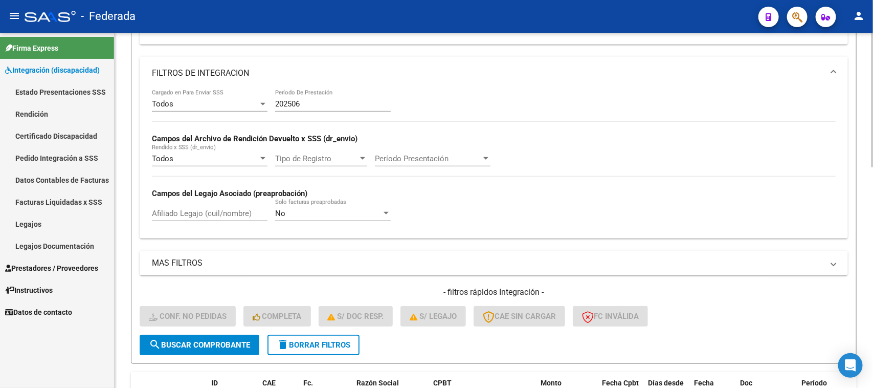
click at [285, 341] on mat-icon "delete" at bounding box center [283, 344] width 12 height 12
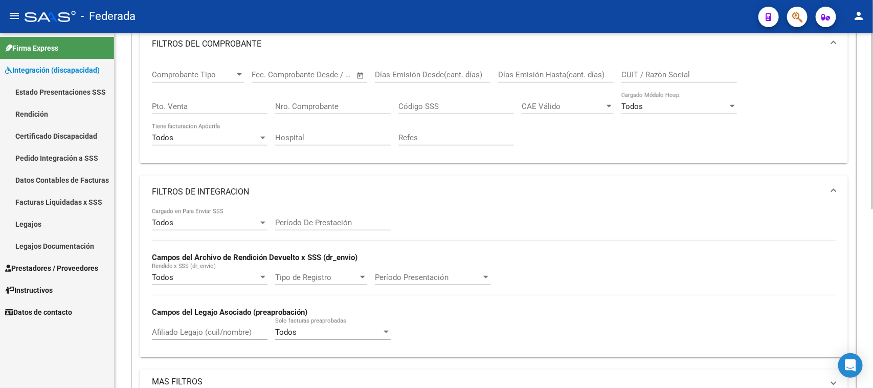
scroll to position [137, 0]
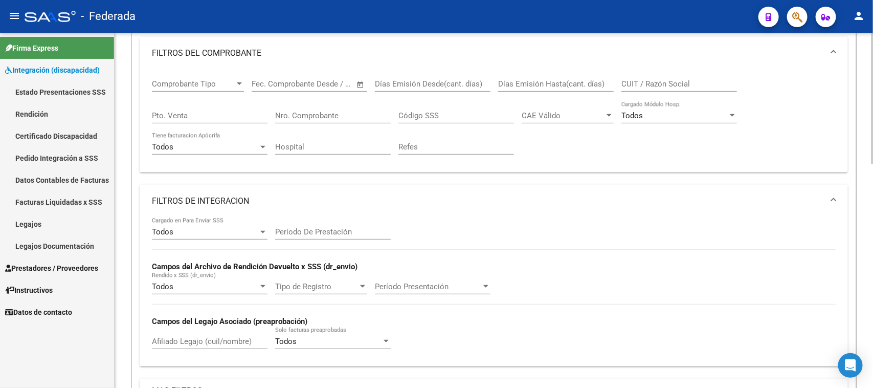
click at [217, 147] on div "Todos" at bounding box center [205, 146] width 106 height 9
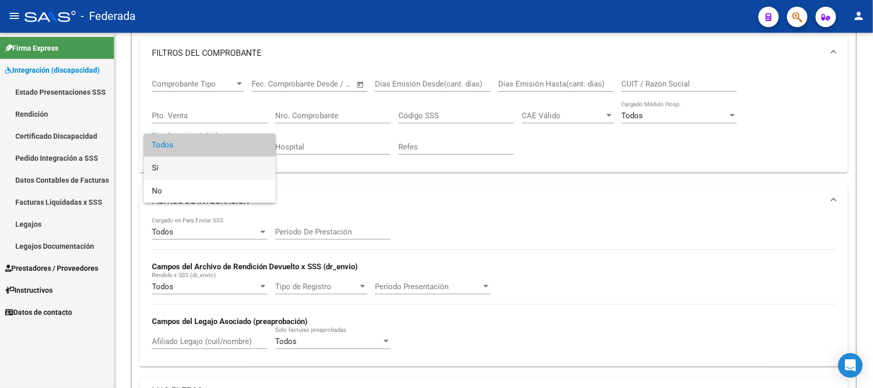
click at [183, 170] on span "Si" at bounding box center [210, 168] width 116 height 23
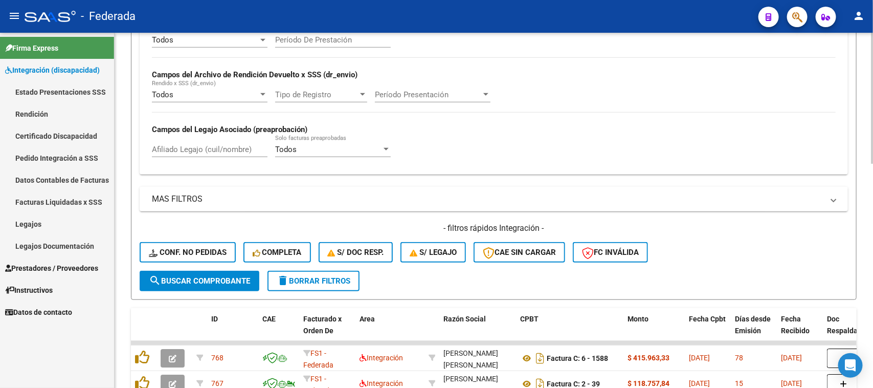
click at [228, 279] on span "search Buscar Comprobante" at bounding box center [199, 280] width 101 height 9
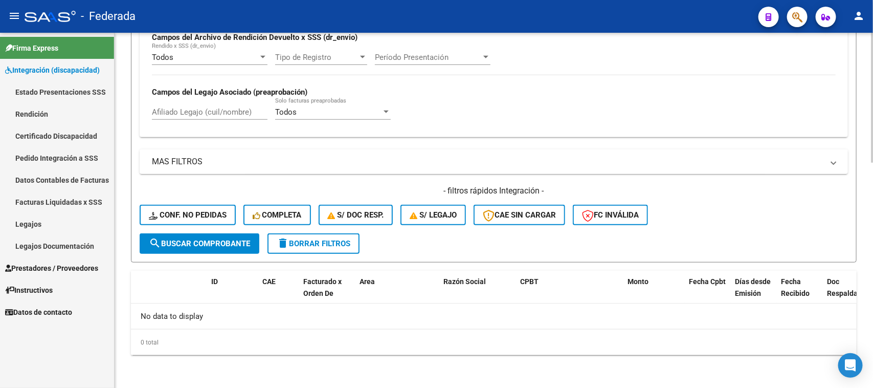
scroll to position [362, 0]
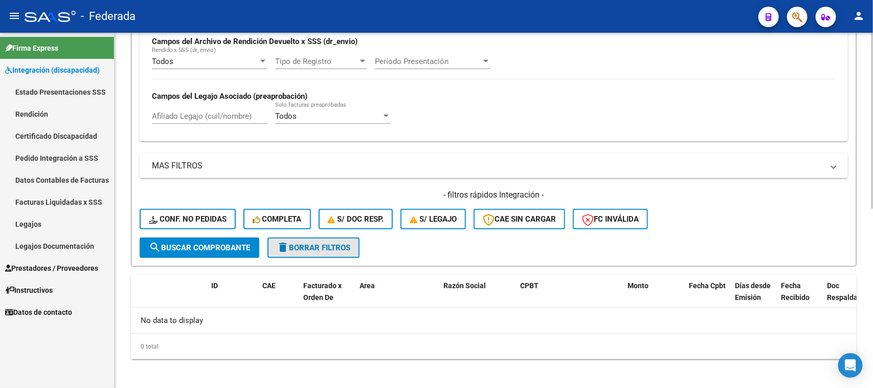
click at [339, 243] on span "delete Borrar Filtros" at bounding box center [314, 247] width 74 height 9
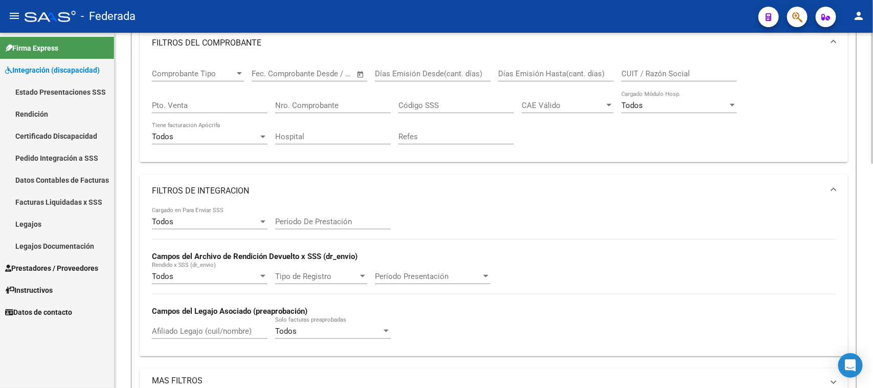
scroll to position [83, 0]
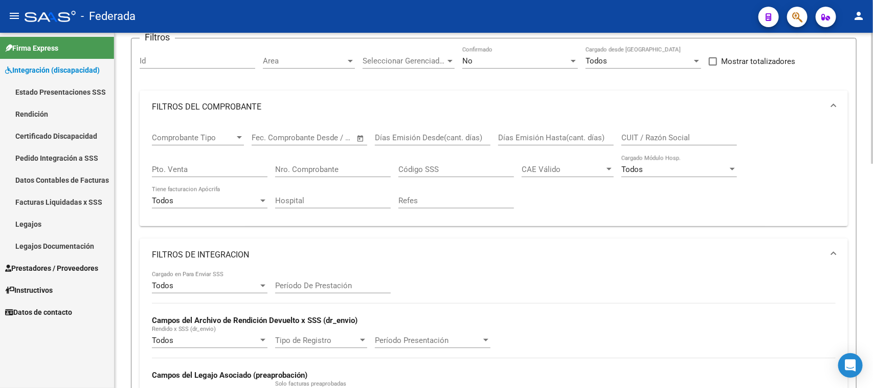
click at [210, 137] on span "Comprobante Tipo" at bounding box center [193, 137] width 83 height 9
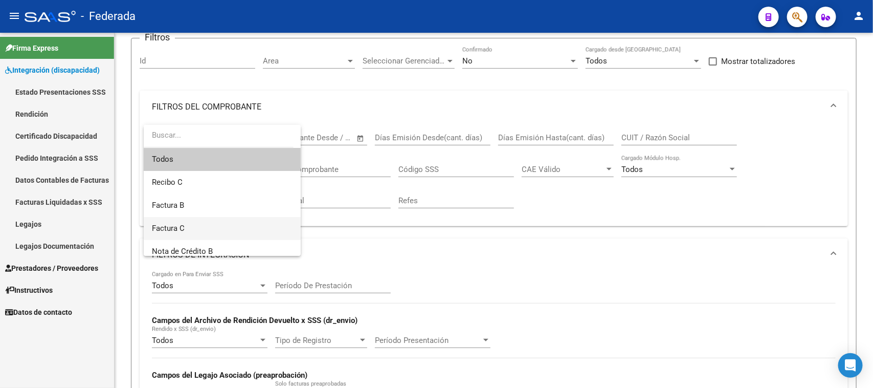
click at [194, 226] on span "Factura C" at bounding box center [222, 228] width 141 height 23
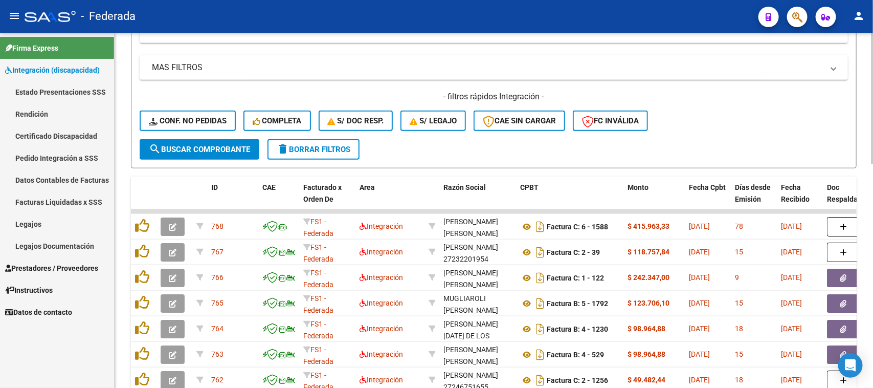
scroll to position [467, 0]
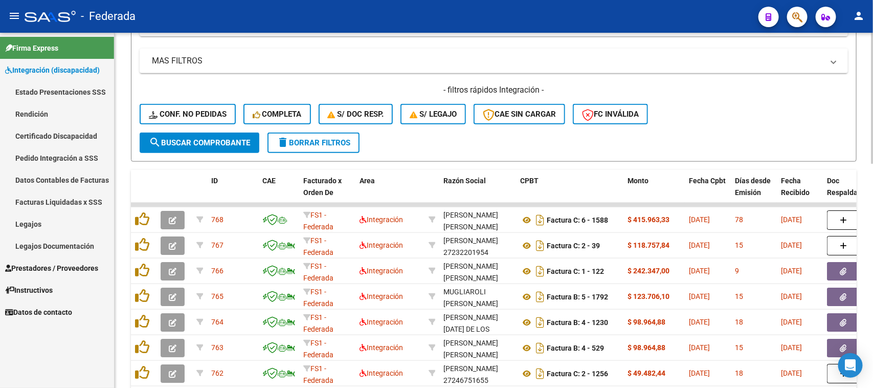
click at [229, 144] on button "search Buscar Comprobante" at bounding box center [200, 143] width 120 height 20
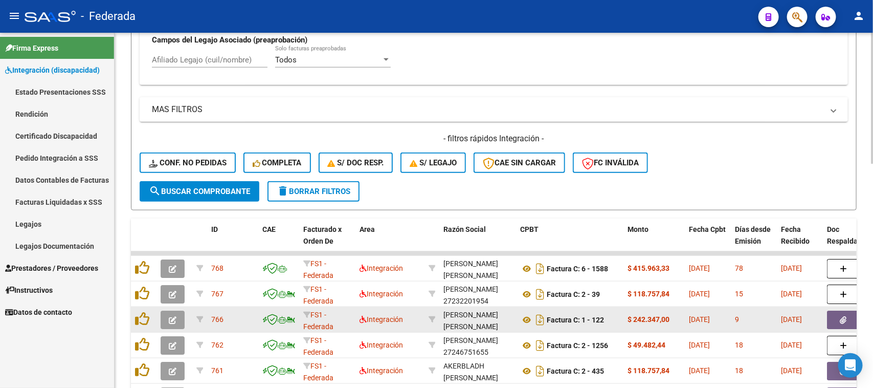
scroll to position [355, 0]
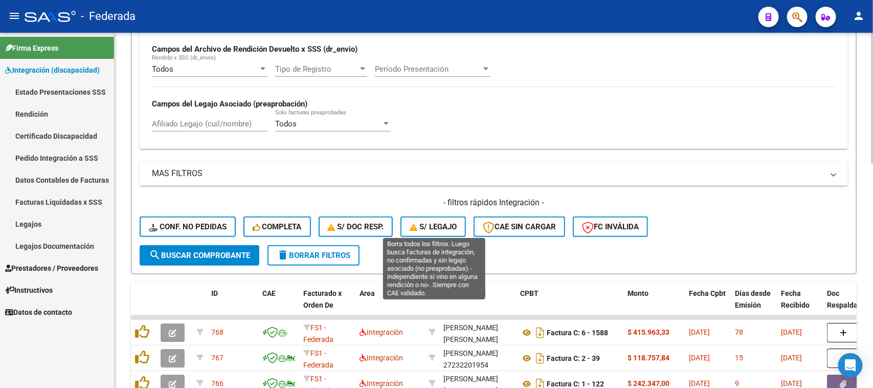
click at [453, 223] on span "S/ legajo" at bounding box center [433, 226] width 47 height 9
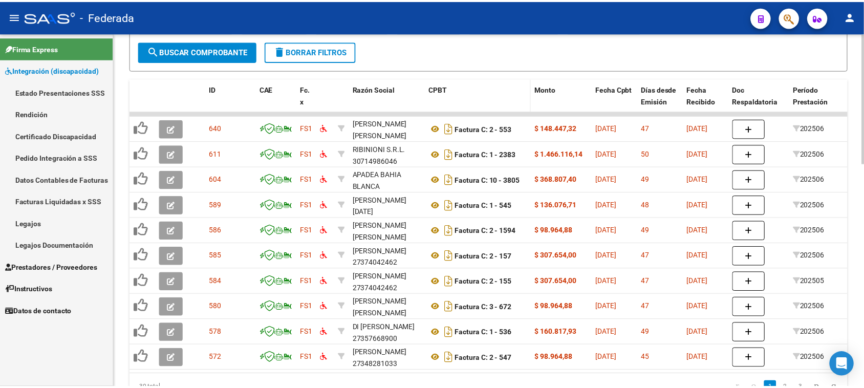
scroll to position [610, 0]
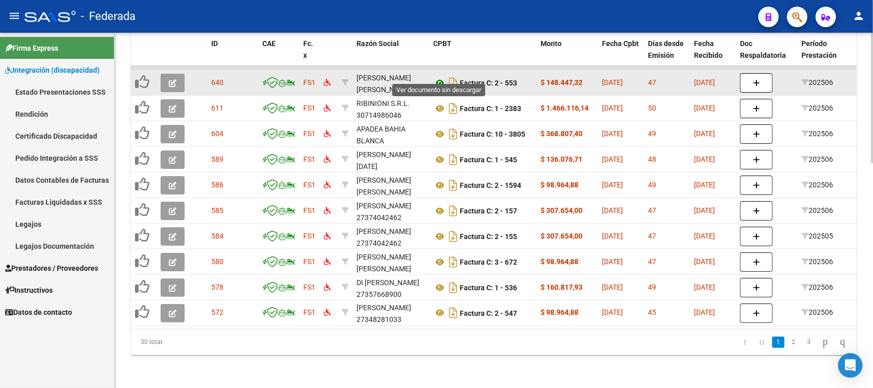
click at [437, 77] on icon at bounding box center [439, 83] width 13 height 12
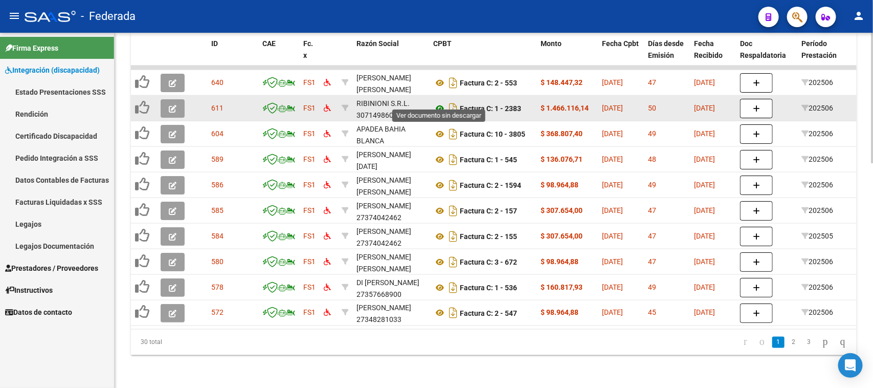
click at [441, 102] on icon at bounding box center [439, 108] width 13 height 12
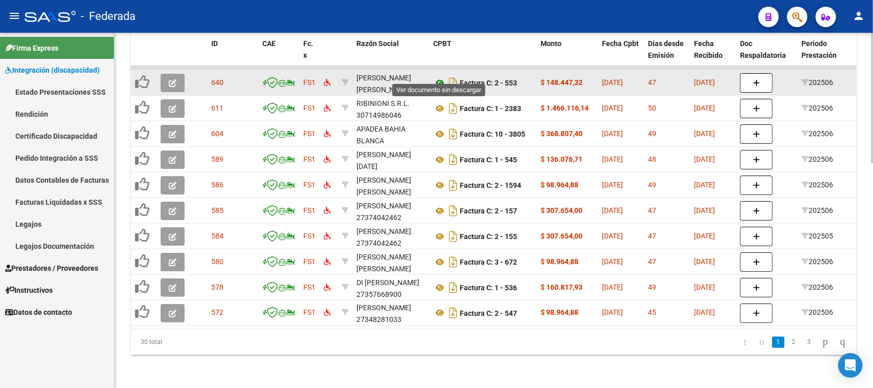
click at [439, 77] on icon at bounding box center [439, 83] width 13 height 12
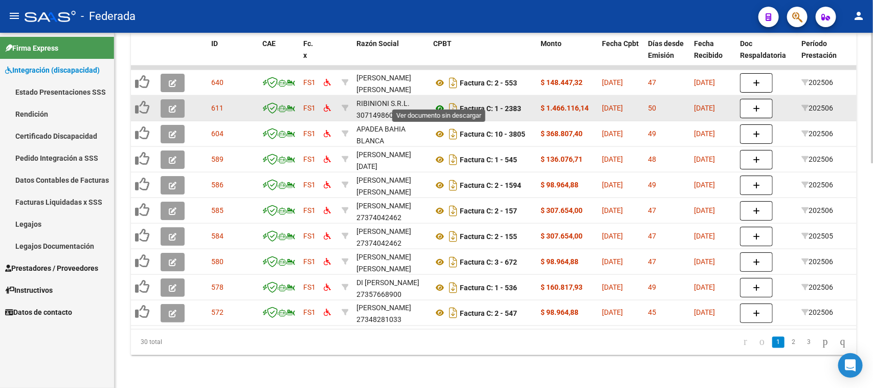
click at [439, 102] on icon at bounding box center [439, 108] width 13 height 12
click at [170, 105] on icon "button" at bounding box center [173, 109] width 8 height 8
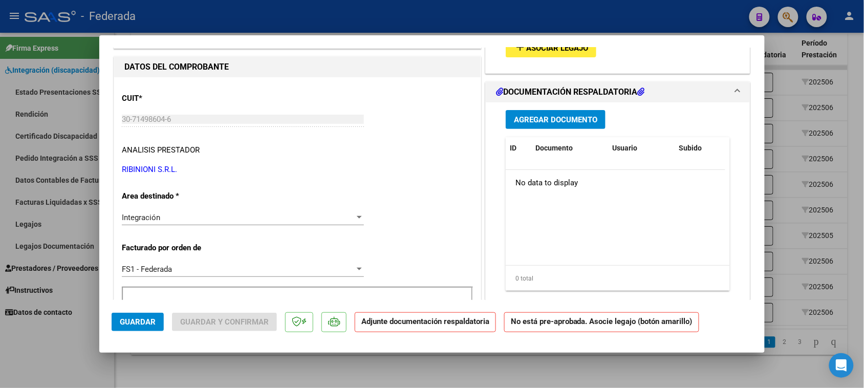
scroll to position [19, 0]
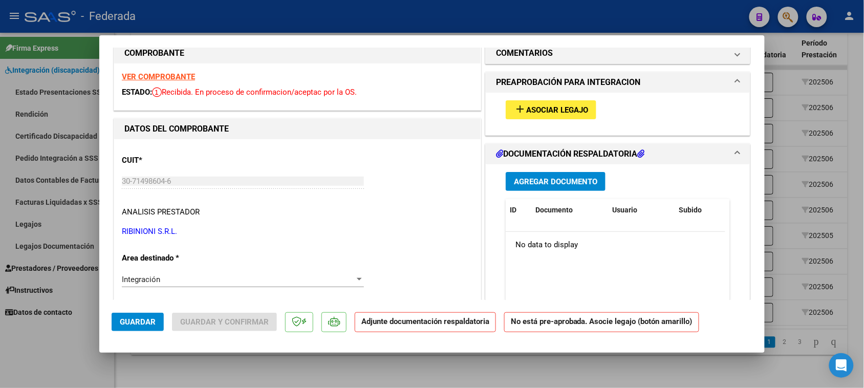
click at [540, 106] on span "Asociar Legajo" at bounding box center [557, 109] width 62 height 9
type input "$ 0,00"
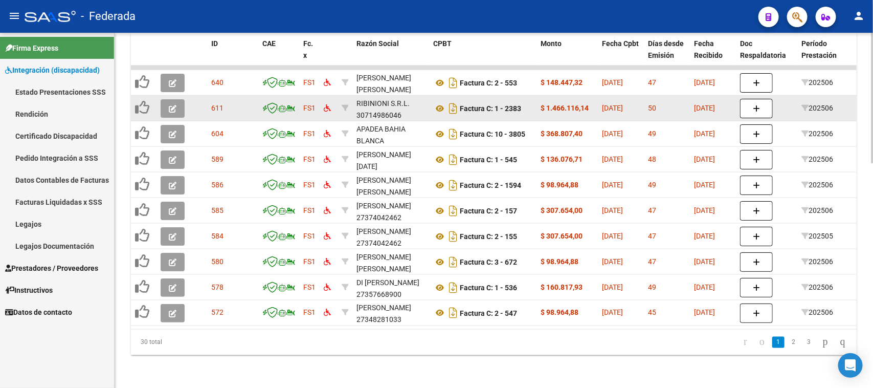
scroll to position [1, 0]
click at [382, 105] on div "RIBINIONI S.R.L. 30714986046" at bounding box center [391, 108] width 69 height 21
copy div "30714986046"
click at [172, 105] on icon "button" at bounding box center [173, 109] width 8 height 8
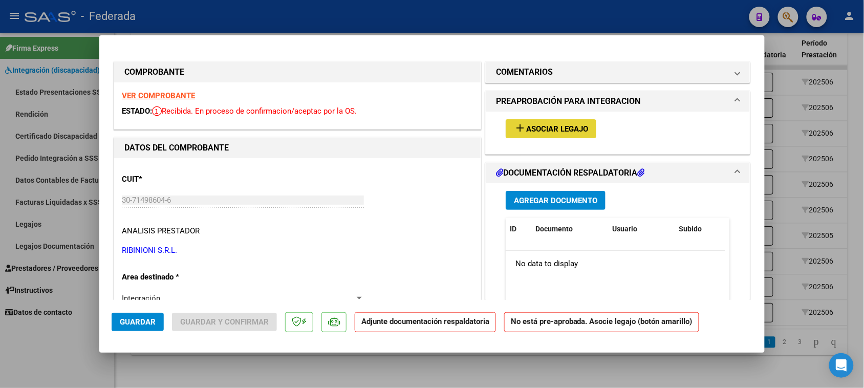
click at [520, 125] on mat-icon "add" at bounding box center [520, 128] width 12 height 12
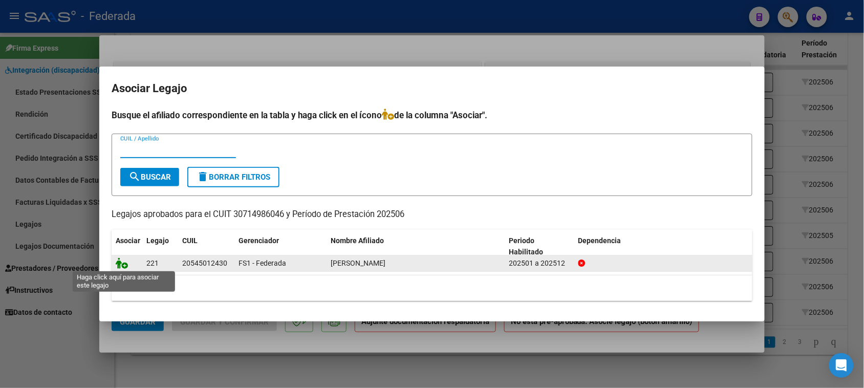
click at [119, 265] on icon at bounding box center [122, 262] width 12 height 11
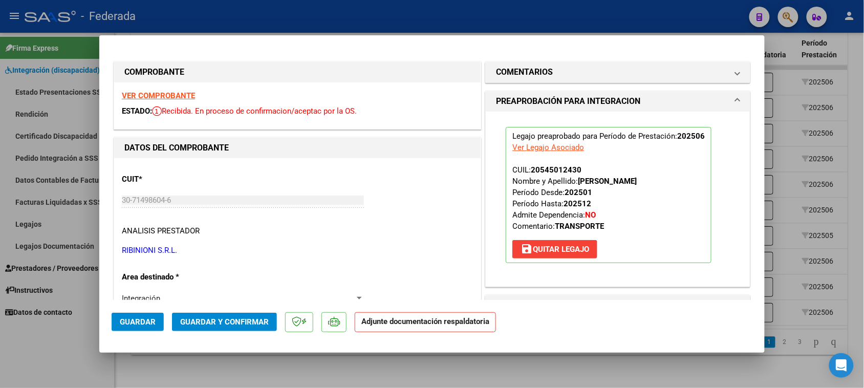
click at [139, 328] on button "Guardar" at bounding box center [138, 322] width 52 height 18
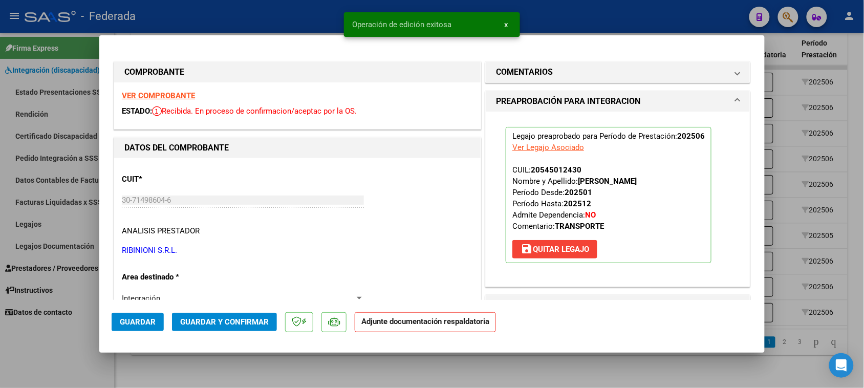
click at [147, 318] on span "Guardar" at bounding box center [138, 321] width 36 height 9
click at [507, 21] on span "x" at bounding box center [506, 24] width 4 height 9
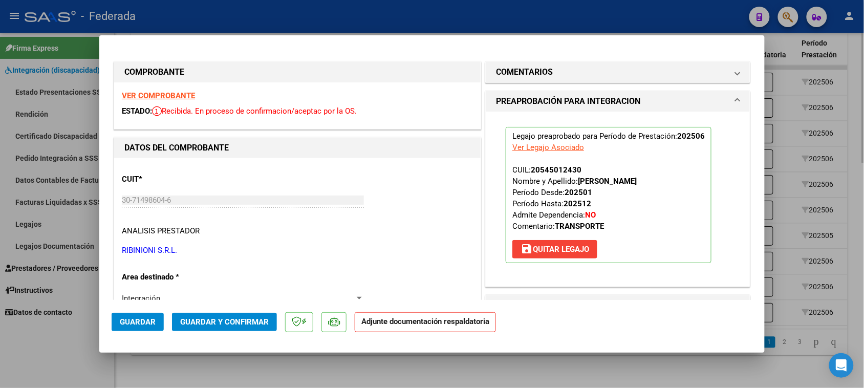
click at [517, 364] on div at bounding box center [432, 194] width 864 height 388
type input "$ 0,00"
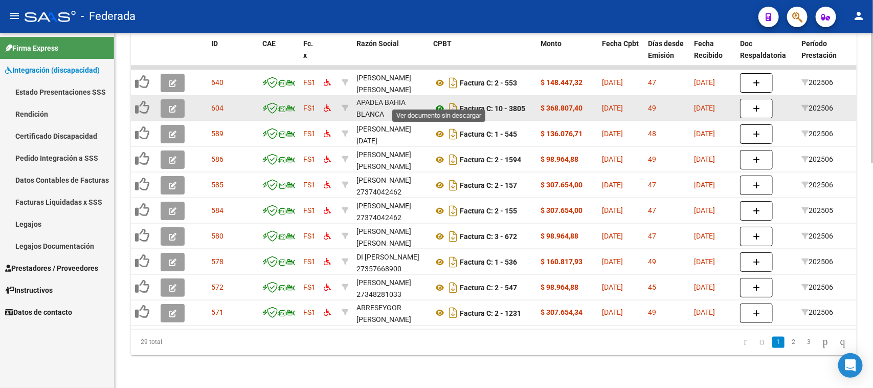
click at [439, 102] on icon at bounding box center [439, 108] width 13 height 12
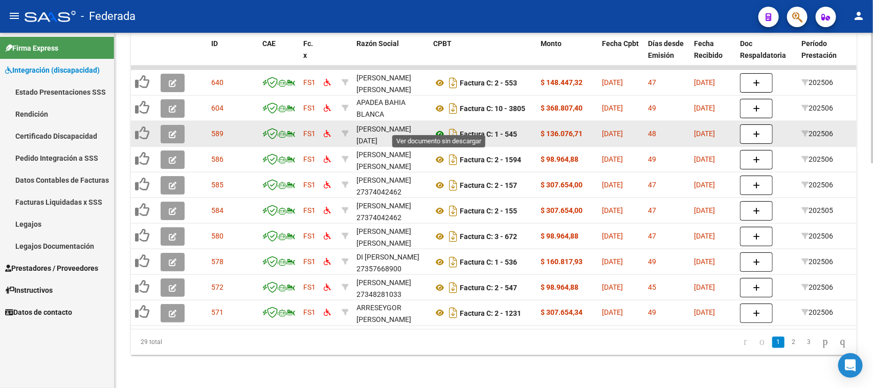
click at [440, 128] on icon at bounding box center [439, 134] width 13 height 12
click at [435, 128] on icon at bounding box center [439, 134] width 13 height 12
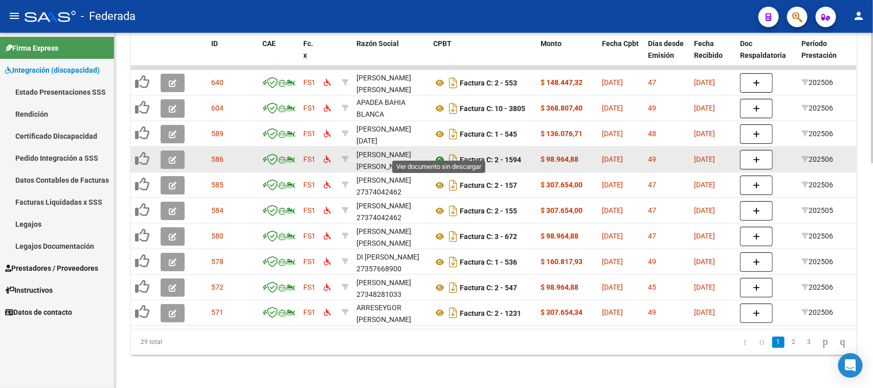
click at [441, 154] on icon at bounding box center [439, 160] width 13 height 12
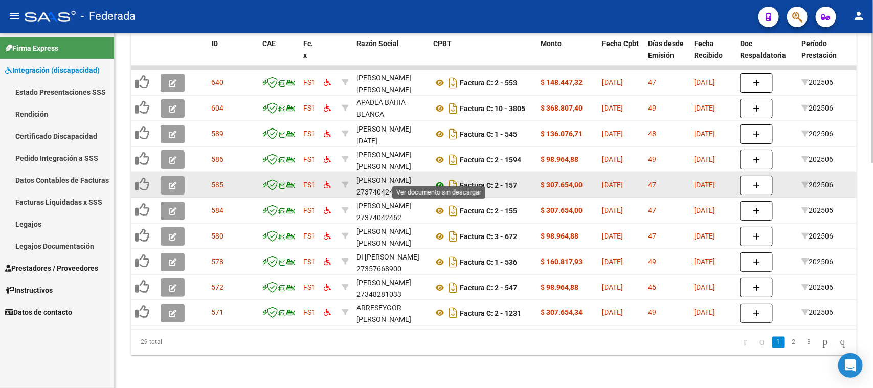
click at [441, 179] on icon at bounding box center [439, 185] width 13 height 12
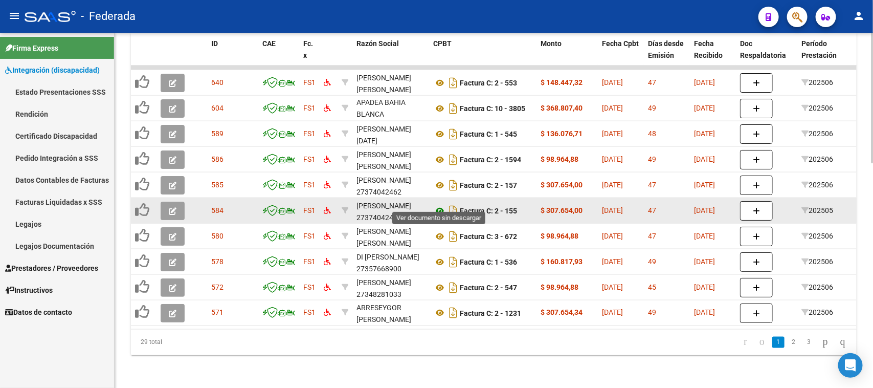
click at [441, 205] on icon at bounding box center [439, 211] width 13 height 12
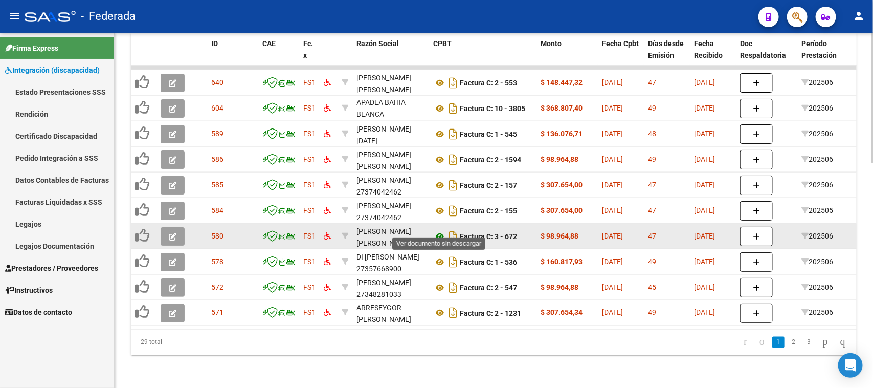
click at [443, 230] on icon at bounding box center [439, 236] width 13 height 12
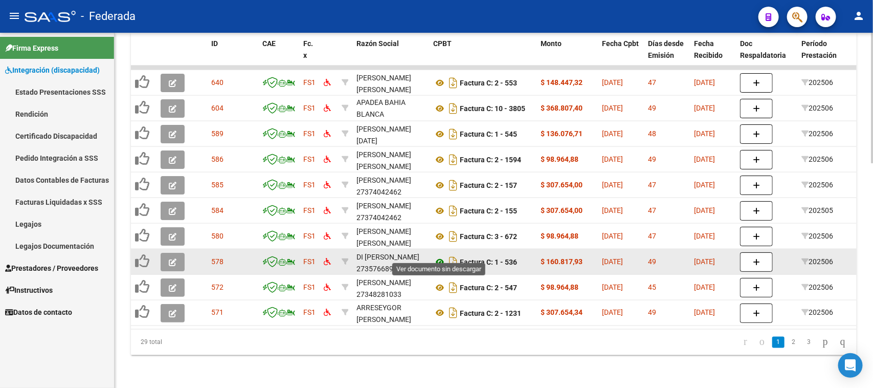
click at [439, 256] on icon at bounding box center [439, 262] width 13 height 12
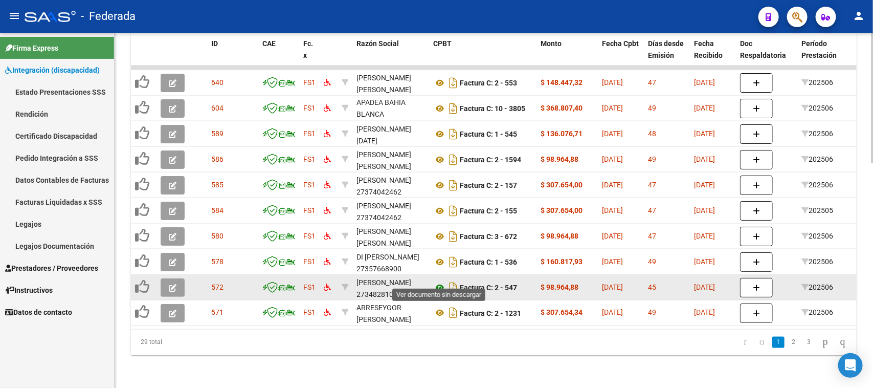
click at [441, 281] on icon at bounding box center [439, 287] width 13 height 12
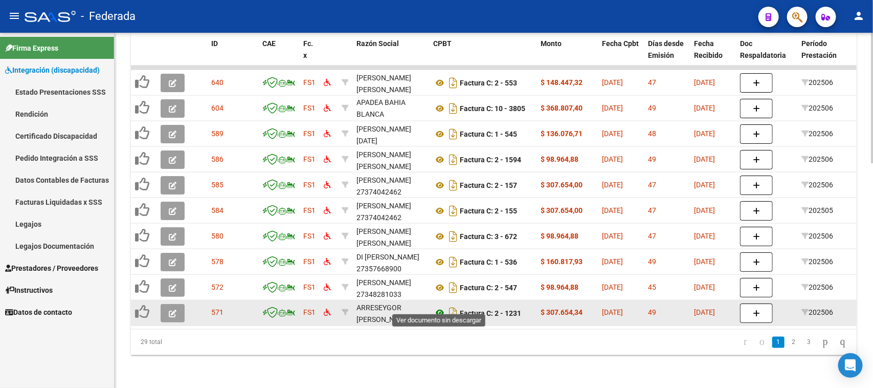
click at [438, 307] on icon at bounding box center [439, 313] width 13 height 12
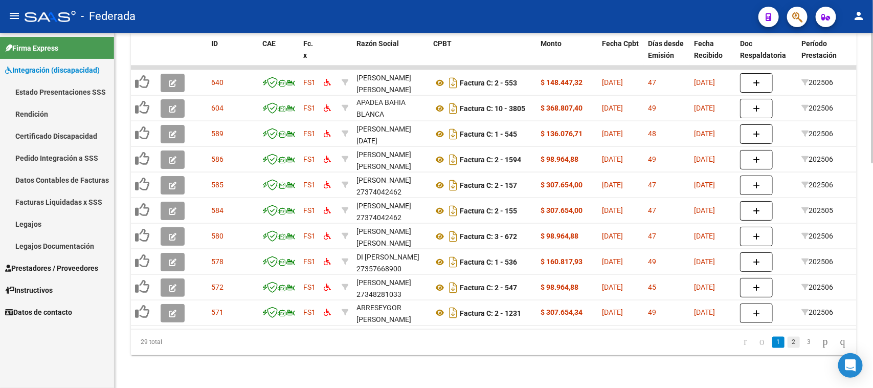
click at [788, 341] on link "2" at bounding box center [794, 342] width 12 height 11
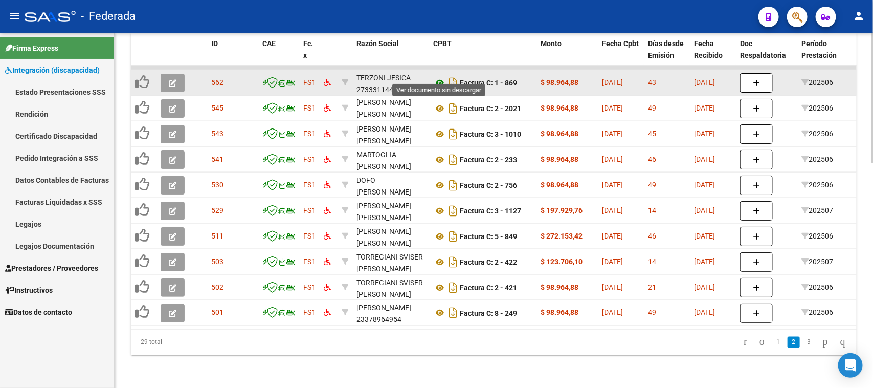
click at [440, 77] on icon at bounding box center [439, 83] width 13 height 12
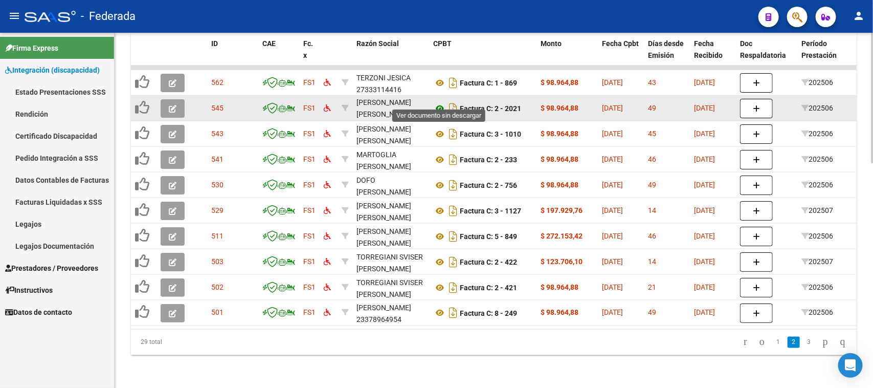
click at [441, 102] on icon at bounding box center [439, 108] width 13 height 12
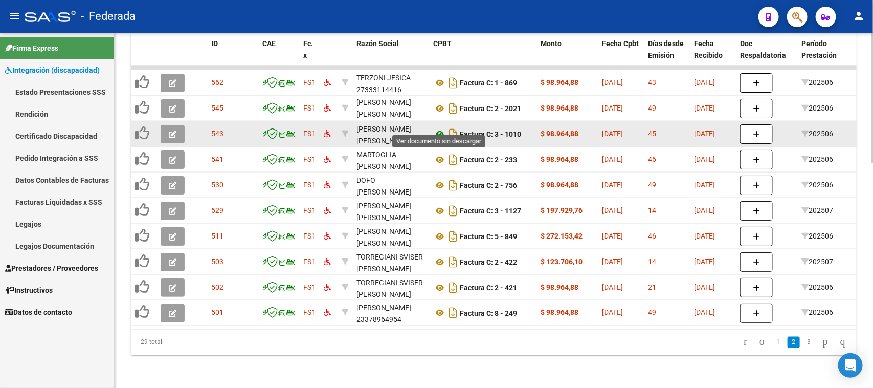
click at [443, 128] on icon at bounding box center [439, 134] width 13 height 12
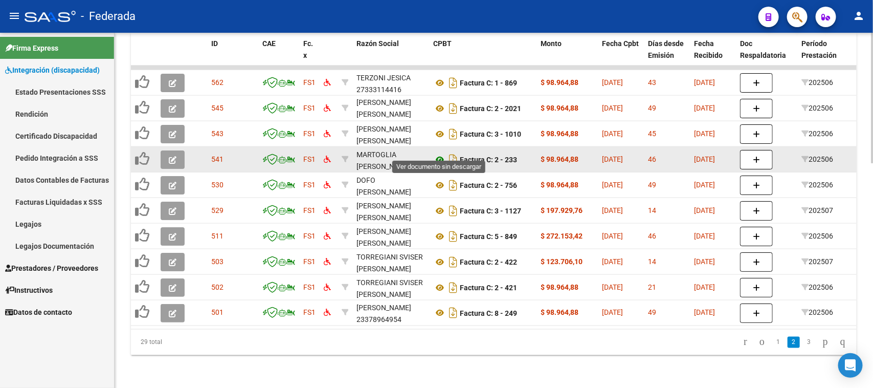
click at [440, 154] on icon at bounding box center [439, 160] width 13 height 12
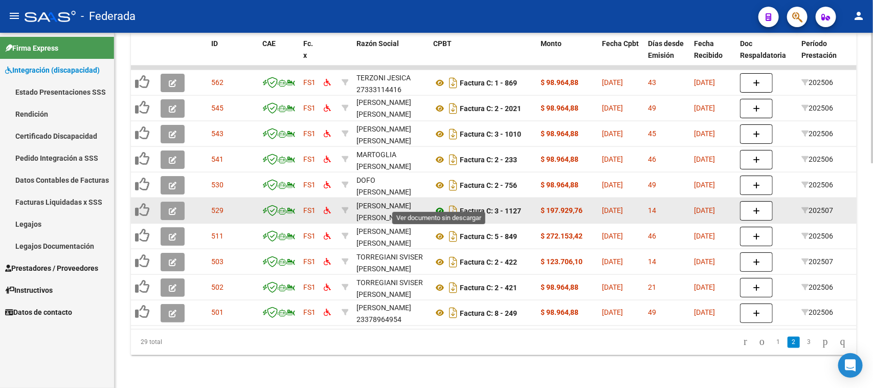
click at [440, 205] on icon at bounding box center [439, 211] width 13 height 12
click at [439, 205] on icon at bounding box center [439, 211] width 13 height 12
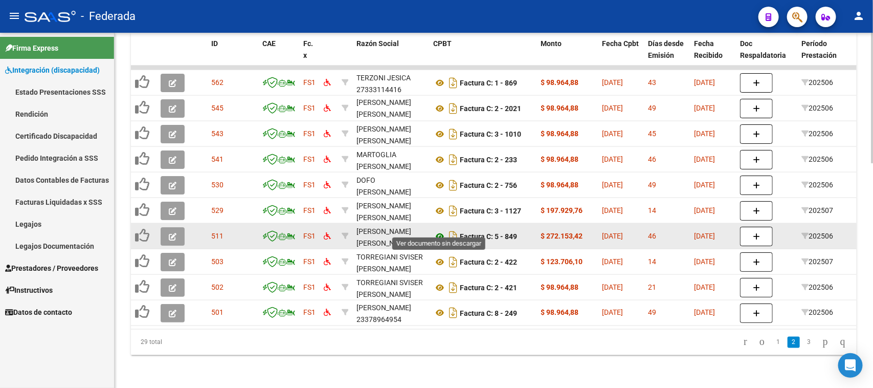
click at [439, 230] on icon at bounding box center [439, 236] width 13 height 12
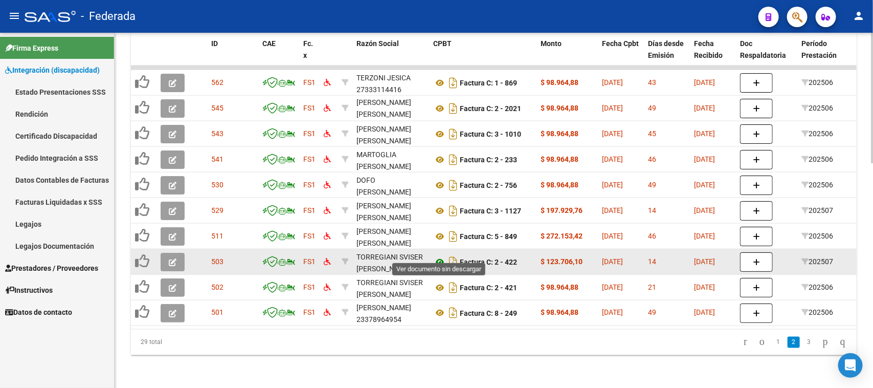
click at [436, 256] on icon at bounding box center [439, 262] width 13 height 12
click at [439, 256] on icon at bounding box center [439, 262] width 13 height 12
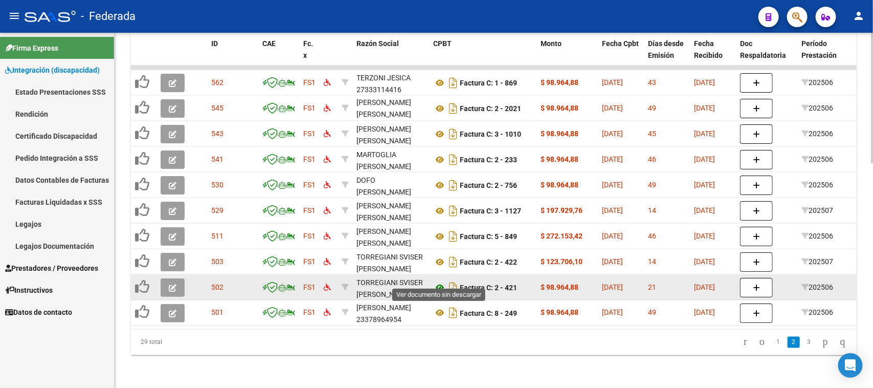
click at [441, 281] on icon at bounding box center [439, 287] width 13 height 12
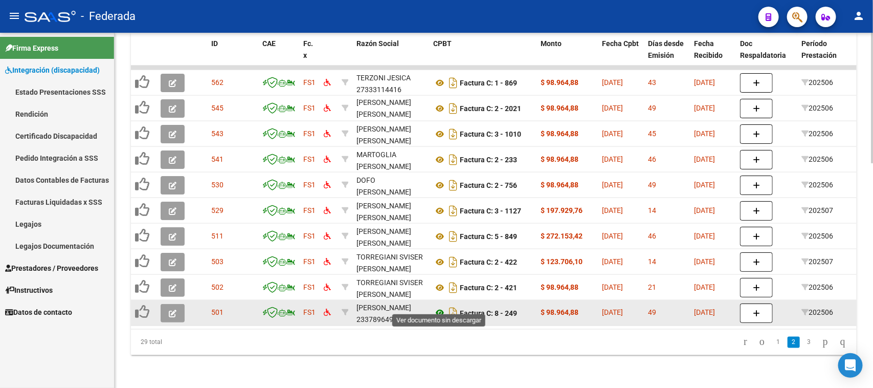
click at [440, 307] on icon at bounding box center [439, 313] width 13 height 12
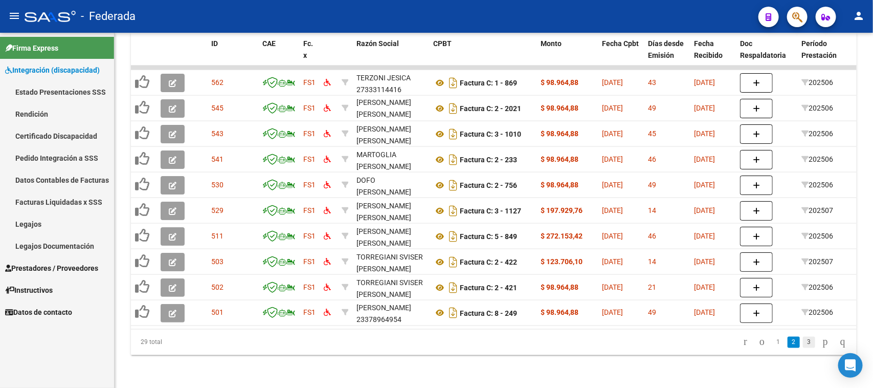
click at [803, 343] on link "3" at bounding box center [809, 342] width 12 height 11
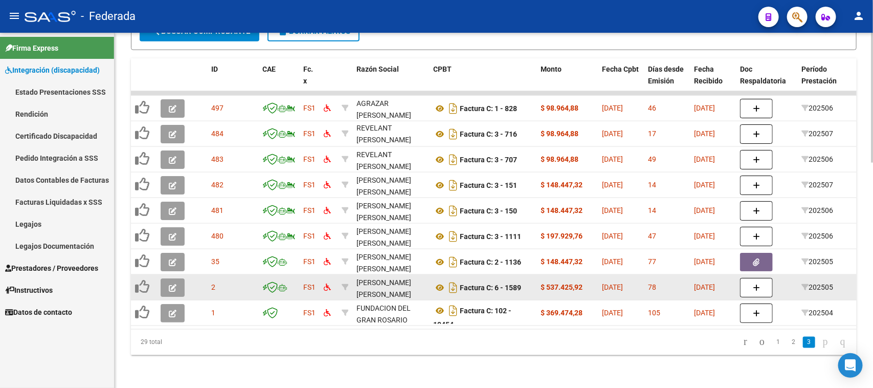
scroll to position [585, 0]
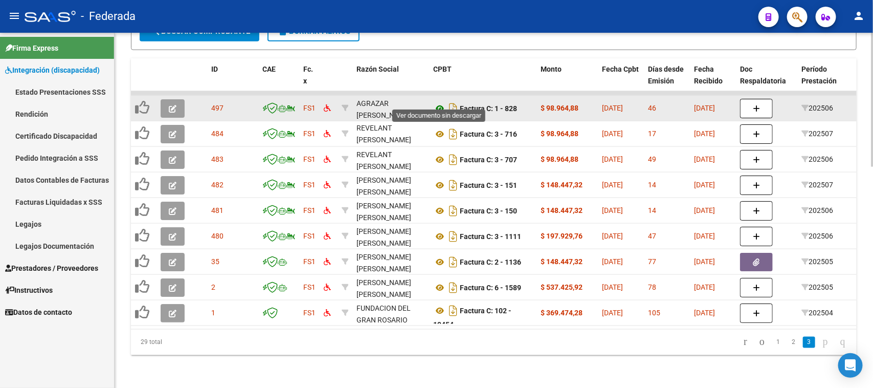
click at [436, 102] on icon at bounding box center [439, 108] width 13 height 12
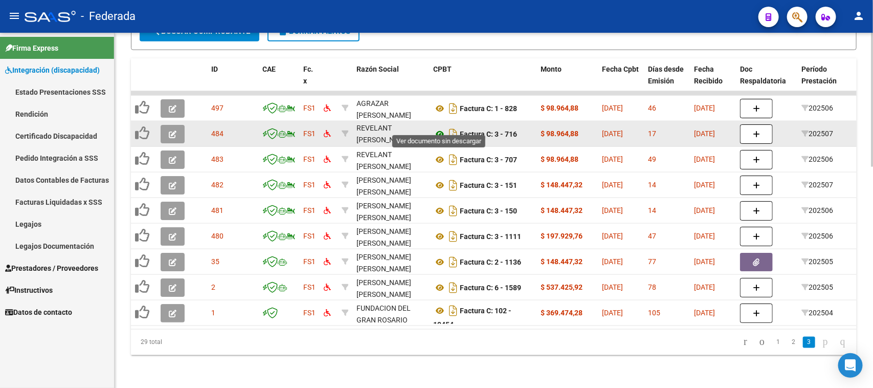
click at [439, 128] on icon at bounding box center [439, 134] width 13 height 12
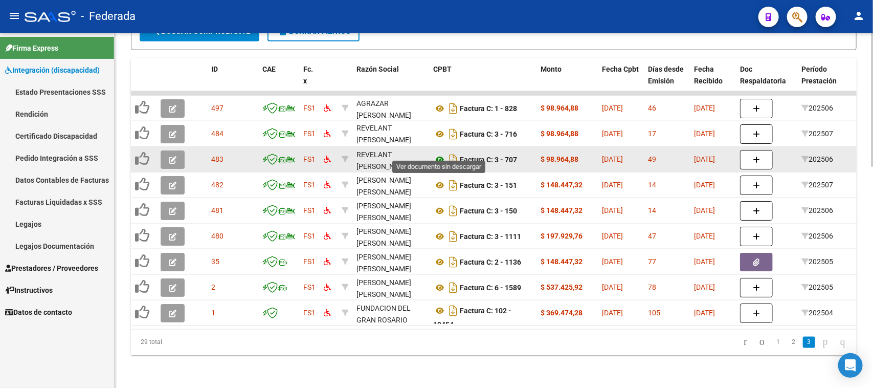
click at [439, 154] on icon at bounding box center [439, 160] width 13 height 12
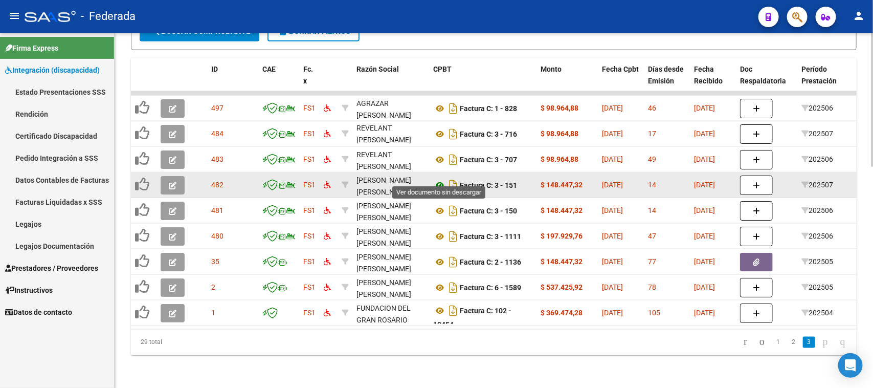
click at [441, 179] on icon at bounding box center [439, 185] width 13 height 12
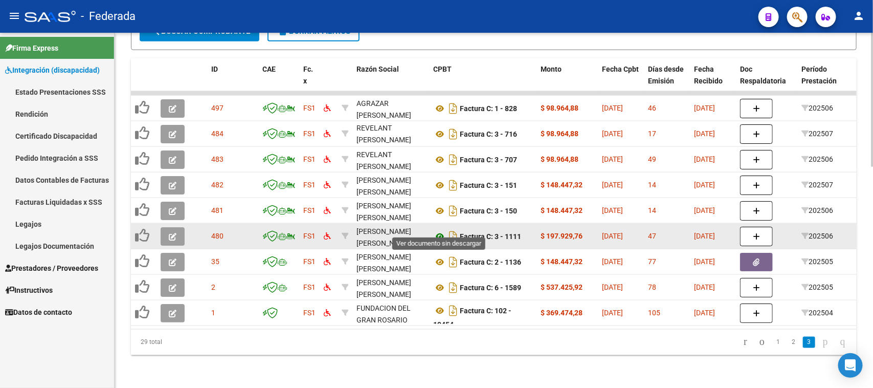
click at [438, 230] on icon at bounding box center [439, 236] width 13 height 12
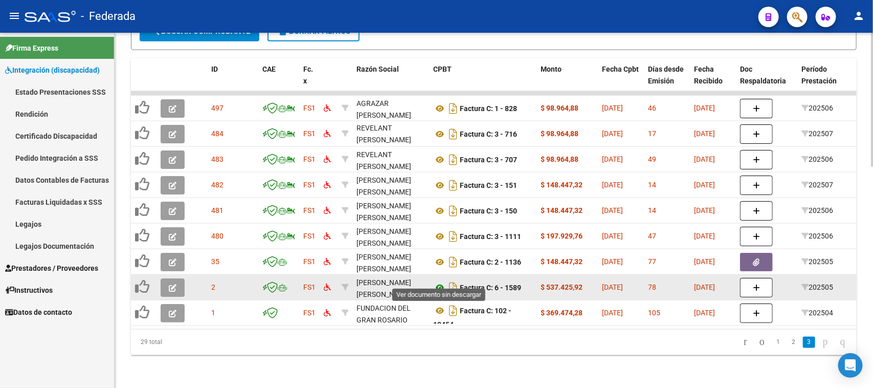
click at [439, 281] on icon at bounding box center [439, 287] width 13 height 12
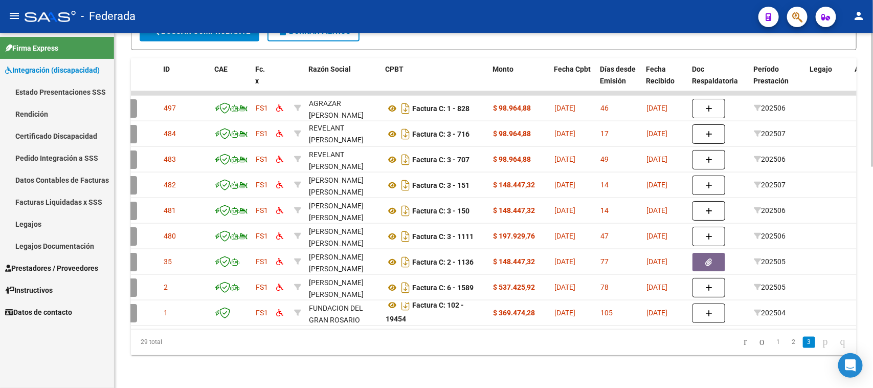
scroll to position [0, 58]
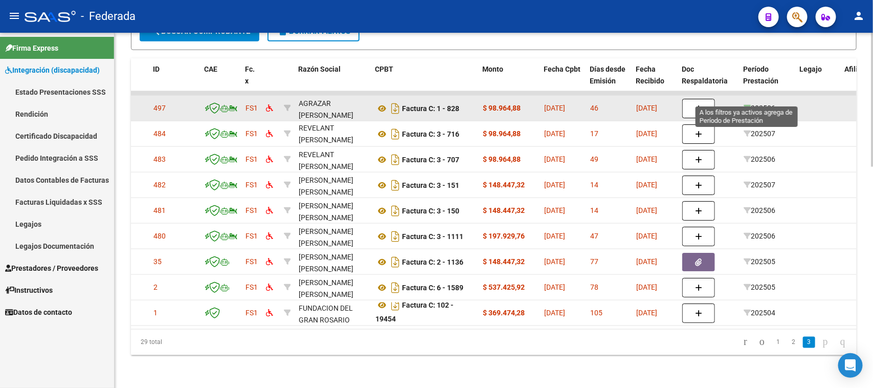
click at [749, 104] on icon at bounding box center [747, 107] width 7 height 7
type input "202506"
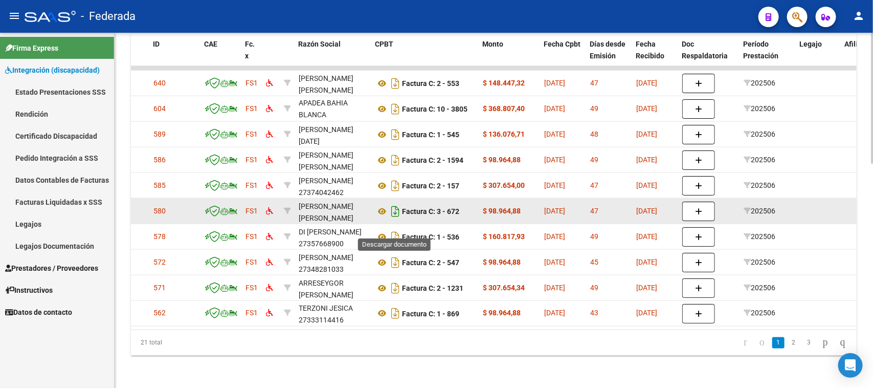
scroll to position [610, 0]
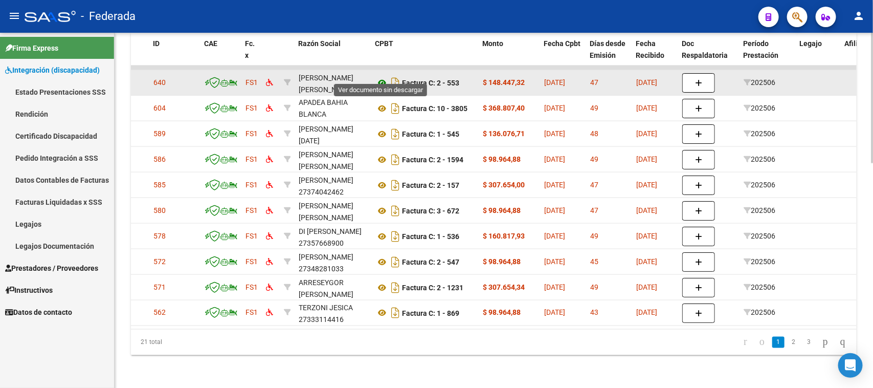
click at [383, 77] on icon at bounding box center [382, 83] width 13 height 12
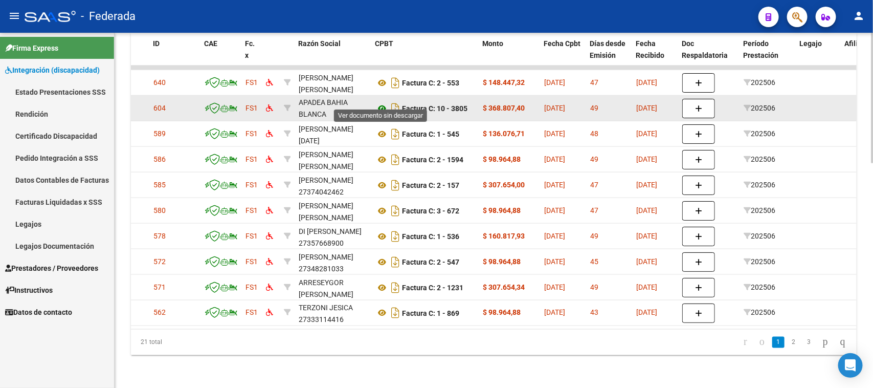
click at [382, 102] on icon at bounding box center [382, 108] width 13 height 12
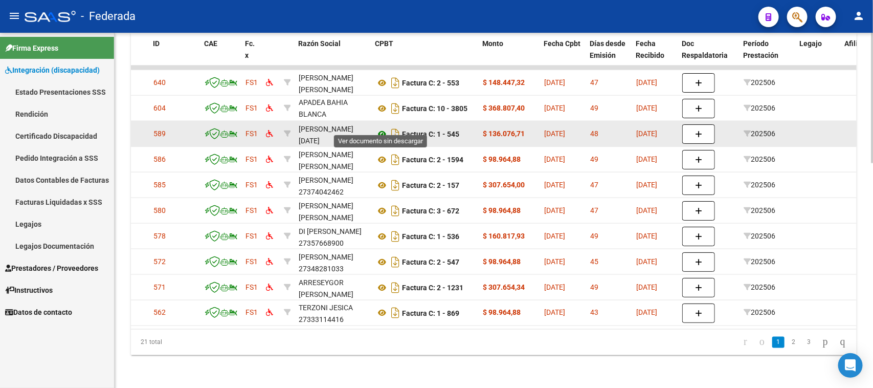
click at [383, 128] on icon at bounding box center [382, 134] width 13 height 12
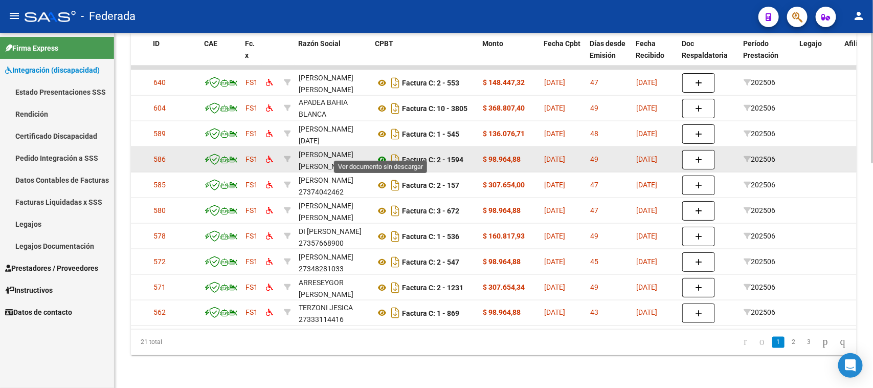
click at [382, 154] on icon at bounding box center [382, 160] width 13 height 12
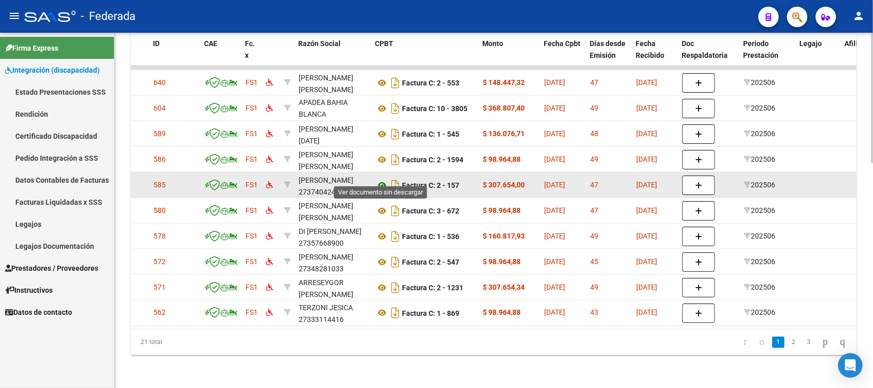
click at [382, 179] on icon at bounding box center [382, 185] width 13 height 12
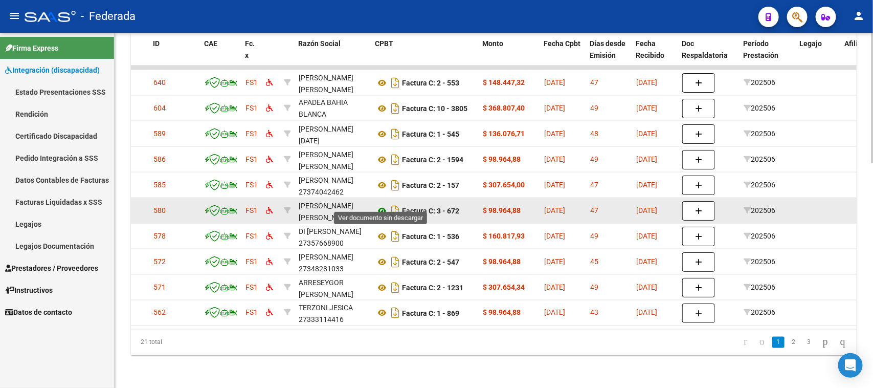
click at [379, 205] on icon at bounding box center [382, 211] width 13 height 12
click at [380, 205] on icon at bounding box center [382, 211] width 13 height 12
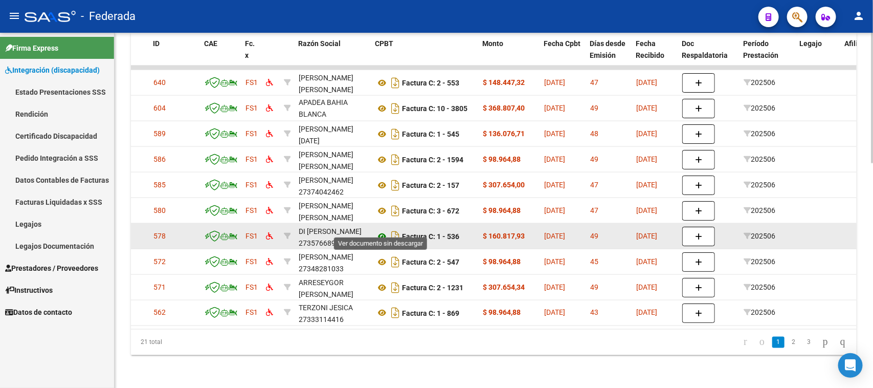
click at [382, 230] on icon at bounding box center [382, 236] width 13 height 12
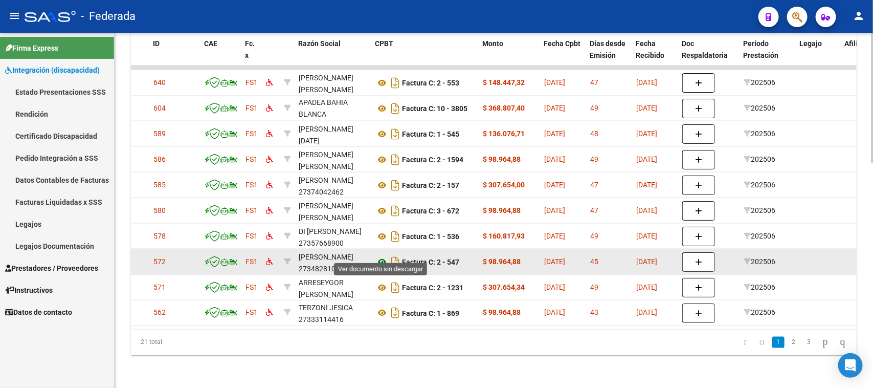
click at [380, 256] on icon at bounding box center [382, 262] width 13 height 12
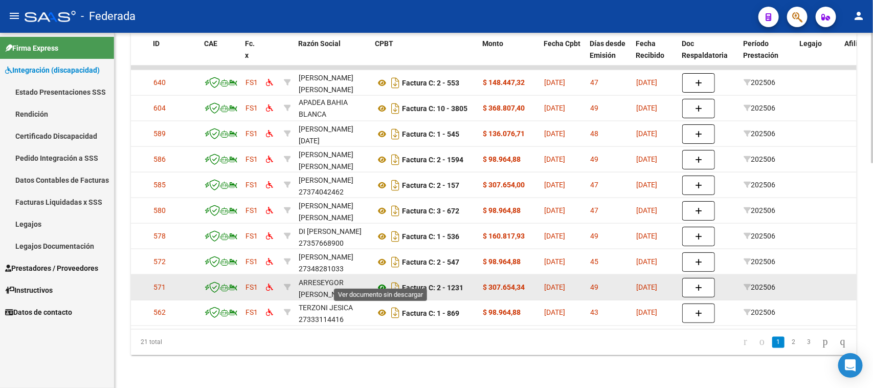
click at [381, 281] on icon at bounding box center [382, 287] width 13 height 12
click at [382, 281] on icon at bounding box center [382, 287] width 13 height 12
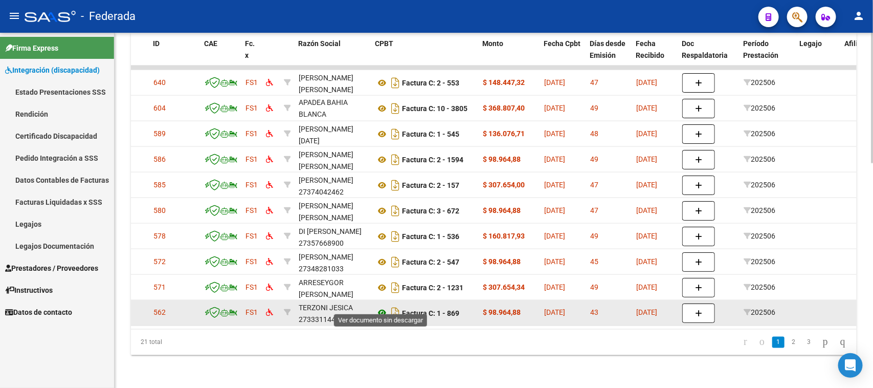
click at [382, 307] on icon at bounding box center [382, 313] width 13 height 12
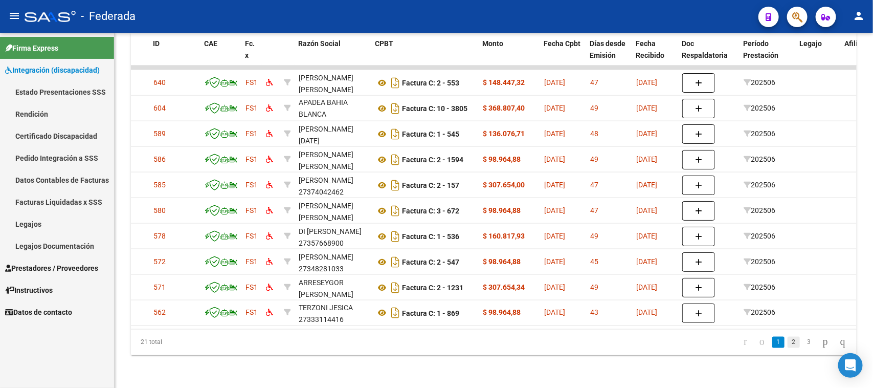
click at [788, 346] on link "2" at bounding box center [794, 342] width 12 height 11
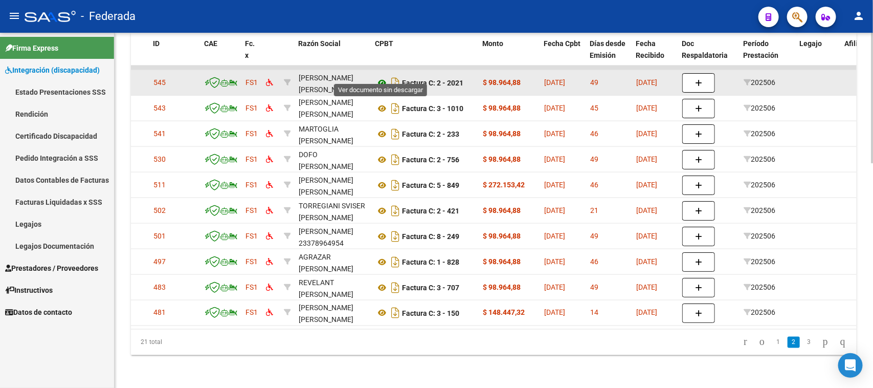
click at [380, 77] on icon at bounding box center [382, 83] width 13 height 12
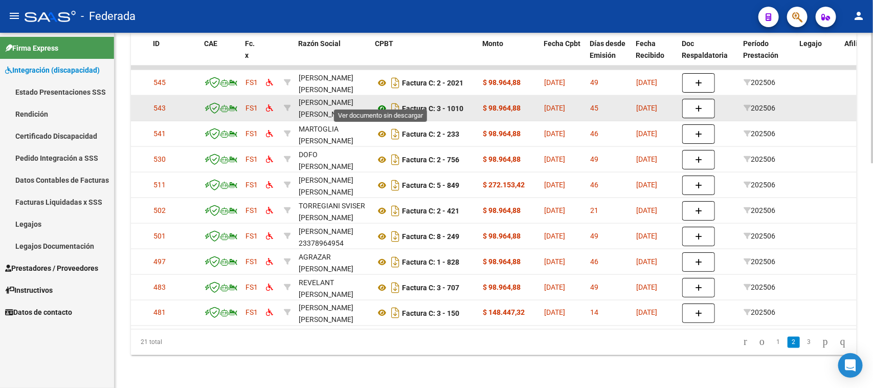
click at [380, 102] on icon at bounding box center [382, 108] width 13 height 12
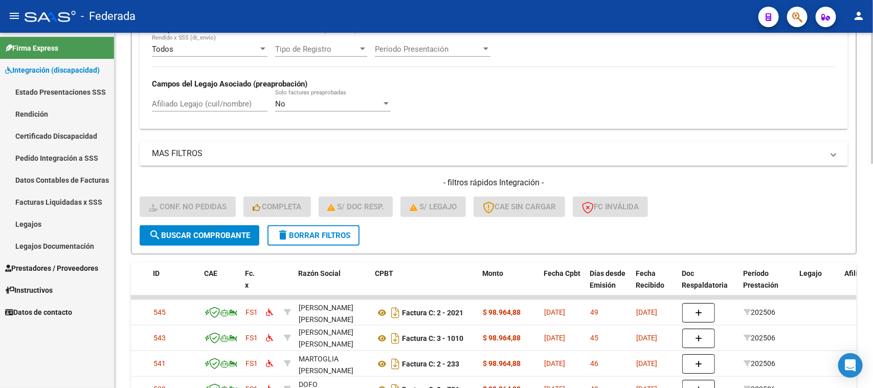
scroll to position [355, 0]
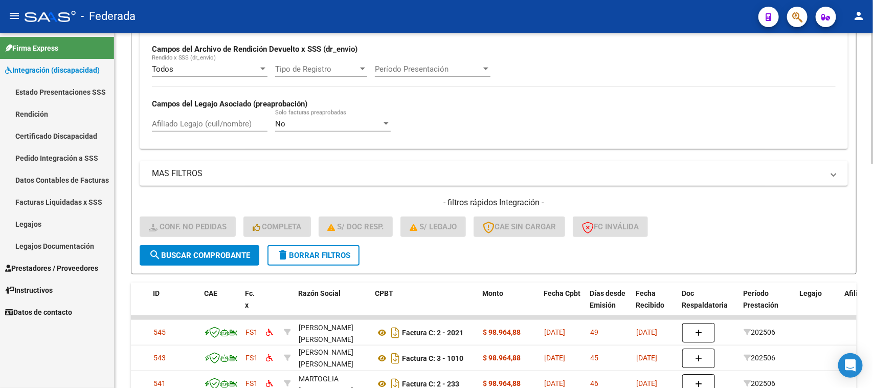
click at [302, 251] on span "delete Borrar Filtros" at bounding box center [314, 255] width 74 height 9
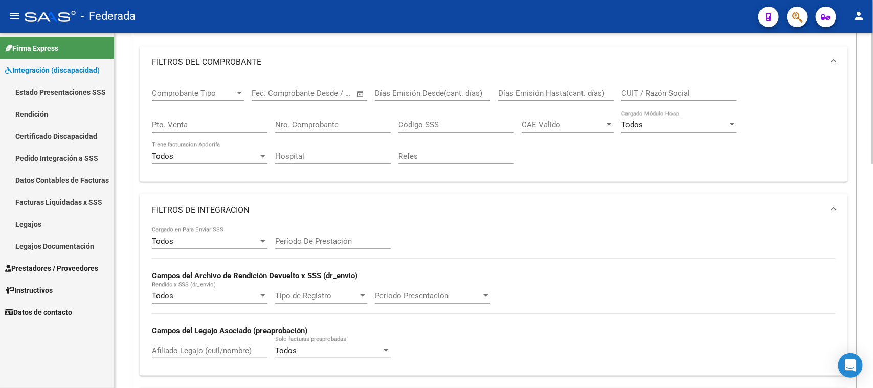
scroll to position [99, 0]
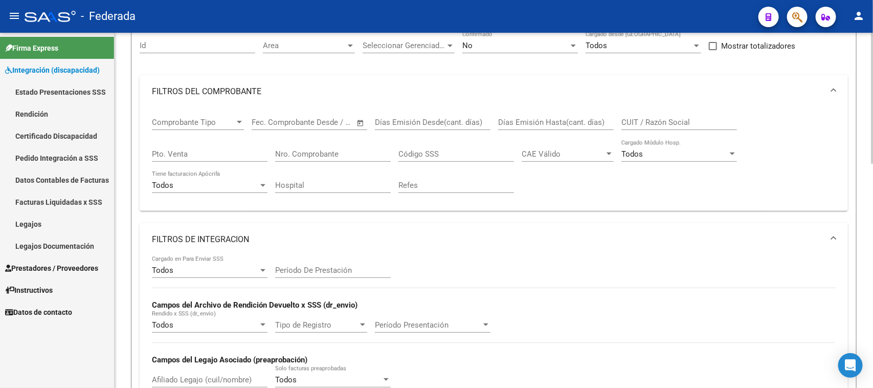
click at [224, 118] on span "Comprobante Tipo" at bounding box center [193, 122] width 83 height 9
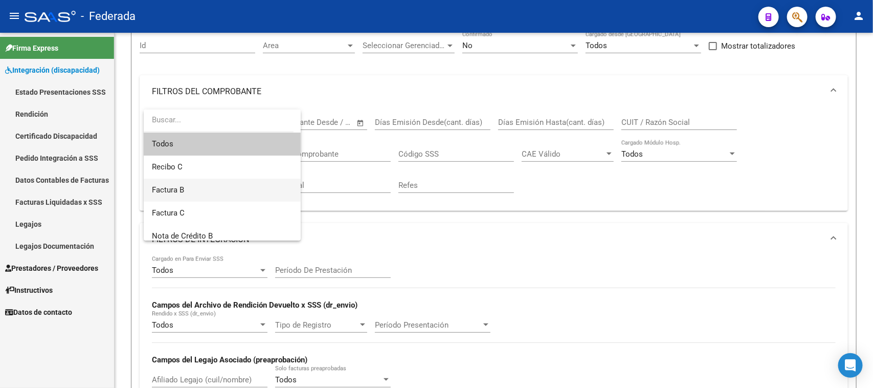
click at [205, 194] on span "Factura B" at bounding box center [222, 190] width 141 height 23
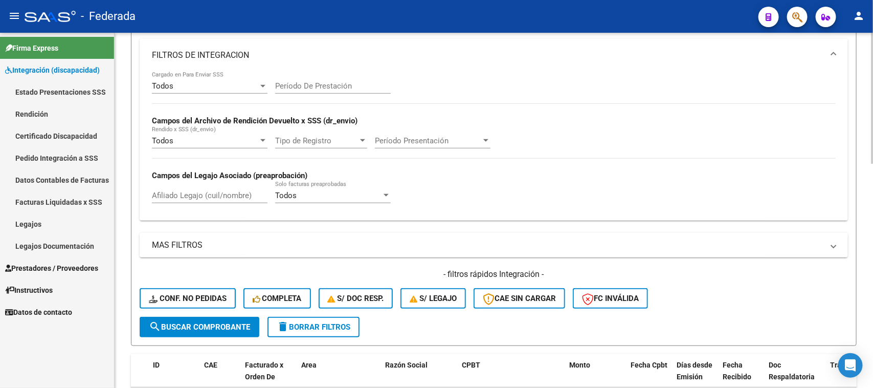
scroll to position [291, 0]
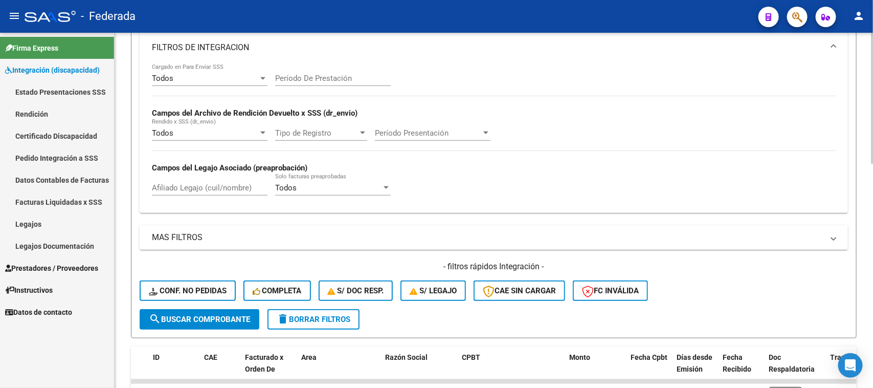
click at [247, 317] on span "search Buscar Comprobante" at bounding box center [199, 319] width 101 height 9
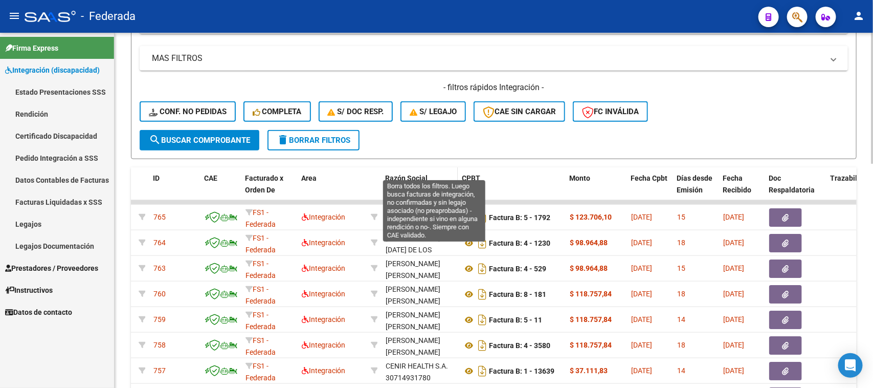
scroll to position [483, 0]
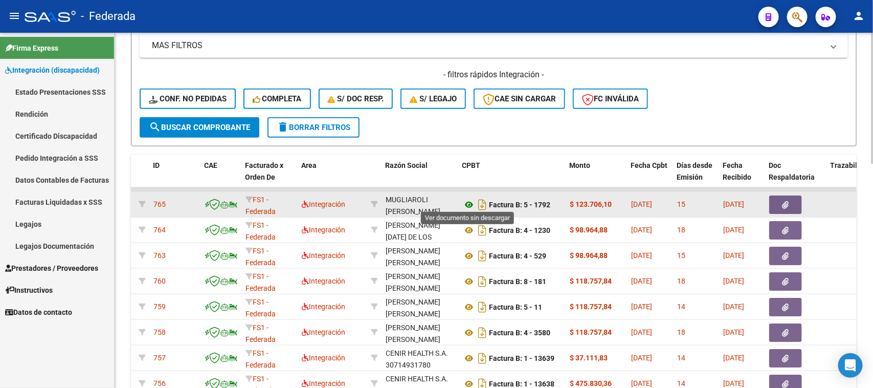
click at [470, 201] on icon at bounding box center [469, 205] width 13 height 12
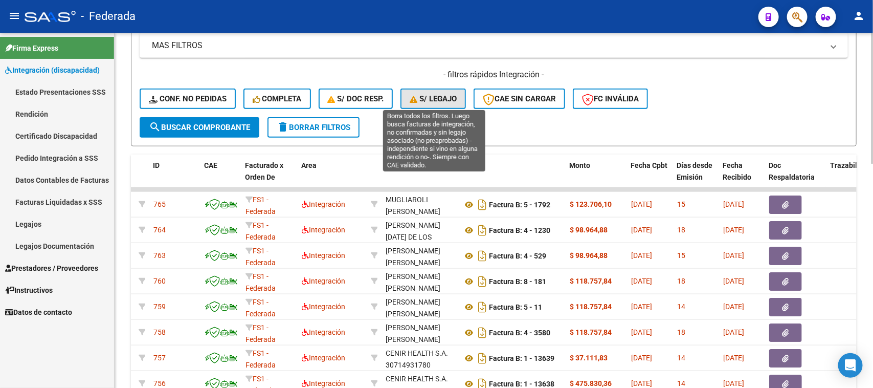
click at [433, 99] on span "S/ legajo" at bounding box center [433, 98] width 47 height 9
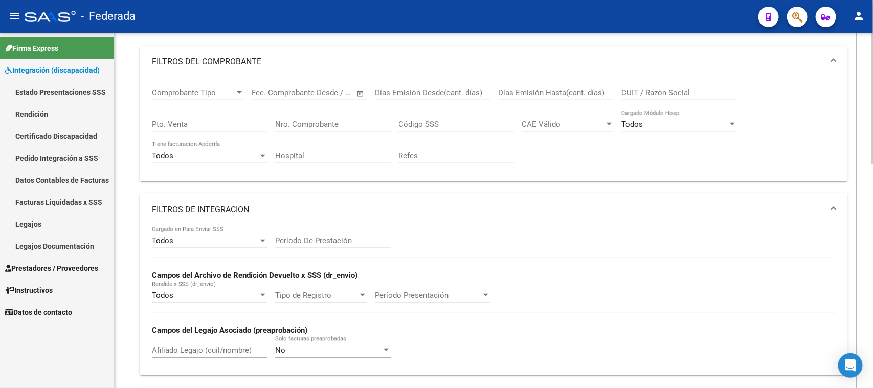
scroll to position [99, 0]
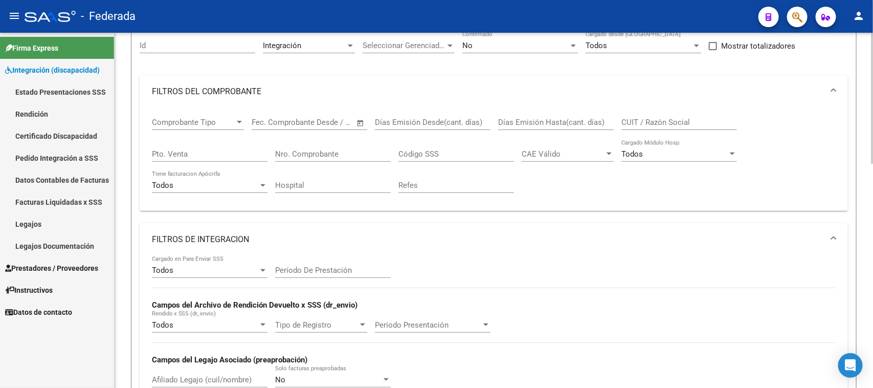
click at [218, 119] on span "Comprobante Tipo" at bounding box center [193, 122] width 83 height 9
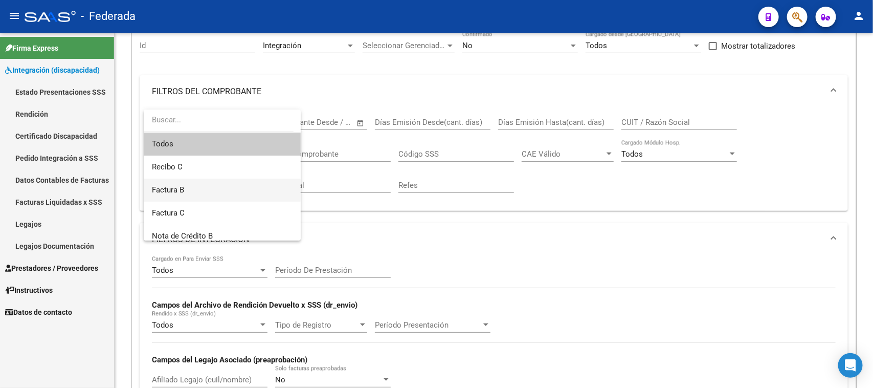
click at [211, 194] on span "Factura B" at bounding box center [222, 190] width 141 height 23
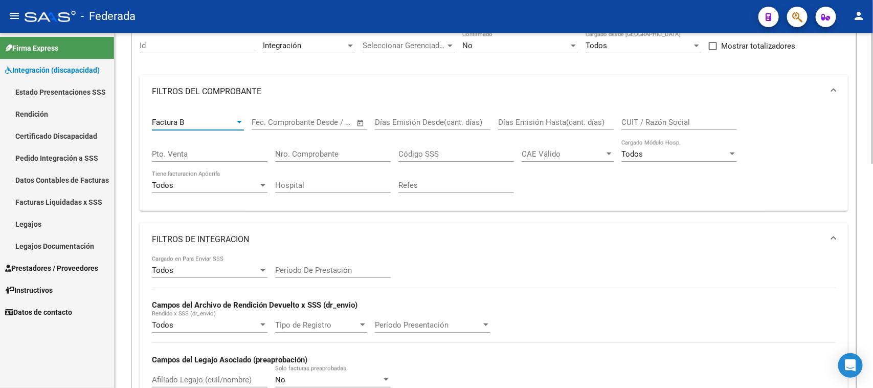
scroll to position [355, 0]
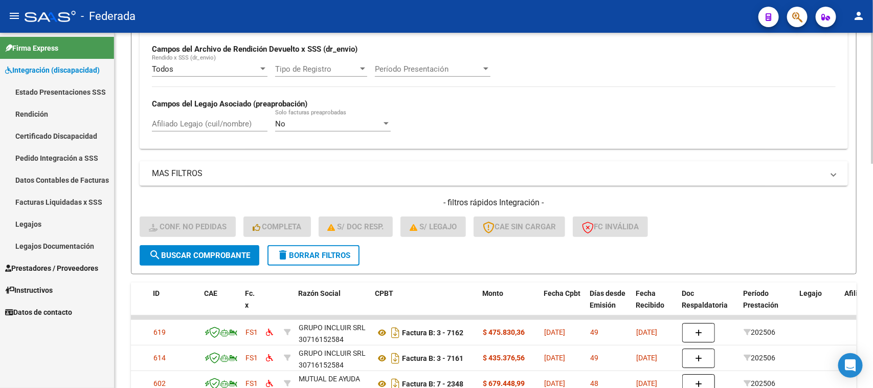
click at [239, 251] on span "search Buscar Comprobante" at bounding box center [199, 255] width 101 height 9
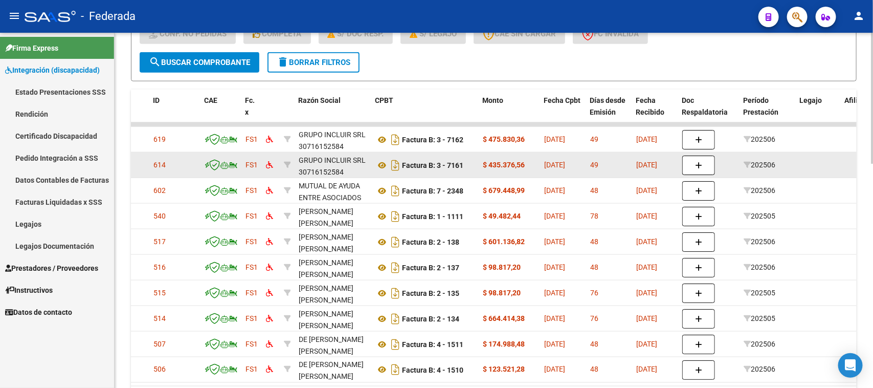
scroll to position [610, 0]
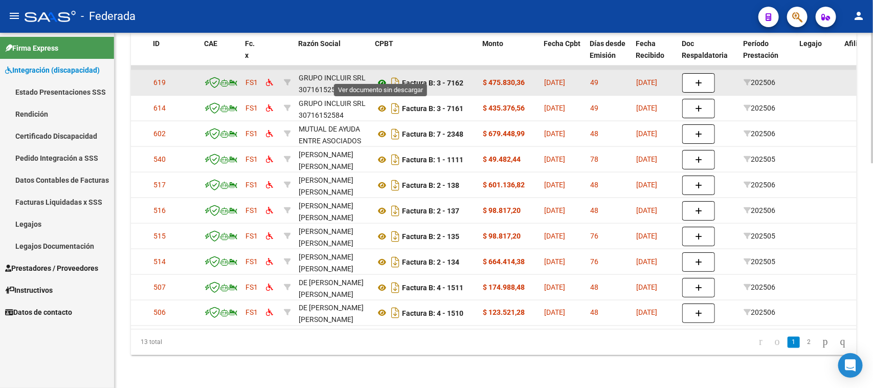
click at [383, 77] on icon at bounding box center [382, 83] width 13 height 12
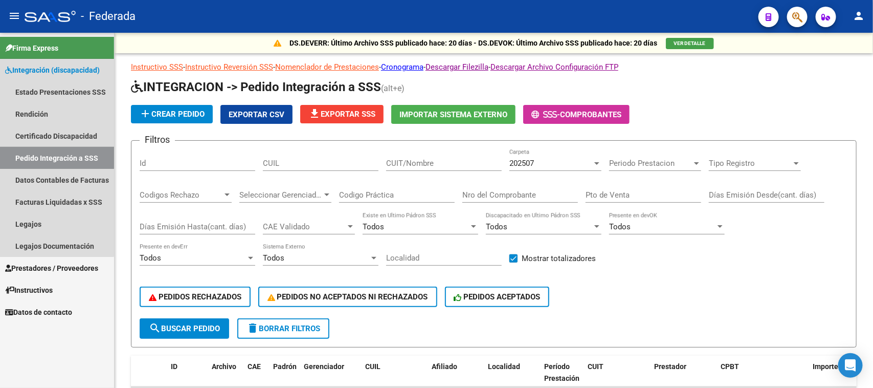
click at [52, 157] on link "Pedido Integración a SSS" at bounding box center [57, 158] width 114 height 22
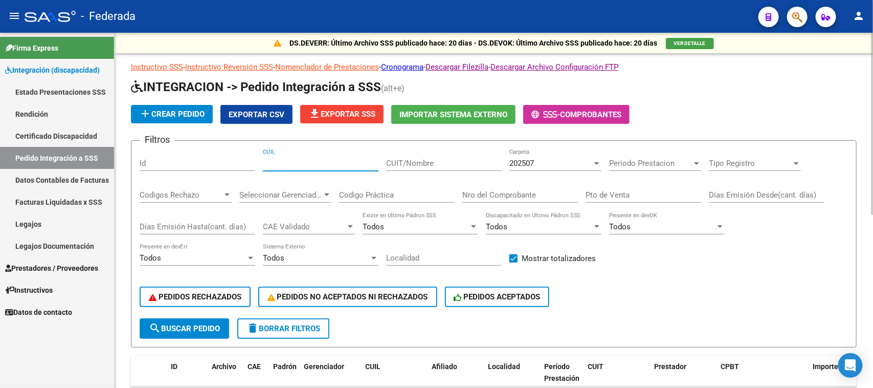
click at [315, 161] on input "CUIL" at bounding box center [321, 163] width 116 height 9
paste input "27319185351"
type input "27319185351"
click at [204, 324] on span "search Buscar Pedido" at bounding box center [184, 328] width 71 height 9
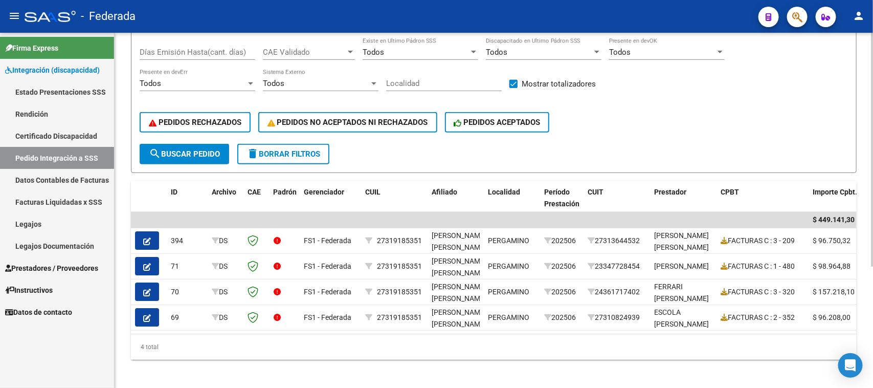
scroll to position [185, 0]
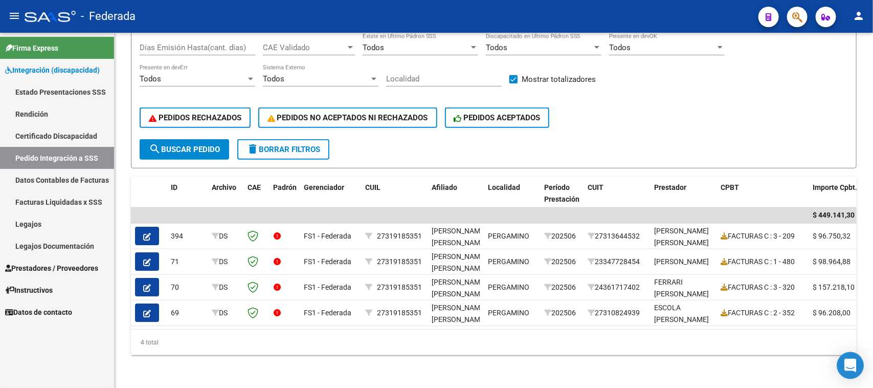
click at [855, 374] on div "Open Intercom Messenger" at bounding box center [851, 365] width 27 height 27
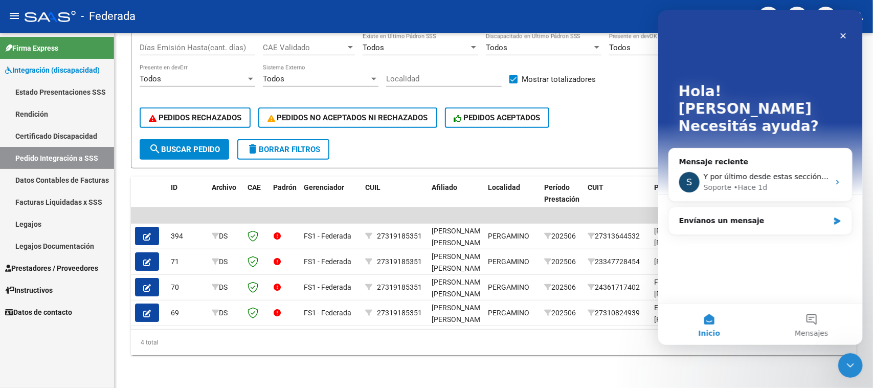
scroll to position [0, 0]
click at [816, 172] on span "Y por último desde estas sección https://federada.saas.com.ar/file-browser/SSS/…" at bounding box center [881, 176] width 354 height 8
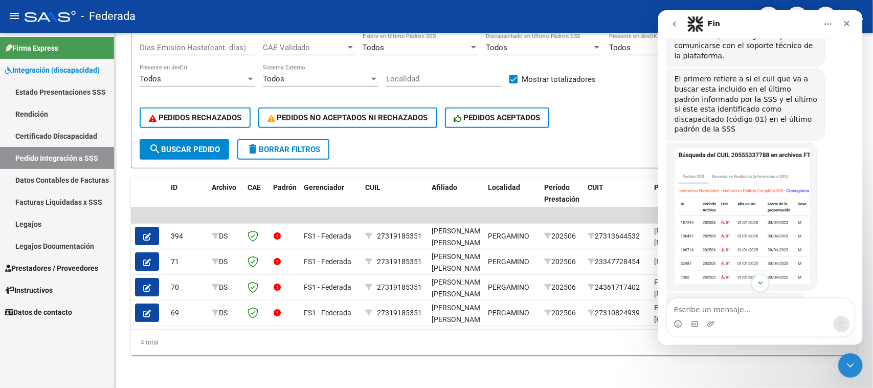
scroll to position [164, 0]
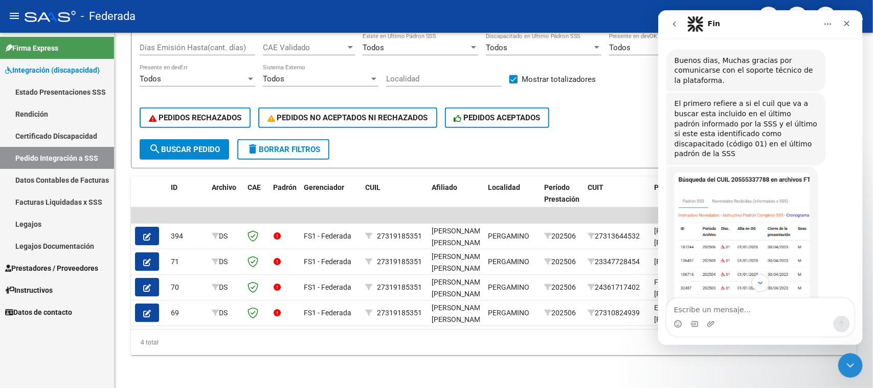
click at [744, 250] on img "Soporte dice…" at bounding box center [742, 240] width 136 height 137
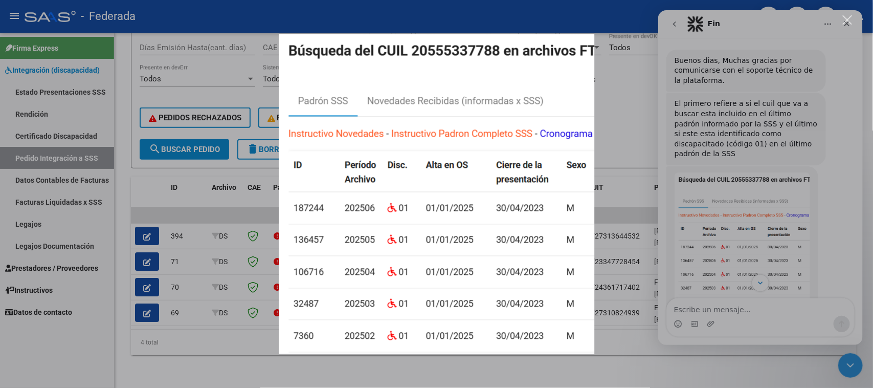
scroll to position [0, 0]
click at [519, 375] on div "Intercom Messenger" at bounding box center [436, 194] width 873 height 388
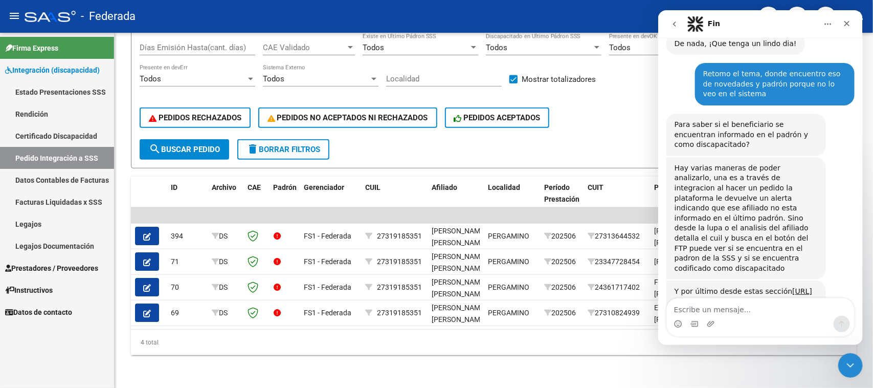
scroll to position [548, 0]
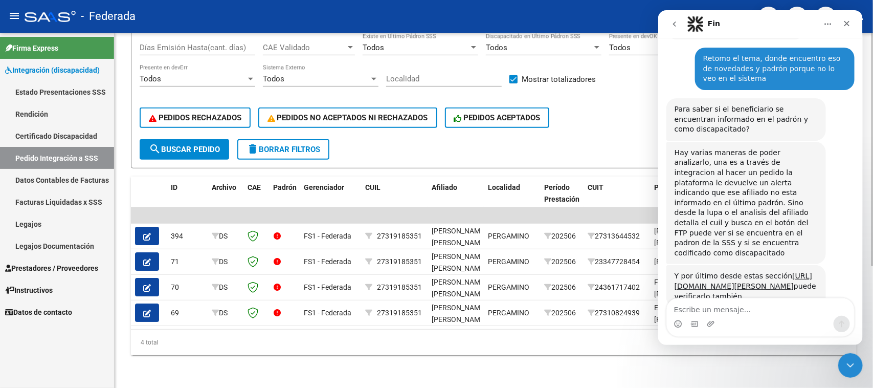
click at [570, 339] on div "4 total" at bounding box center [494, 343] width 726 height 26
click at [850, 368] on icon "Cerrar Intercom Messenger" at bounding box center [849, 364] width 12 height 12
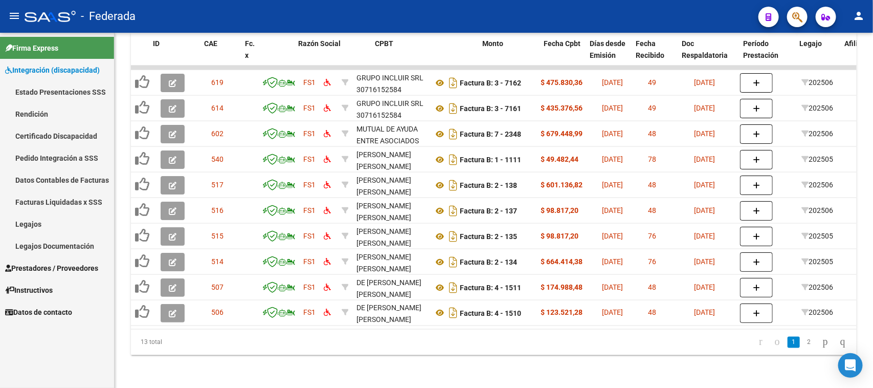
scroll to position [0, 58]
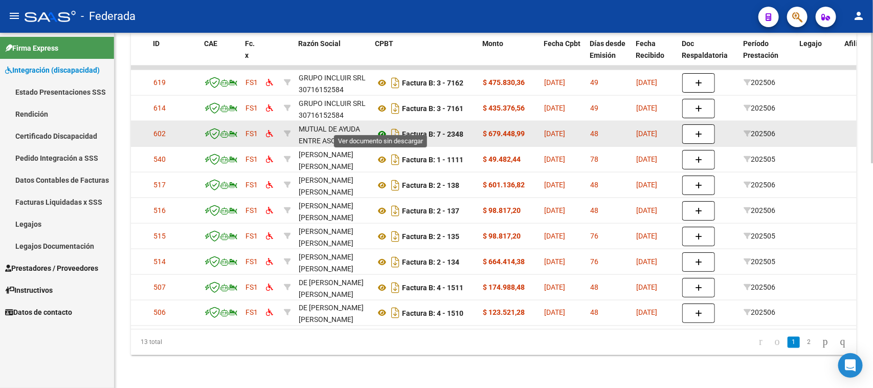
click at [382, 128] on icon at bounding box center [382, 134] width 13 height 12
click at [381, 128] on icon at bounding box center [382, 134] width 13 height 12
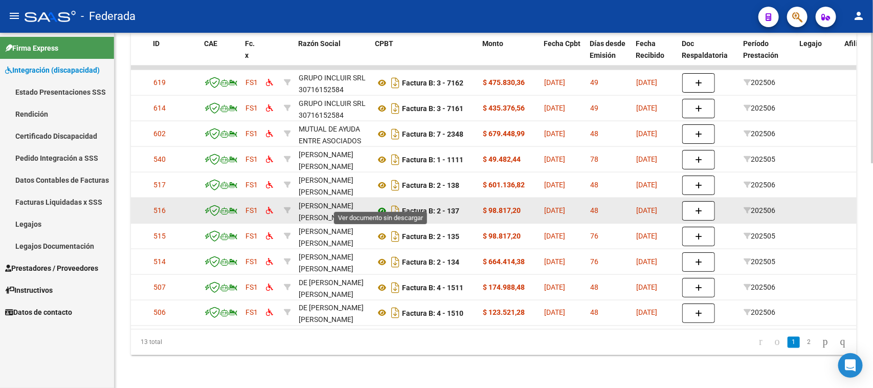
click at [381, 205] on icon at bounding box center [382, 211] width 13 height 12
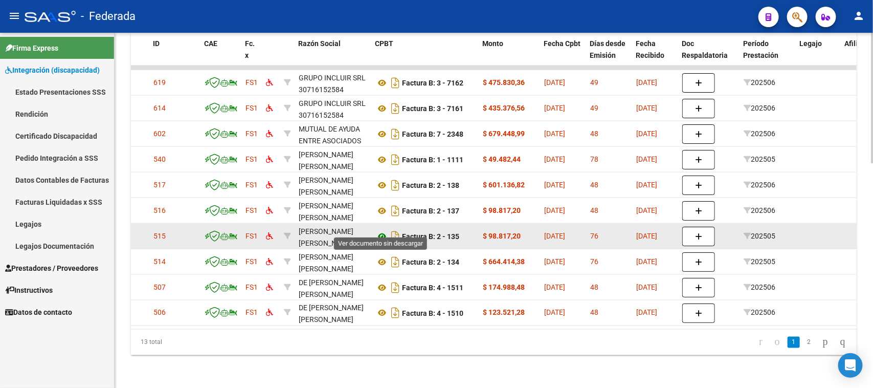
click at [382, 230] on icon at bounding box center [382, 236] width 13 height 12
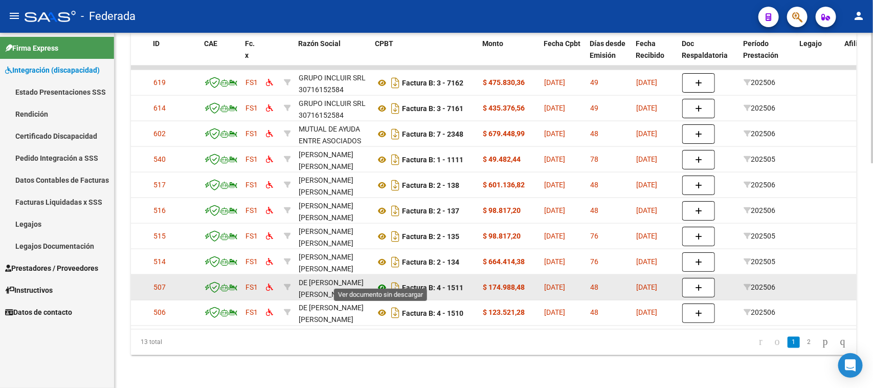
click at [381, 281] on icon at bounding box center [382, 287] width 13 height 12
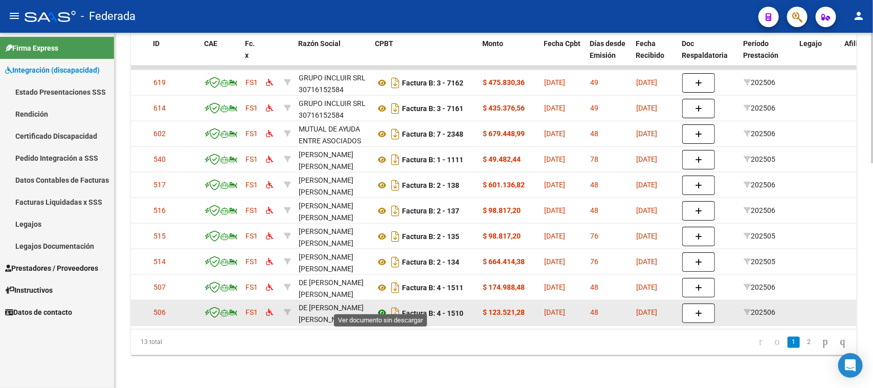
click at [382, 307] on icon at bounding box center [382, 313] width 13 height 12
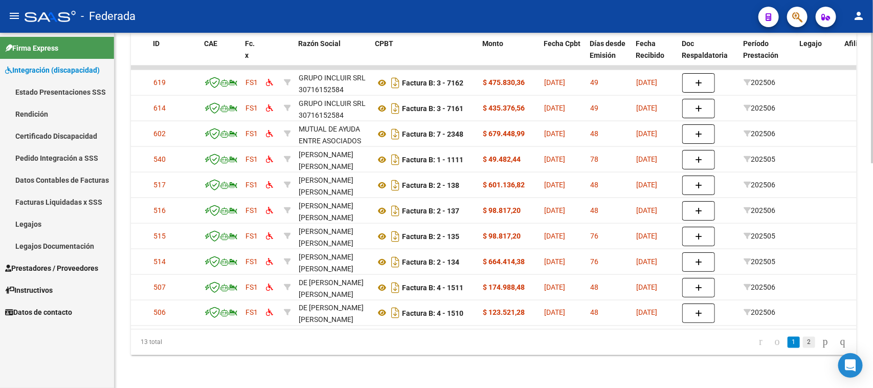
click at [803, 341] on link "2" at bounding box center [809, 342] width 12 height 11
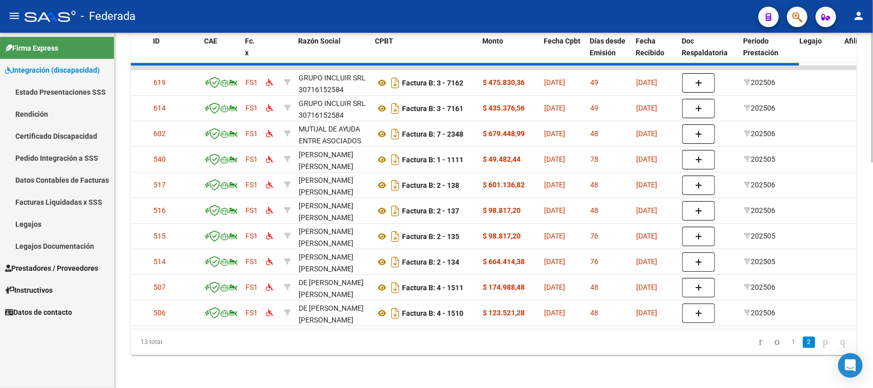
scroll to position [431, 0]
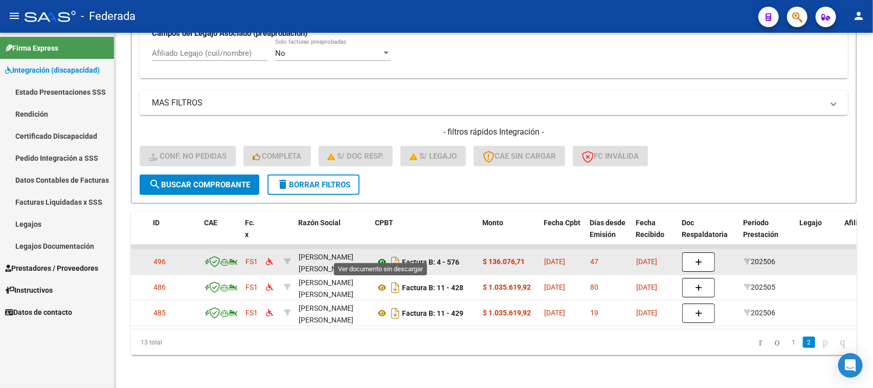
click at [378, 256] on icon at bounding box center [382, 262] width 13 height 12
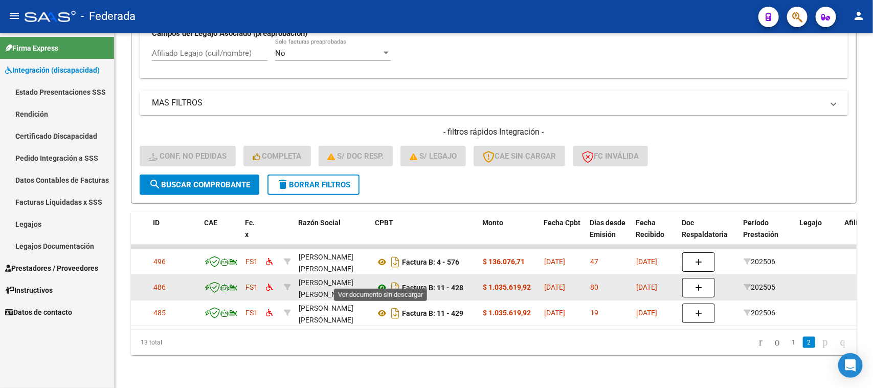
click at [382, 281] on icon at bounding box center [382, 287] width 13 height 12
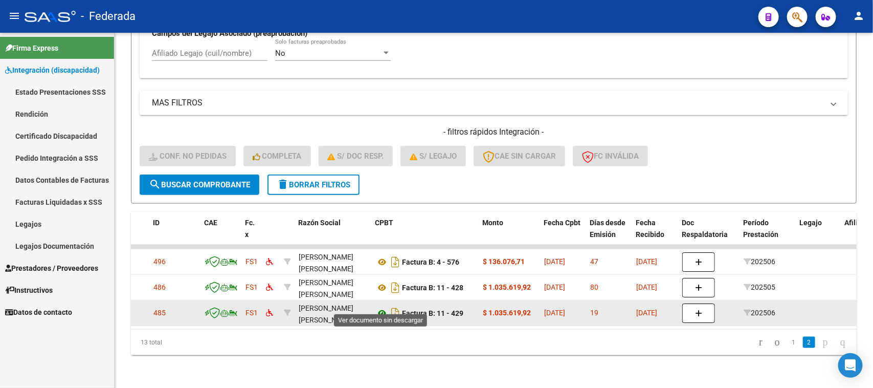
click at [380, 307] on icon at bounding box center [382, 313] width 13 height 12
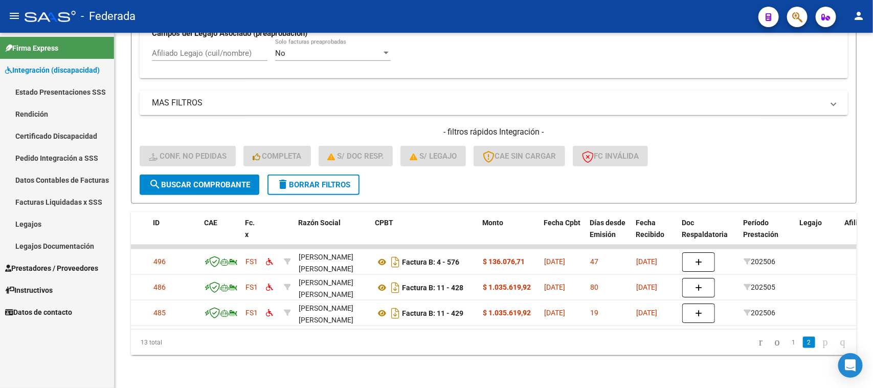
click at [309, 180] on span "delete Borrar Filtros" at bounding box center [314, 184] width 74 height 9
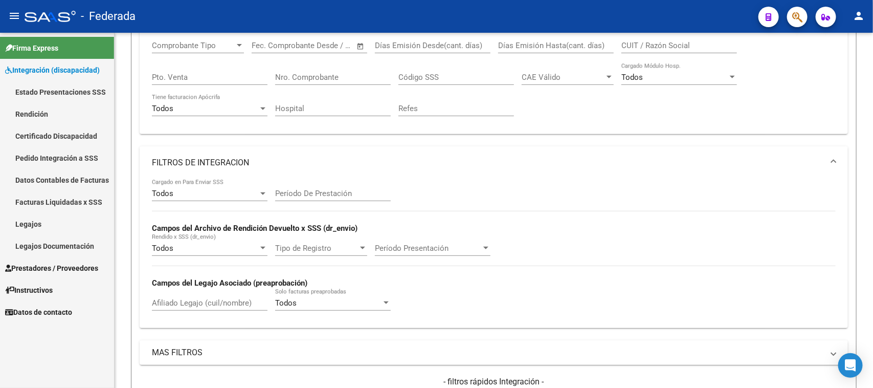
scroll to position [112, 0]
